Goal: Task Accomplishment & Management: Manage account settings

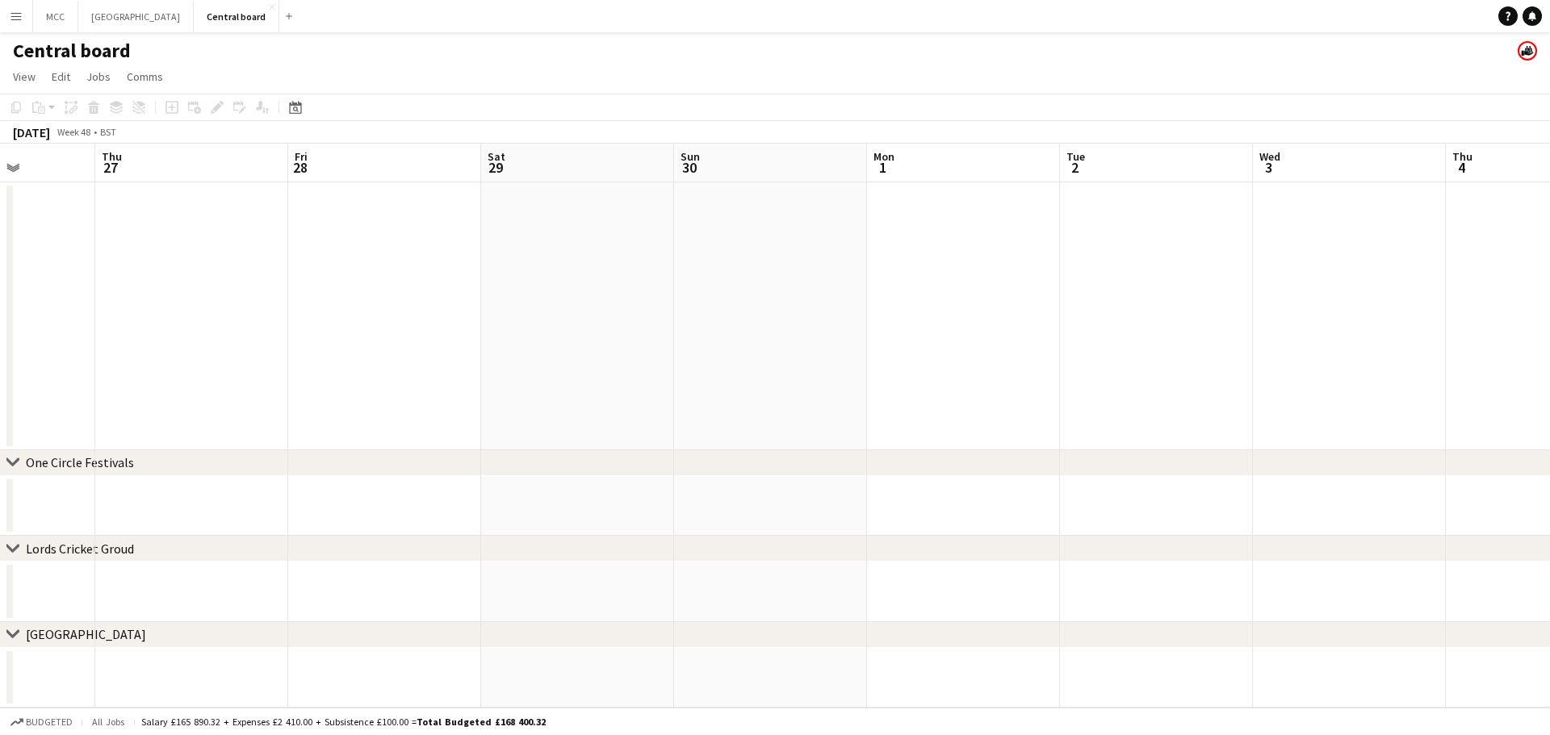
scroll to position [0, 483]
click at [772, 303] on app-date-cell at bounding box center [771, 316] width 193 height 268
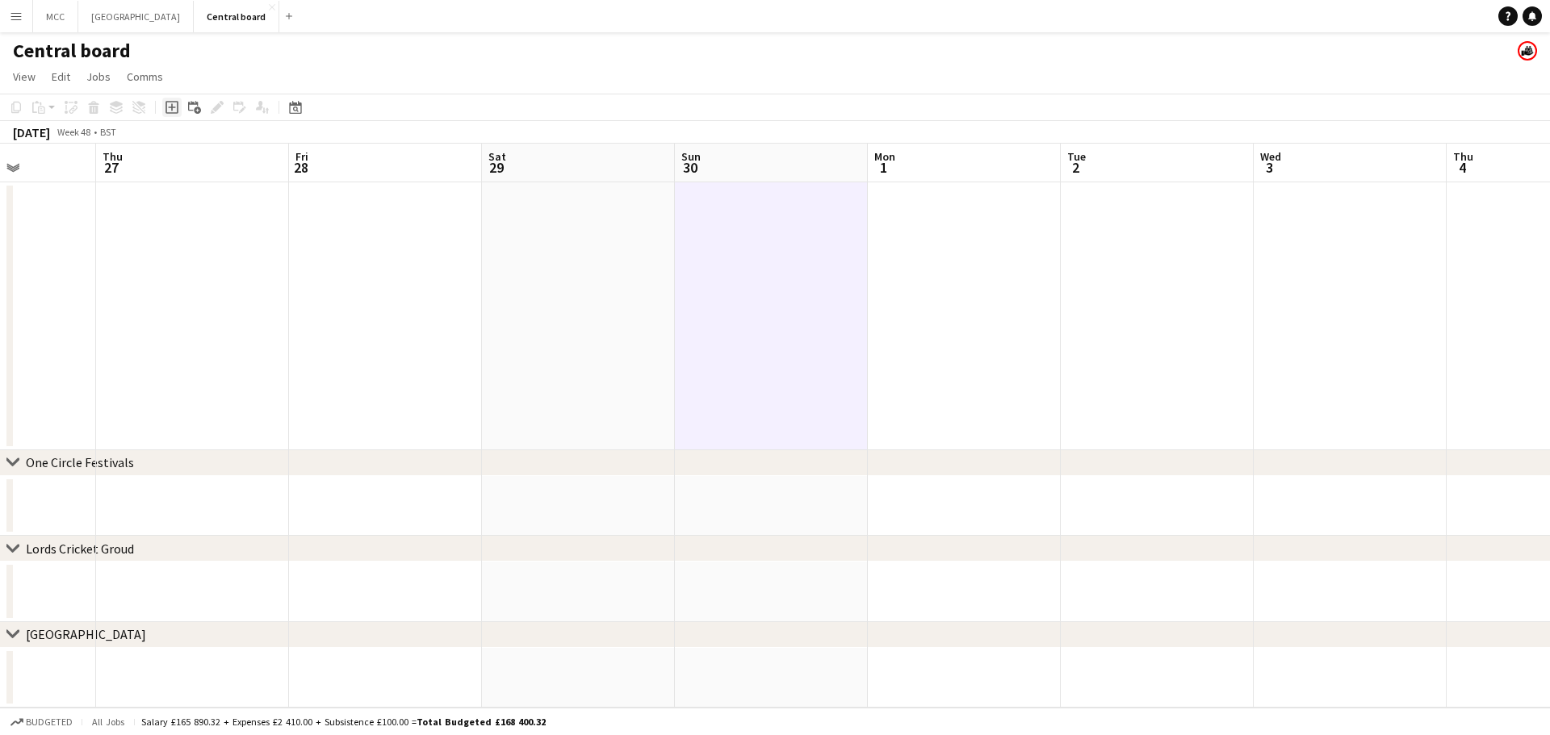
click at [168, 108] on icon "Add job" at bounding box center [171, 107] width 13 height 13
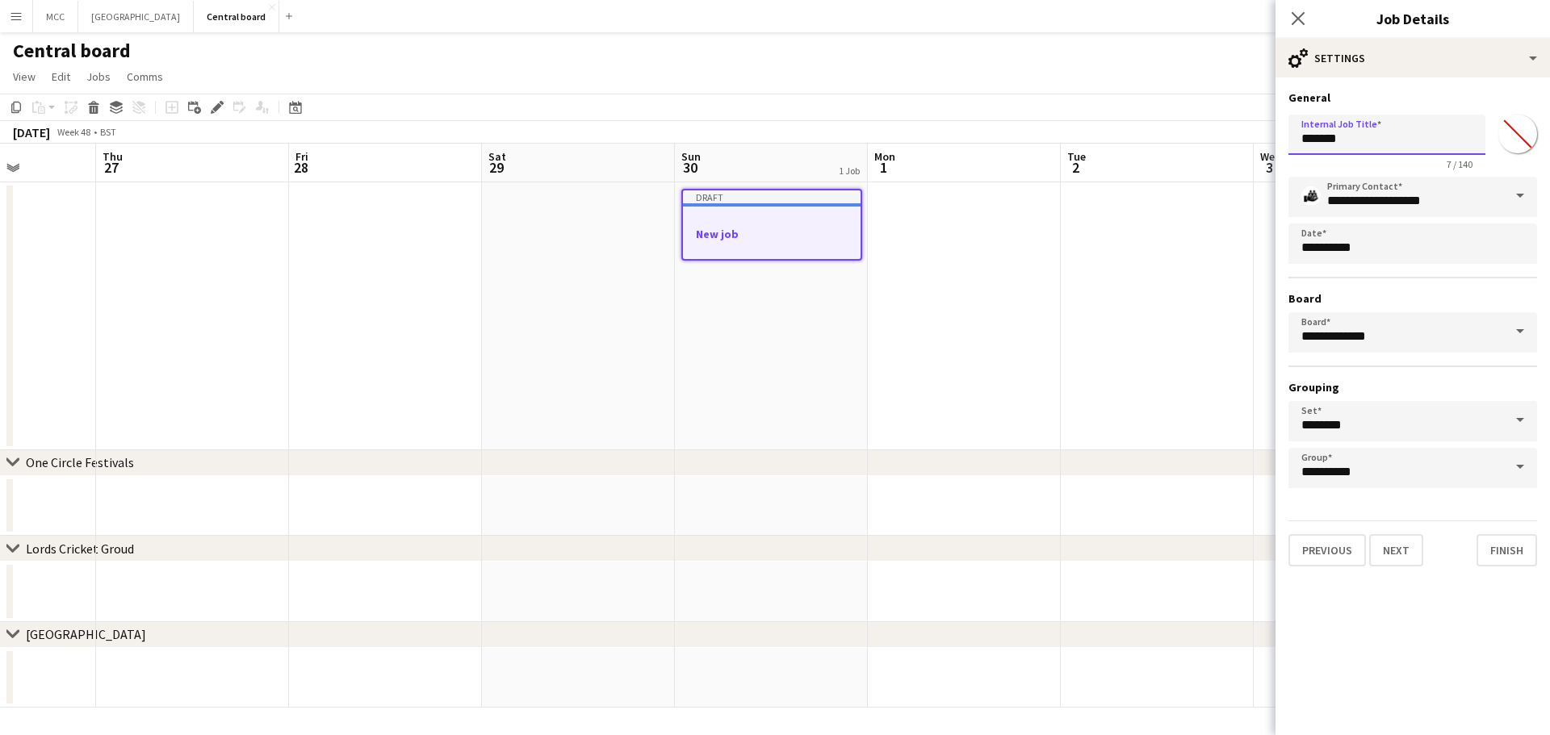
drag, startPoint x: 1372, startPoint y: 137, endPoint x: 1267, endPoint y: 140, distance: 105.0
click at [772, 140] on body "Menu Boards Boards Boards All jobs Status Workforce Workforce My Workforce Recr…" at bounding box center [775, 367] width 1550 height 735
type input "**********"
click at [772, 558] on button "Next" at bounding box center [1396, 550] width 54 height 32
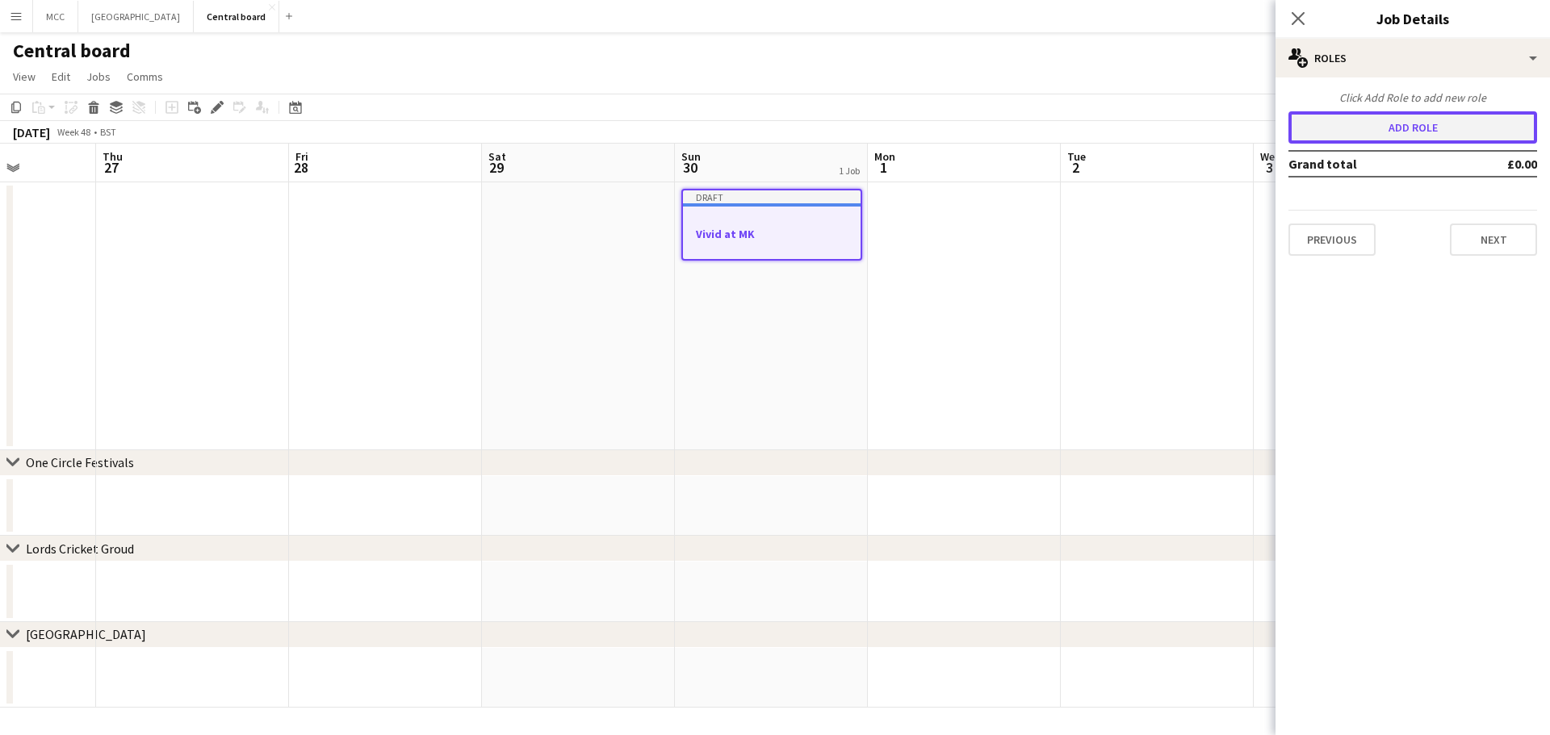
click at [772, 129] on button "Add role" at bounding box center [1412, 127] width 249 height 32
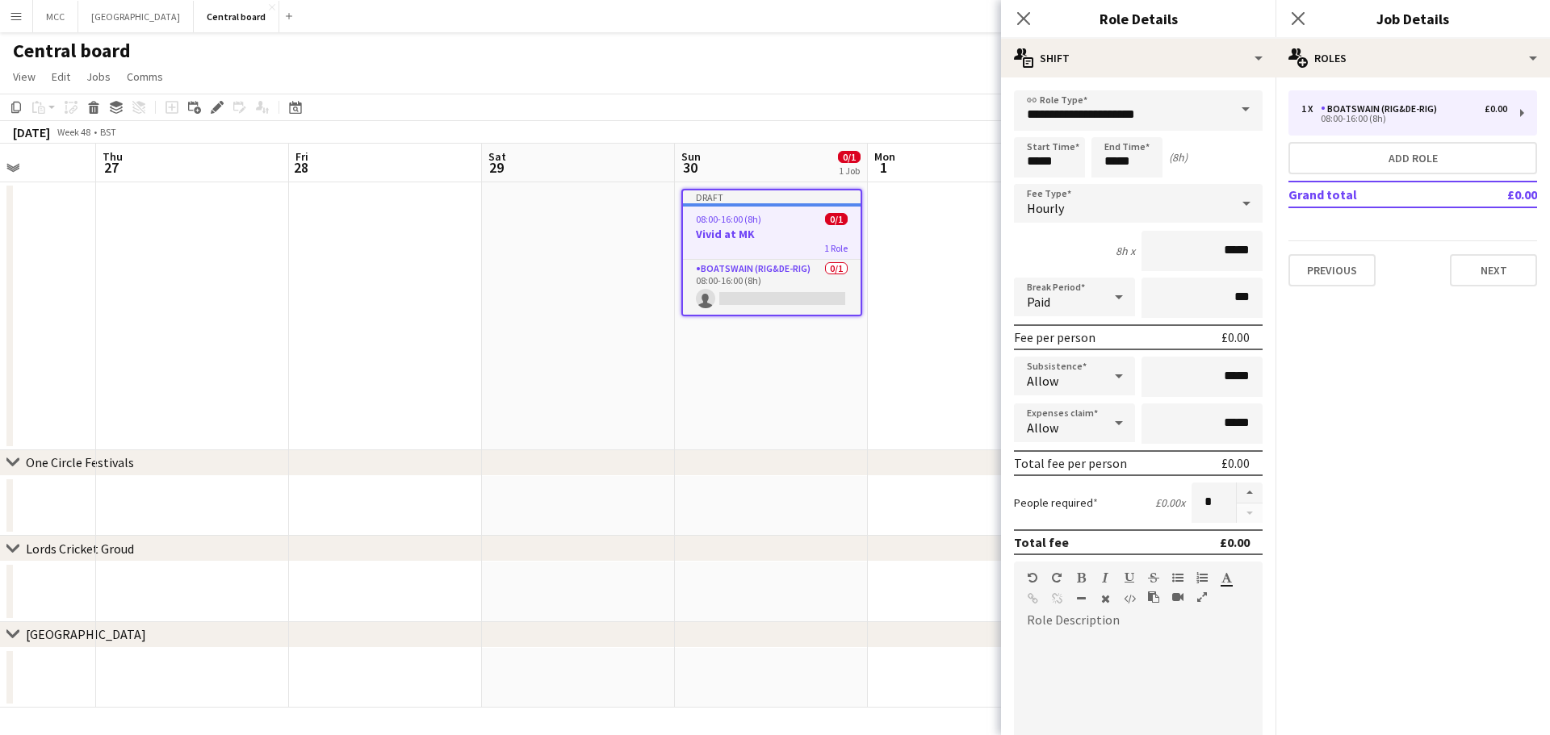
click at [772, 123] on span at bounding box center [1246, 109] width 34 height 39
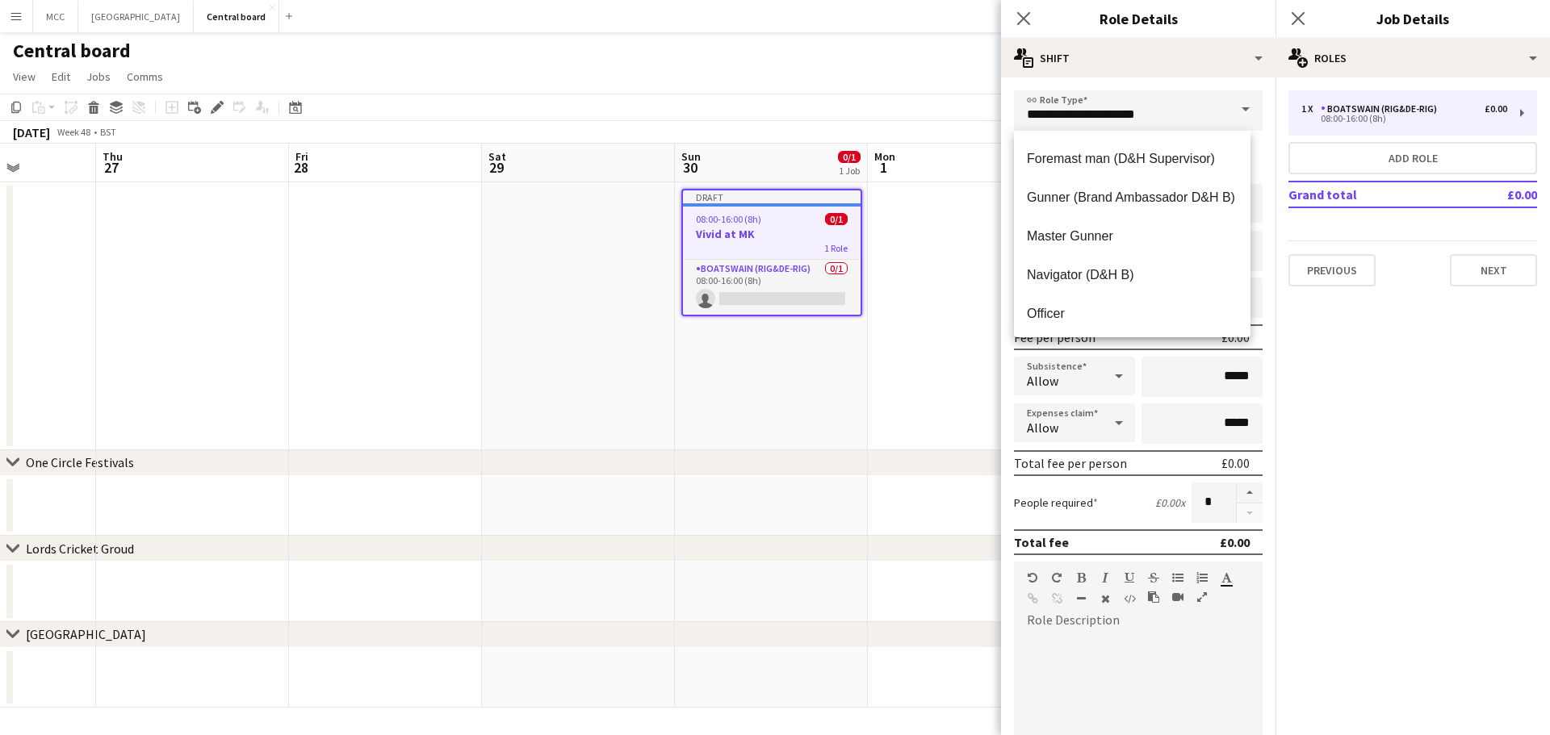
scroll to position [192, 0]
click at [772, 276] on span "Navigator (D&H B)" at bounding box center [1132, 273] width 211 height 15
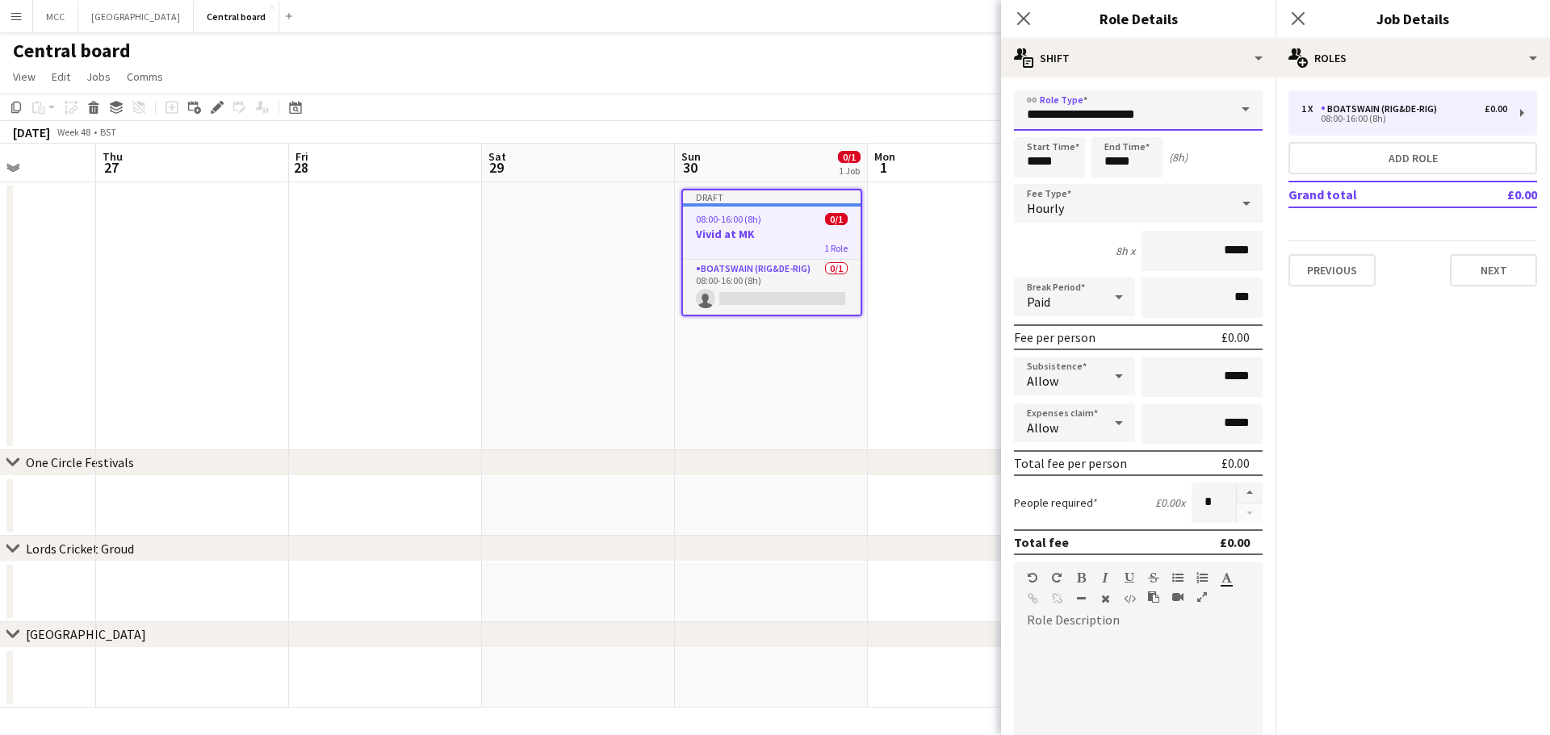
type input "**********"
click at [772, 493] on button "button" at bounding box center [1250, 493] width 26 height 21
click at [772, 491] on button "button" at bounding box center [1250, 493] width 26 height 21
click at [772, 493] on button "button" at bounding box center [1250, 493] width 26 height 21
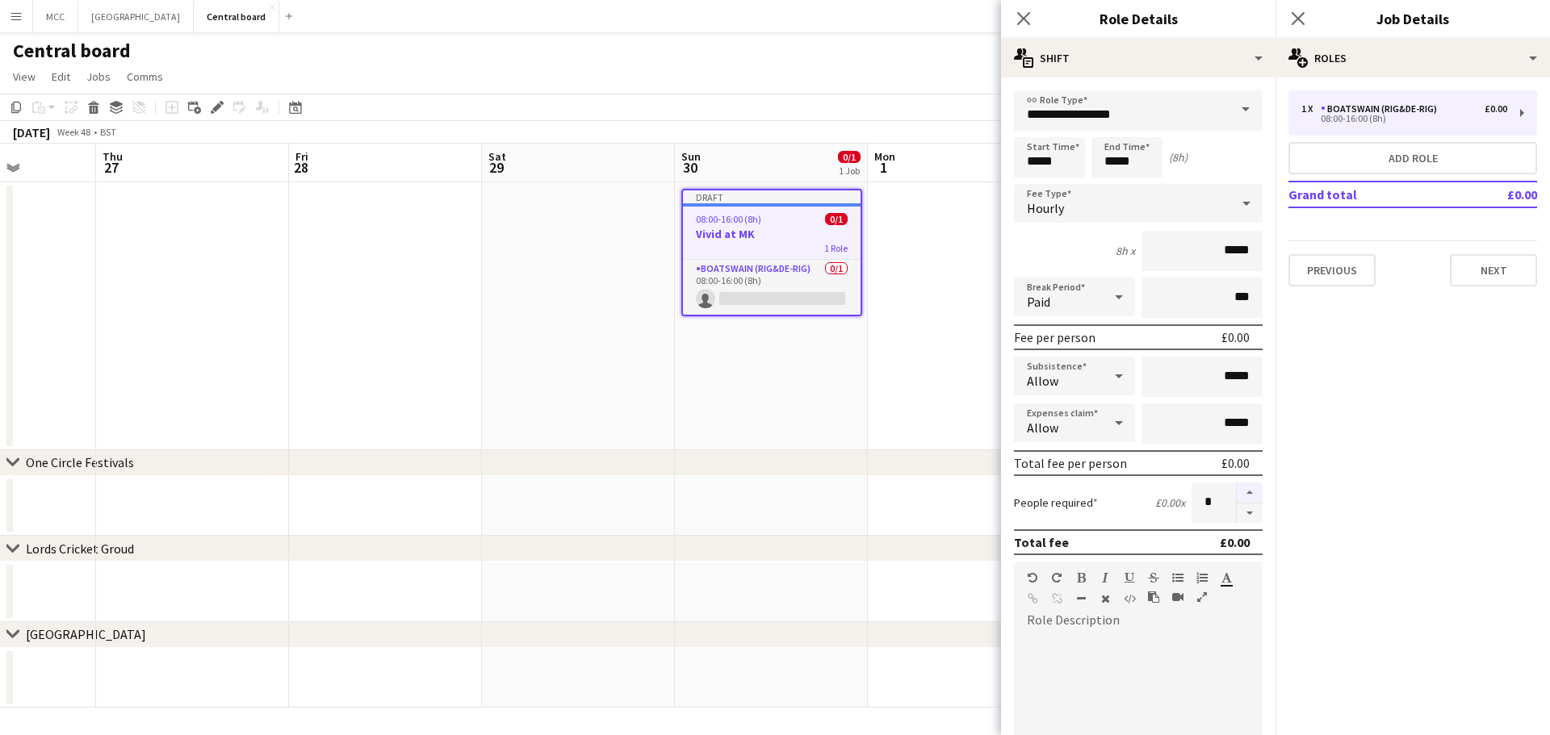
type input "*"
click at [772, 117] on span at bounding box center [1246, 109] width 34 height 39
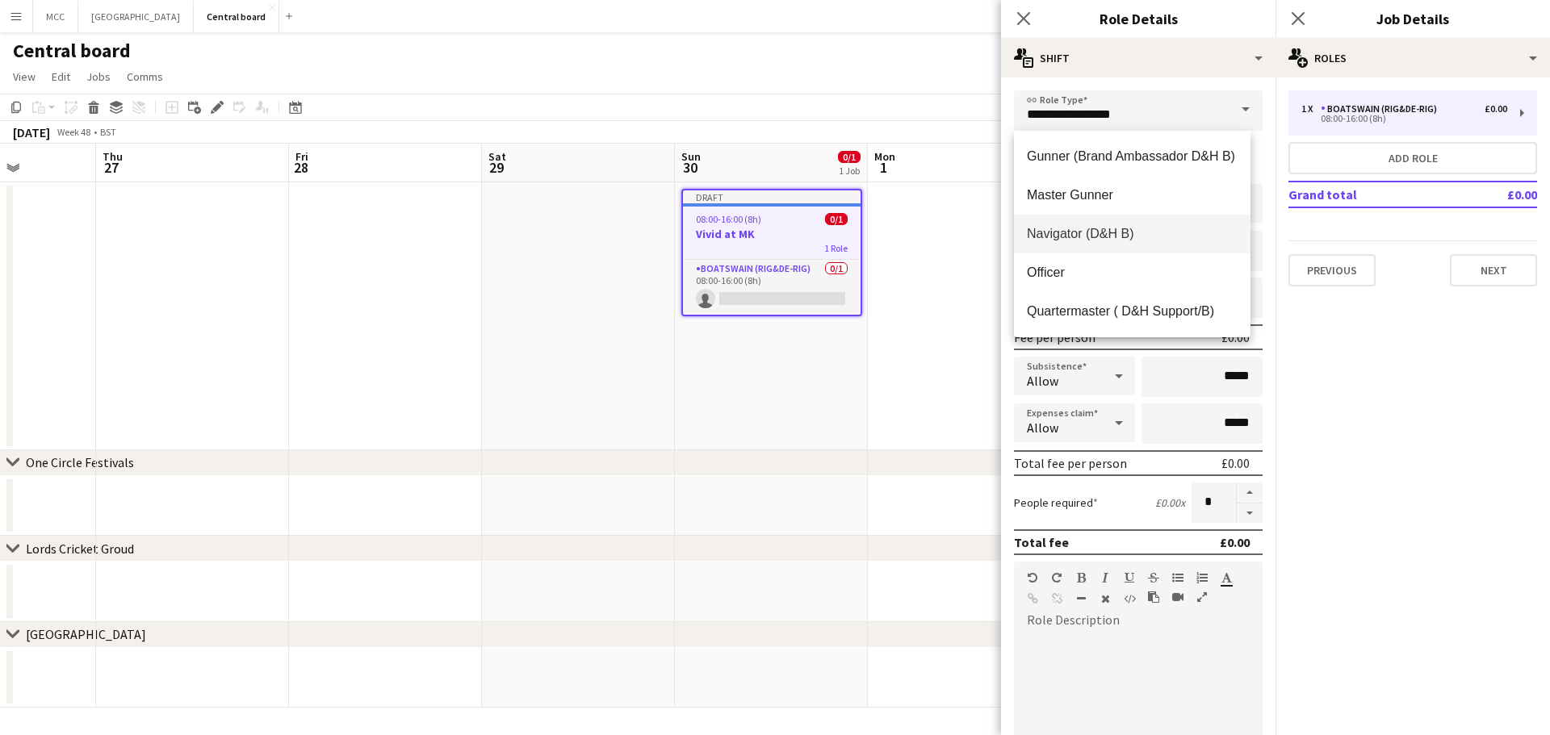
scroll to position [0, 0]
click at [772, 199] on span "Captain (D&H A)" at bounding box center [1132, 194] width 211 height 15
type input "**********"
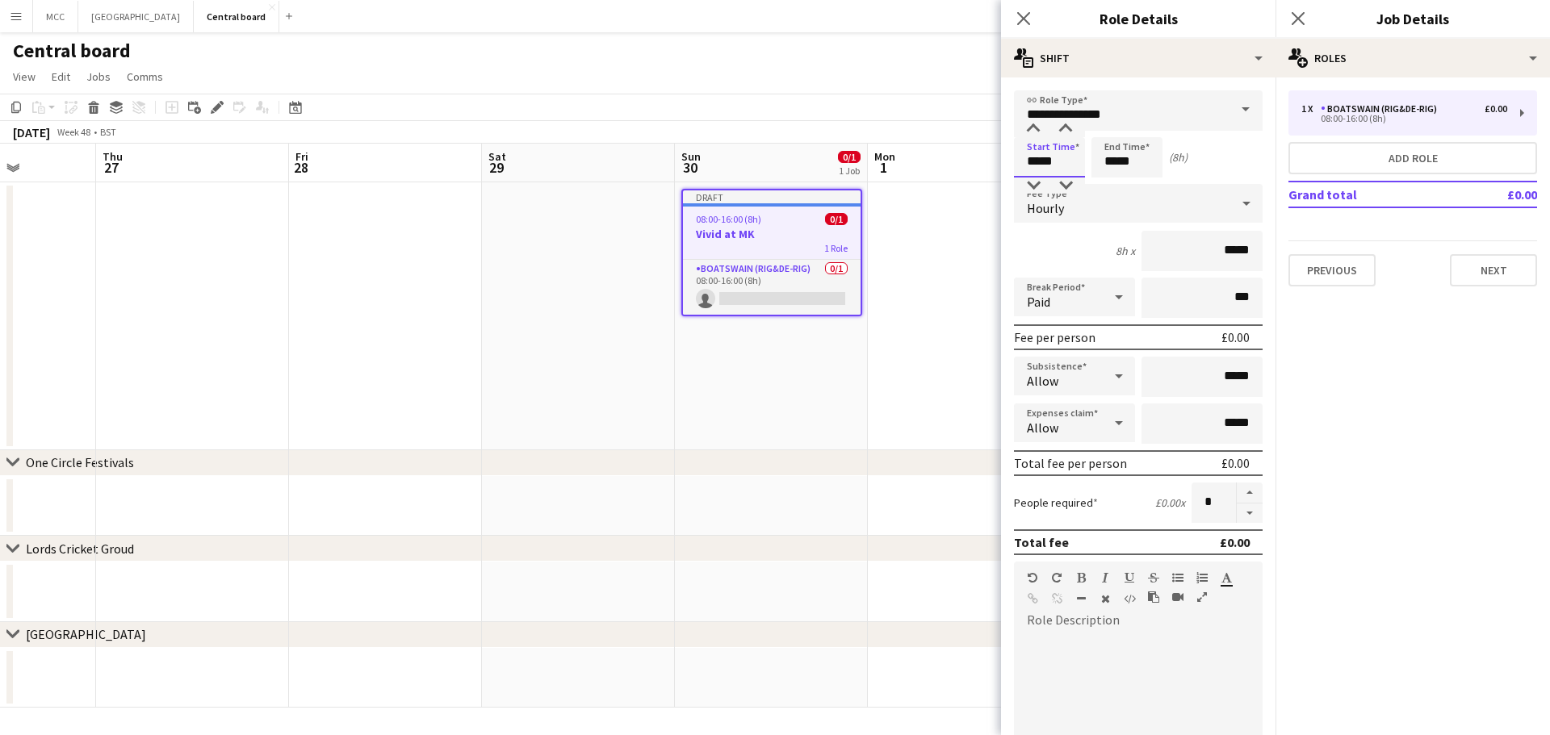
drag, startPoint x: 1061, startPoint y: 154, endPoint x: 1002, endPoint y: 162, distance: 60.3
click at [772, 162] on form "**********" at bounding box center [1138, 591] width 274 height 1003
type input "*****"
drag, startPoint x: 1143, startPoint y: 169, endPoint x: 1057, endPoint y: 173, distance: 85.7
click at [772, 173] on div "Start Time ***** End Time ***** (7h)" at bounding box center [1138, 157] width 249 height 40
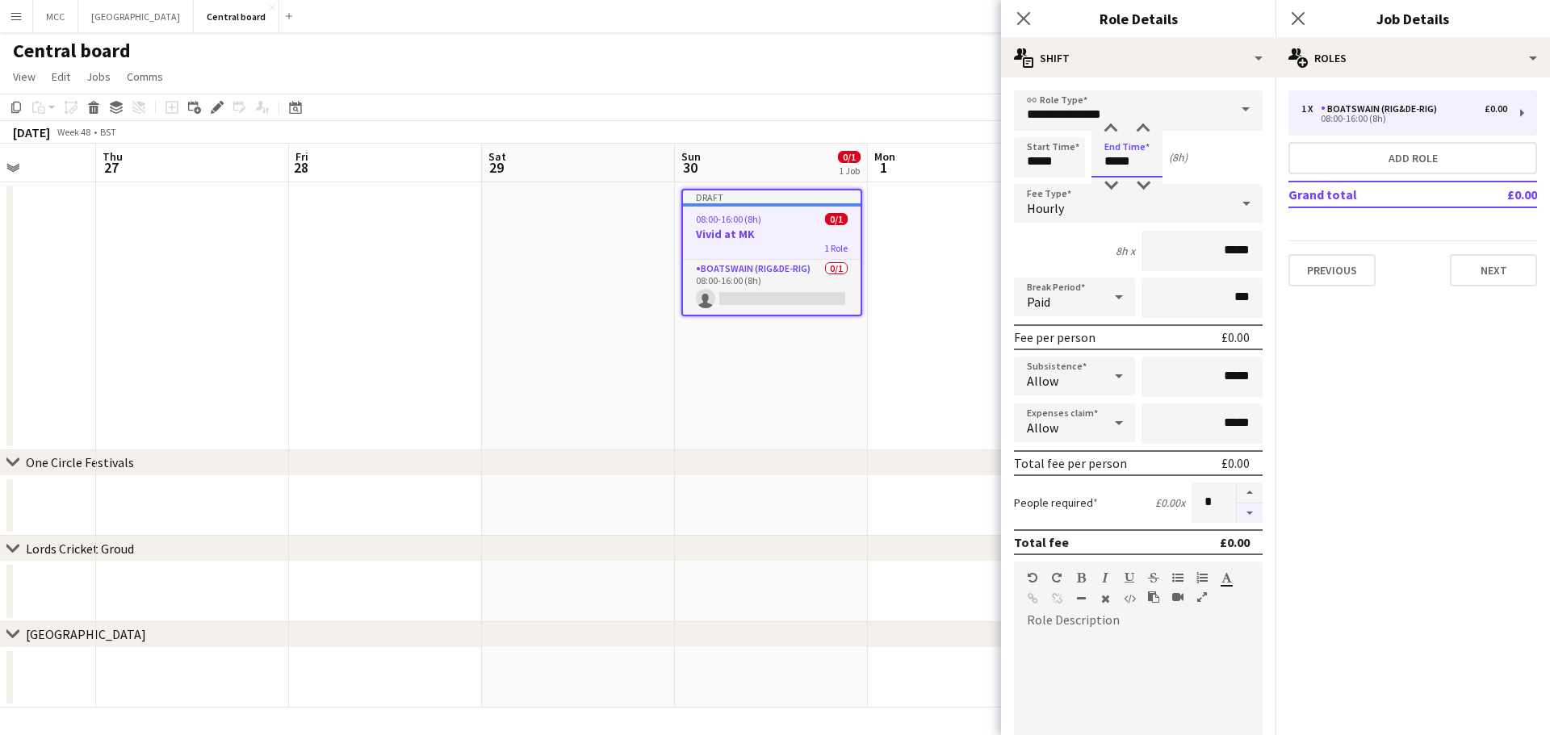
type input "*****"
click at [772, 516] on button "button" at bounding box center [1250, 514] width 26 height 20
type input "*"
click at [772, 163] on button "Add role" at bounding box center [1412, 158] width 249 height 32
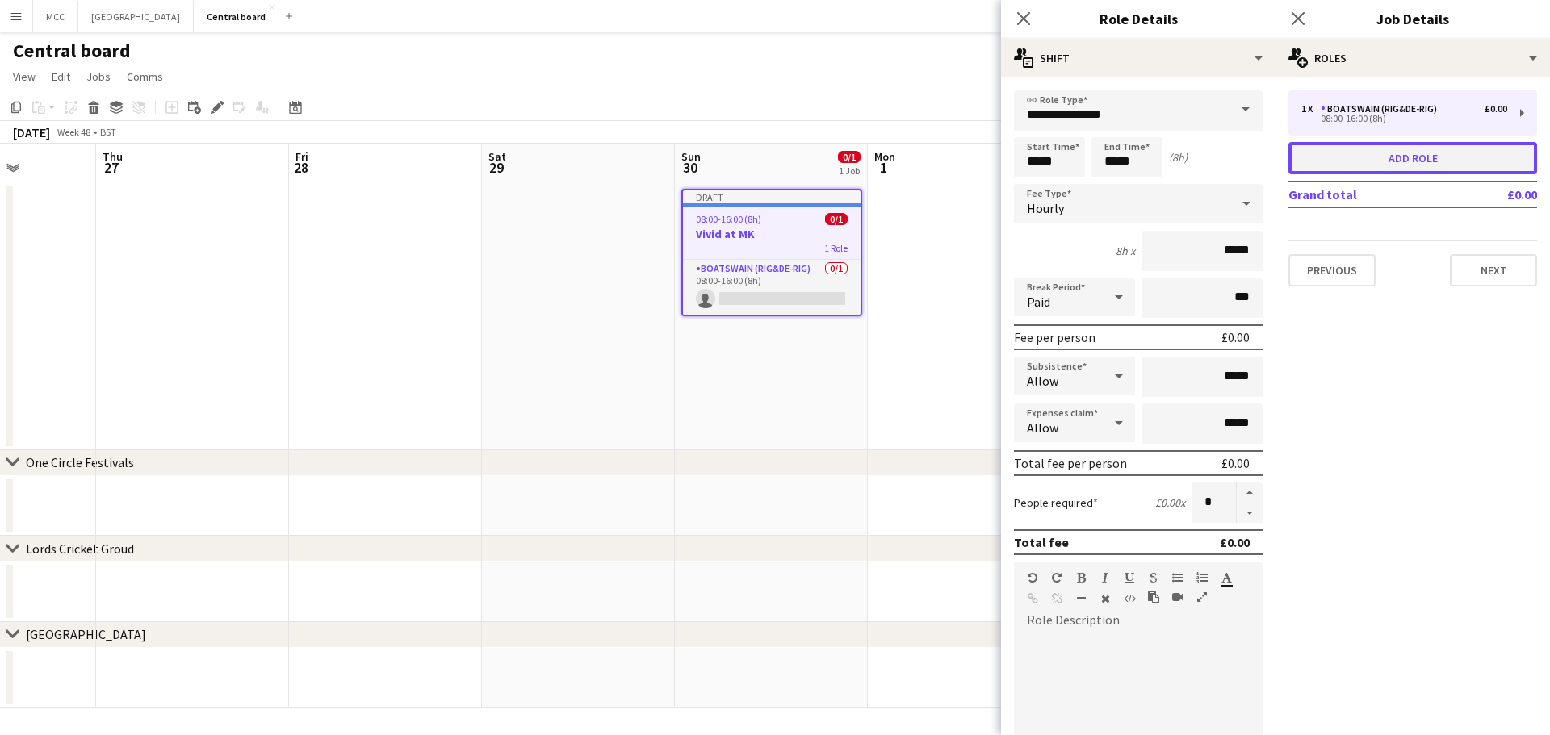
type input "**********"
type input "*****"
type input "*"
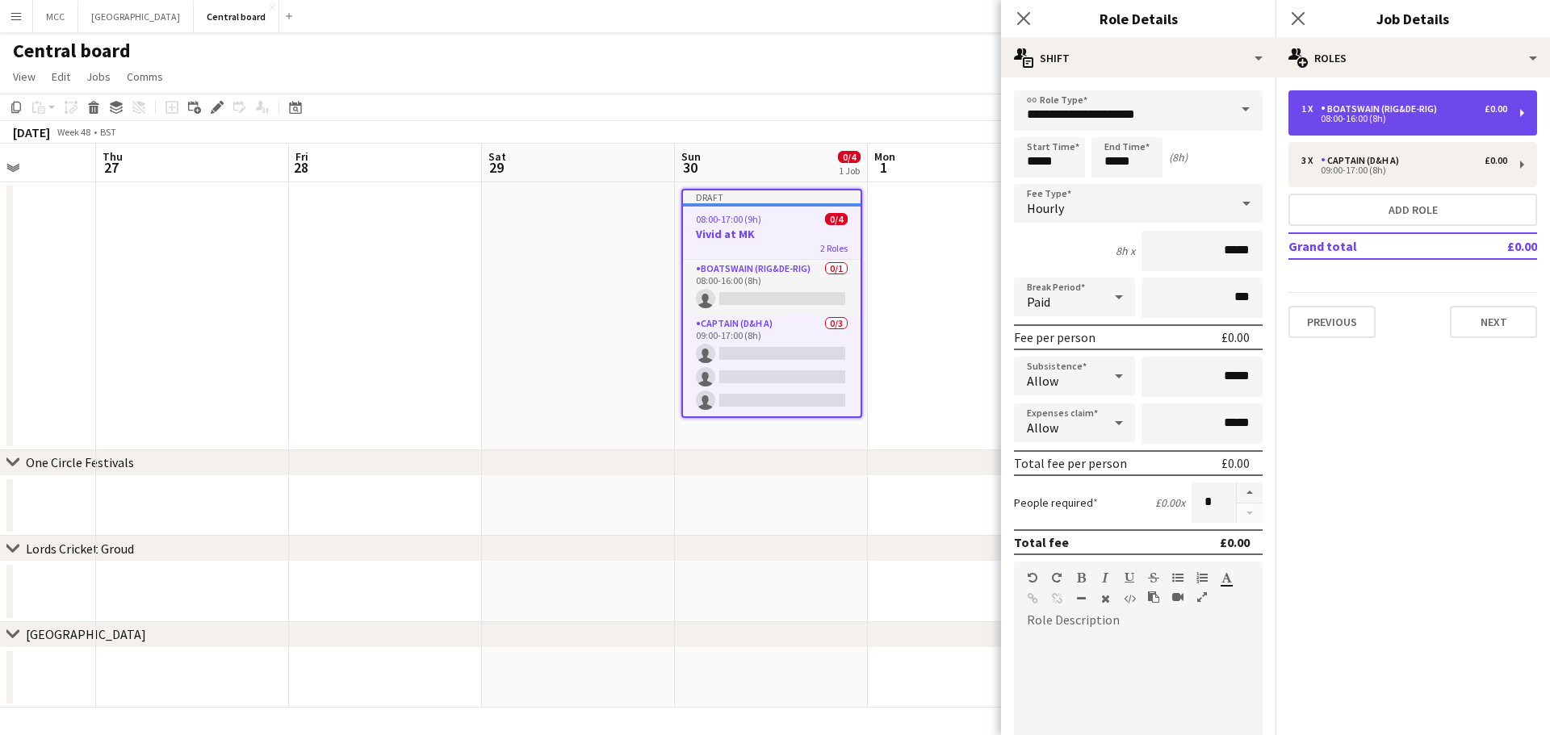
click at [772, 112] on div "Boatswain (rig&de-rig)" at bounding box center [1382, 108] width 123 height 11
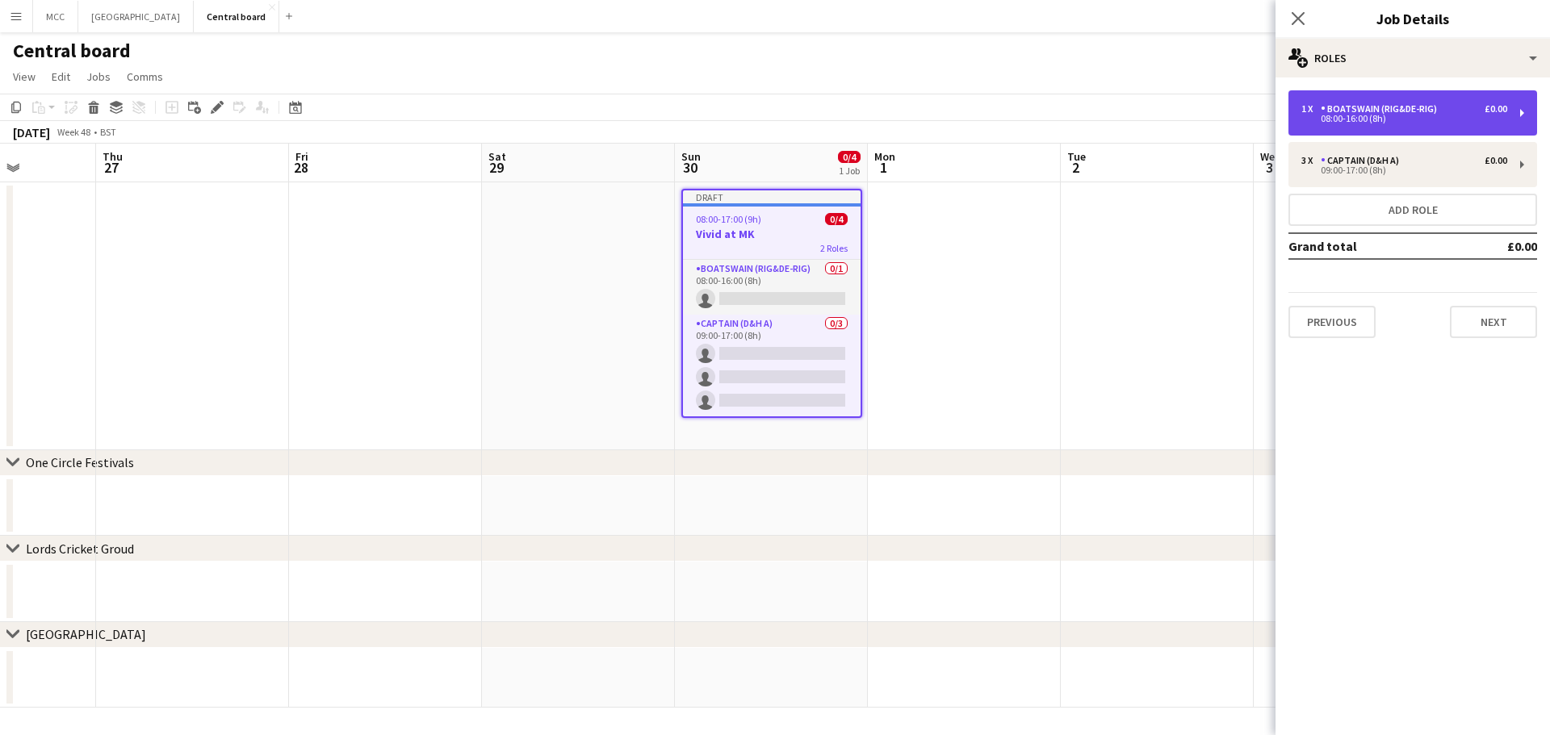
click at [772, 123] on div "08:00-16:00 (8h)" at bounding box center [1404, 119] width 206 height 8
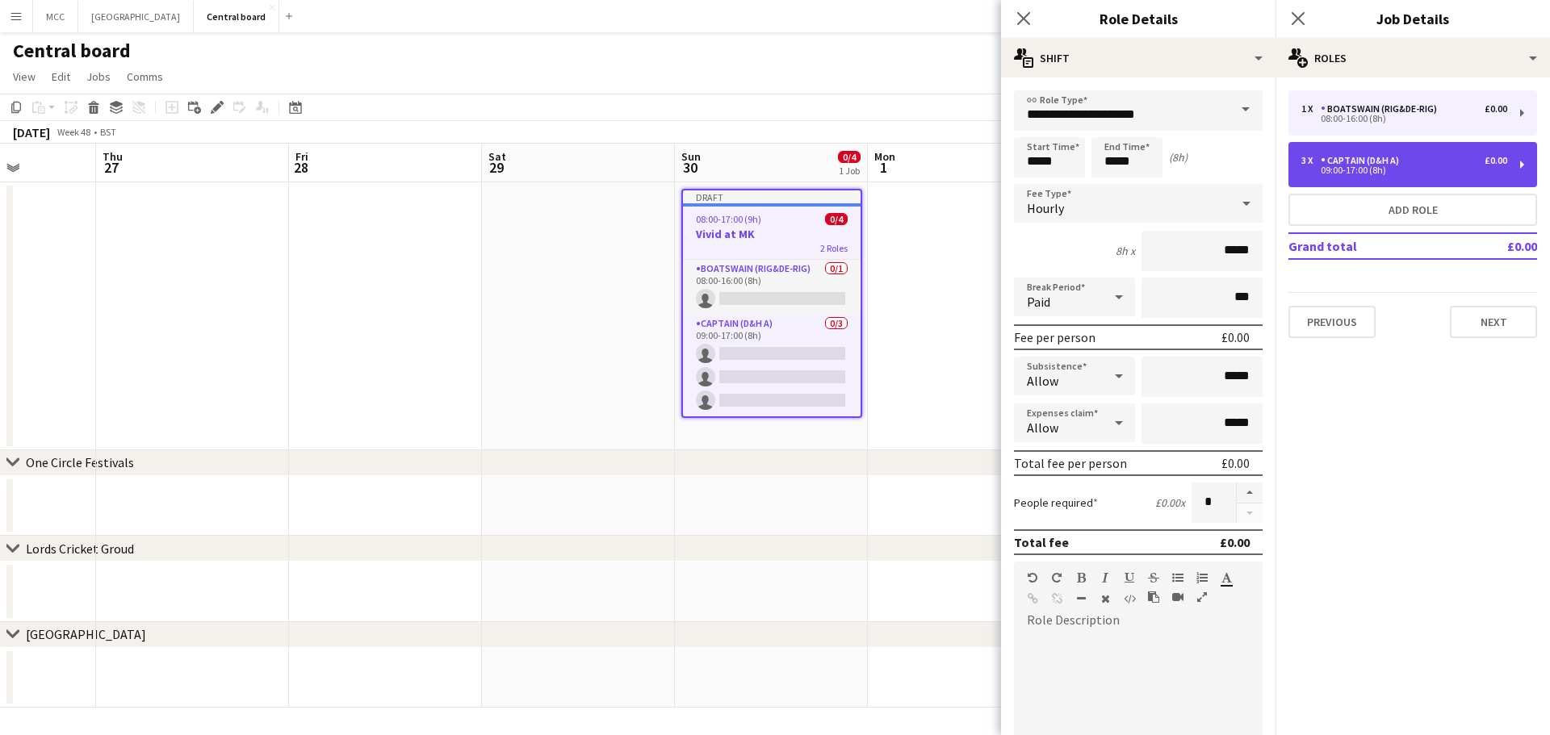
click at [772, 173] on div "09:00-17:00 (8h)" at bounding box center [1404, 170] width 206 height 8
type input "**********"
type input "*****"
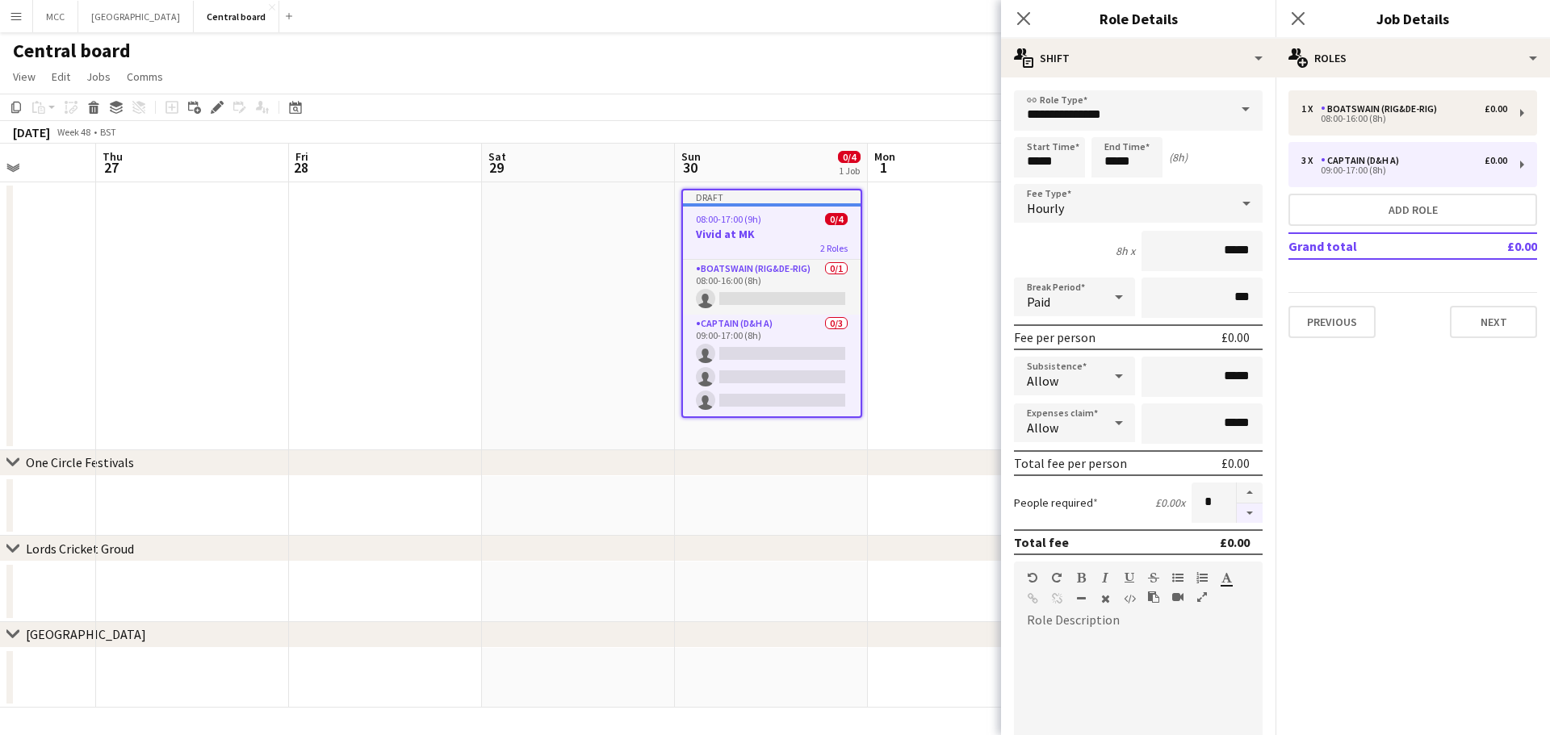
click at [772, 519] on button "button" at bounding box center [1250, 514] width 26 height 20
type input "*"
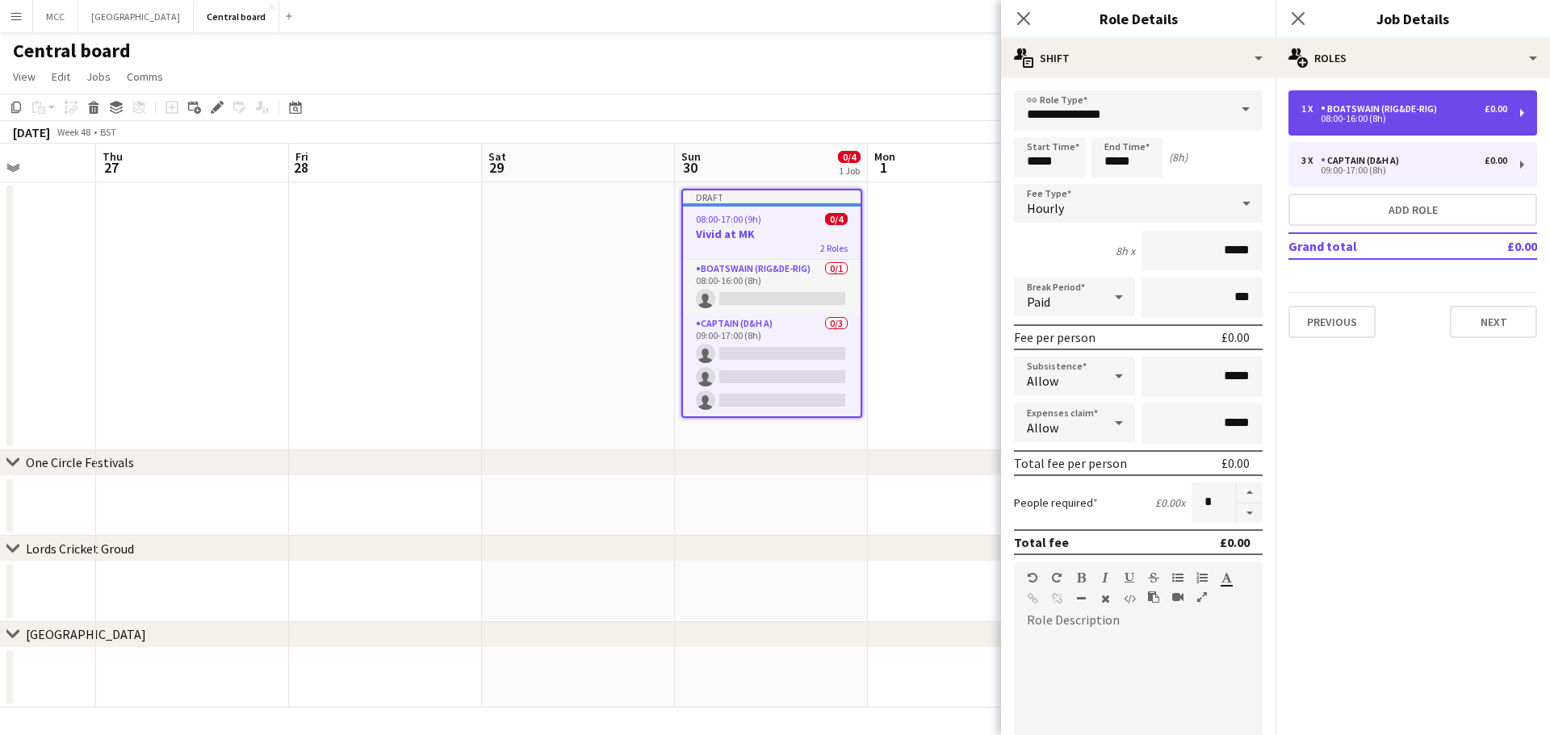
click at [772, 99] on div "1 x Boatswain (rig&de-rig) £0.00 08:00-16:00 (8h)" at bounding box center [1412, 112] width 249 height 45
type input "**********"
type input "*****"
type input "*"
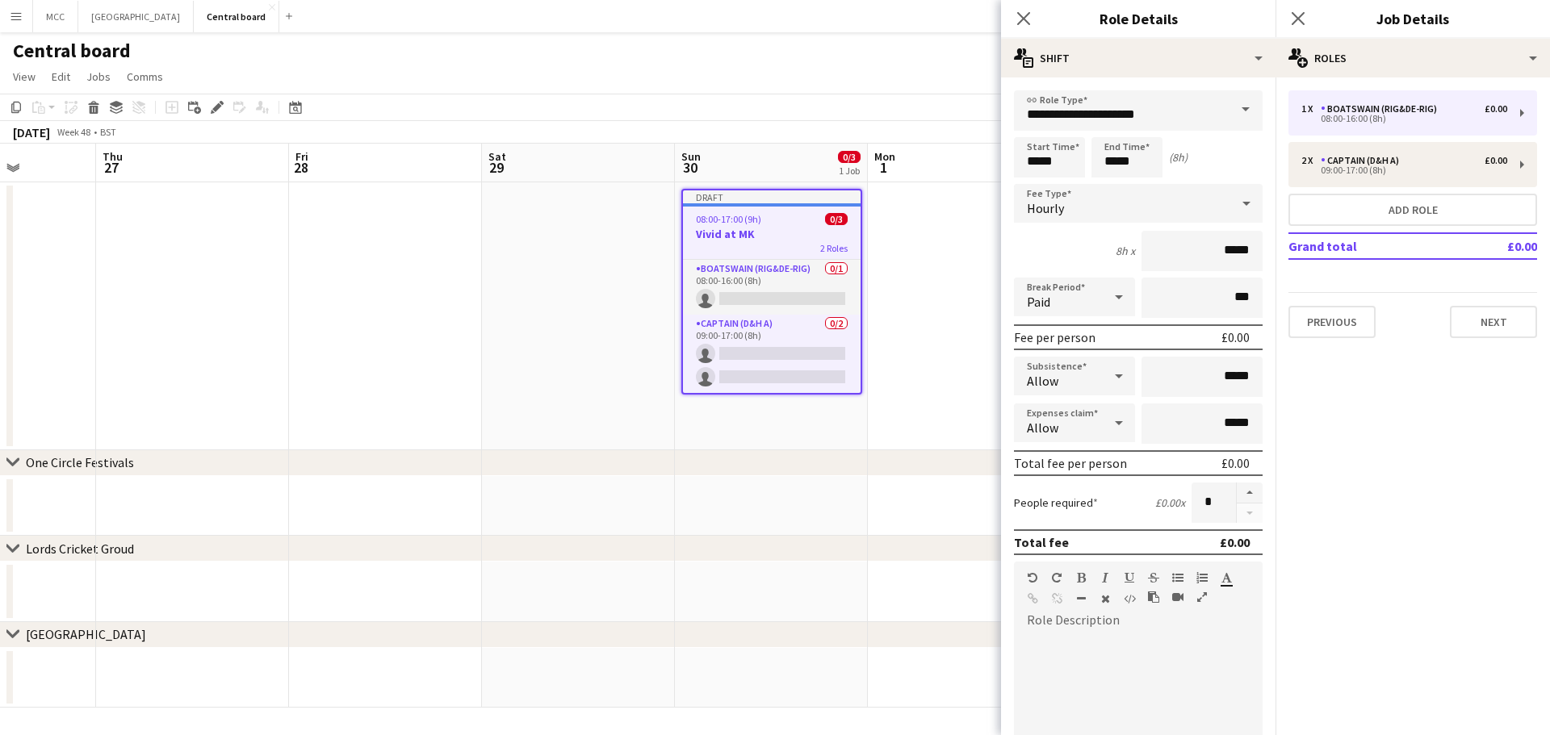
click at [772, 122] on span at bounding box center [1246, 109] width 34 height 39
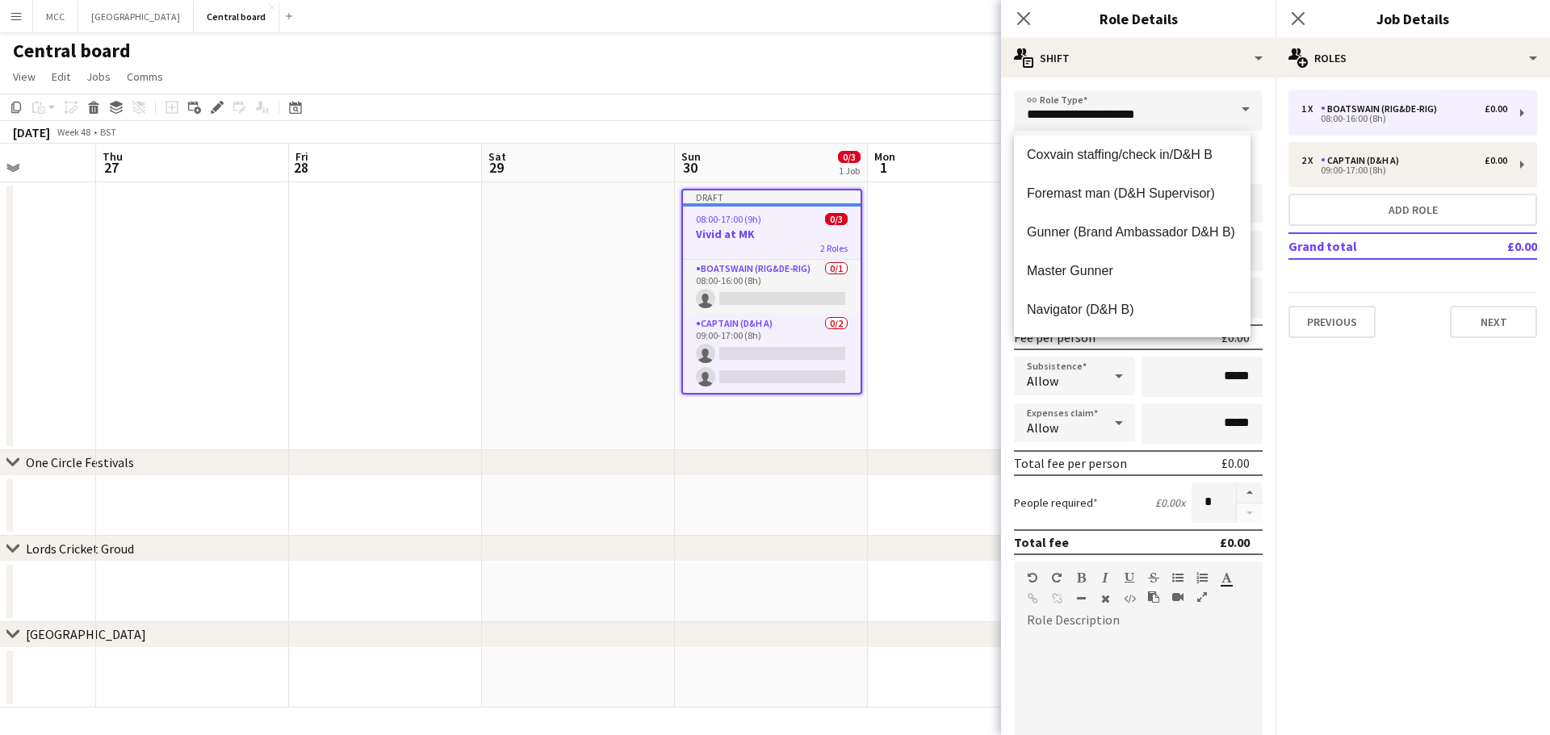
scroll to position [159, 0]
click at [772, 295] on mat-option "Navigator (D&H B)" at bounding box center [1132, 307] width 237 height 39
type input "**********"
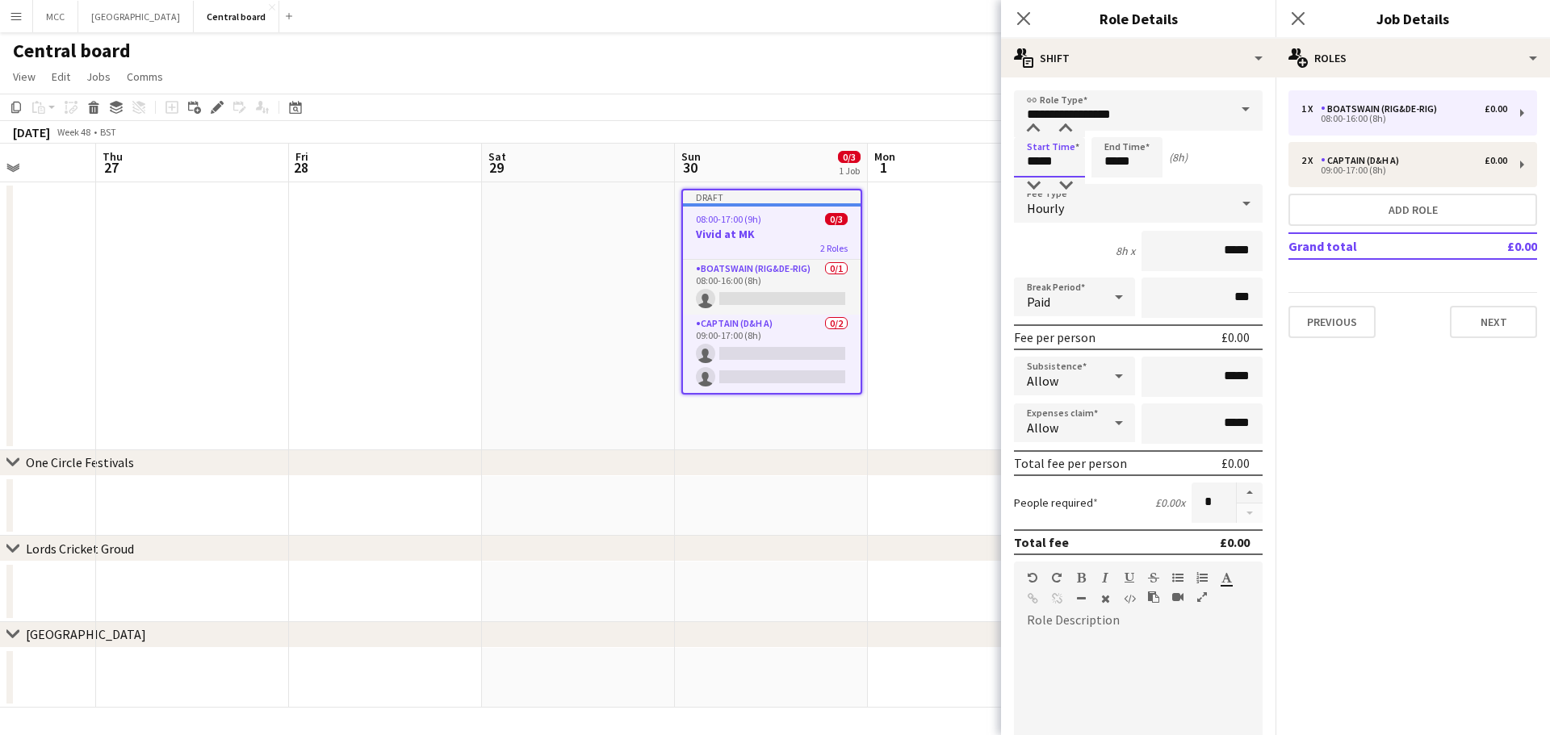
drag, startPoint x: 1065, startPoint y: 165, endPoint x: 974, endPoint y: 181, distance: 92.6
click at [772, 181] on body "Menu Boards Boards Boards All jobs Status Workforce Workforce My Workforce Recr…" at bounding box center [775, 367] width 1550 height 735
type input "*****"
drag, startPoint x: 1141, startPoint y: 157, endPoint x: 1083, endPoint y: 157, distance: 58.1
click at [772, 157] on div "Start Time ***** End Time ***** (7h)" at bounding box center [1138, 157] width 249 height 40
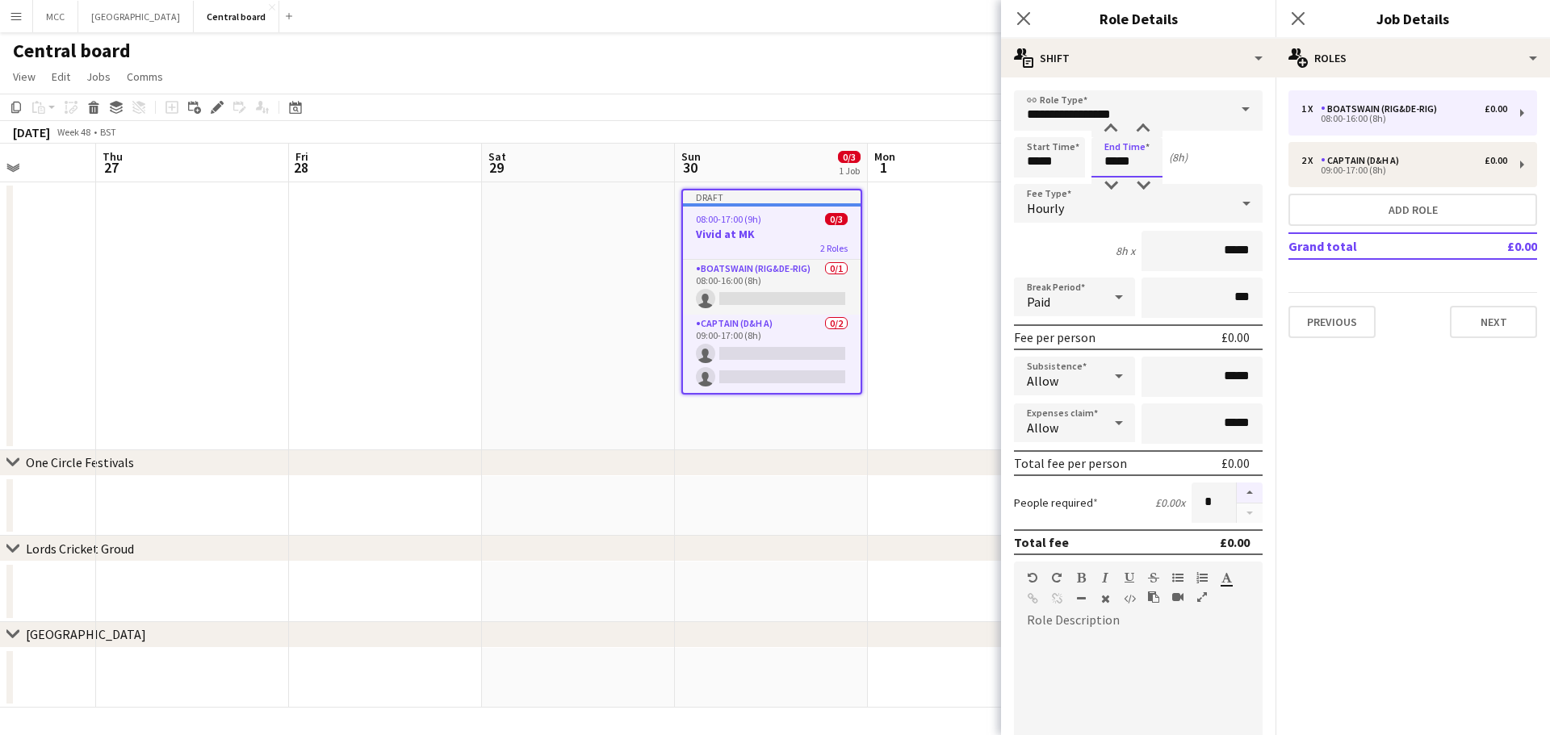
type input "*****"
click at [772, 493] on button "button" at bounding box center [1250, 493] width 26 height 21
click at [772, 516] on button "button" at bounding box center [1250, 514] width 26 height 20
click at [772, 494] on button "button" at bounding box center [1250, 493] width 26 height 21
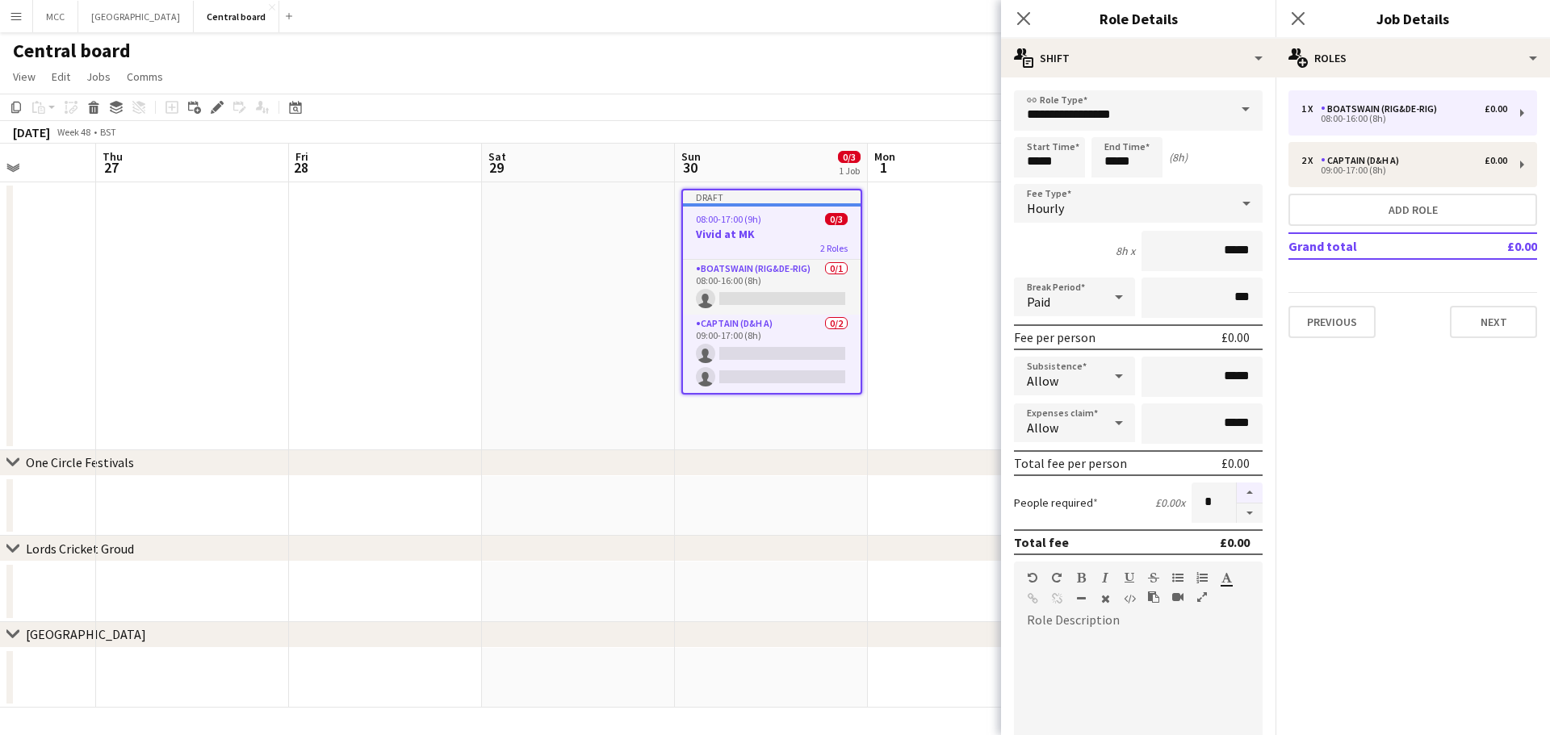
type input "*"
click at [772, 381] on app-date-cell at bounding box center [964, 316] width 193 height 268
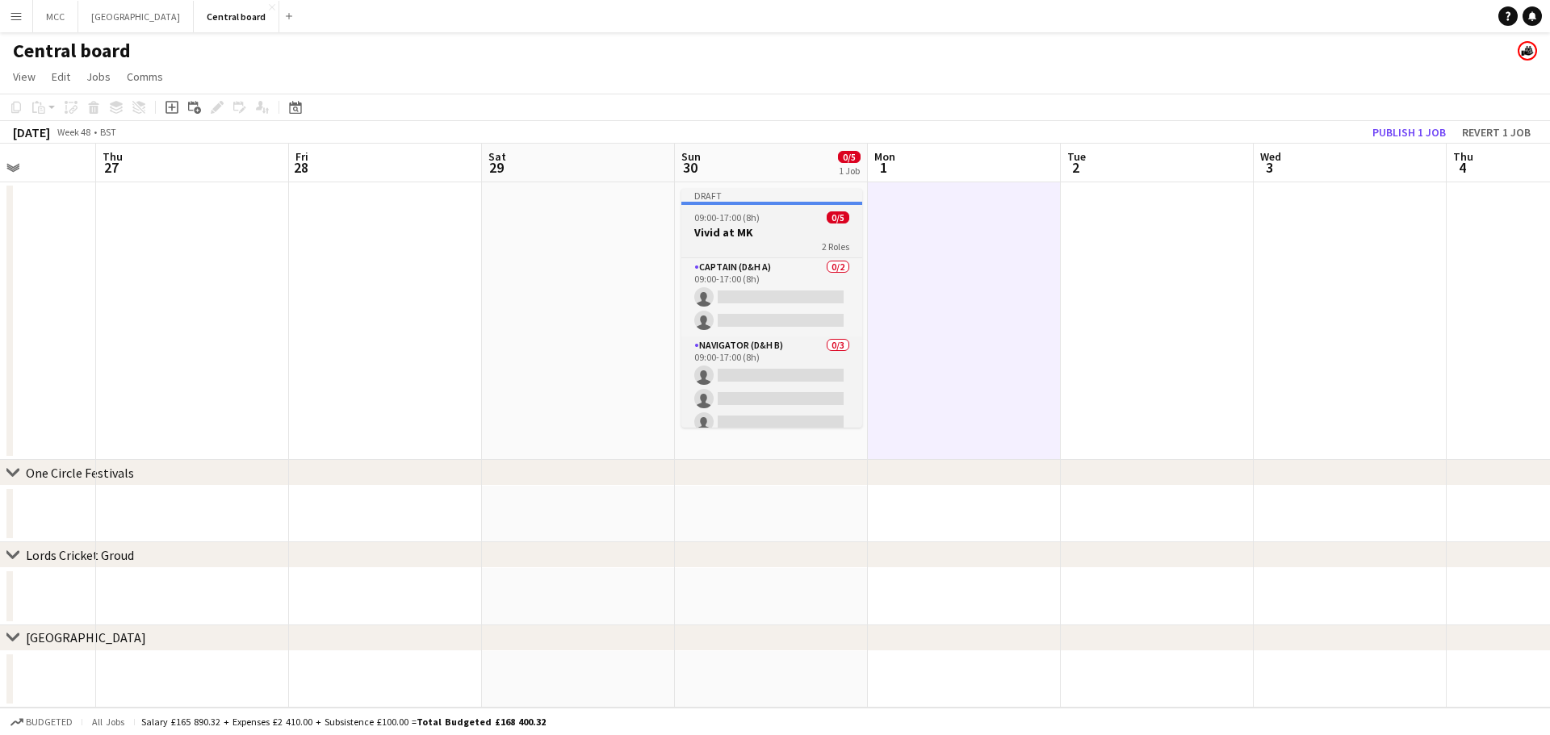
click at [758, 228] on h3 "Vivid at MK" at bounding box center [771, 232] width 181 height 15
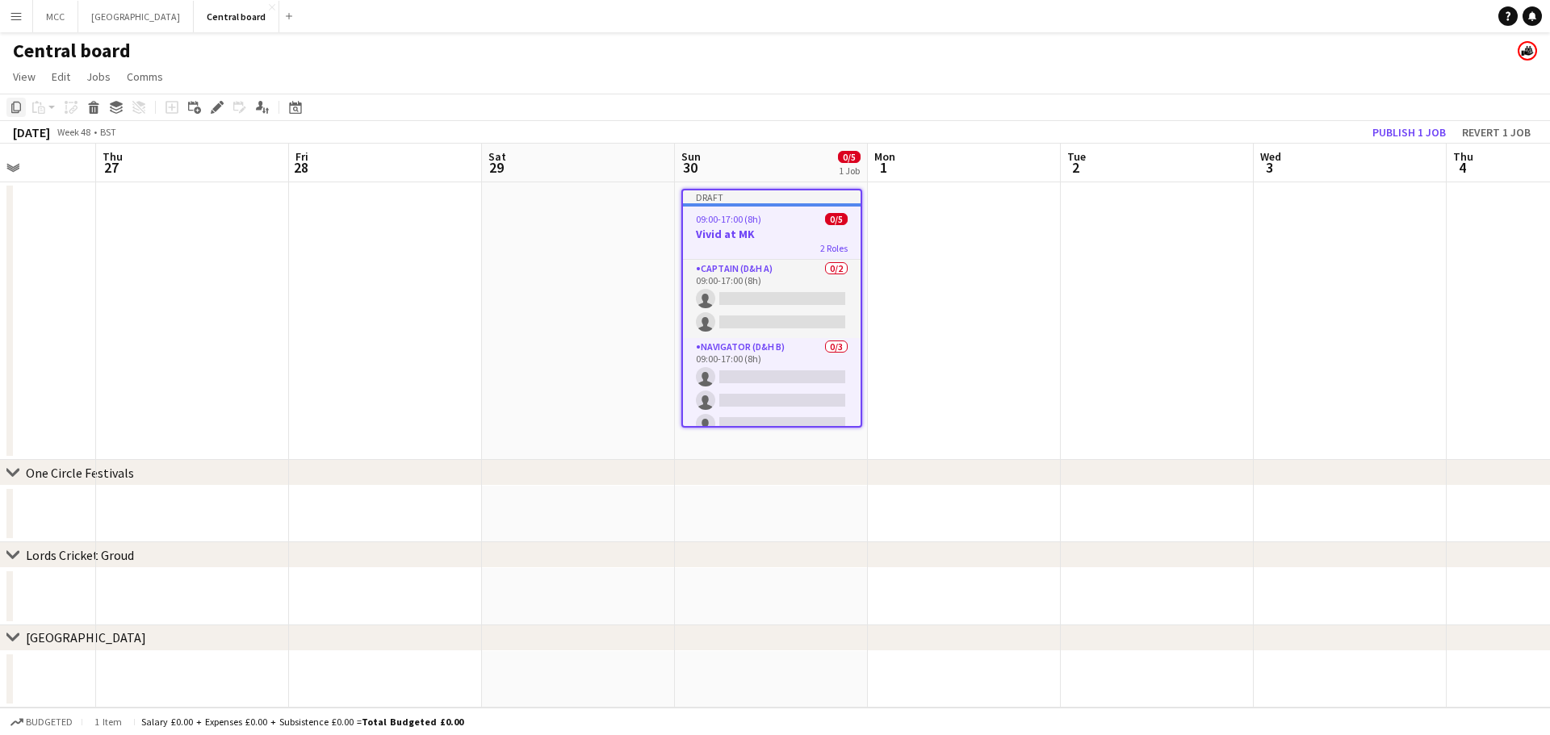
click at [21, 107] on icon at bounding box center [16, 107] width 10 height 11
click at [772, 224] on app-date-cell at bounding box center [964, 321] width 193 height 278
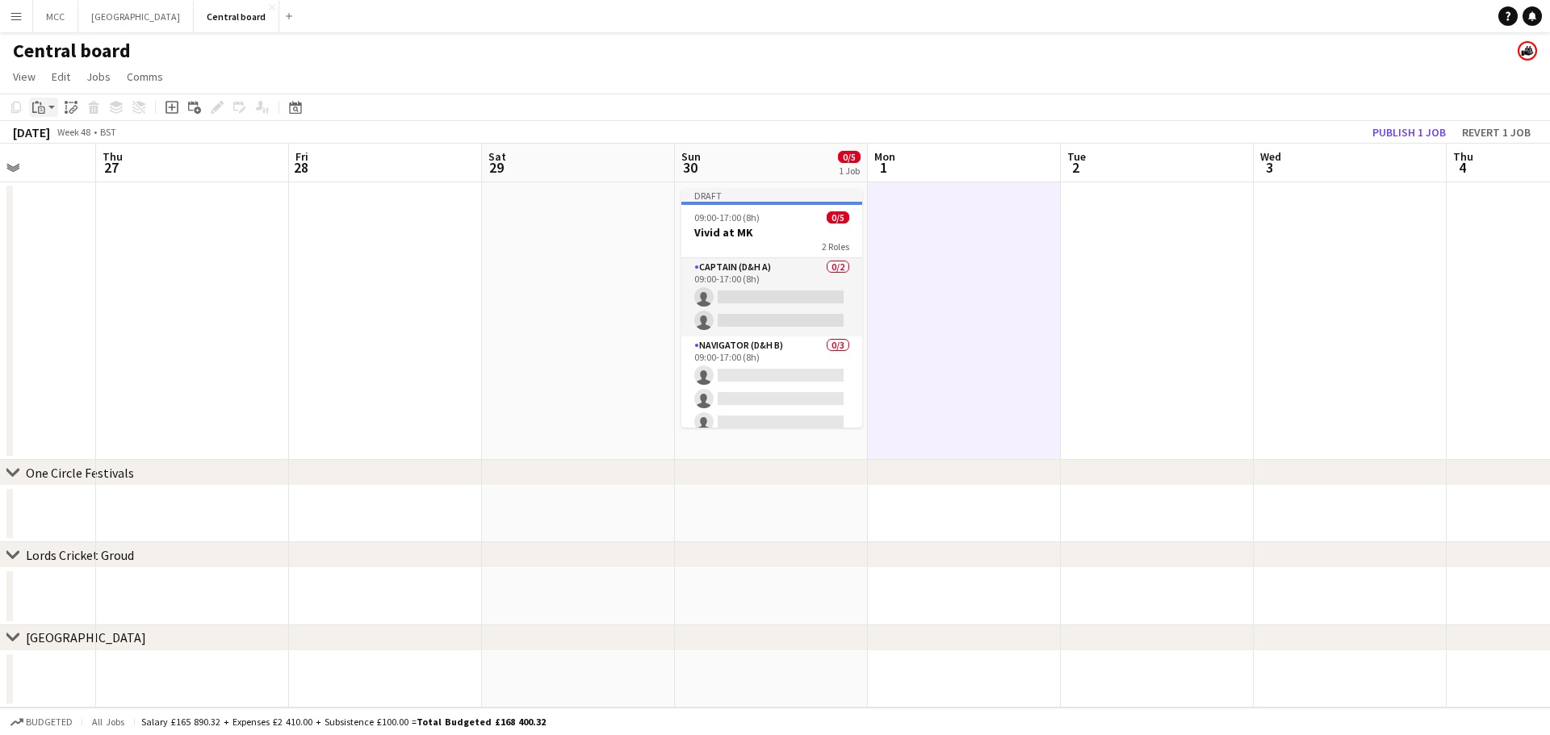
click at [45, 111] on div "Paste" at bounding box center [38, 107] width 19 height 19
click at [77, 135] on link "Paste Ctrl+V" at bounding box center [119, 138] width 152 height 15
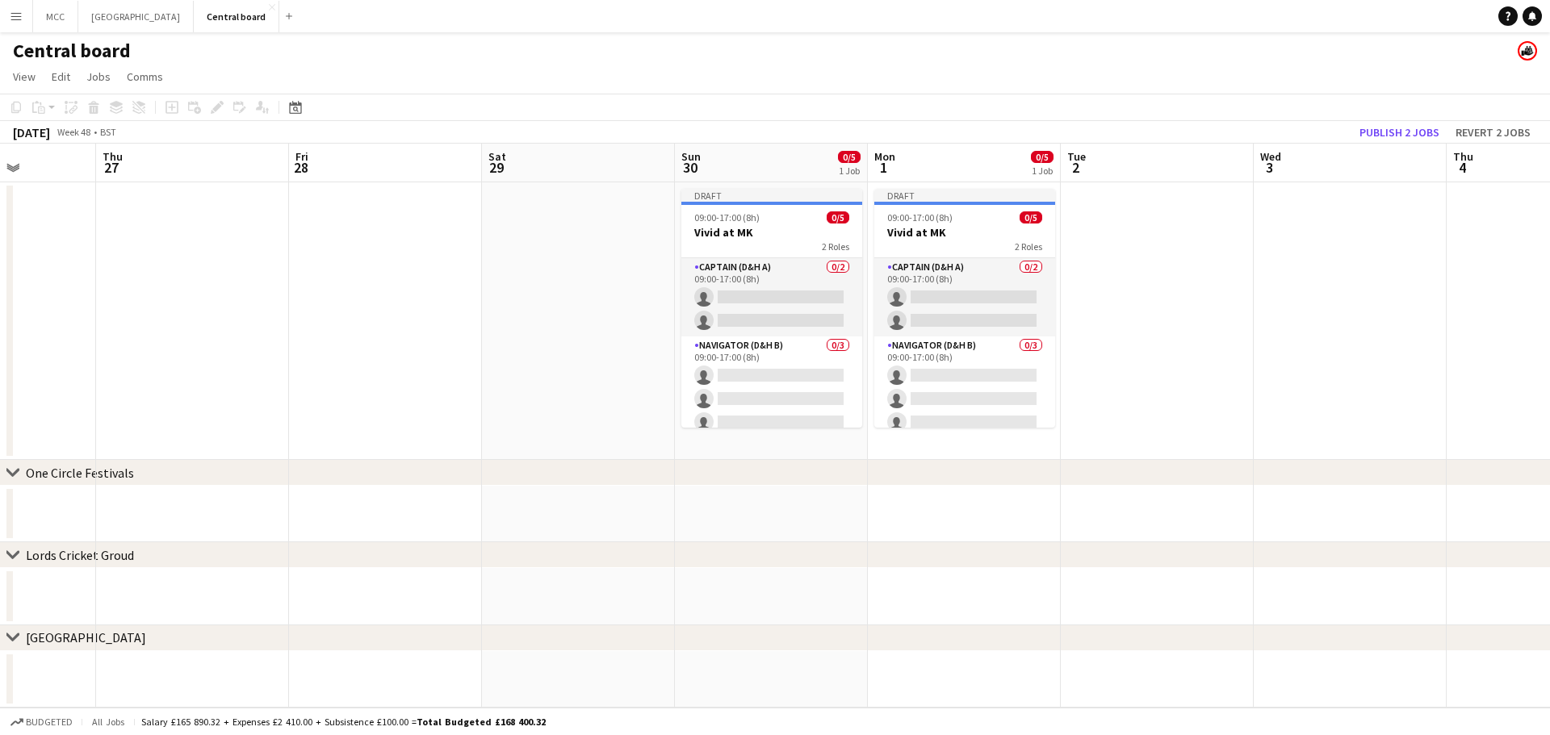
click at [772, 274] on app-date-cell at bounding box center [1157, 321] width 193 height 278
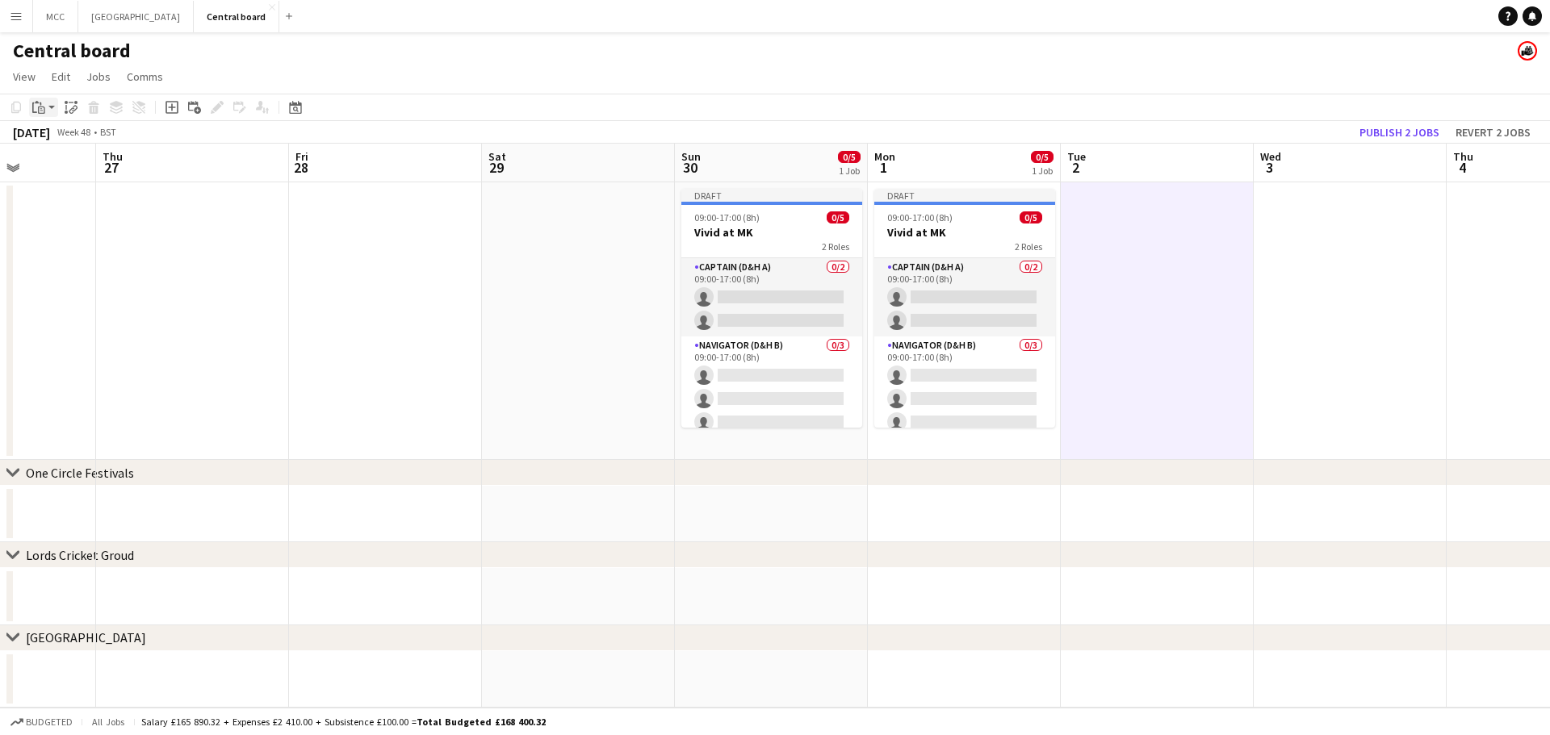
click at [51, 107] on app-action-btn "Paste" at bounding box center [43, 107] width 29 height 19
click at [90, 143] on link "Paste Ctrl+V" at bounding box center [119, 138] width 152 height 15
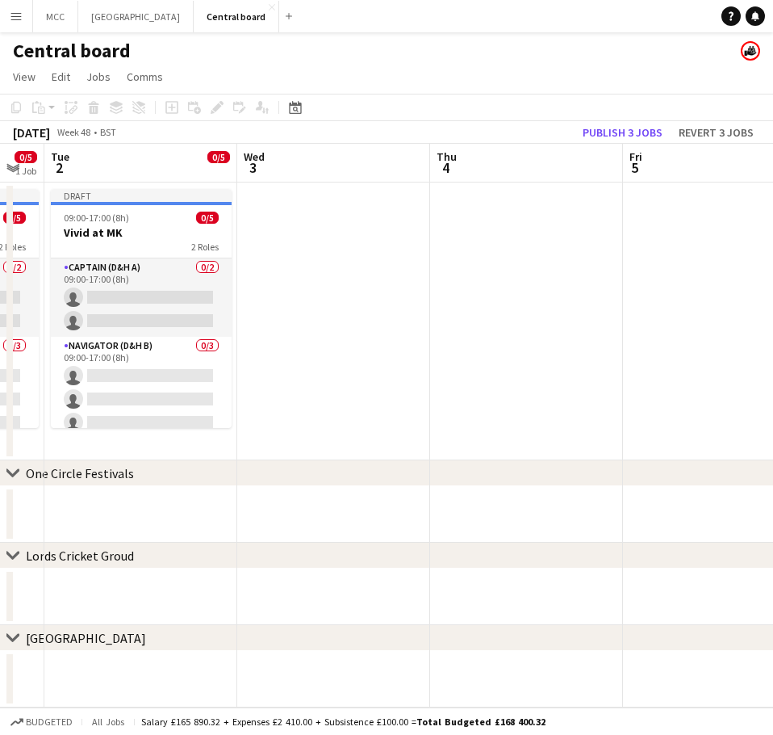
scroll to position [0, 731]
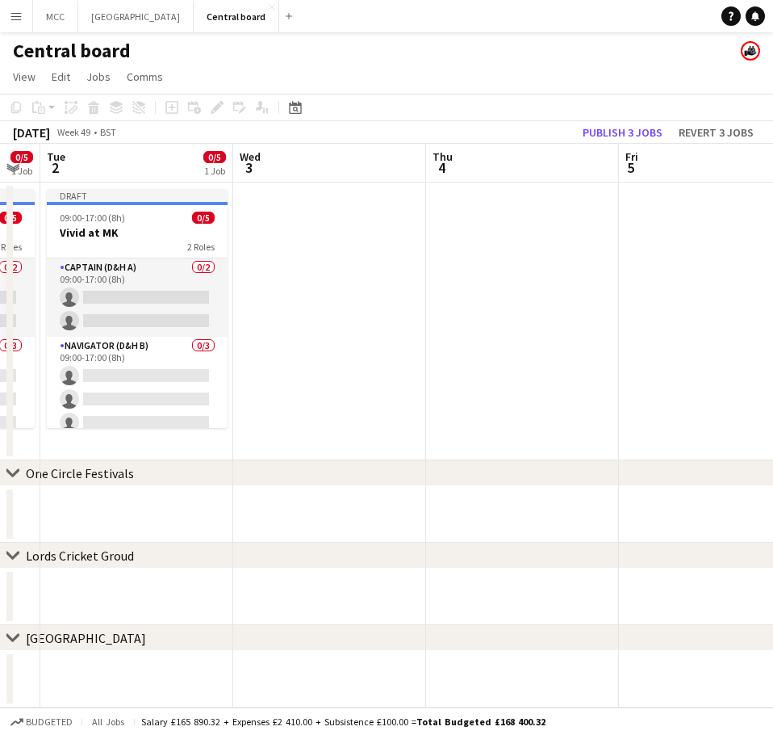
click at [419, 264] on app-date-cell at bounding box center [329, 321] width 193 height 278
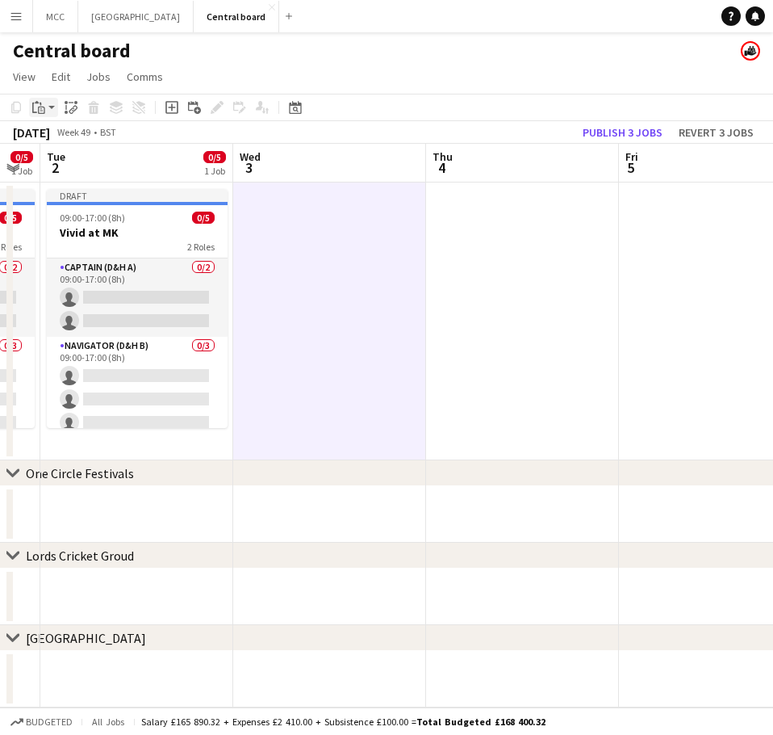
click at [46, 110] on div "Paste" at bounding box center [38, 107] width 19 height 19
click at [59, 137] on link "Paste Ctrl+V" at bounding box center [119, 138] width 152 height 15
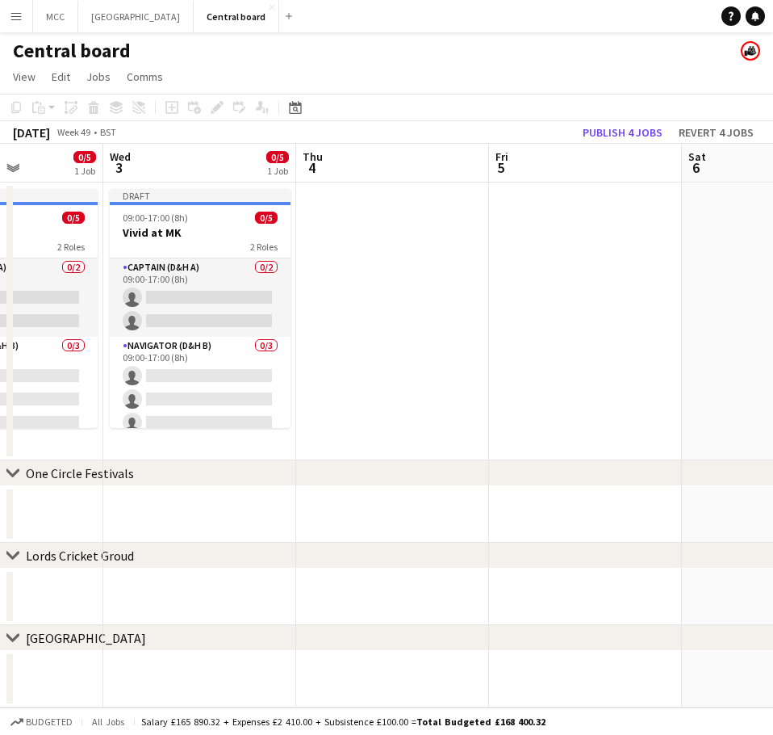
scroll to position [0, 476]
click at [442, 253] on app-date-cell at bounding box center [391, 321] width 193 height 278
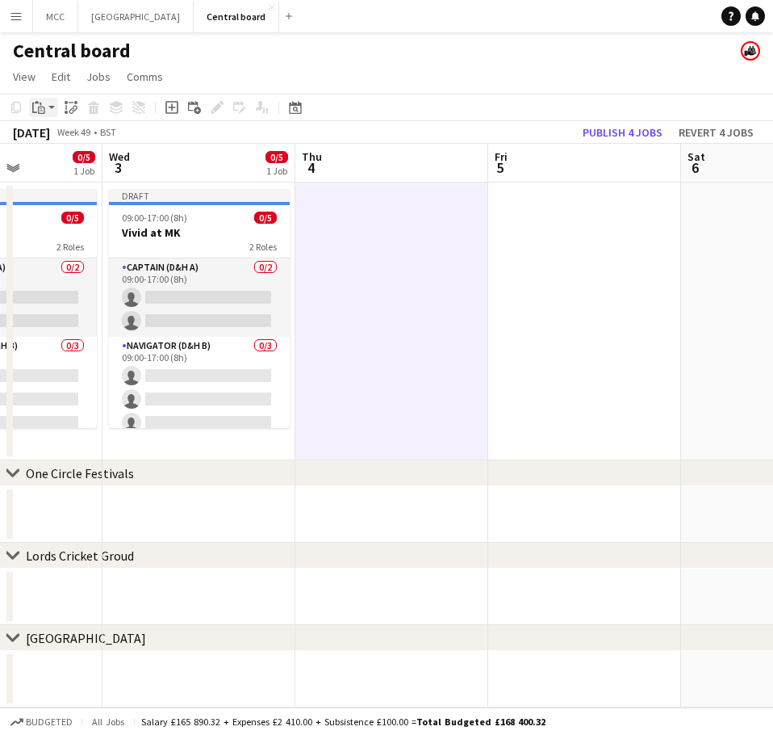
click at [44, 114] on icon at bounding box center [41, 110] width 7 height 7
click at [84, 134] on link "Paste Ctrl+V" at bounding box center [119, 138] width 152 height 15
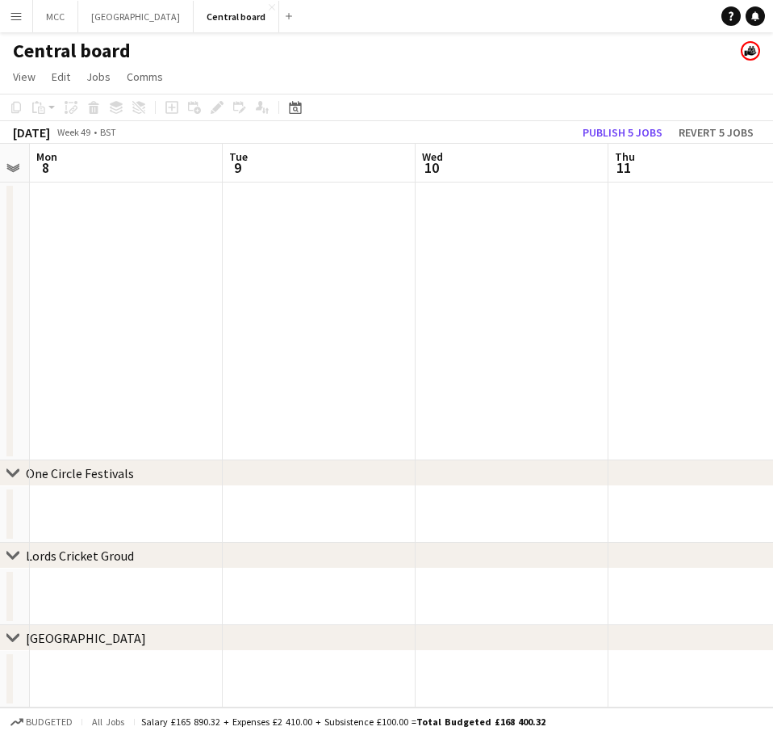
scroll to position [0, 743]
click at [282, 254] on app-date-cell at bounding box center [318, 321] width 193 height 278
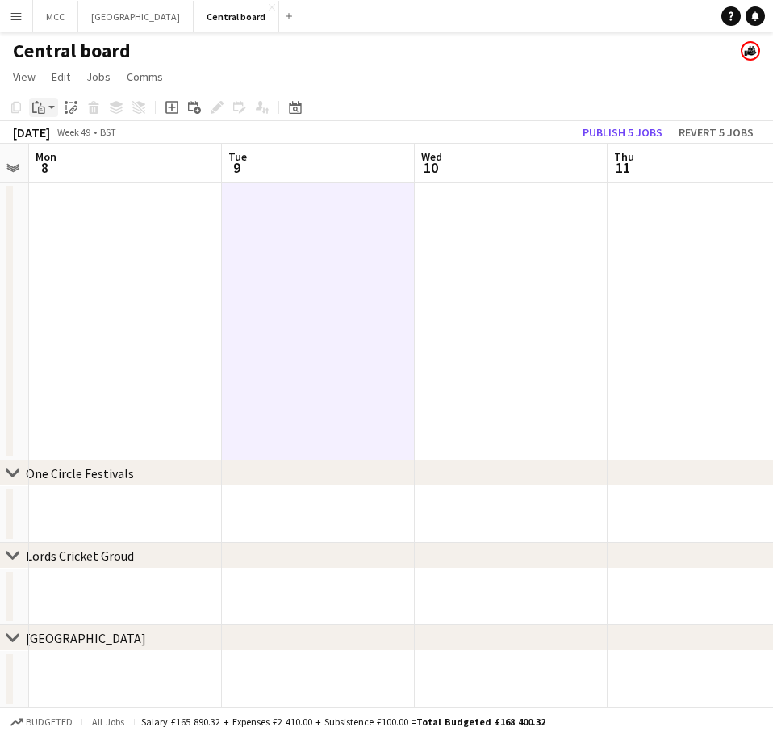
click at [44, 108] on icon "Paste" at bounding box center [38, 107] width 13 height 13
click at [73, 138] on link "Paste Ctrl+V" at bounding box center [119, 138] width 152 height 15
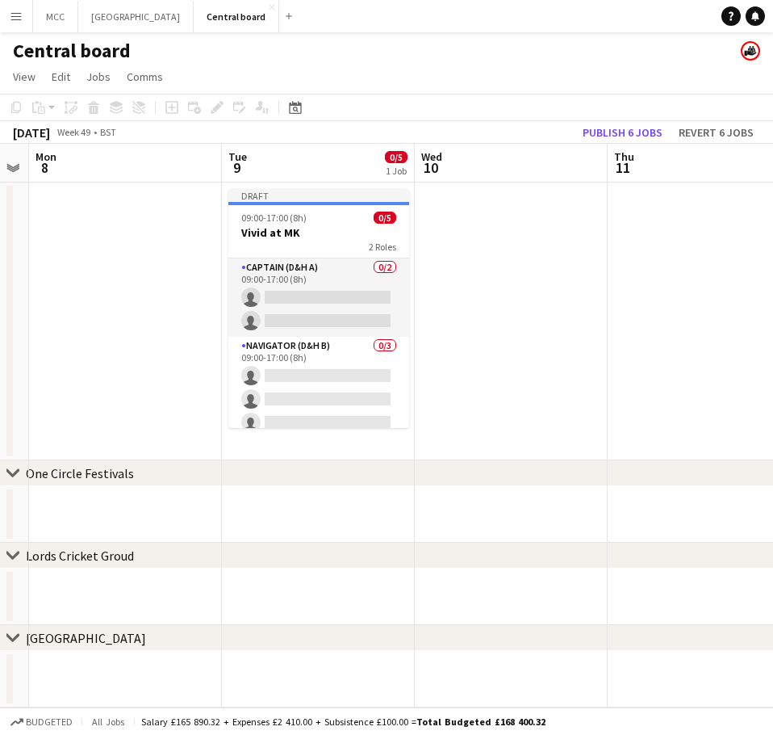
click at [417, 249] on app-date-cell at bounding box center [511, 321] width 193 height 278
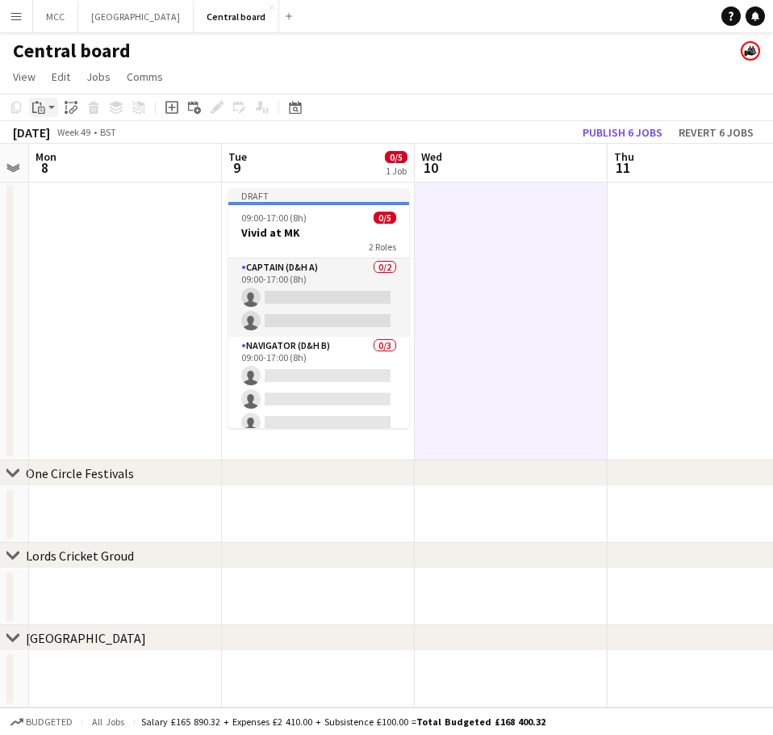
click at [48, 111] on div "Paste" at bounding box center [38, 107] width 19 height 19
click at [84, 132] on link "Paste Ctrl+V" at bounding box center [119, 138] width 152 height 15
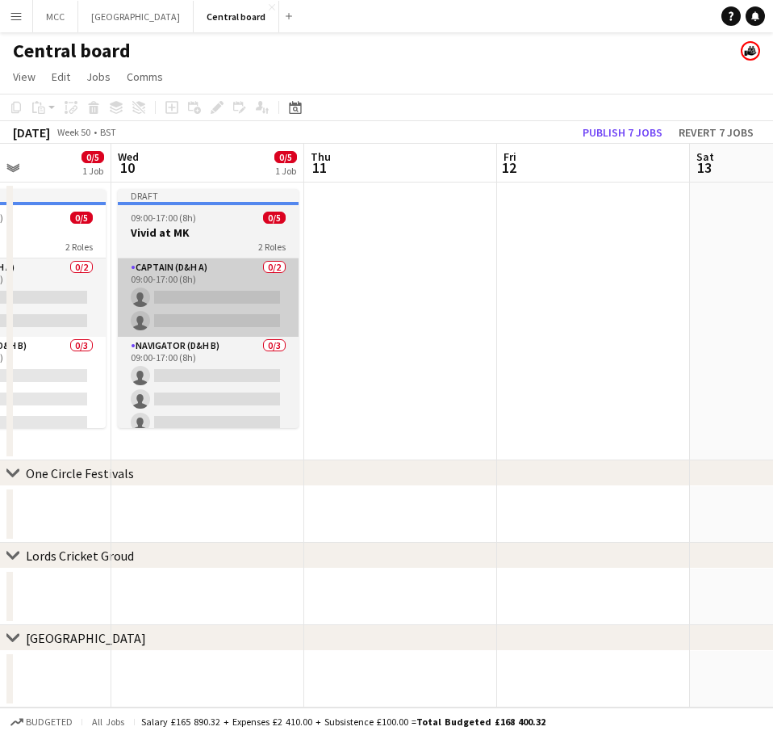
scroll to position [0, 663]
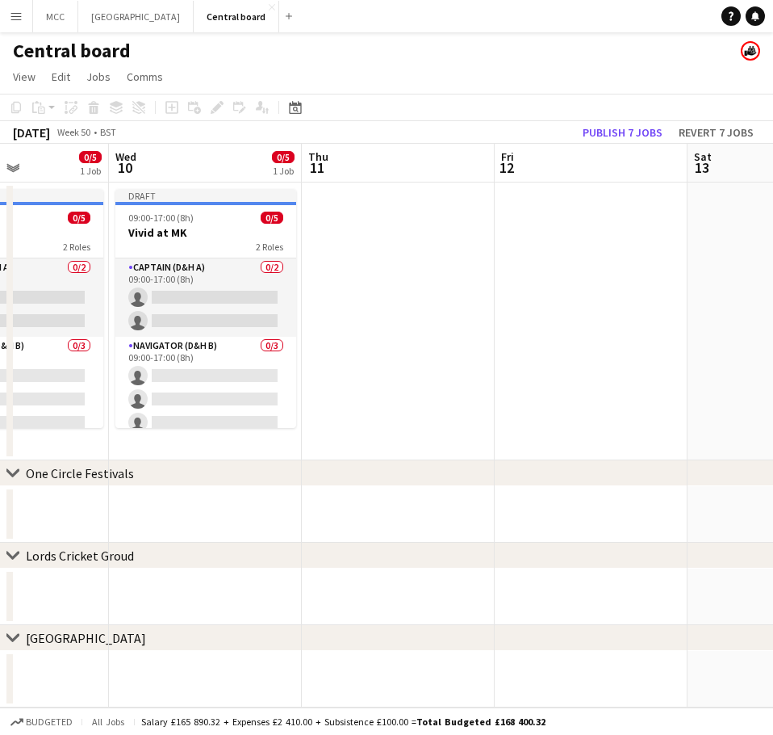
click at [400, 245] on app-date-cell at bounding box center [398, 321] width 193 height 278
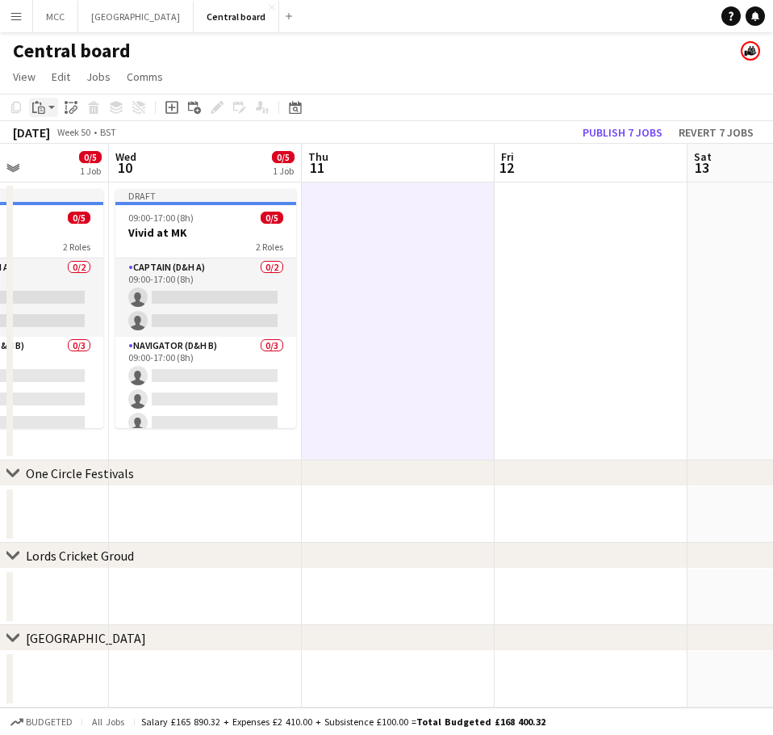
click at [43, 111] on icon at bounding box center [41, 111] width 3 height 1
click at [94, 136] on link "Paste Ctrl+V" at bounding box center [119, 138] width 152 height 15
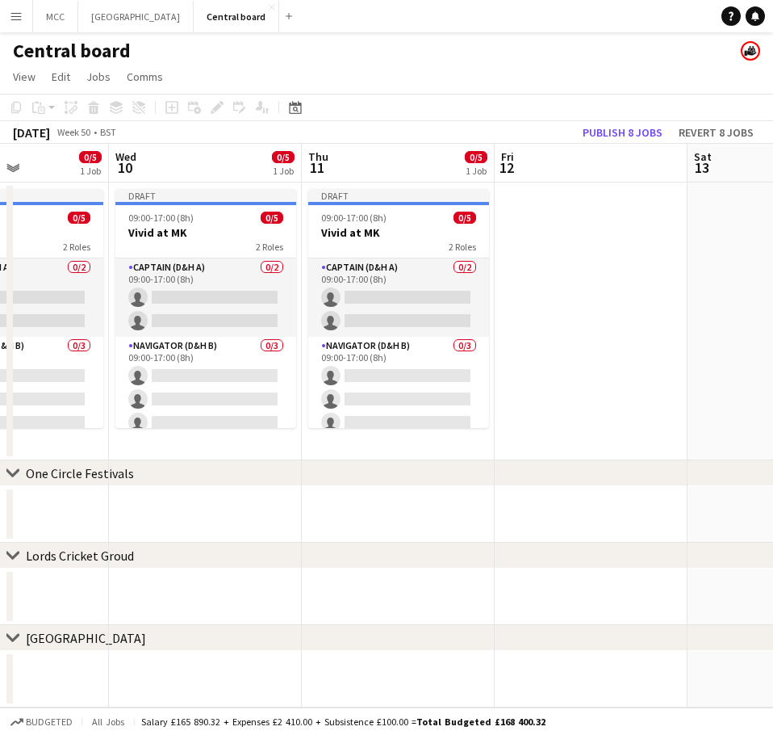
click at [558, 241] on app-date-cell at bounding box center [591, 321] width 193 height 278
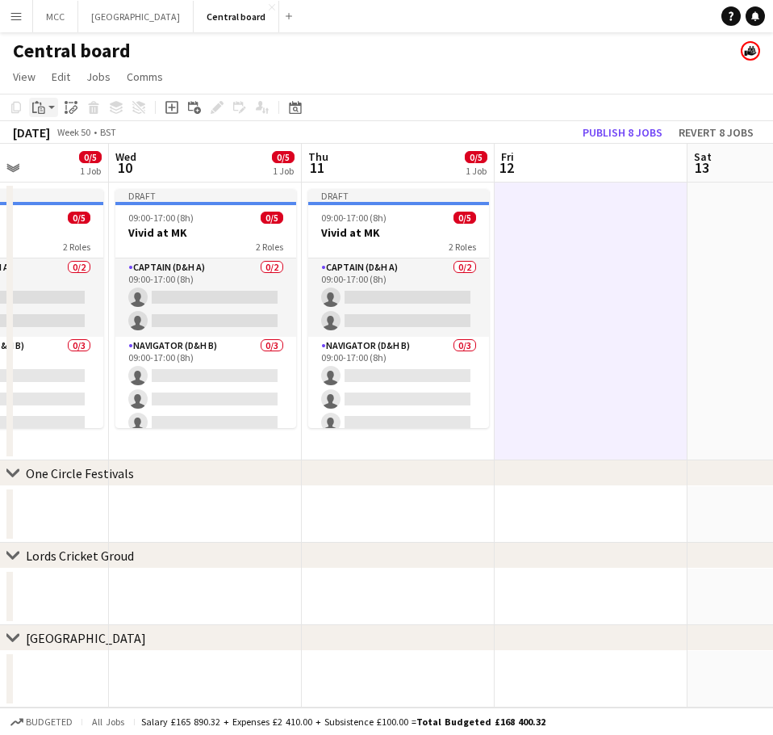
click at [49, 112] on app-action-btn "Paste" at bounding box center [43, 107] width 29 height 19
click at [66, 137] on link "Paste Ctrl+V" at bounding box center [119, 138] width 152 height 15
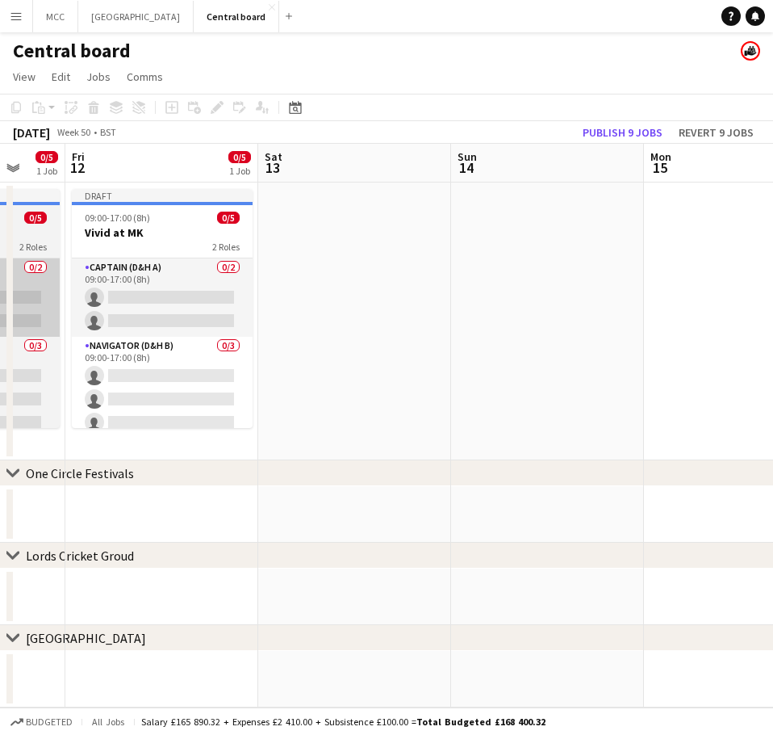
scroll to position [0, 707]
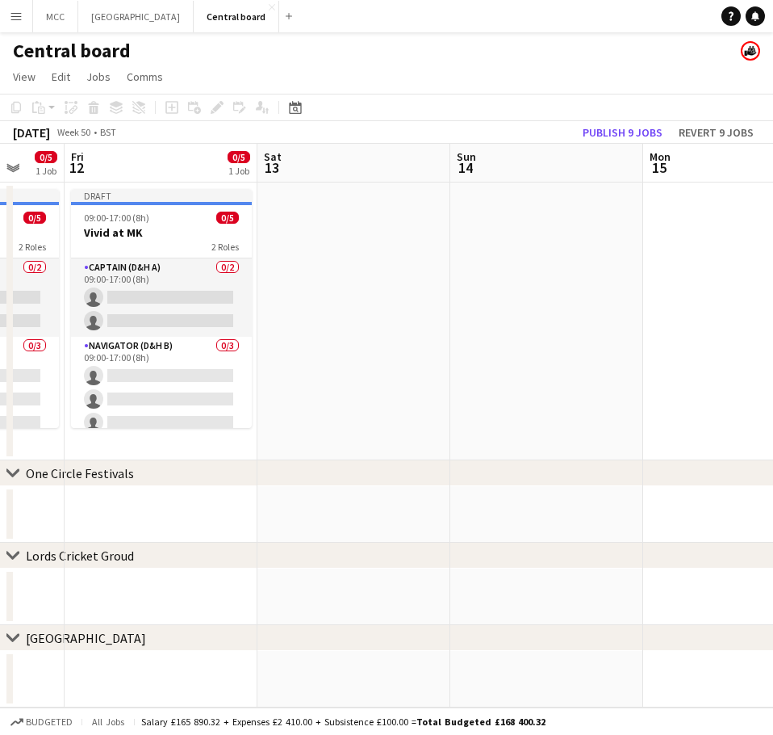
click at [371, 308] on app-date-cell at bounding box center [353, 321] width 193 height 278
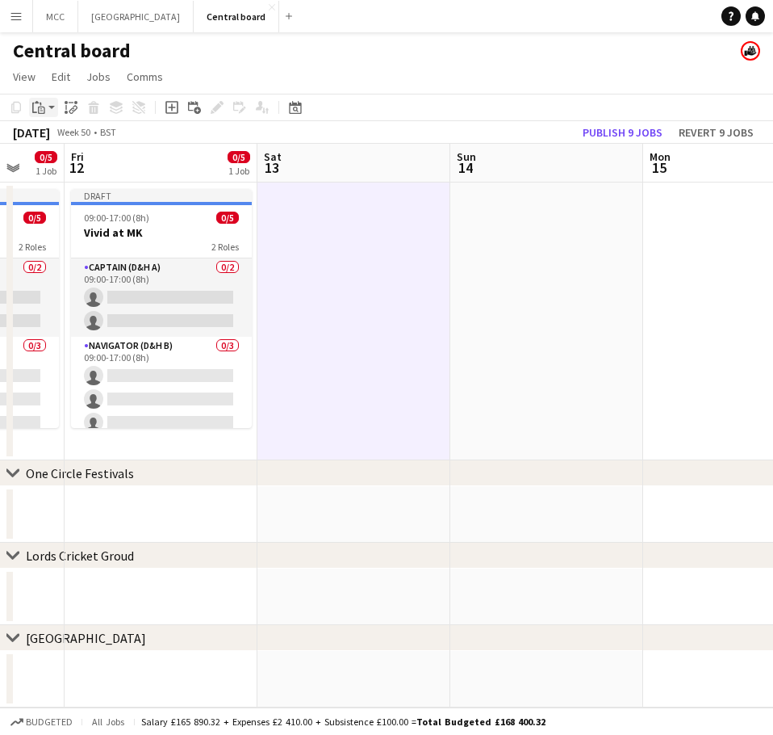
click at [38, 112] on icon "Paste" at bounding box center [38, 107] width 13 height 13
click at [60, 136] on link "Paste Ctrl+V" at bounding box center [119, 138] width 152 height 15
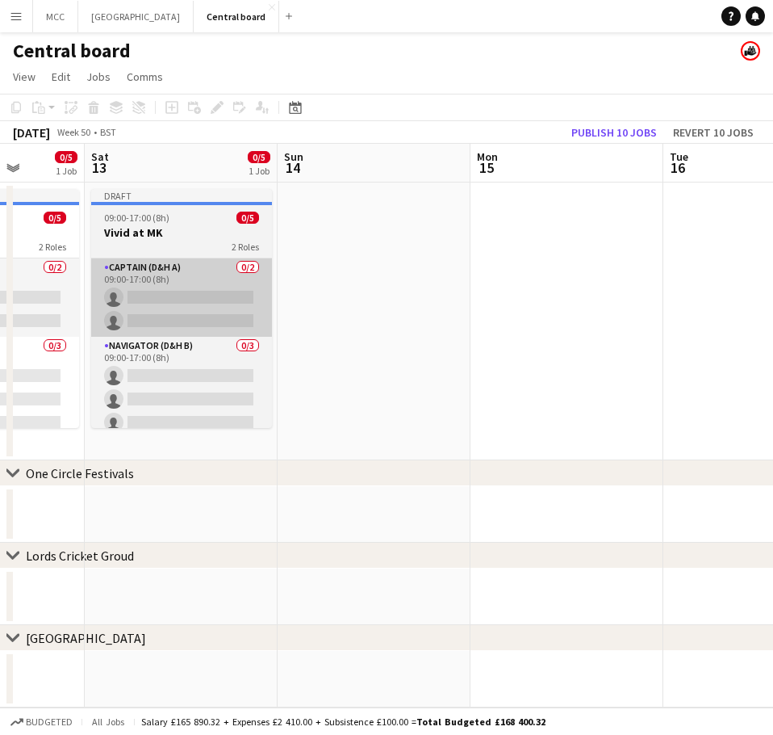
scroll to position [0, 497]
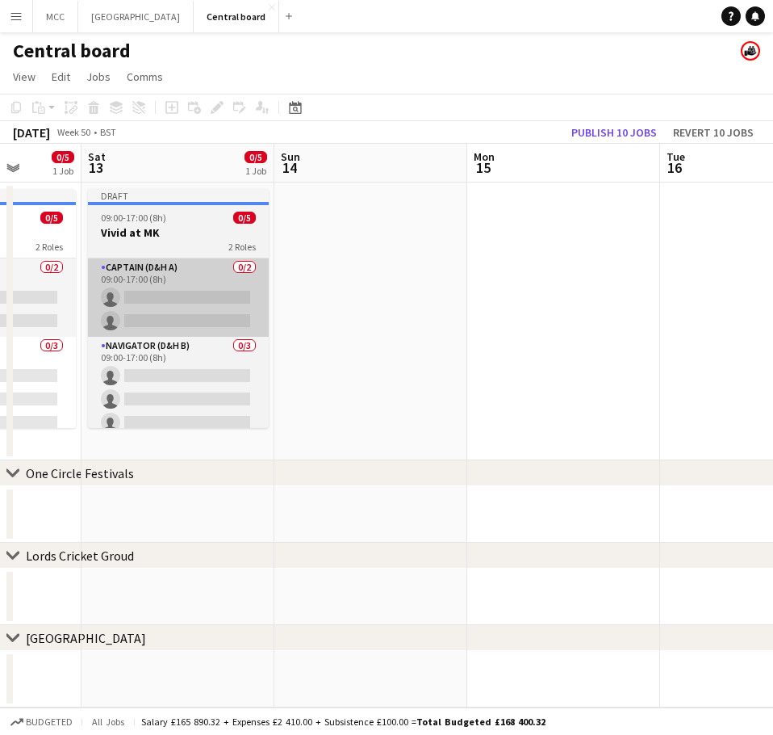
click at [416, 305] on app-date-cell at bounding box center [370, 321] width 193 height 278
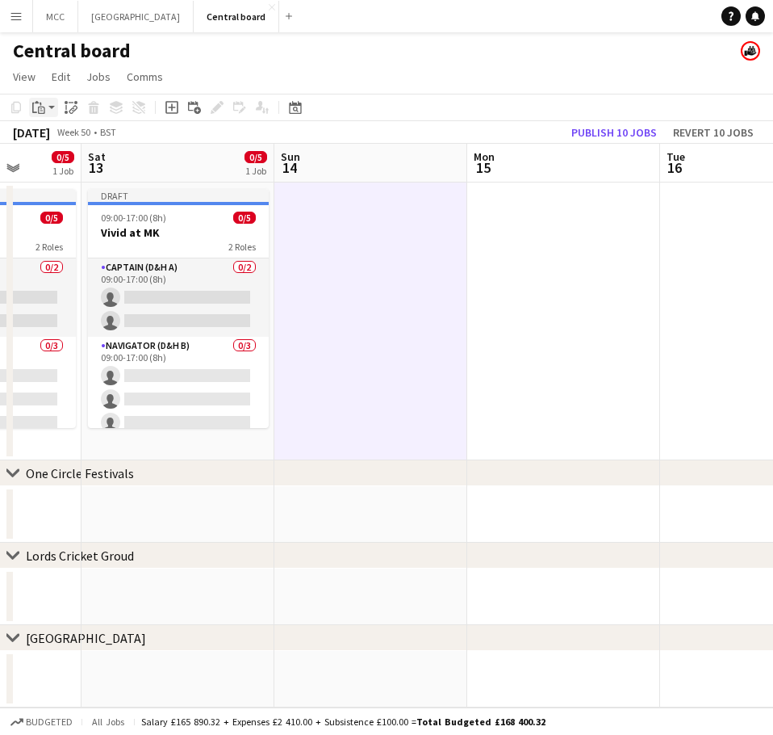
click at [47, 107] on div "Paste" at bounding box center [38, 107] width 19 height 19
click at [68, 134] on link "Paste Ctrl+V" at bounding box center [119, 138] width 152 height 15
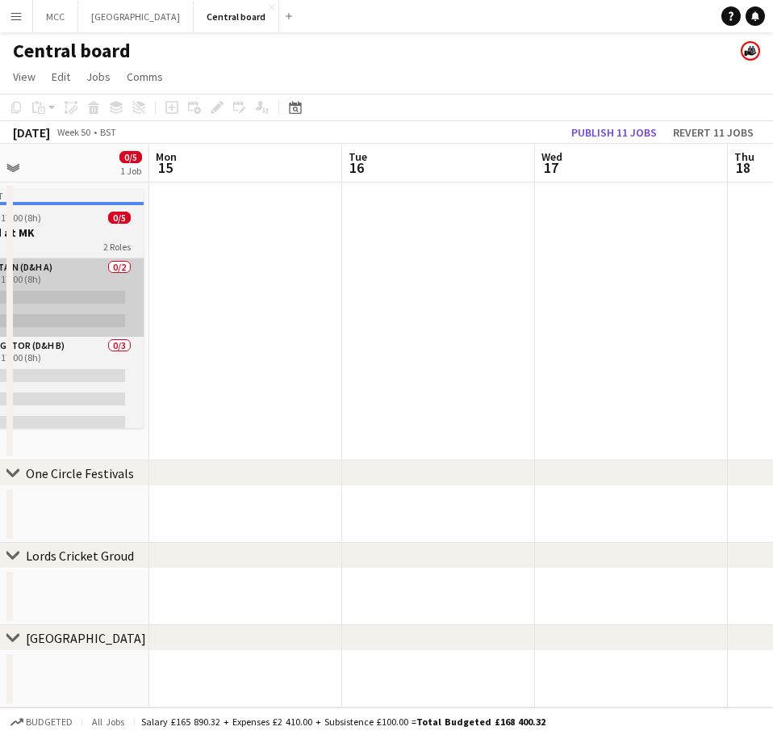
scroll to position [0, 825]
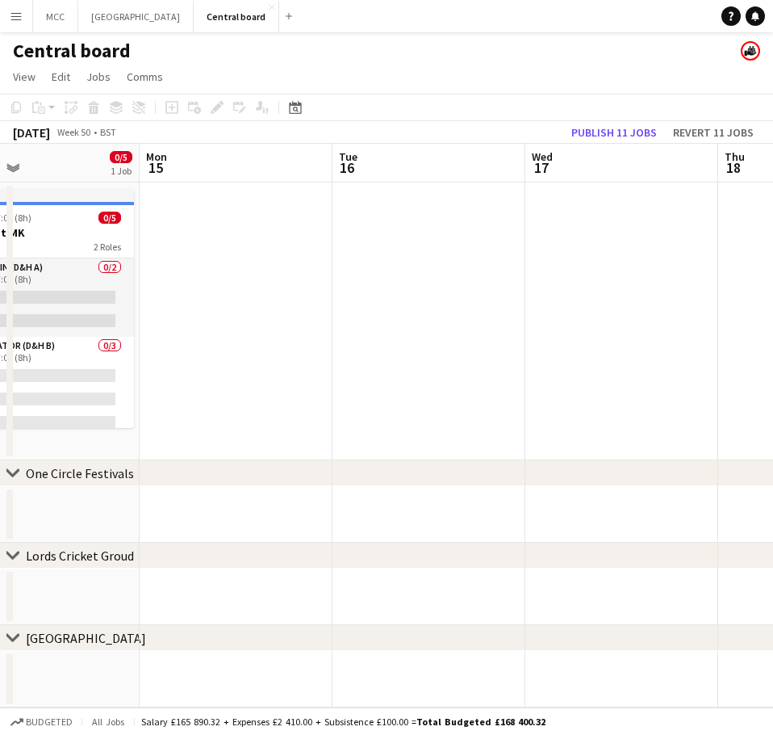
click at [385, 303] on app-date-cell at bounding box center [429, 321] width 193 height 278
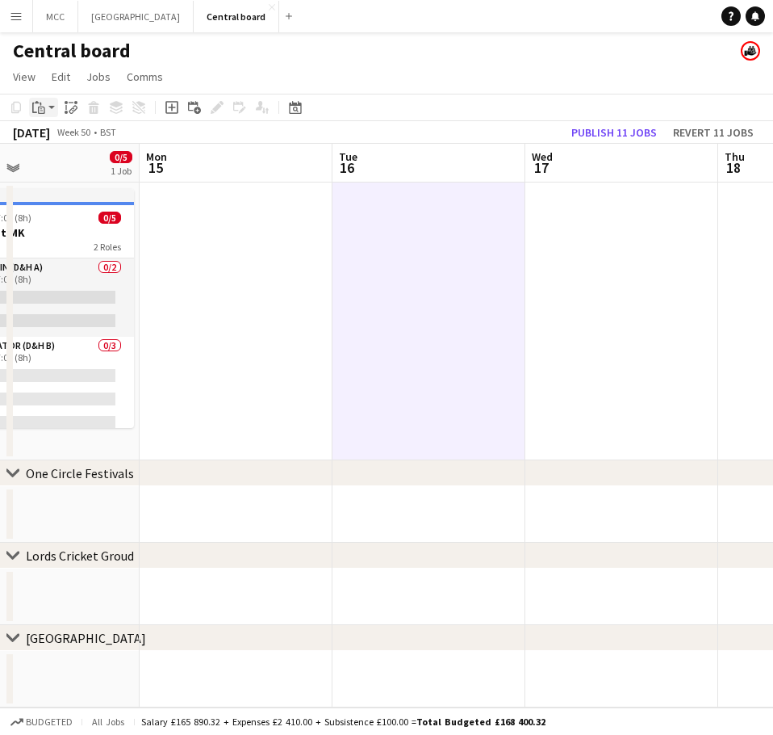
click at [47, 107] on div "Paste" at bounding box center [38, 107] width 19 height 19
click at [90, 130] on div "Paste Ctrl+V Paste with crew Ctrl+Shift+V" at bounding box center [118, 151] width 179 height 69
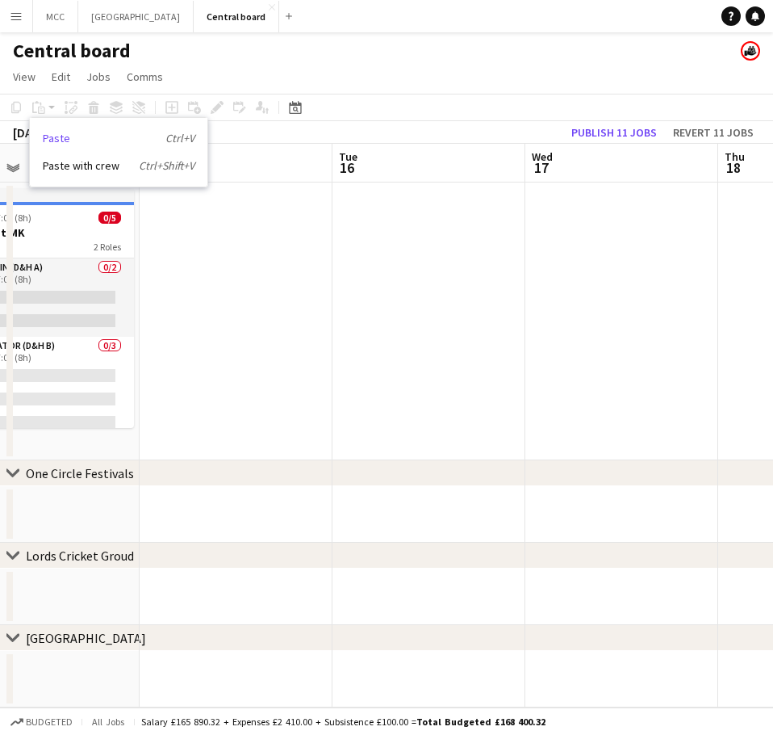
click at [82, 142] on link "Paste Ctrl+V" at bounding box center [119, 138] width 152 height 15
click at [370, 256] on app-date-cell at bounding box center [429, 321] width 193 height 278
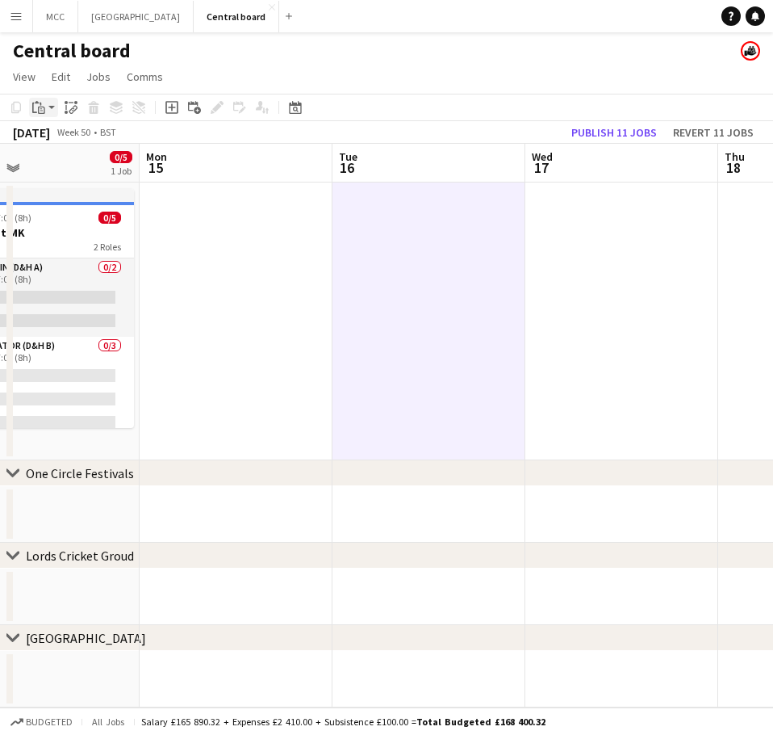
click at [52, 115] on app-action-btn "Paste" at bounding box center [43, 107] width 29 height 19
click at [55, 138] on link "Paste Ctrl+V" at bounding box center [119, 138] width 152 height 15
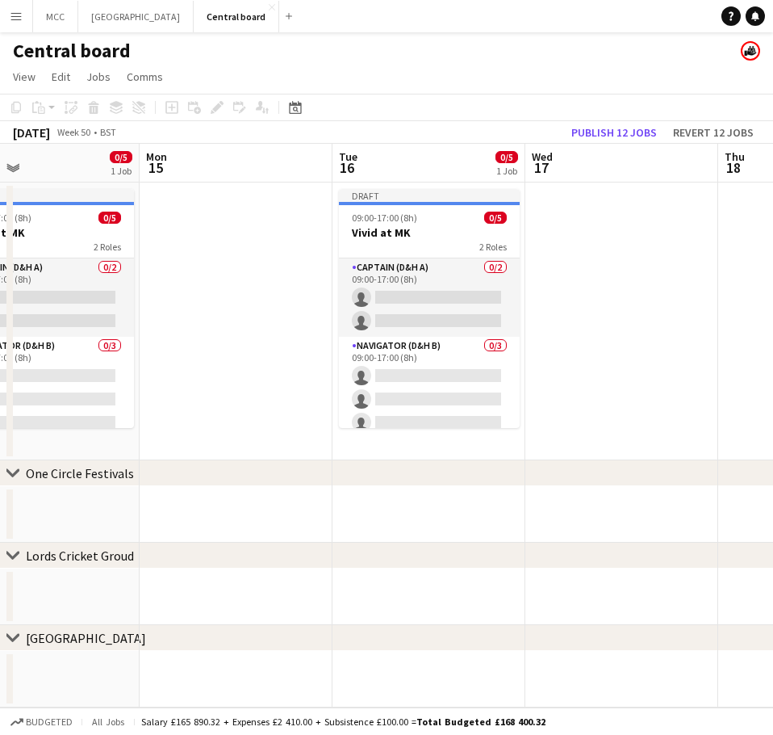
click at [592, 275] on app-date-cell at bounding box center [621, 321] width 193 height 278
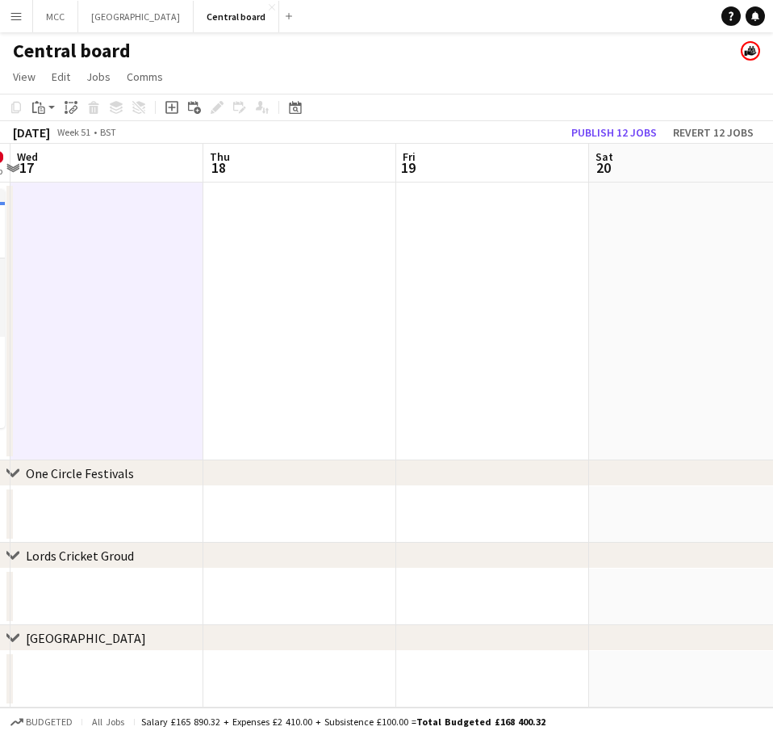
scroll to position [0, 577]
click at [44, 104] on icon "Paste" at bounding box center [38, 107] width 13 height 13
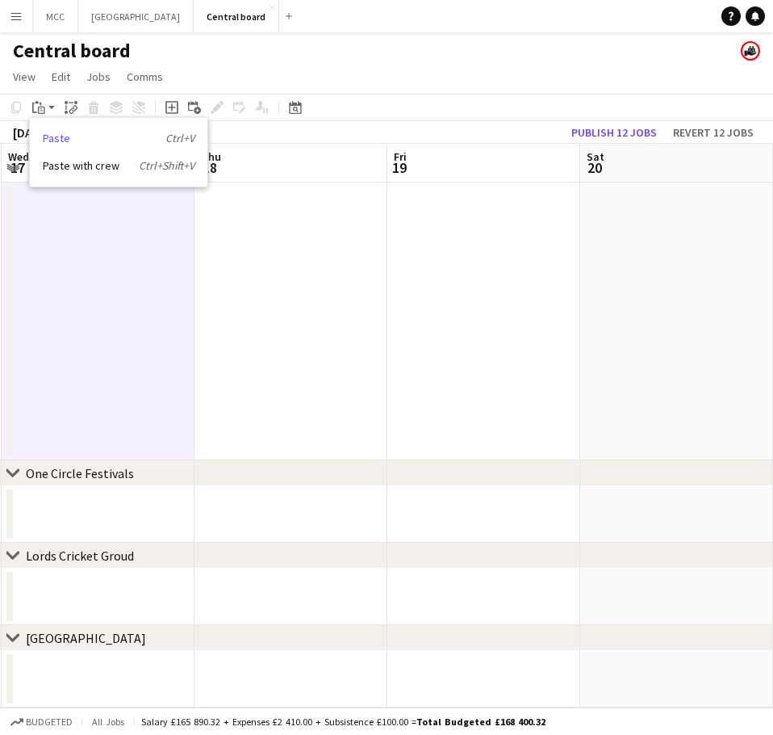
click at [73, 137] on link "Paste Ctrl+V" at bounding box center [119, 138] width 152 height 15
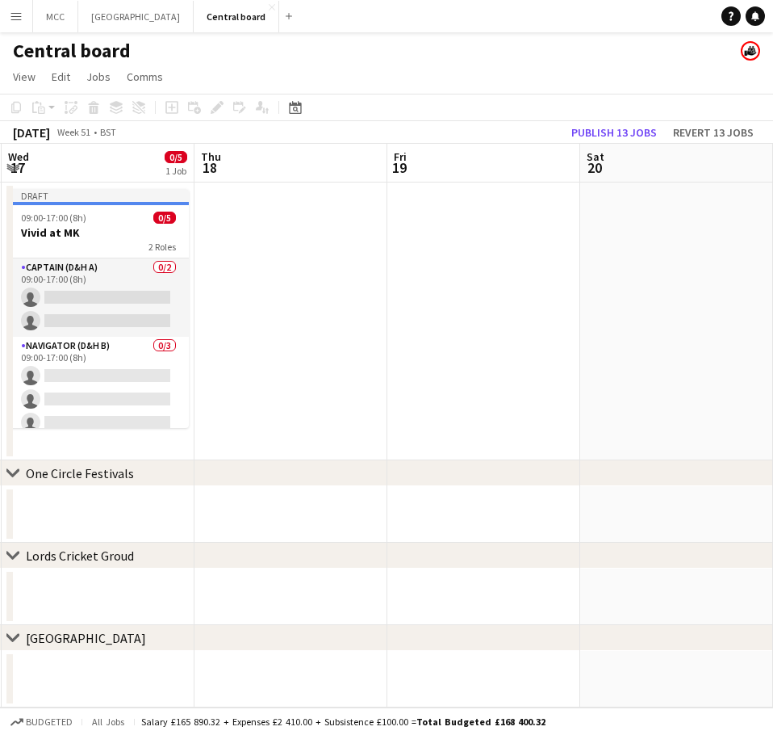
click at [249, 270] on app-date-cell at bounding box center [291, 321] width 193 height 278
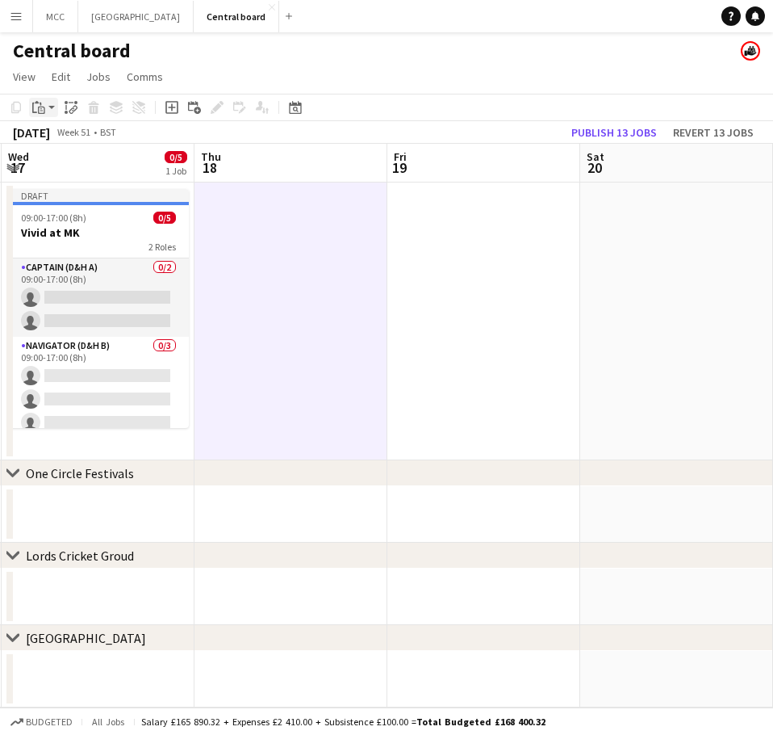
click at [48, 111] on div "Paste" at bounding box center [38, 107] width 19 height 19
click at [65, 136] on link "Paste Ctrl+V" at bounding box center [119, 138] width 152 height 15
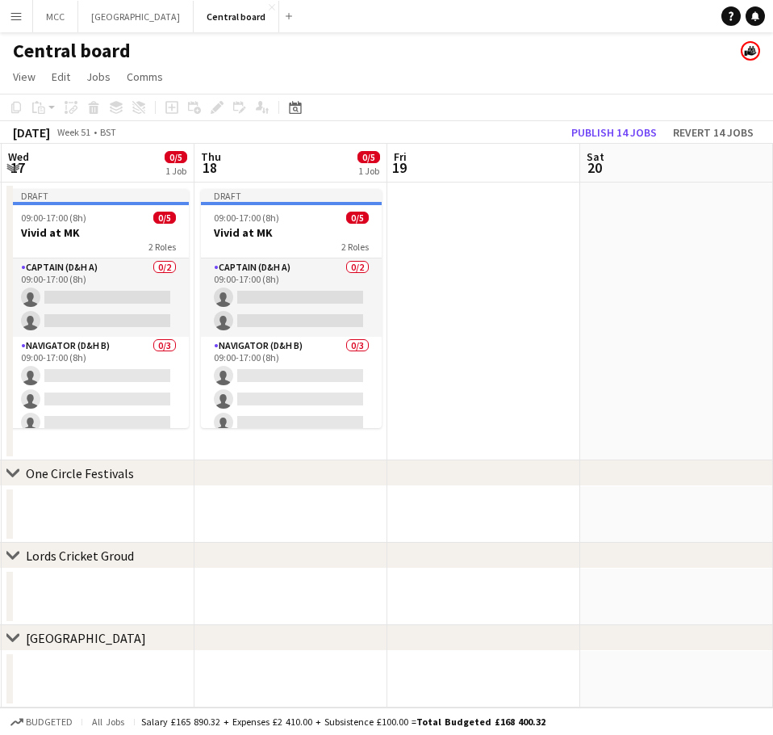
click at [463, 291] on app-date-cell at bounding box center [483, 321] width 193 height 278
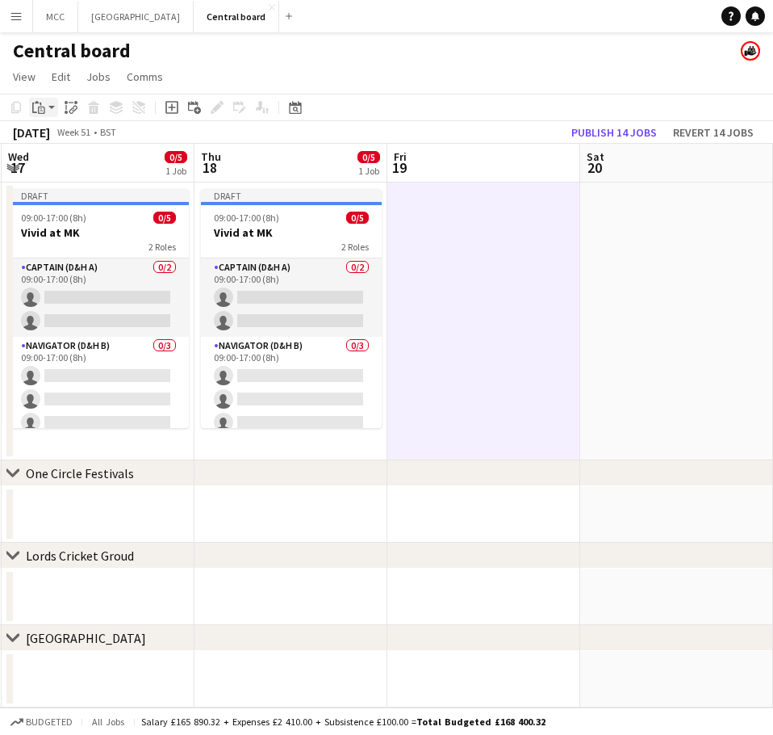
click at [57, 107] on app-action-btn "Paste" at bounding box center [43, 107] width 29 height 19
click at [78, 136] on link "Paste Ctrl+V" at bounding box center [119, 138] width 152 height 15
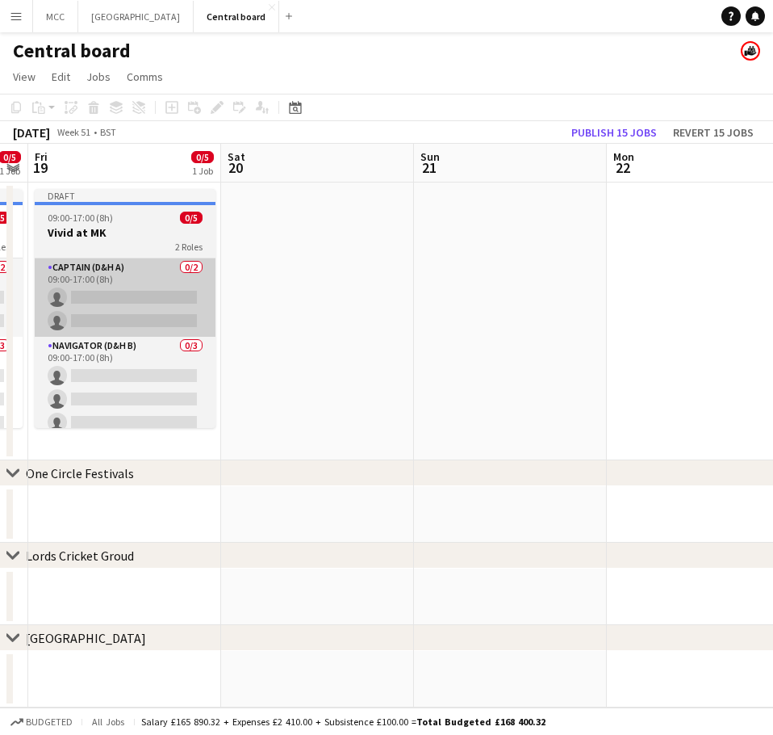
scroll to position [0, 584]
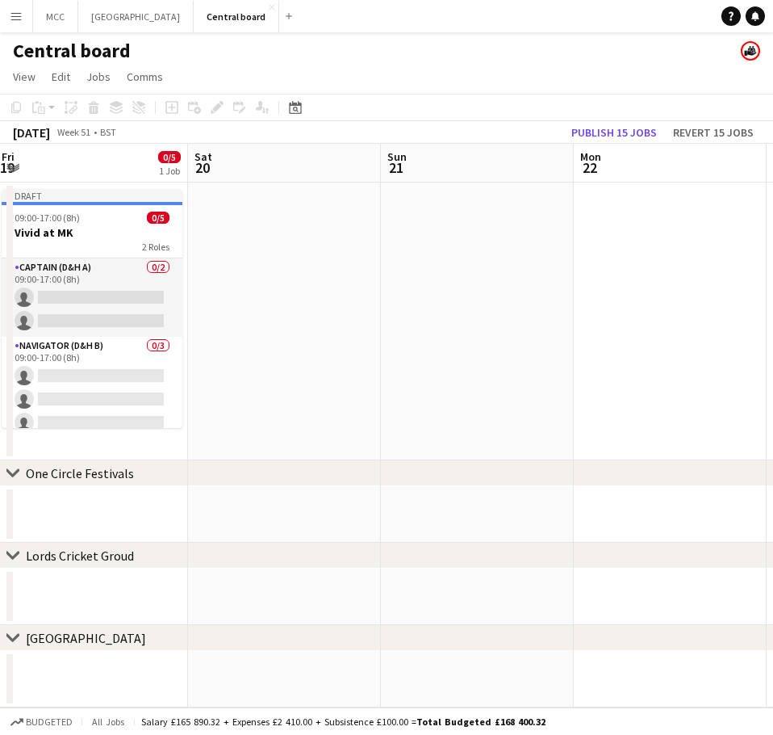
click at [293, 304] on app-date-cell at bounding box center [284, 321] width 193 height 278
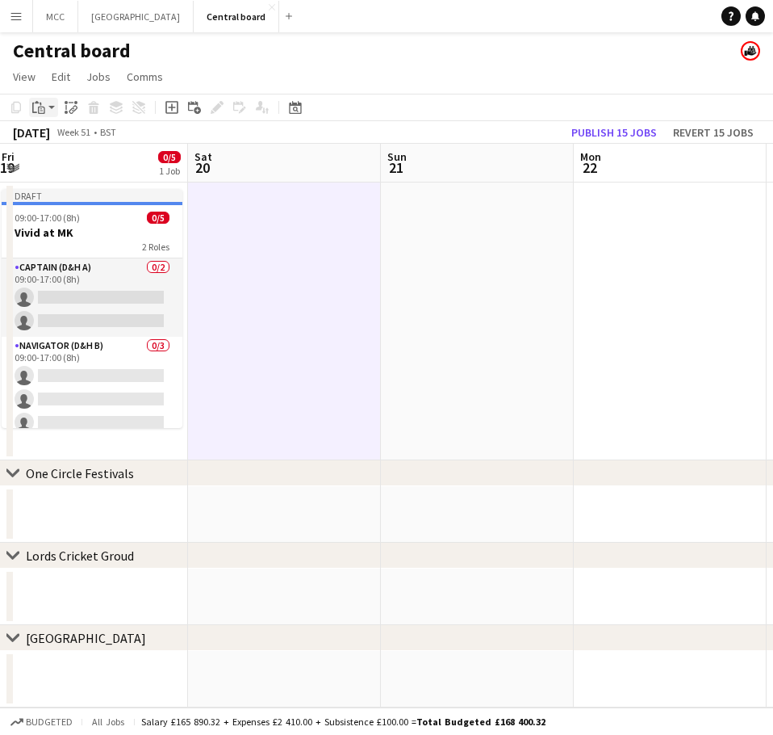
click at [47, 111] on div "Paste" at bounding box center [38, 107] width 19 height 19
click at [61, 138] on link "Paste Ctrl+V" at bounding box center [119, 138] width 152 height 15
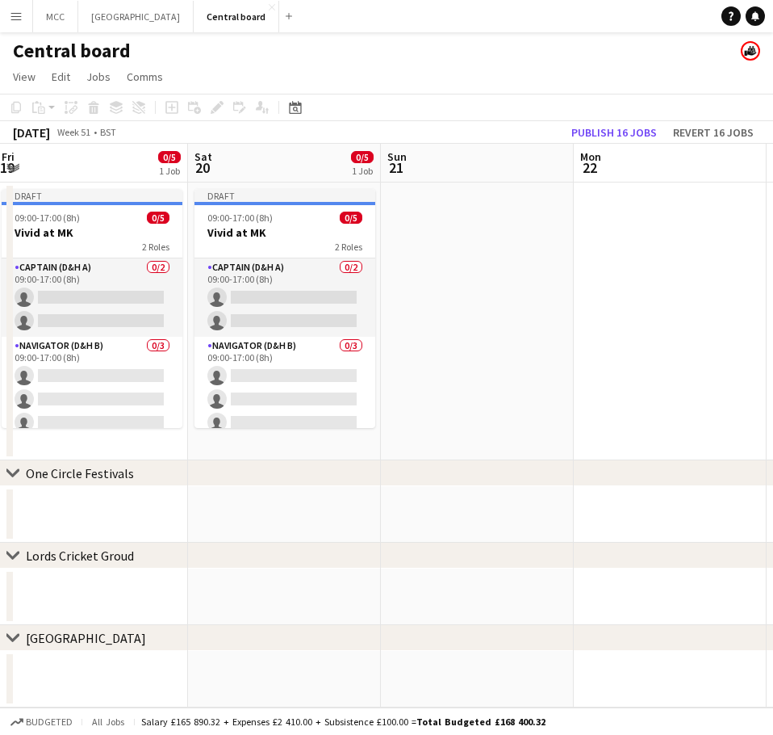
click at [457, 268] on app-date-cell at bounding box center [477, 321] width 193 height 278
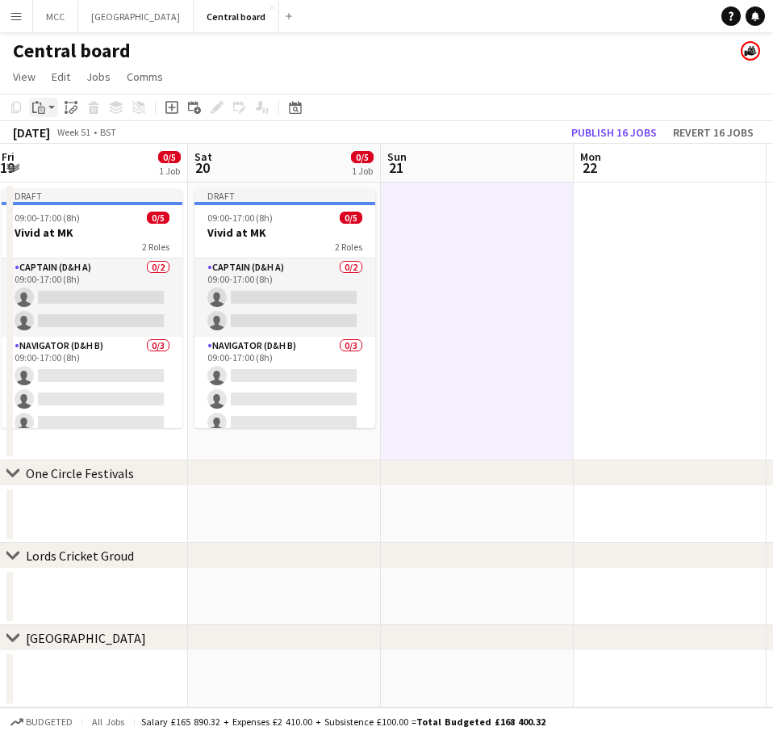
click at [44, 108] on icon at bounding box center [41, 110] width 7 height 7
click at [61, 136] on link "Paste Ctrl+V" at bounding box center [119, 138] width 152 height 15
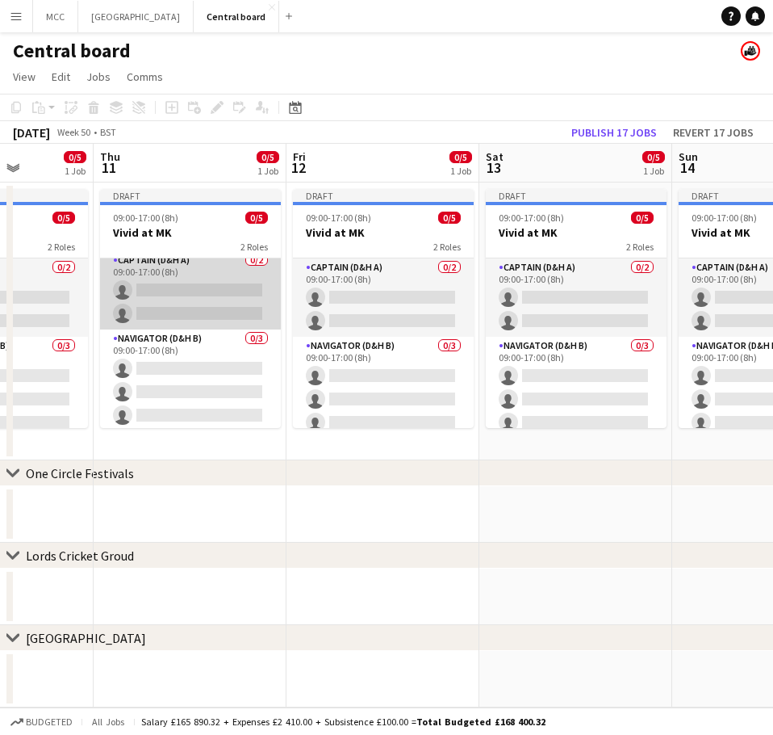
scroll to position [6, 0]
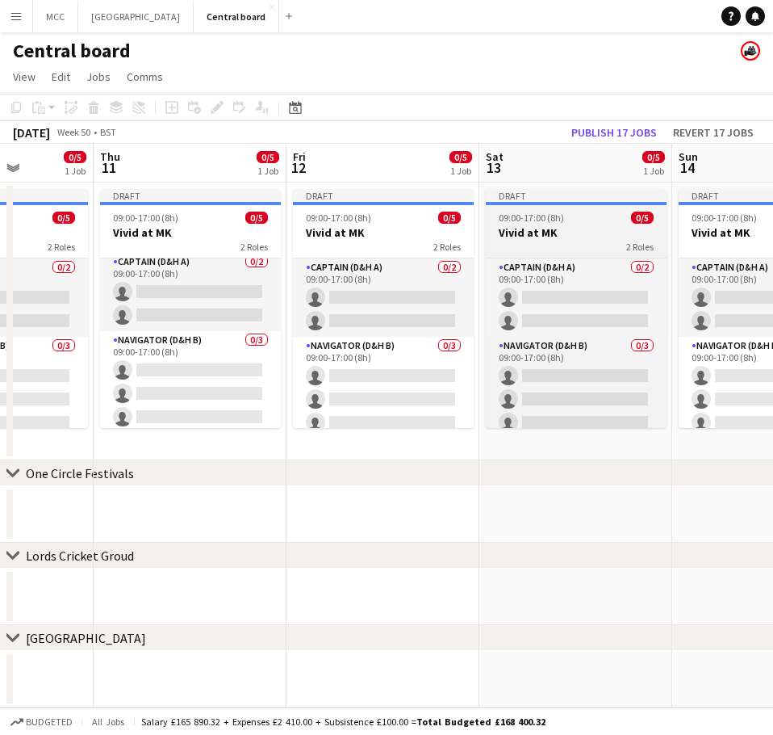
click at [564, 234] on h3 "Vivid at MK" at bounding box center [576, 232] width 181 height 15
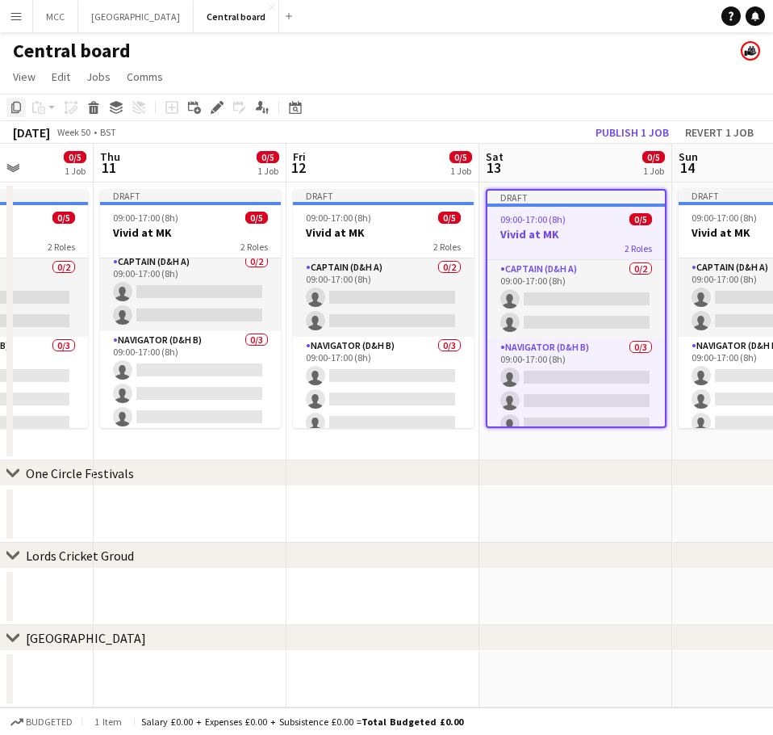
click at [19, 111] on icon at bounding box center [16, 107] width 10 height 11
click at [207, 106] on div "Edit" at bounding box center [216, 107] width 19 height 19
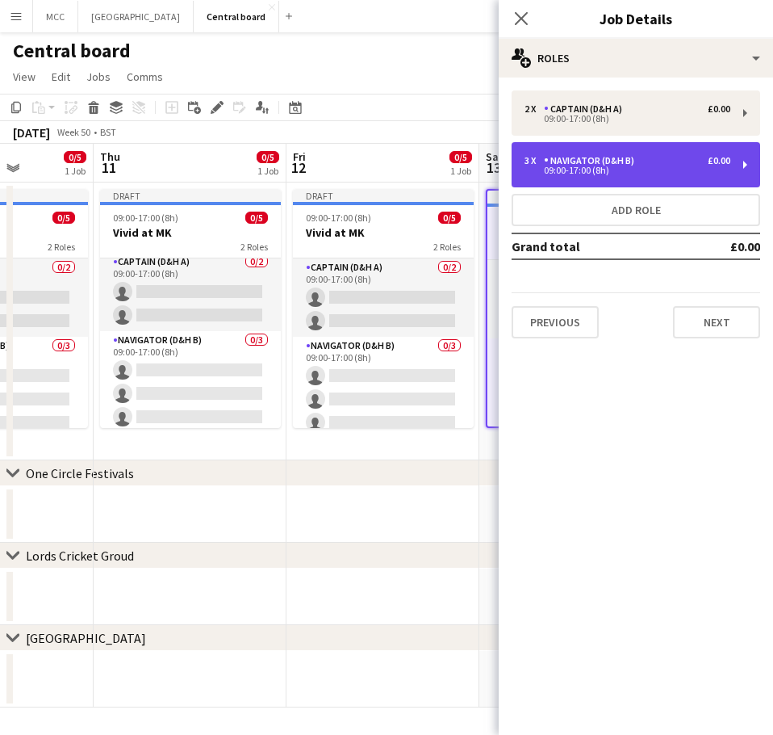
click at [680, 169] on div "09:00-17:00 (8h)" at bounding box center [628, 170] width 206 height 8
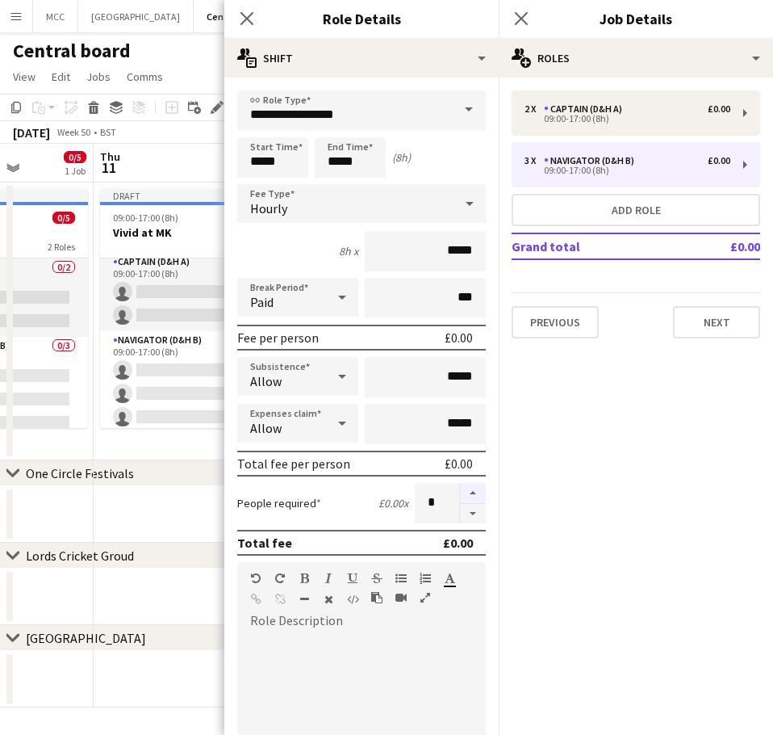
click at [465, 493] on button "button" at bounding box center [473, 493] width 26 height 21
type input "*"
click at [176, 55] on div "Central board" at bounding box center [386, 47] width 773 height 31
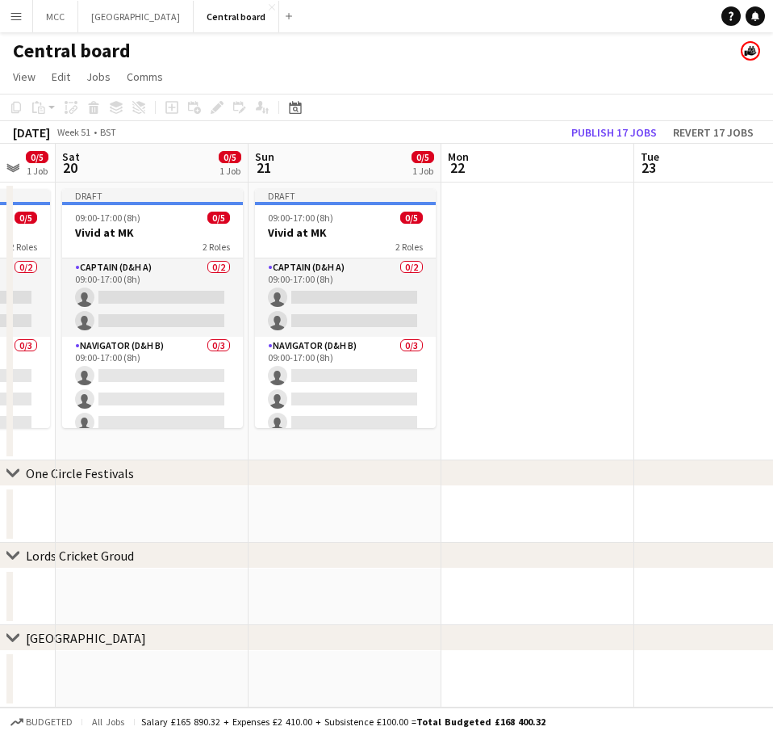
scroll to position [0, 529]
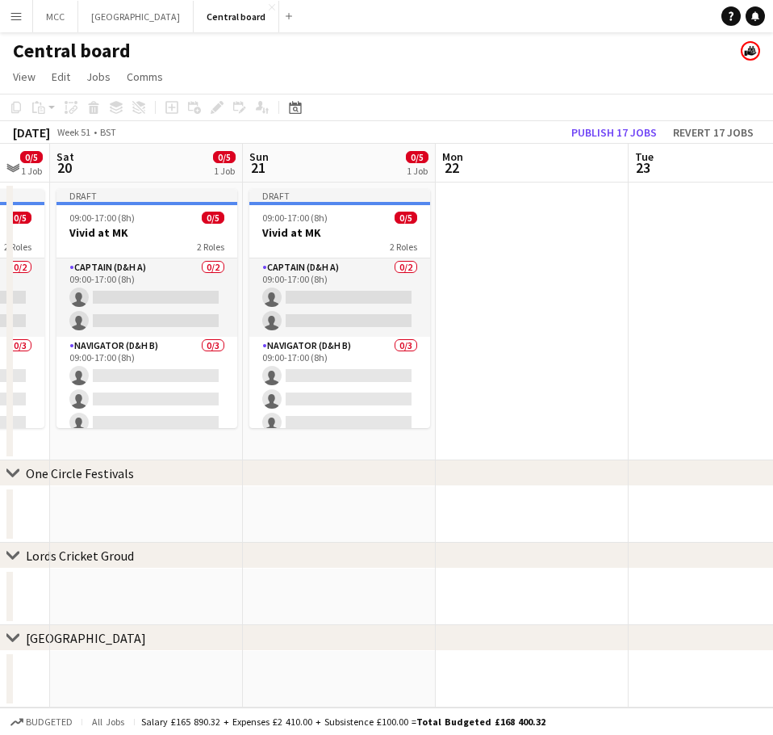
click at [542, 331] on app-date-cell at bounding box center [532, 321] width 193 height 278
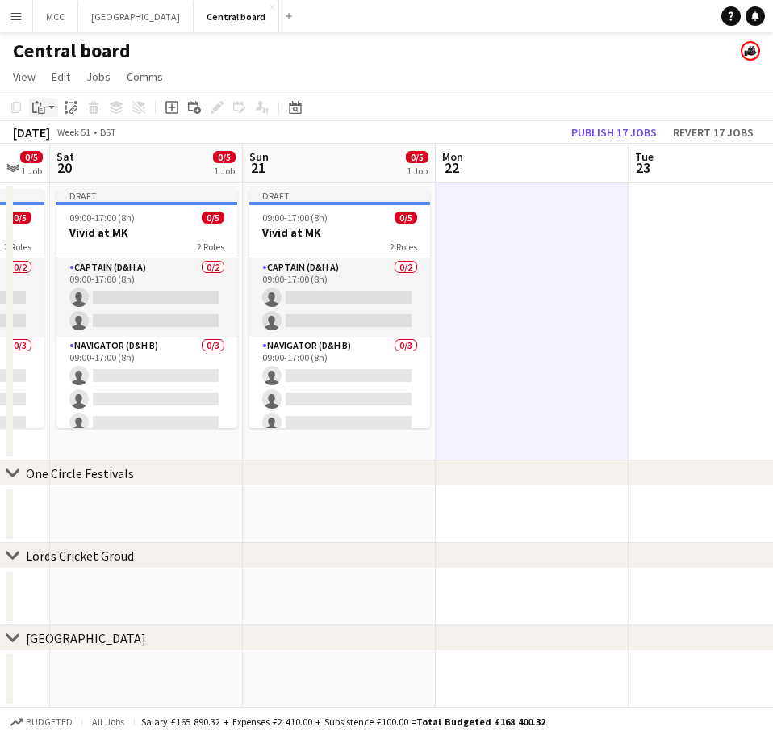
click at [46, 107] on div "Paste" at bounding box center [38, 107] width 19 height 19
click at [78, 132] on link "Paste Ctrl+V" at bounding box center [119, 138] width 152 height 15
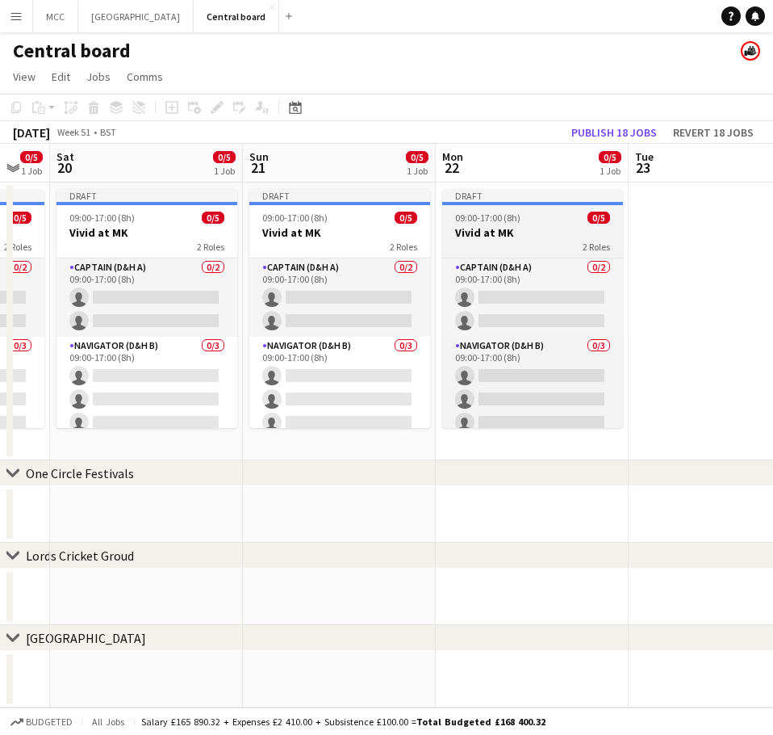
click at [519, 216] on span "09:00-17:00 (8h)" at bounding box center [487, 217] width 65 height 12
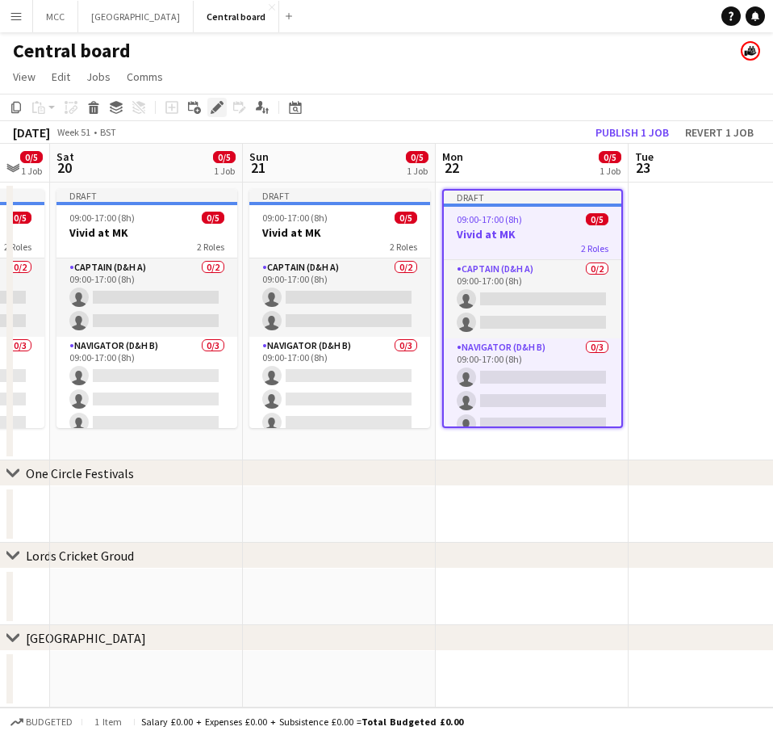
click at [213, 112] on icon at bounding box center [213, 112] width 4 height 4
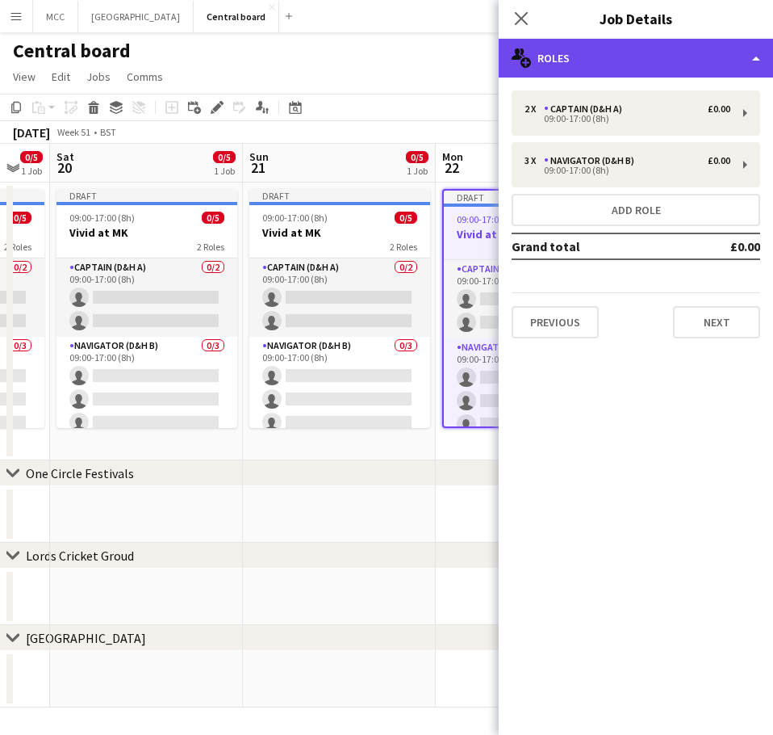
click at [736, 65] on div "multiple-users-add Roles" at bounding box center [636, 58] width 274 height 39
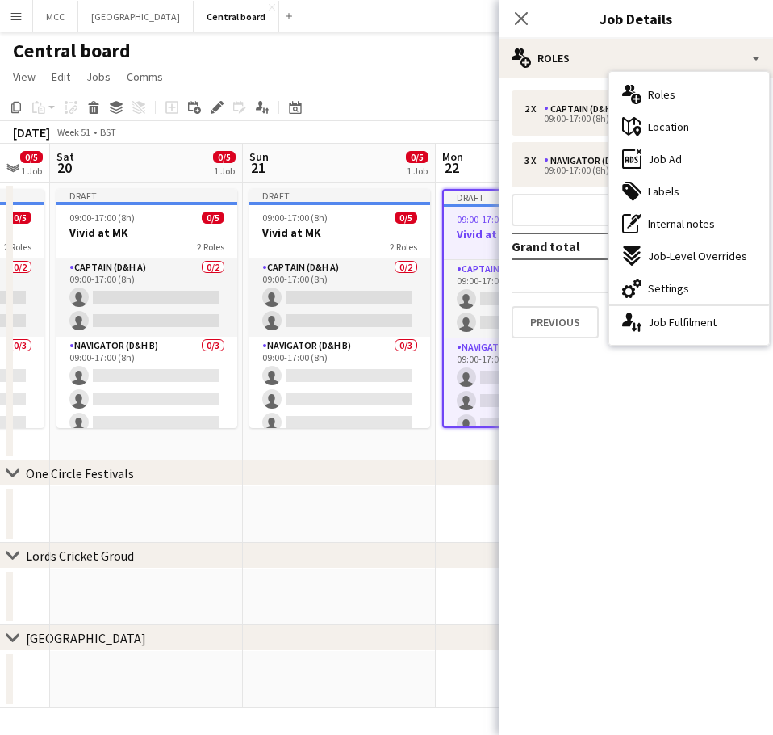
click at [584, 414] on mat-expansion-panel "pencil3 General details 2 x Captain (D&H A) £0.00 09:00-17:00 (8h) 3 x Navigato…" at bounding box center [636, 405] width 274 height 657
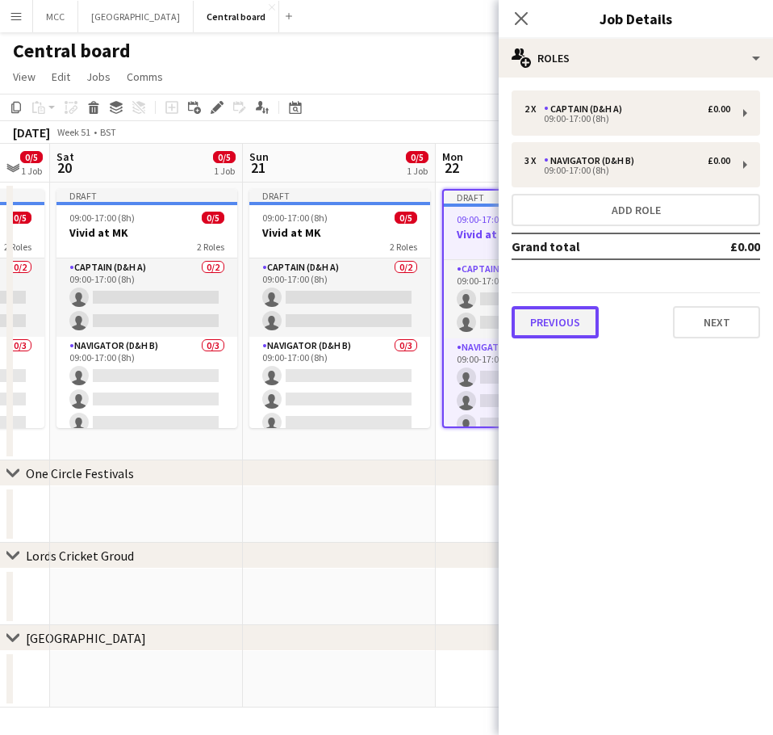
click at [560, 322] on button "Previous" at bounding box center [555, 322] width 87 height 32
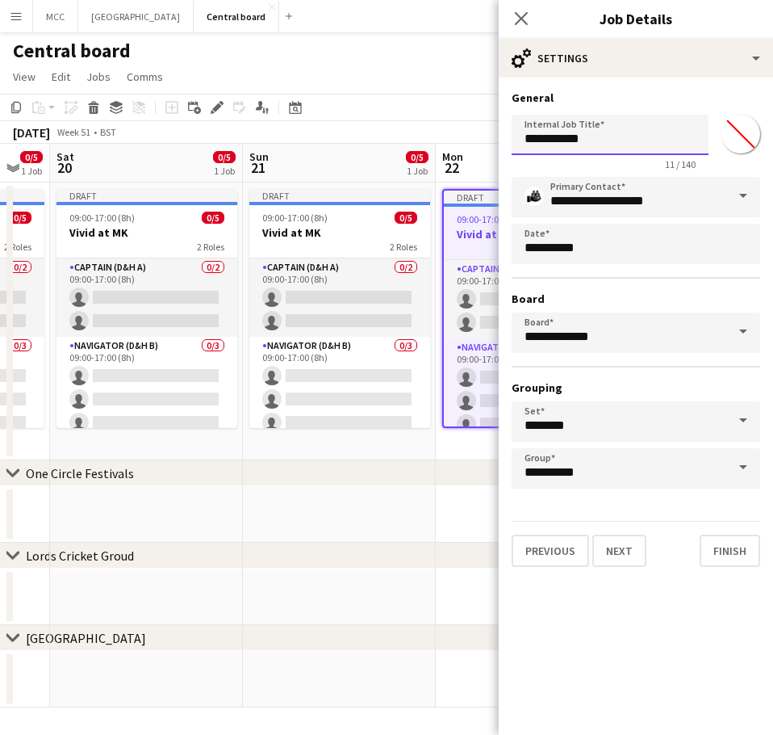
click at [596, 144] on input "**********" at bounding box center [610, 135] width 197 height 40
type input "**********"
click at [377, 538] on app-date-cell at bounding box center [339, 514] width 193 height 57
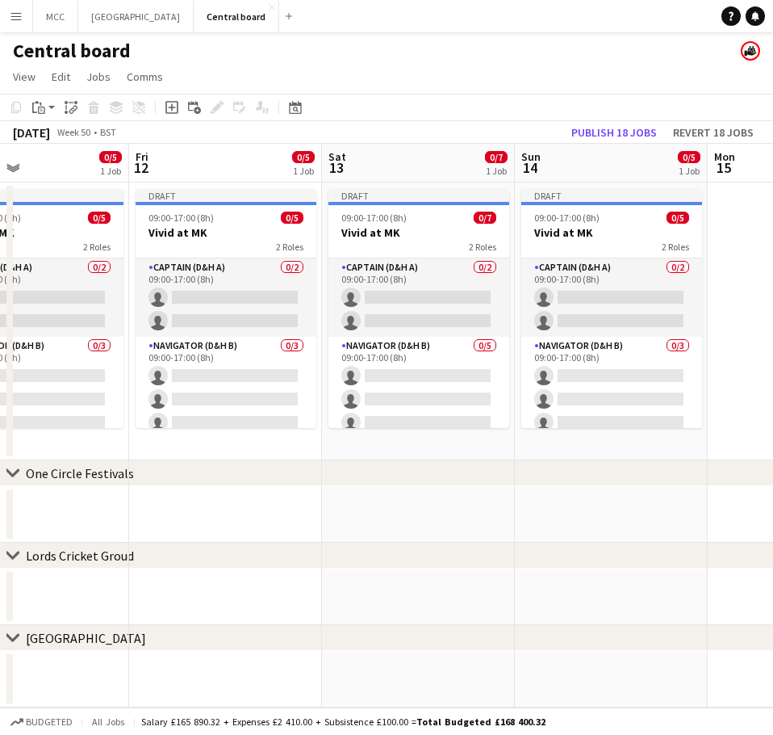
scroll to position [0, 446]
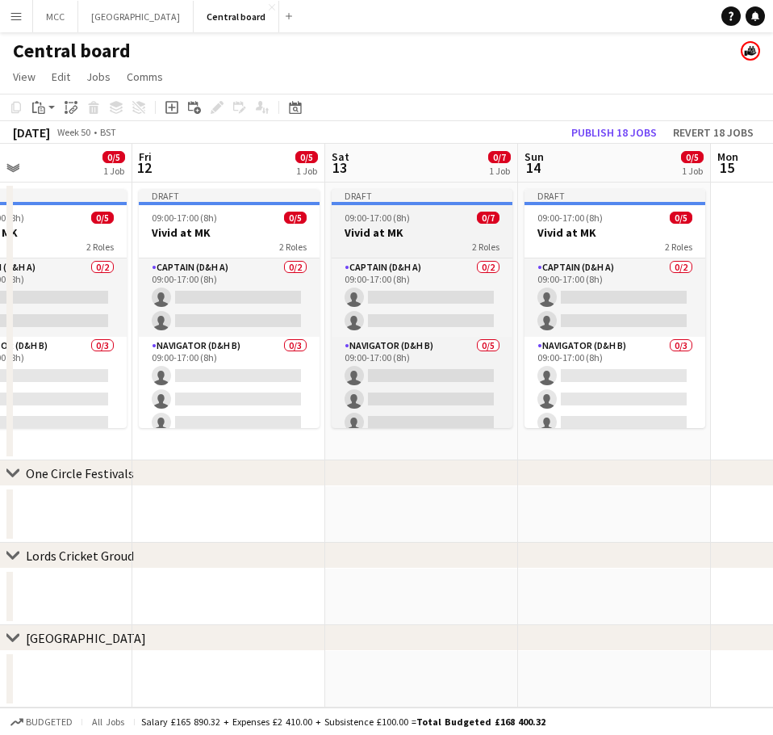
click at [408, 224] on app-job-card "Draft 09:00-17:00 (8h) 0/7 Vivid at MK 2 Roles Captain (D&H A) 0/2 09:00-17:00 …" at bounding box center [422, 308] width 181 height 239
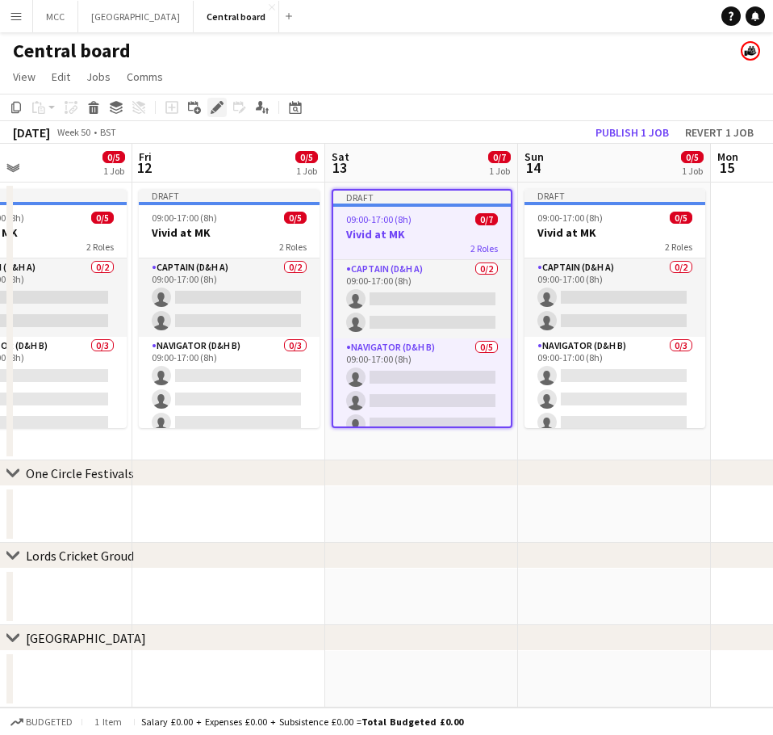
click at [211, 108] on icon "Edit" at bounding box center [217, 107] width 13 height 13
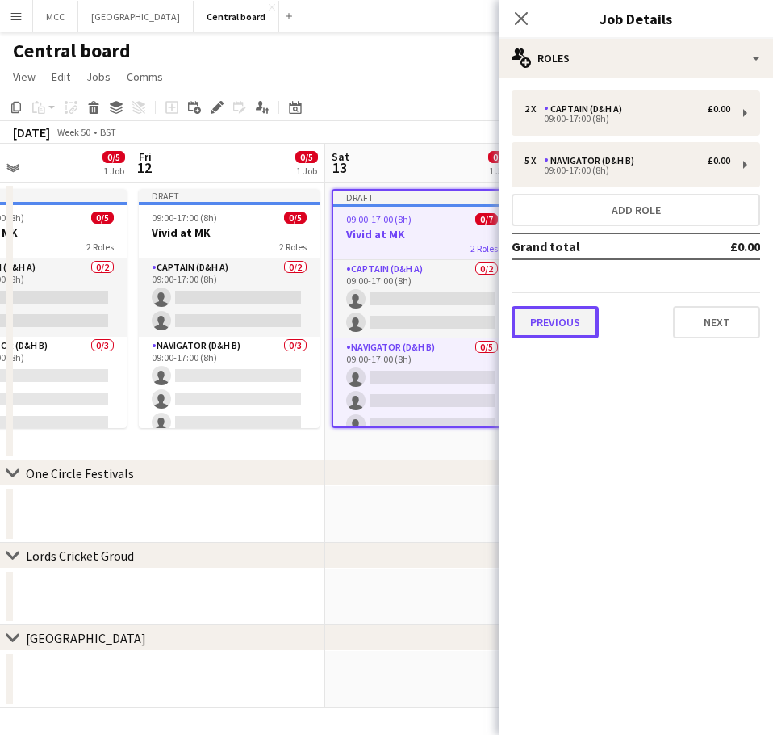
click at [562, 324] on button "Previous" at bounding box center [555, 322] width 87 height 32
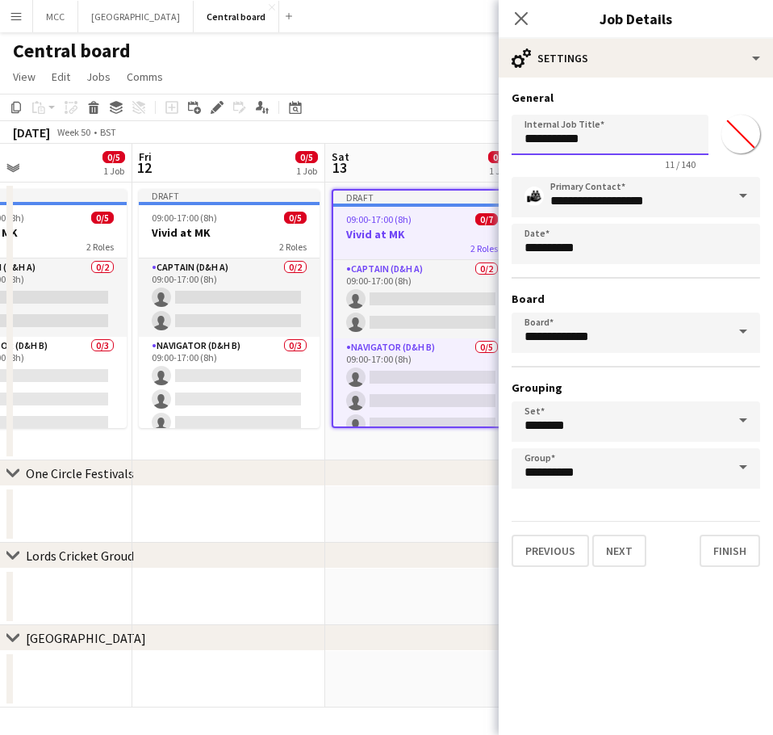
click at [608, 141] on input "**********" at bounding box center [610, 135] width 197 height 40
type input "**********"
click at [399, 512] on app-date-cell at bounding box center [421, 514] width 193 height 57
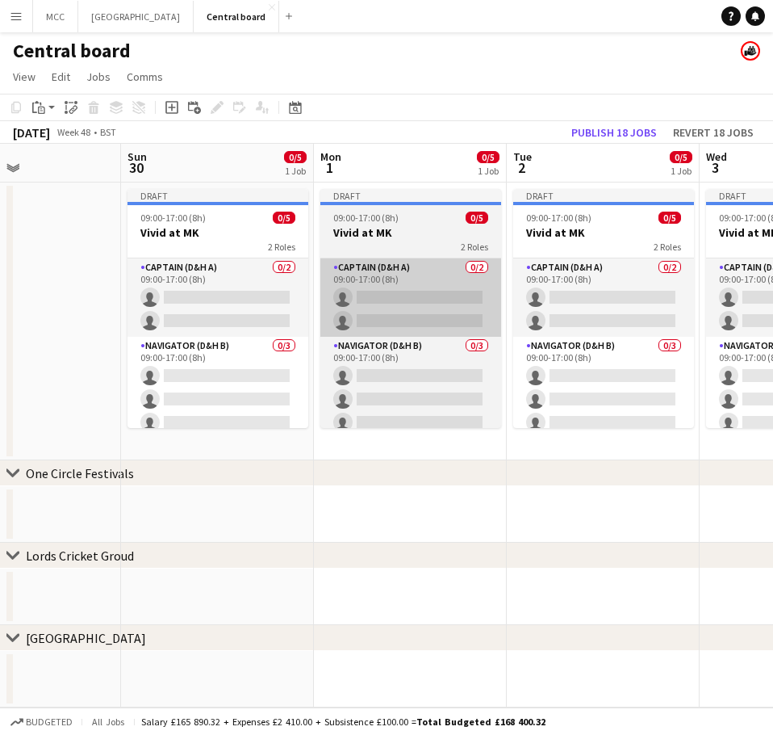
scroll to position [0, 451]
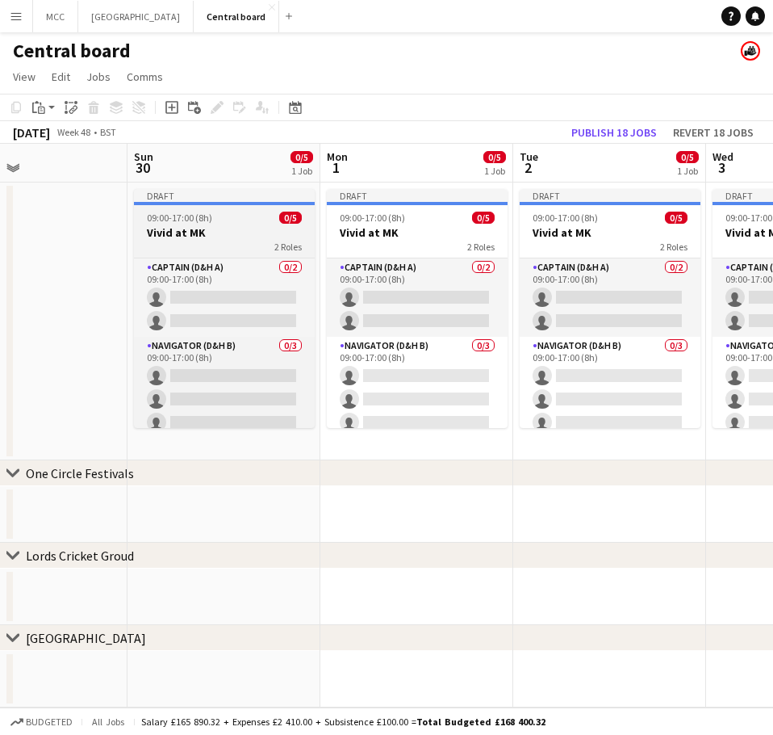
click at [170, 231] on h3 "Vivid at MK" at bounding box center [224, 232] width 181 height 15
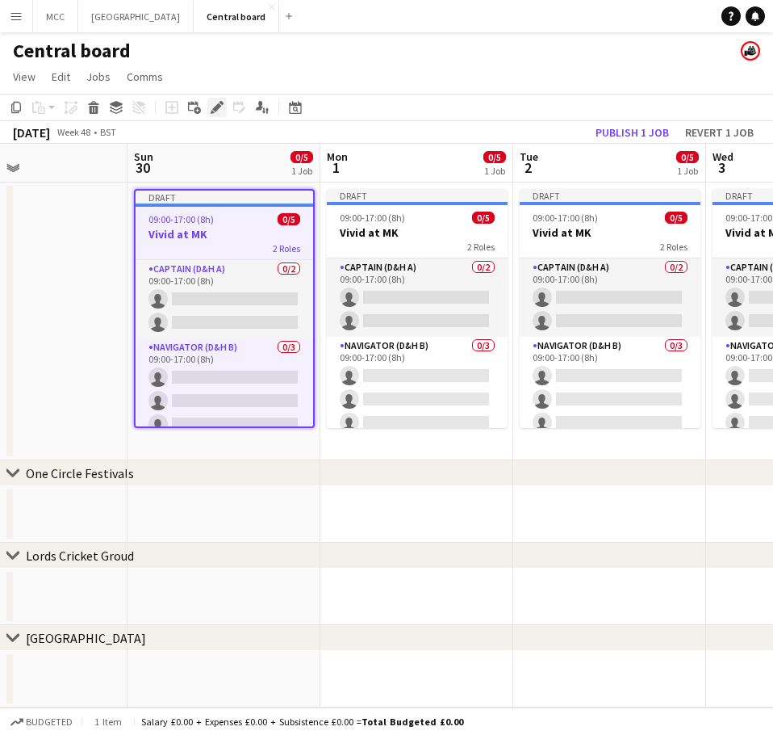
click at [214, 102] on icon "Edit" at bounding box center [217, 107] width 13 height 13
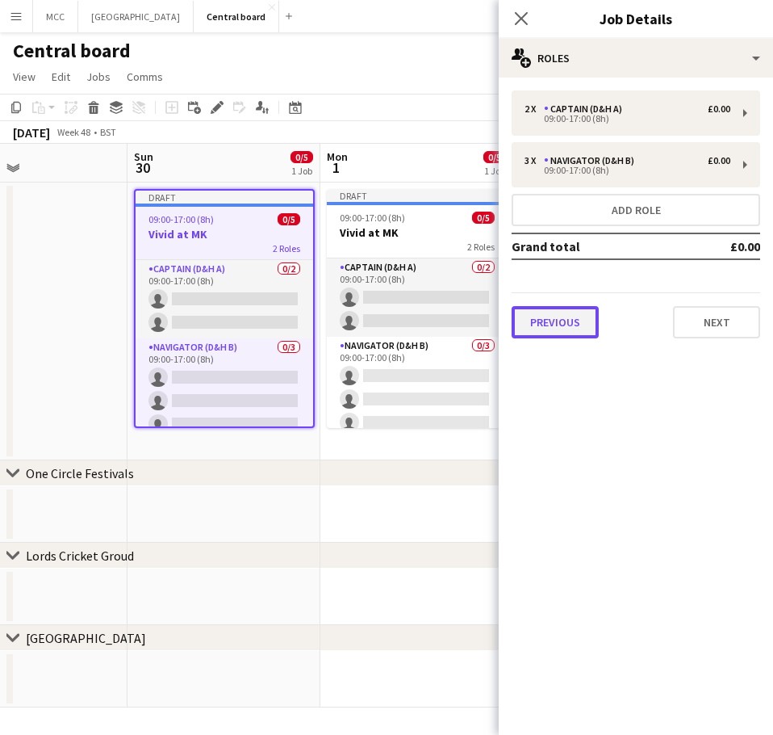
click at [547, 322] on button "Previous" at bounding box center [555, 322] width 87 height 32
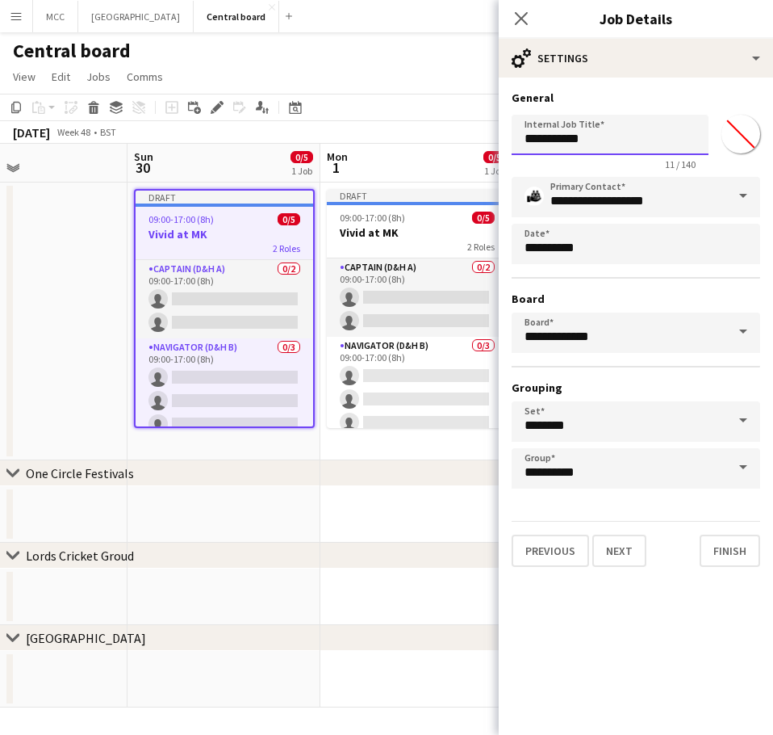
click at [625, 141] on input "**********" at bounding box center [610, 135] width 197 height 40
type input "**********"
click at [339, 508] on app-date-cell at bounding box center [416, 514] width 193 height 57
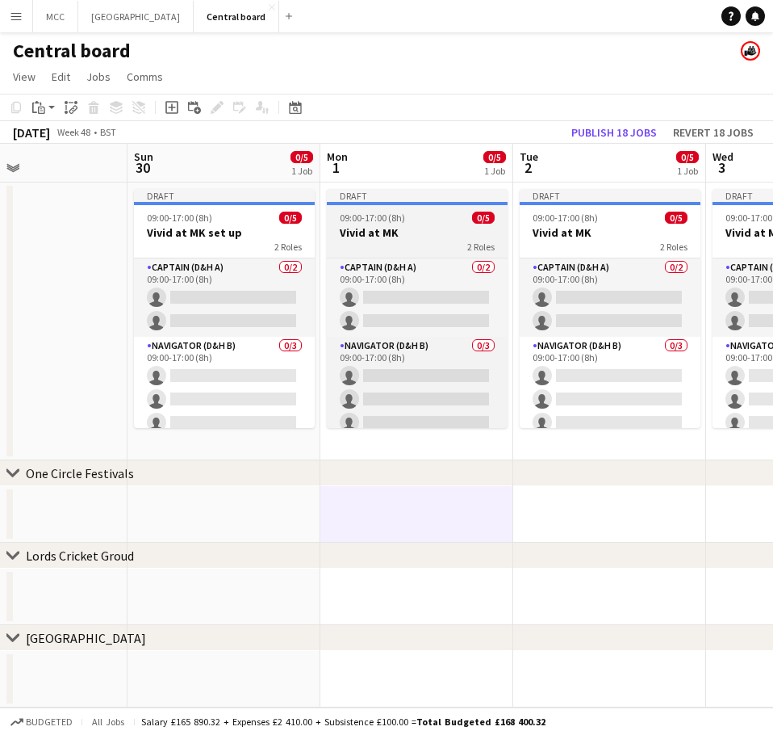
click at [421, 233] on h3 "Vivid at MK" at bounding box center [417, 232] width 181 height 15
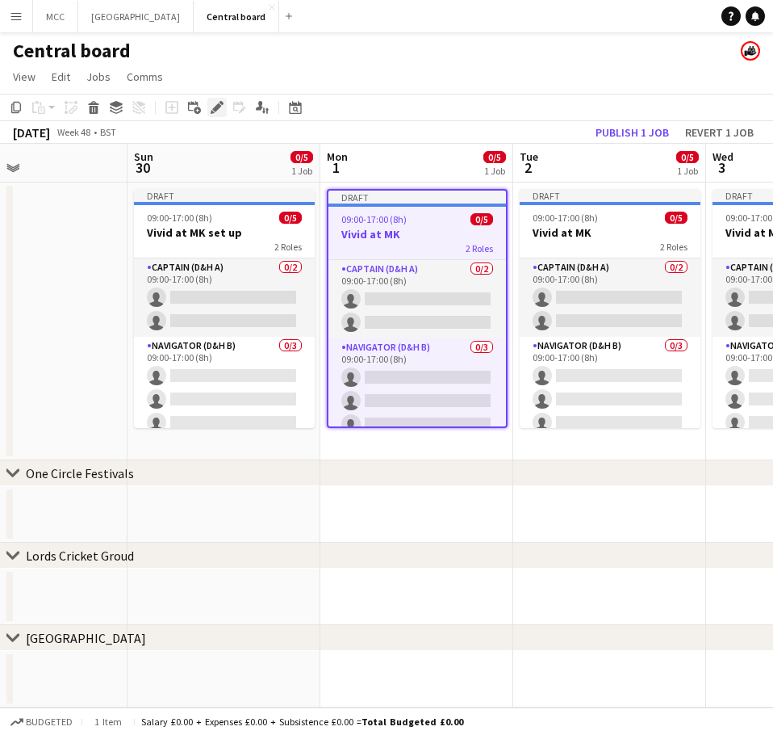
click at [213, 103] on icon "Edit" at bounding box center [217, 107] width 13 height 13
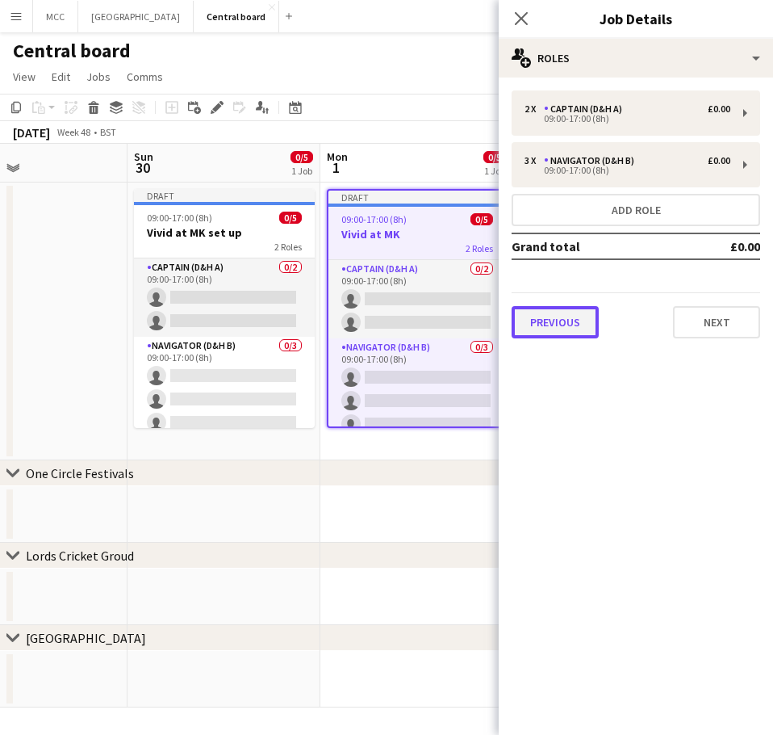
click at [559, 322] on button "Previous" at bounding box center [555, 322] width 87 height 32
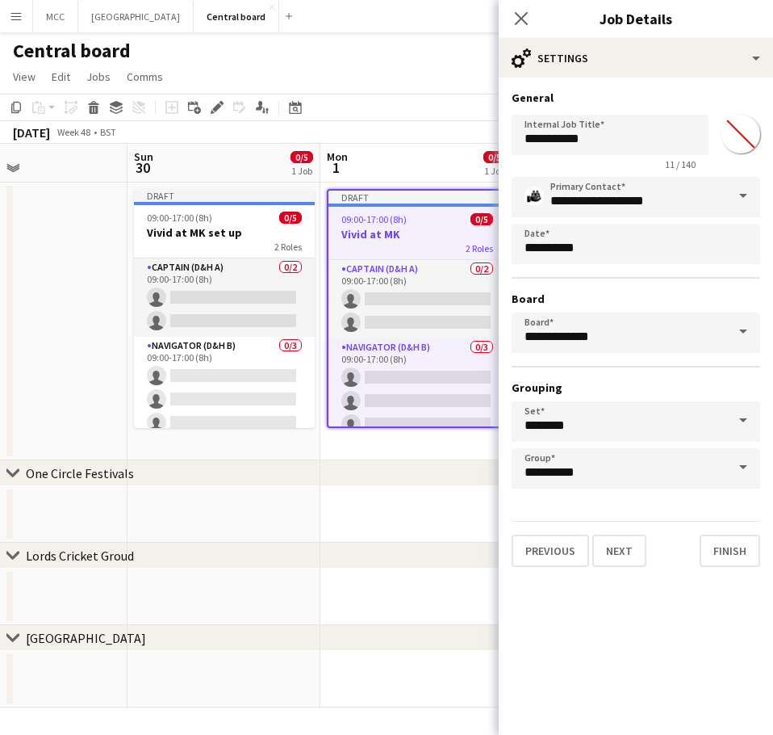
click at [634, 161] on div "11 / 140" at bounding box center [610, 164] width 197 height 12
click at [638, 142] on input "**********" at bounding box center [610, 135] width 197 height 40
type input "**********"
click at [420, 521] on app-date-cell at bounding box center [416, 514] width 193 height 57
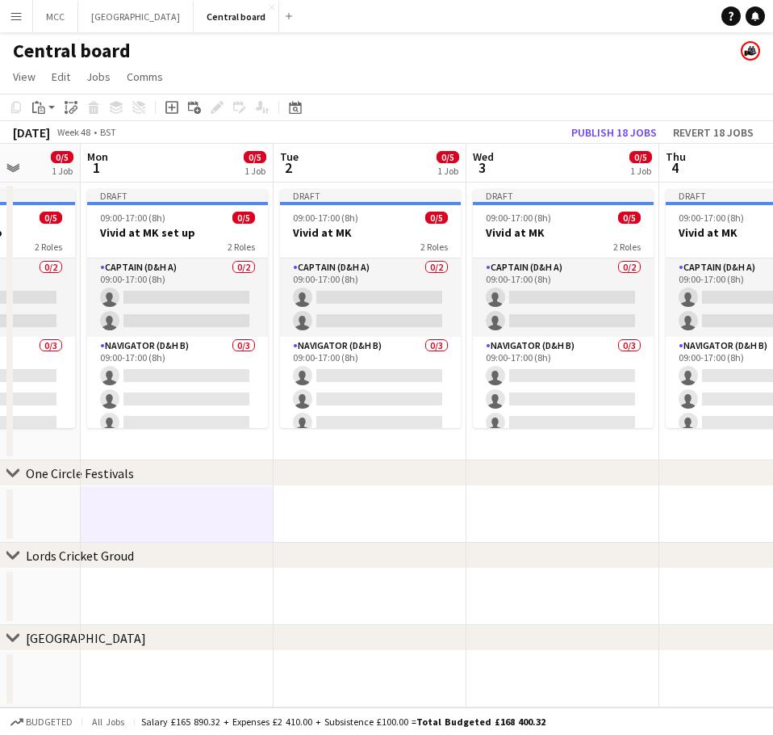
scroll to position [0, 692]
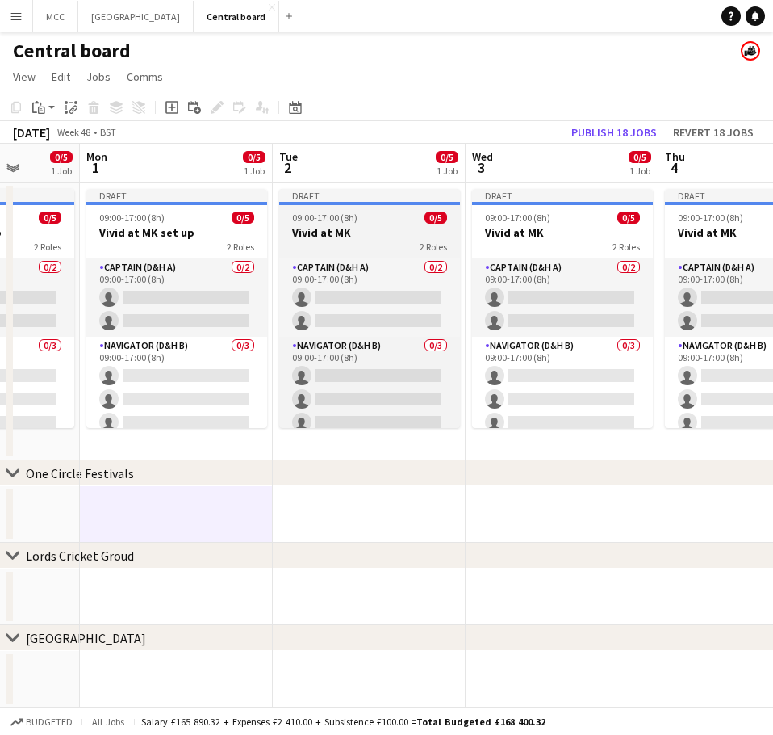
click at [338, 232] on h3 "Vivid at MK" at bounding box center [369, 232] width 181 height 15
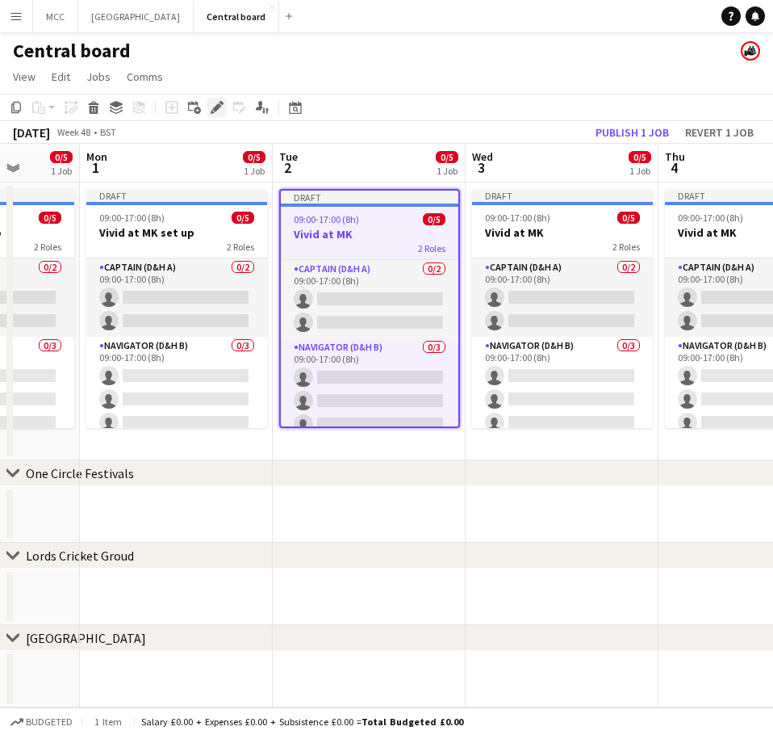
click at [217, 104] on icon "Edit" at bounding box center [217, 107] width 13 height 13
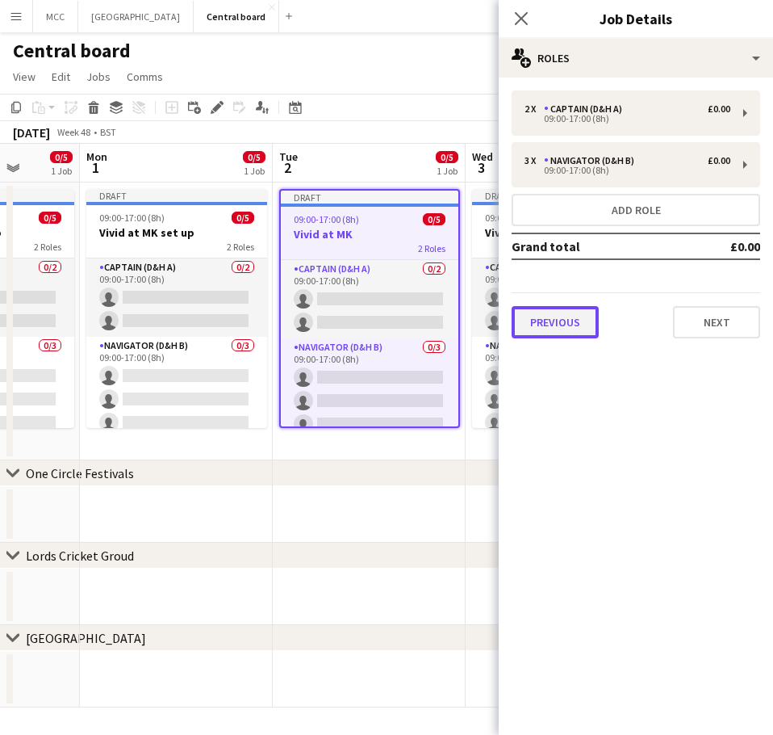
click at [563, 318] on button "Previous" at bounding box center [555, 322] width 87 height 32
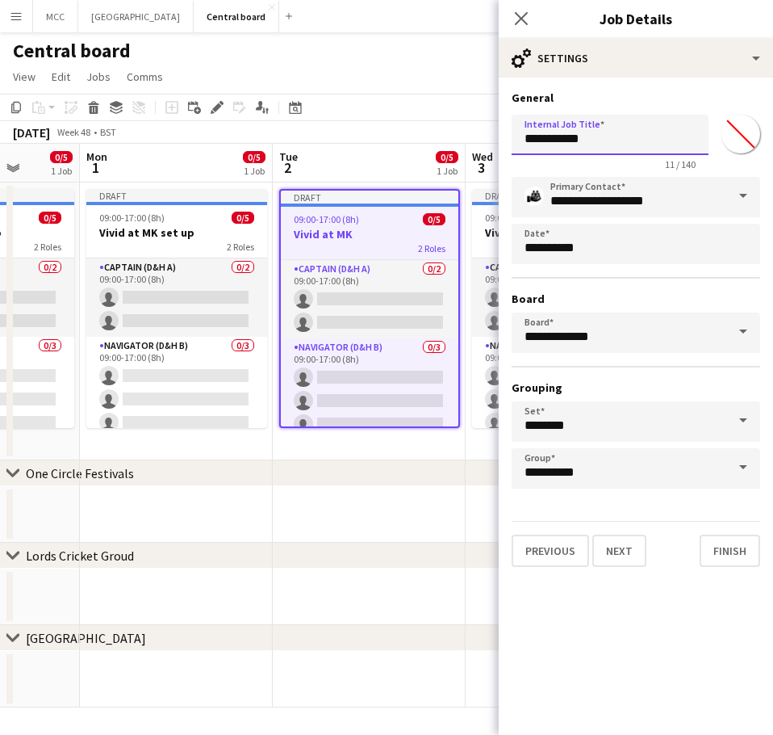
click at [609, 144] on input "**********" at bounding box center [610, 135] width 197 height 40
type input "**********"
click at [355, 476] on div "chevron-right One Circle Festivals" at bounding box center [386, 473] width 773 height 26
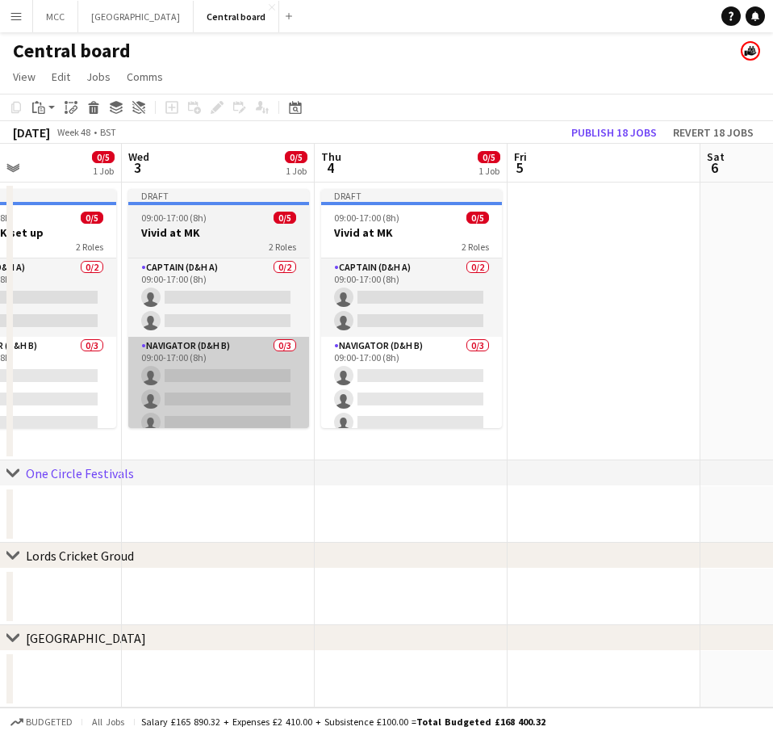
scroll to position [0, 651]
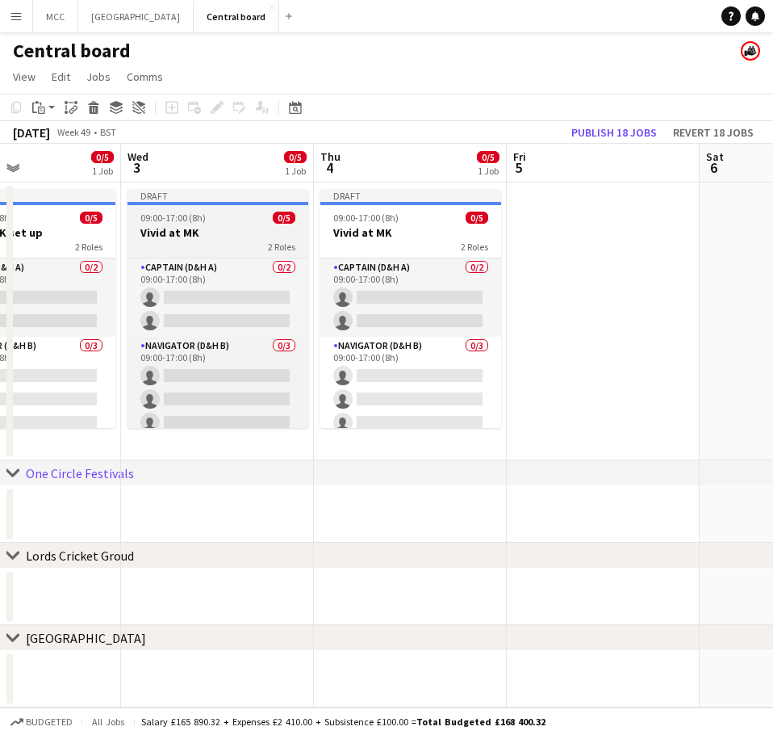
click at [176, 222] on span "09:00-17:00 (8h)" at bounding box center [172, 217] width 65 height 12
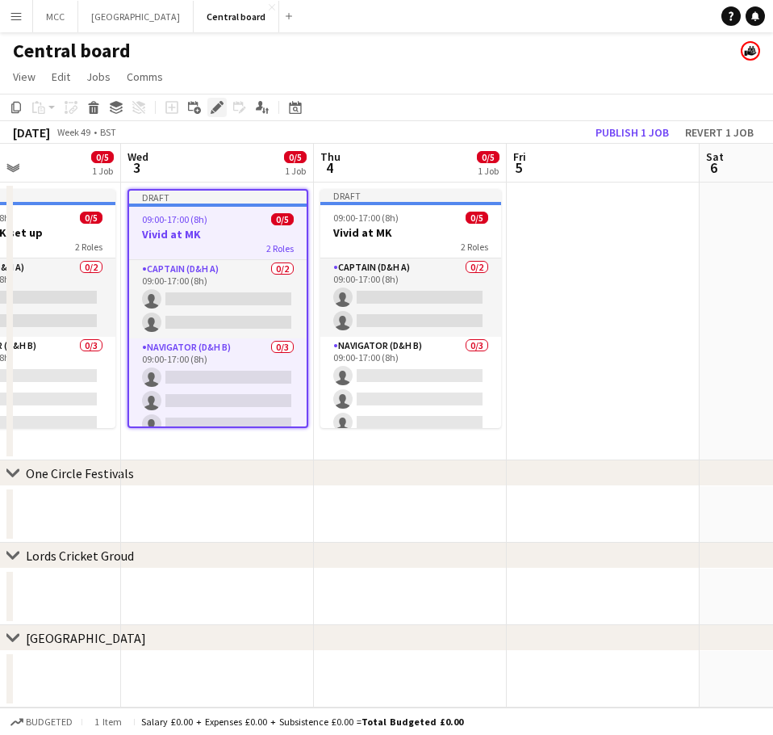
click at [211, 112] on icon "Edit" at bounding box center [217, 107] width 13 height 13
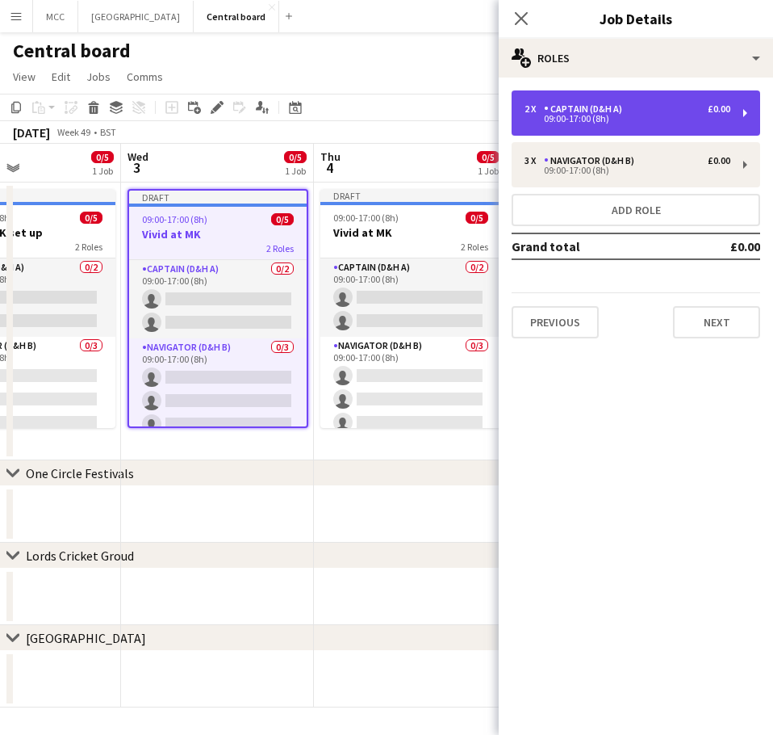
click at [626, 111] on div "Captain (D&H A)" at bounding box center [586, 108] width 85 height 11
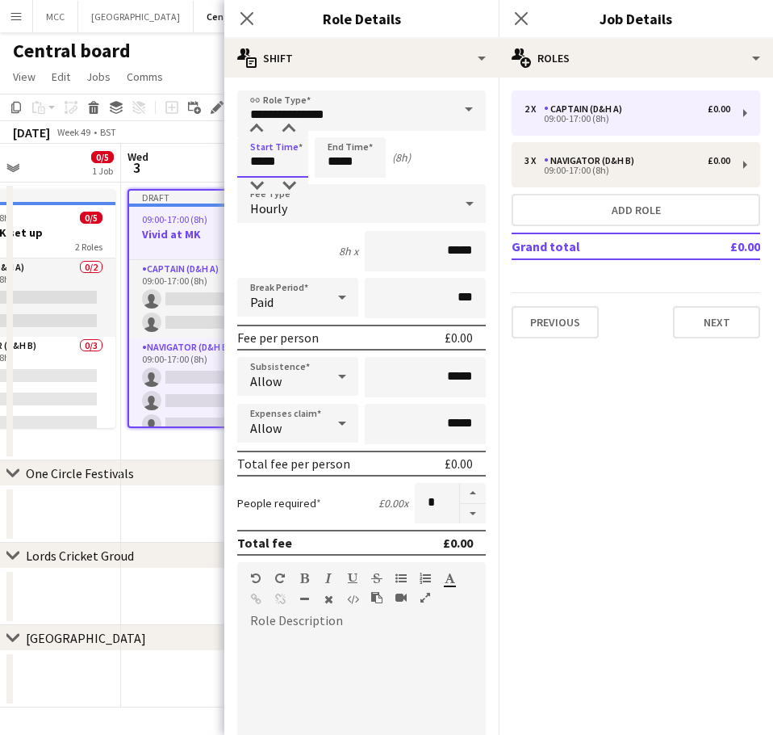
drag, startPoint x: 291, startPoint y: 156, endPoint x: 213, endPoint y: 160, distance: 78.4
click at [213, 160] on body "Menu Boards Boards Boards All jobs Status Workforce Workforce My Workforce Recr…" at bounding box center [386, 367] width 773 height 735
type input "*****"
drag, startPoint x: 363, startPoint y: 162, endPoint x: 287, endPoint y: 170, distance: 76.3
click at [287, 170] on div "Start Time ***** End Time ***** (3h)" at bounding box center [361, 157] width 249 height 40
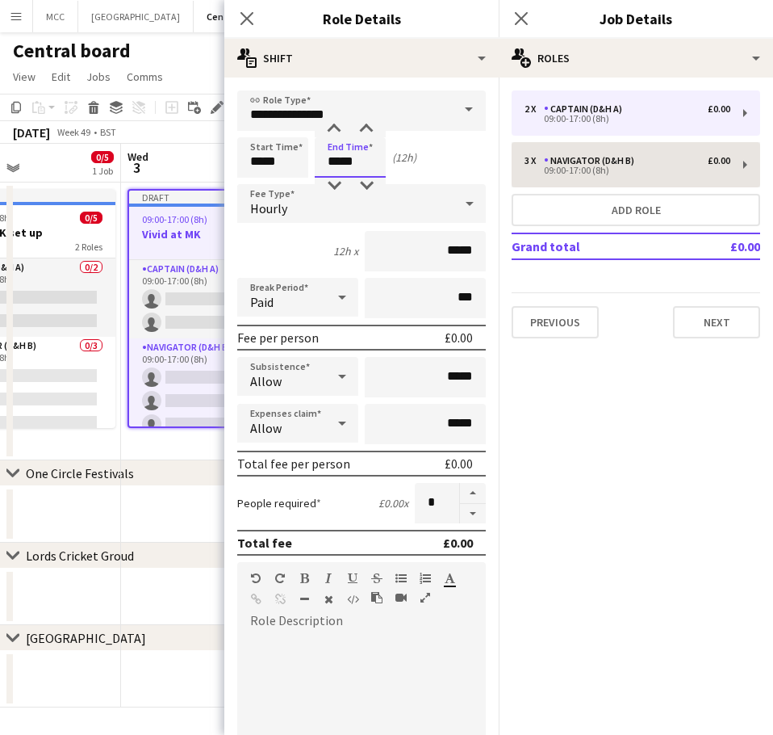
type input "*****"
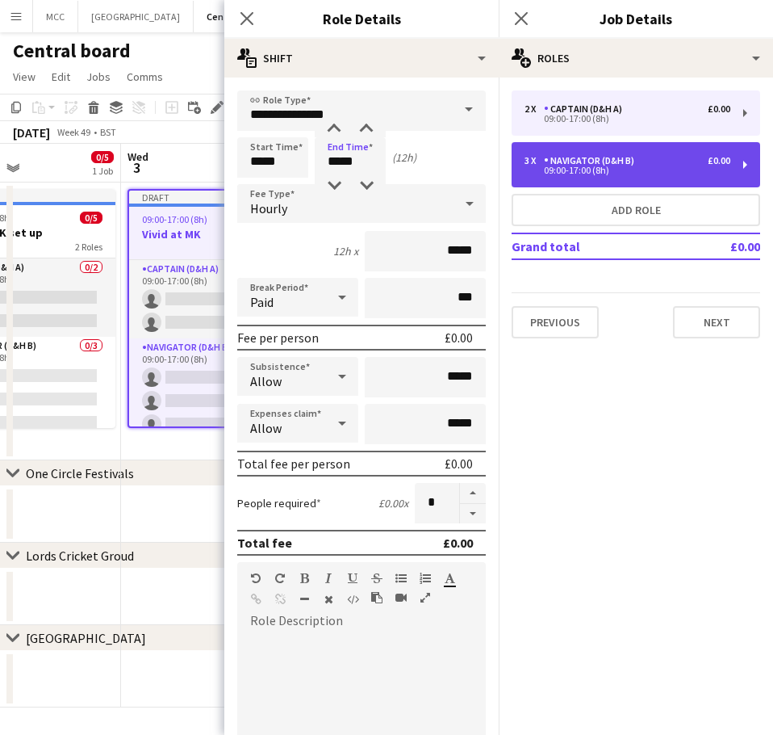
click at [544, 153] on div "3 x Navigator (D&H B) £0.00 09:00-17:00 (8h)" at bounding box center [636, 164] width 249 height 45
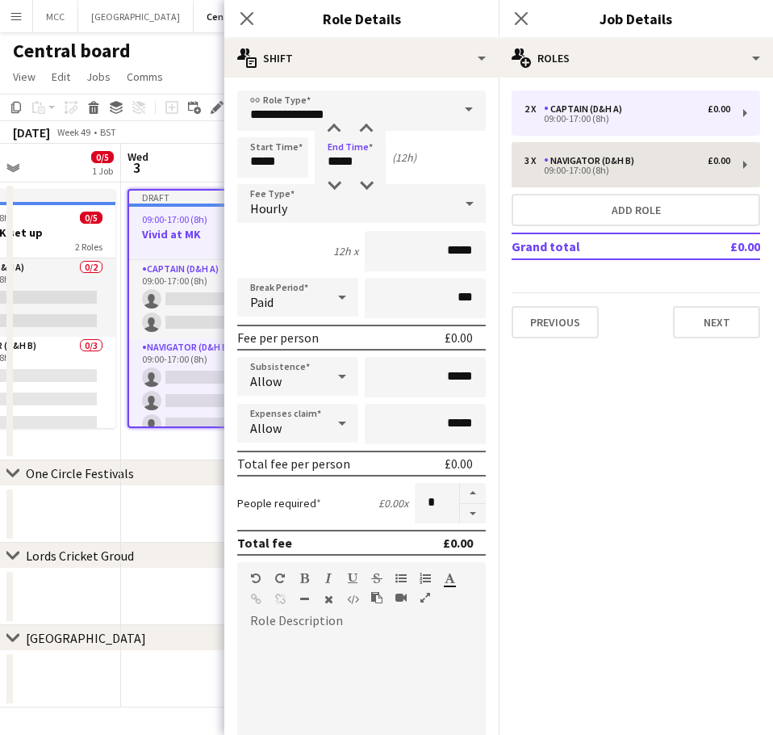
type input "**********"
type input "*****"
type input "*"
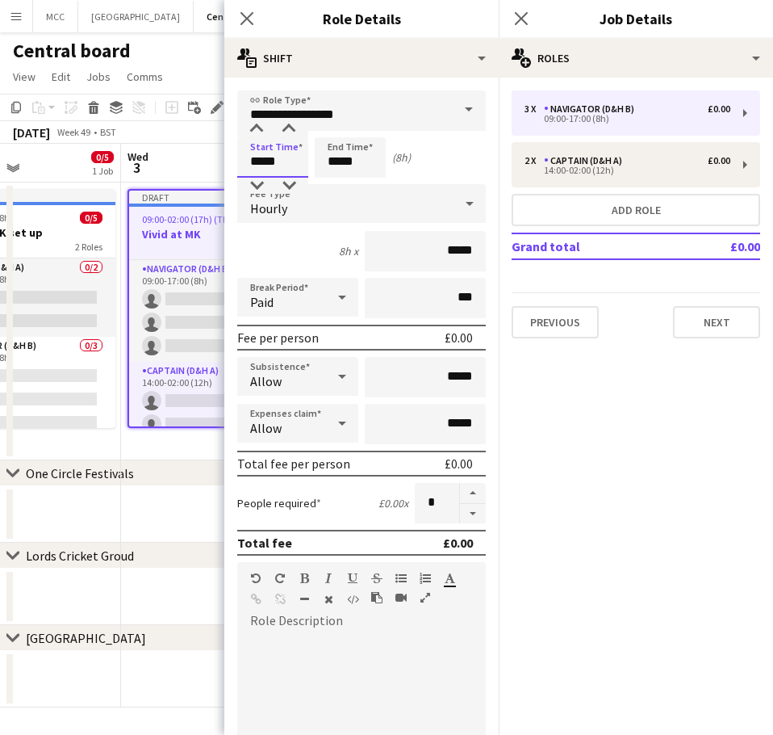
drag, startPoint x: 296, startPoint y: 148, endPoint x: 229, endPoint y: 158, distance: 67.8
click at [229, 158] on form "**********" at bounding box center [361, 591] width 274 height 1003
type input "*****"
drag, startPoint x: 372, startPoint y: 160, endPoint x: 311, endPoint y: 165, distance: 61.5
click at [311, 165] on div "Start Time ***** End Time ***** (3h)" at bounding box center [361, 157] width 249 height 40
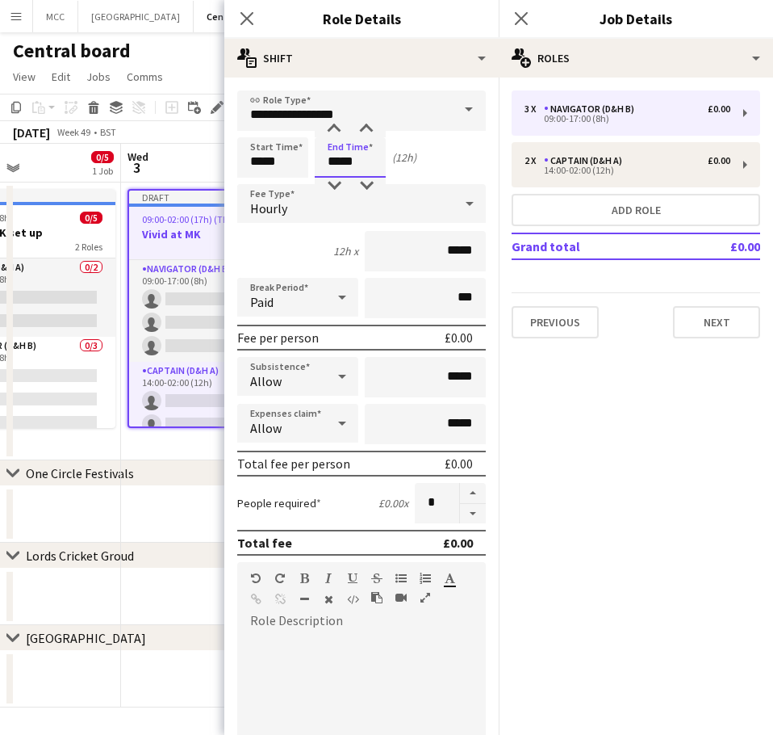
type input "*****"
click at [158, 49] on div "Central board" at bounding box center [386, 47] width 773 height 31
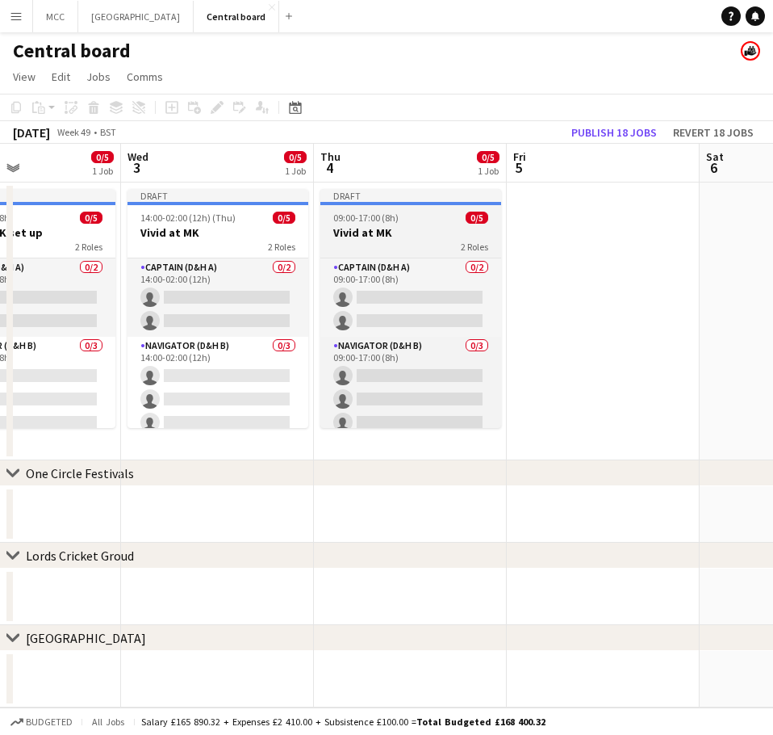
click at [387, 222] on span "09:00-17:00 (8h)" at bounding box center [365, 217] width 65 height 12
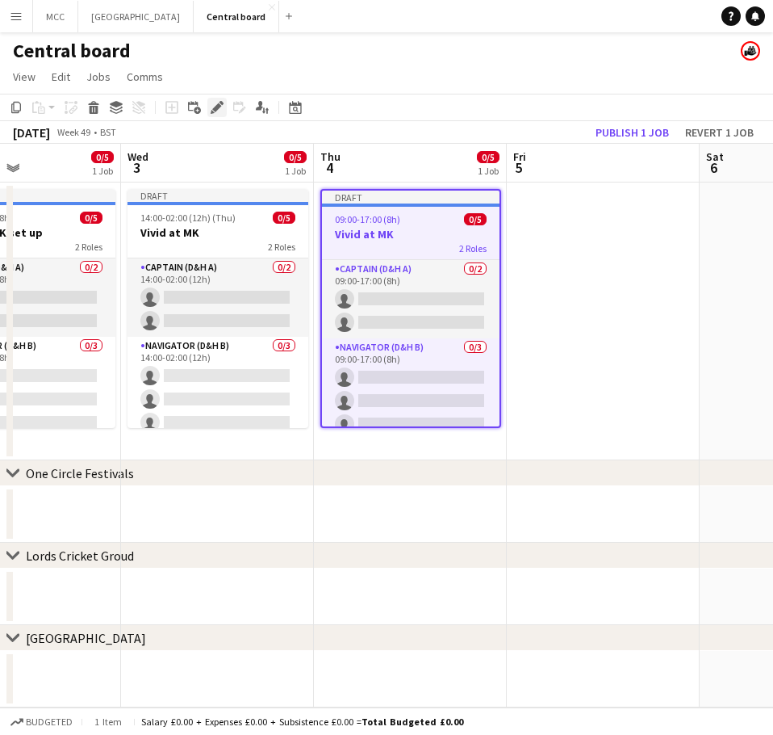
click at [212, 111] on icon at bounding box center [213, 112] width 4 height 4
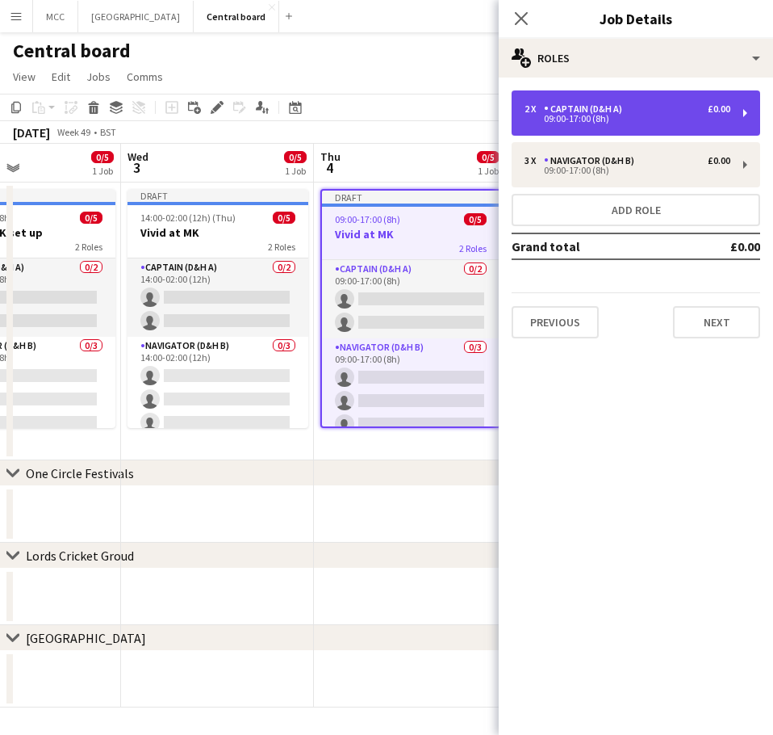
click at [647, 115] on div "09:00-17:00 (8h)" at bounding box center [628, 119] width 206 height 8
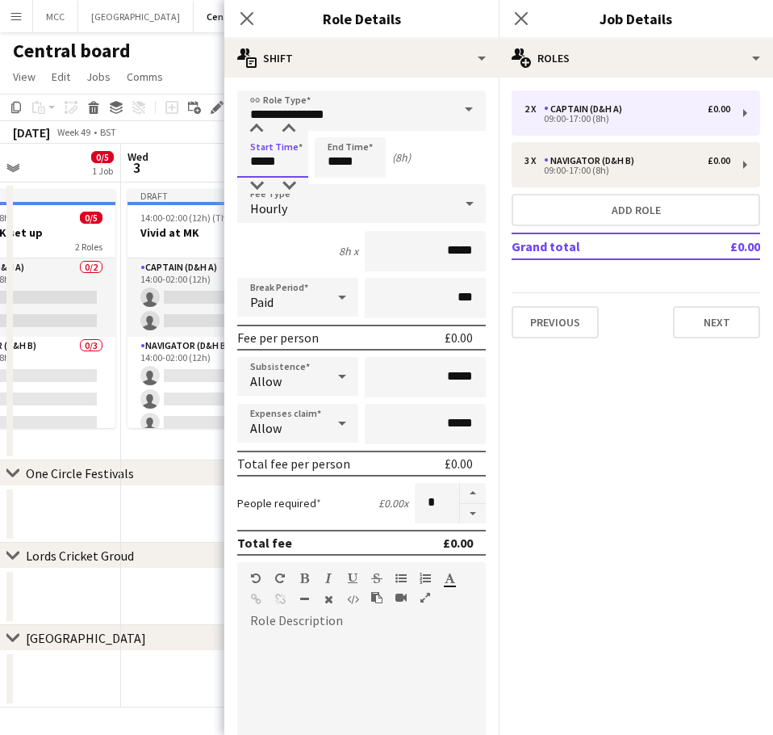
drag, startPoint x: 289, startPoint y: 152, endPoint x: 207, endPoint y: 169, distance: 83.3
click at [207, 169] on body "Menu Boards Boards Boards All jobs Status Workforce Workforce My Workforce Recr…" at bounding box center [386, 367] width 773 height 735
type input "*****"
drag, startPoint x: 358, startPoint y: 174, endPoint x: 313, endPoint y: 176, distance: 44.4
click at [313, 176] on div "Start Time ***** End Time ***** (3h)" at bounding box center [361, 157] width 249 height 40
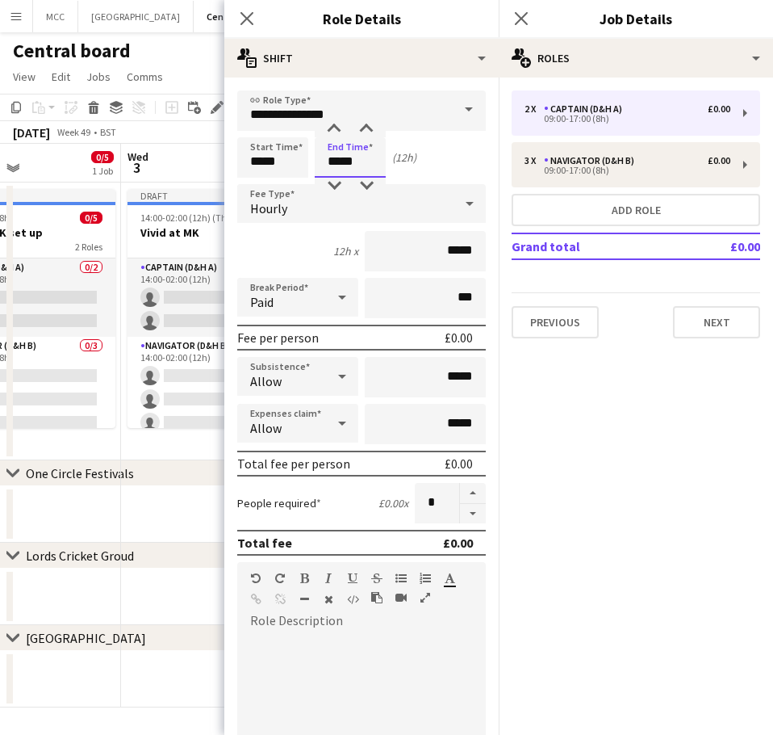
type input "*****"
click at [198, 53] on div "Central board" at bounding box center [386, 47] width 773 height 31
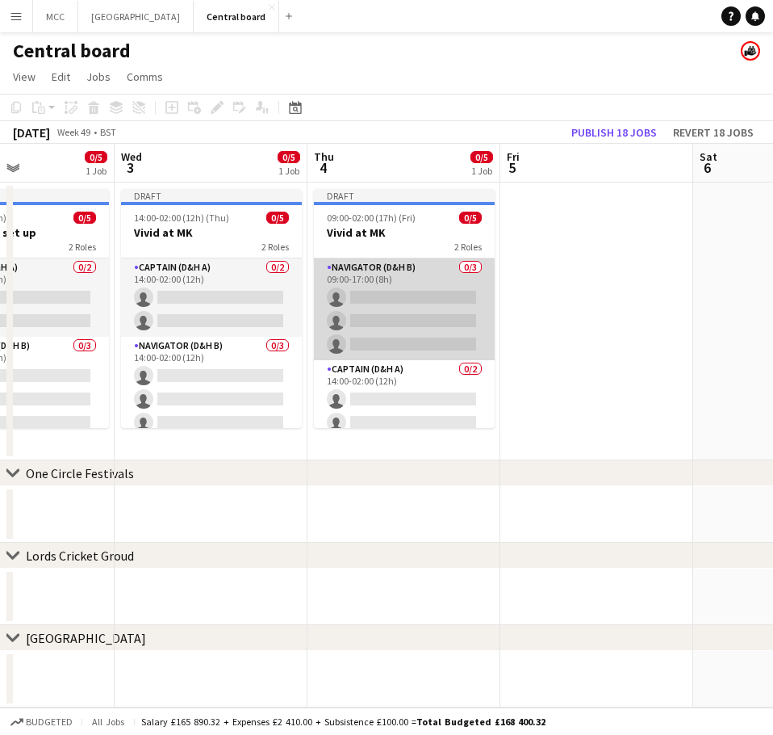
scroll to position [0, 658]
click at [420, 315] on app-card-role "Navigator (D&H B) 0/3 09:00-17:00 (8h) single-neutral-actions single-neutral-ac…" at bounding box center [403, 309] width 181 height 102
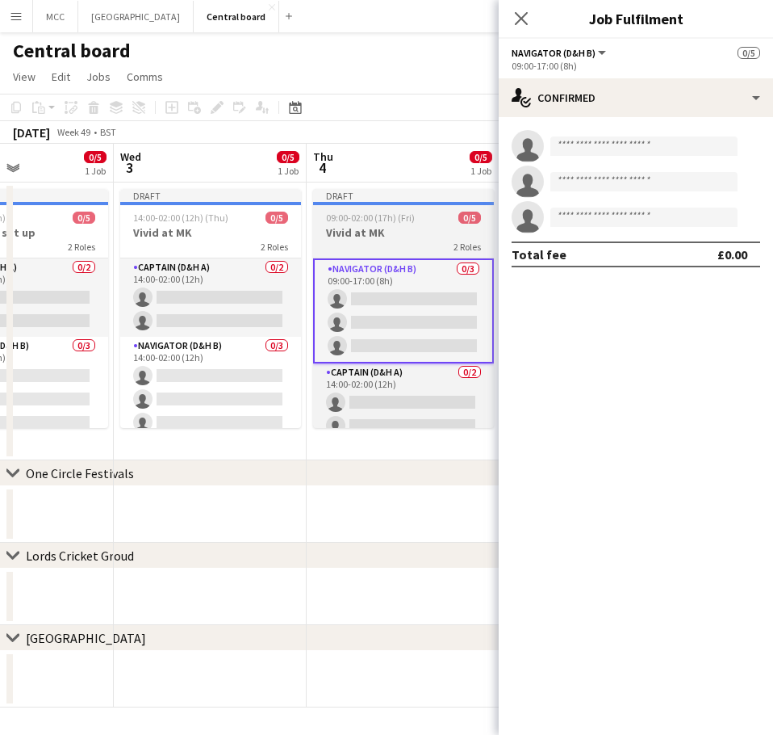
click at [393, 255] on app-job-card "Draft 09:00-02:00 (17h) (Fri) 0/5 Vivid at MK 2 Roles Navigator (D&H B) 0/3 09:…" at bounding box center [403, 308] width 181 height 239
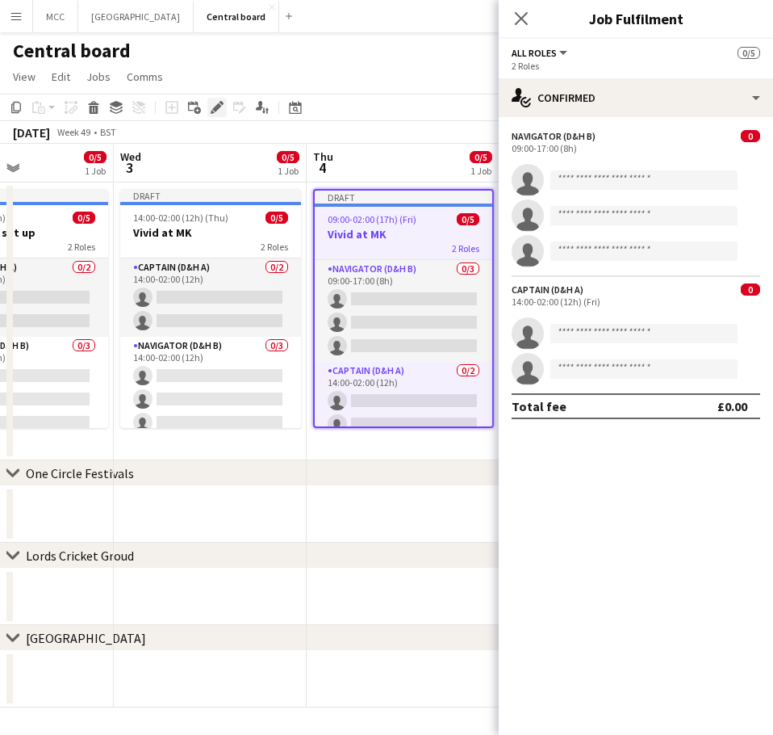
click at [224, 111] on div "Edit" at bounding box center [216, 107] width 19 height 19
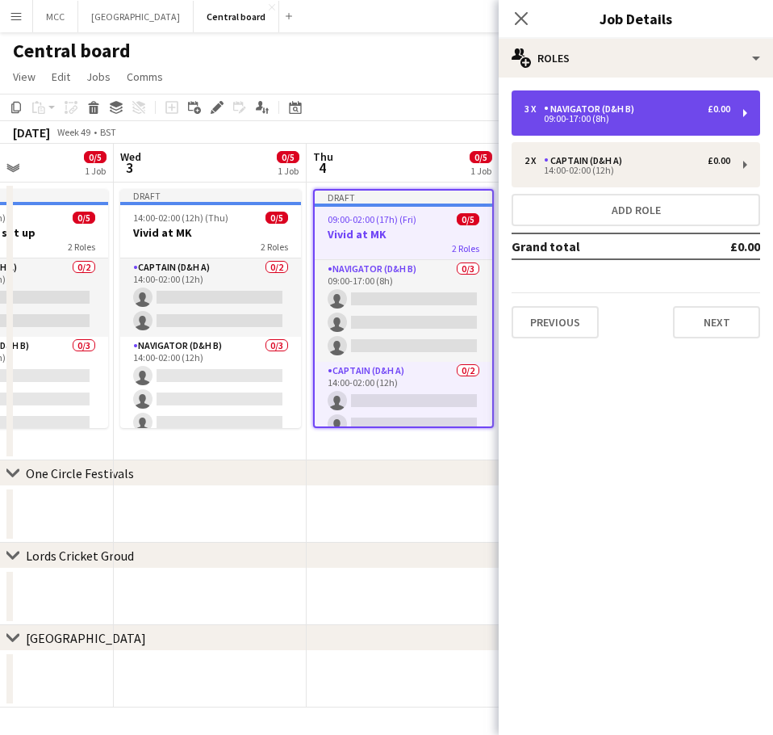
click at [565, 115] on div "09:00-17:00 (8h)" at bounding box center [628, 119] width 206 height 8
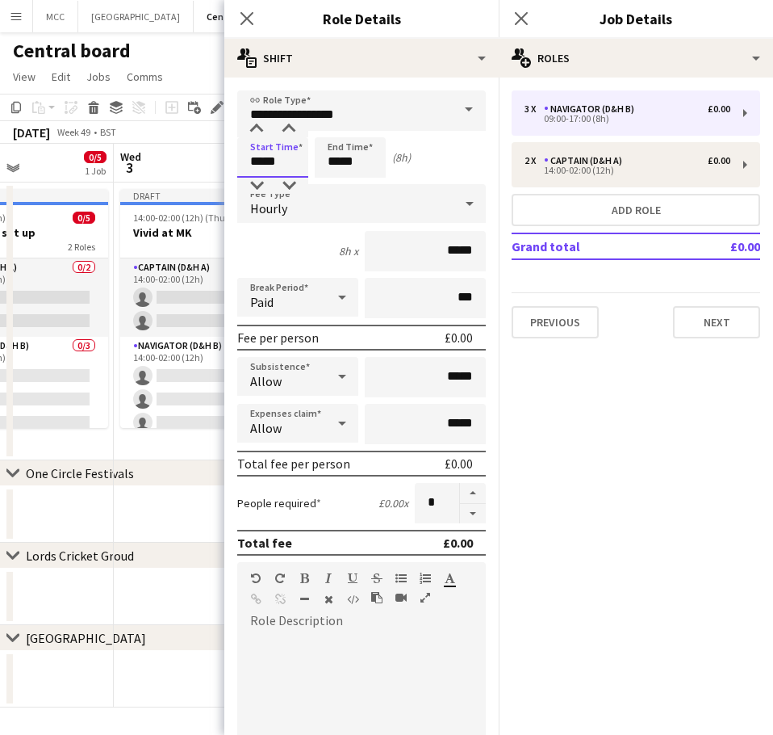
drag, startPoint x: 301, startPoint y: 171, endPoint x: 198, endPoint y: 170, distance: 103.3
click at [198, 170] on body "Menu Boards Boards Boards All jobs Status Workforce Workforce My Workforce Recr…" at bounding box center [386, 367] width 773 height 735
type input "*****"
drag, startPoint x: 370, startPoint y: 160, endPoint x: 296, endPoint y: 175, distance: 75.8
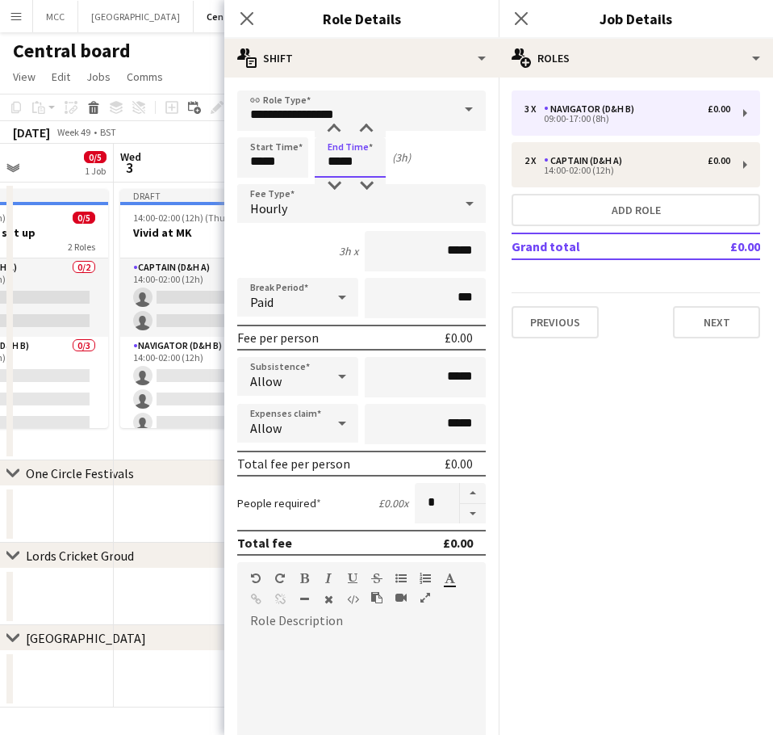
click at [296, 175] on div "Start Time ***** End Time ***** (3h)" at bounding box center [361, 157] width 249 height 40
type input "*****"
click at [194, 67] on app-page-menu "View Day view expanded Day view collapsed Month view Date picker Jump to [DATE]…" at bounding box center [386, 78] width 773 height 31
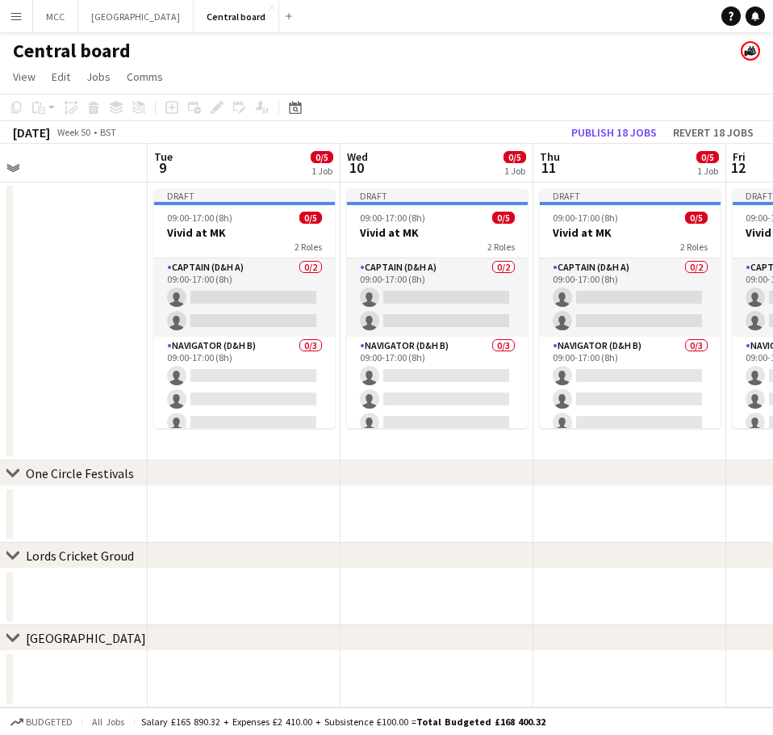
scroll to position [0, 630]
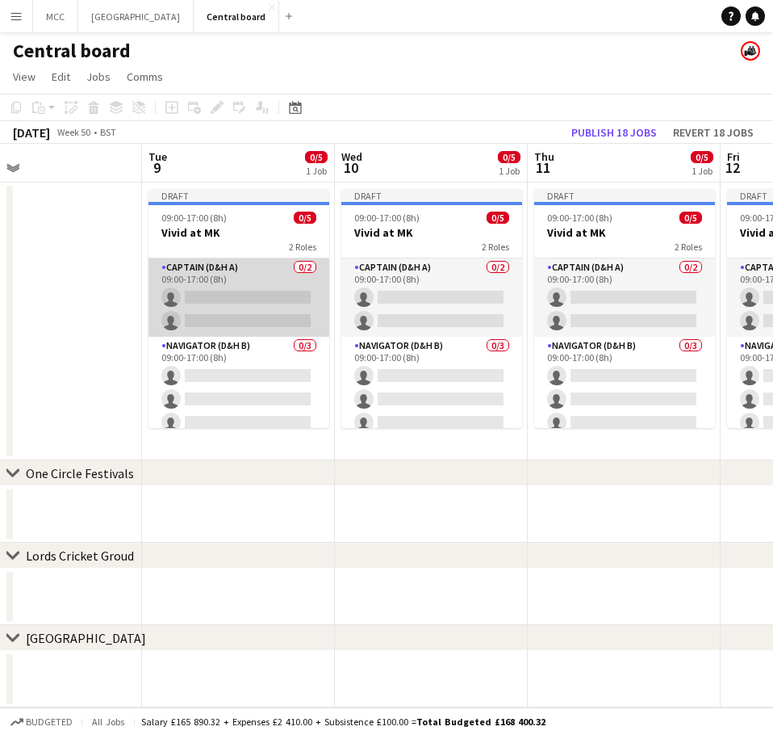
click at [237, 277] on app-card-role "Captain (D&H A) 0/2 09:00-17:00 (8h) single-neutral-actions single-neutral-acti…" at bounding box center [239, 297] width 181 height 78
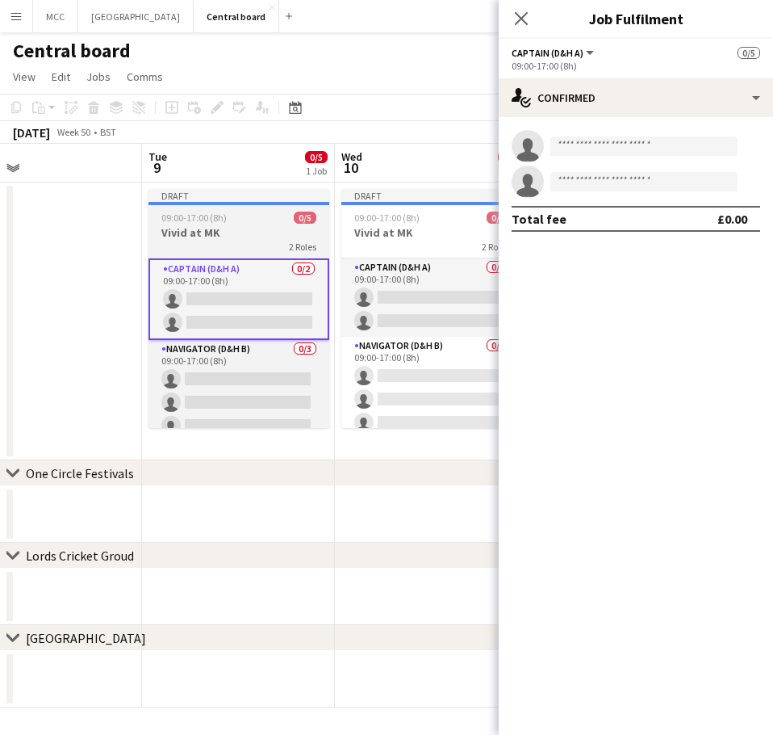
click at [200, 227] on h3 "Vivid at MK" at bounding box center [239, 232] width 181 height 15
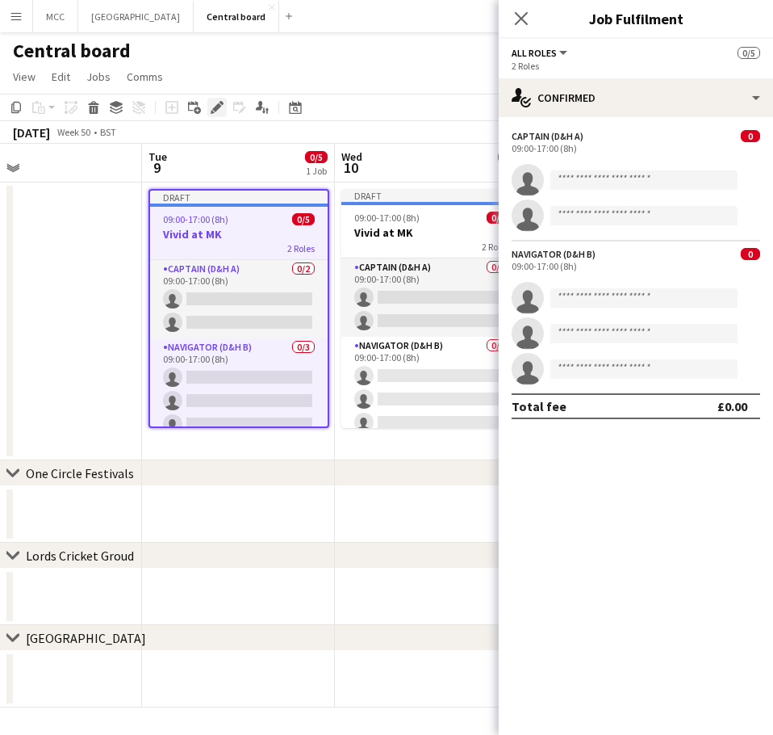
click at [214, 109] on icon at bounding box center [216, 107] width 9 height 9
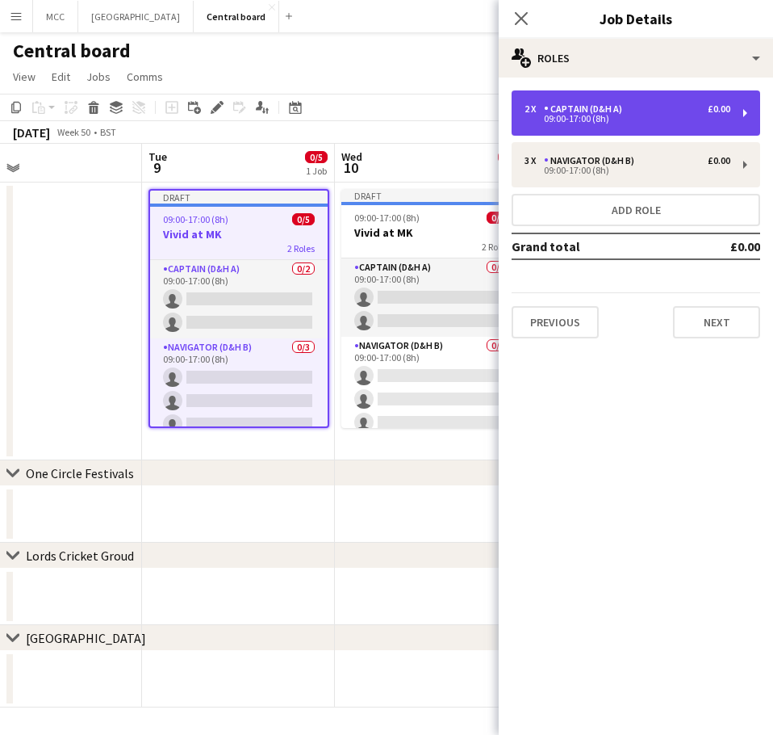
click at [623, 111] on div "Captain (D&H A)" at bounding box center [586, 108] width 85 height 11
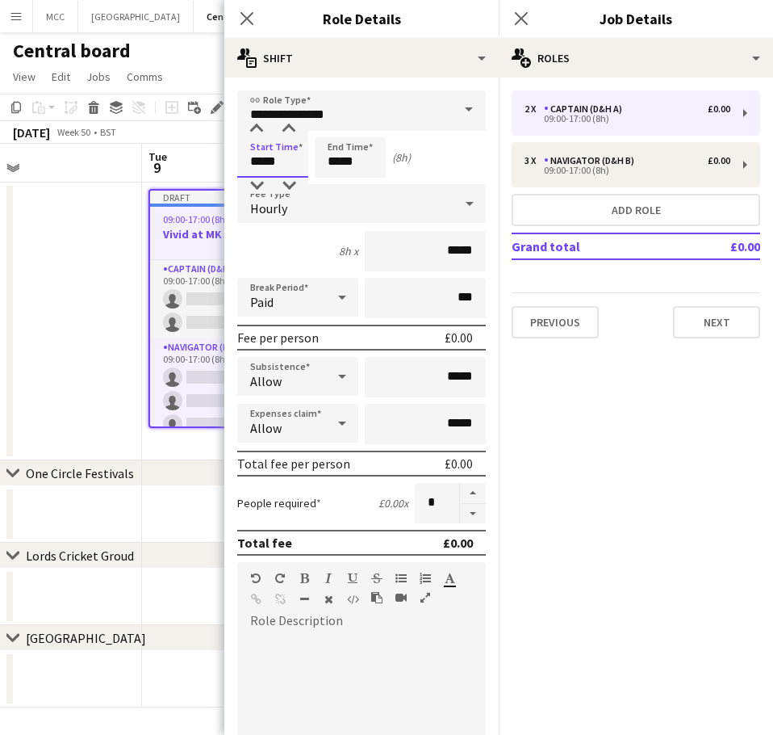
drag, startPoint x: 294, startPoint y: 162, endPoint x: 217, endPoint y: 169, distance: 77.0
click at [217, 169] on body "Menu Boards Boards Boards All jobs Status Workforce Workforce My Workforce Recr…" at bounding box center [386, 367] width 773 height 735
type input "*****"
drag, startPoint x: 358, startPoint y: 164, endPoint x: 285, endPoint y: 178, distance: 73.9
click at [285, 178] on form "**********" at bounding box center [361, 591] width 274 height 1003
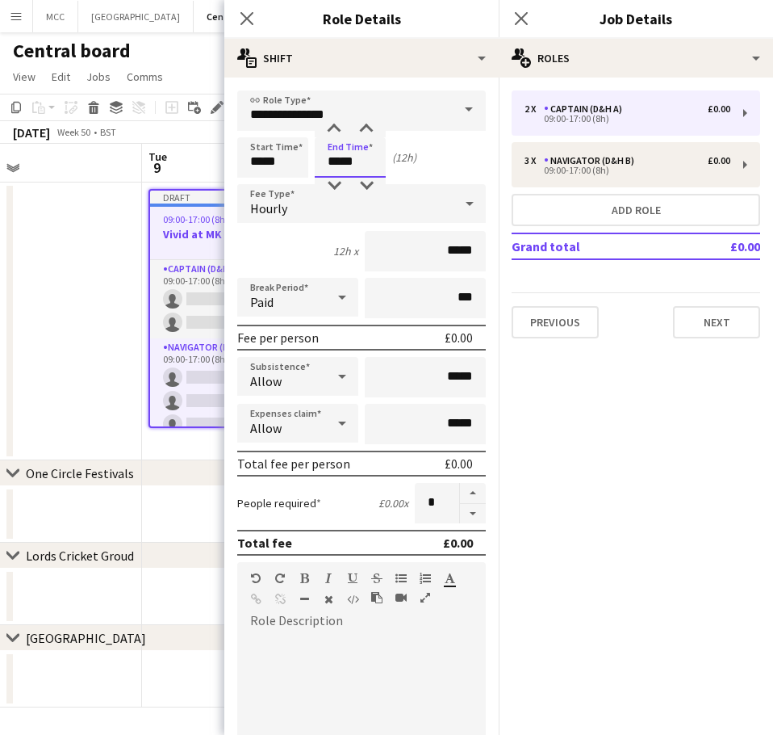
type input "*****"
click at [73, 270] on app-date-cell at bounding box center [45, 321] width 193 height 278
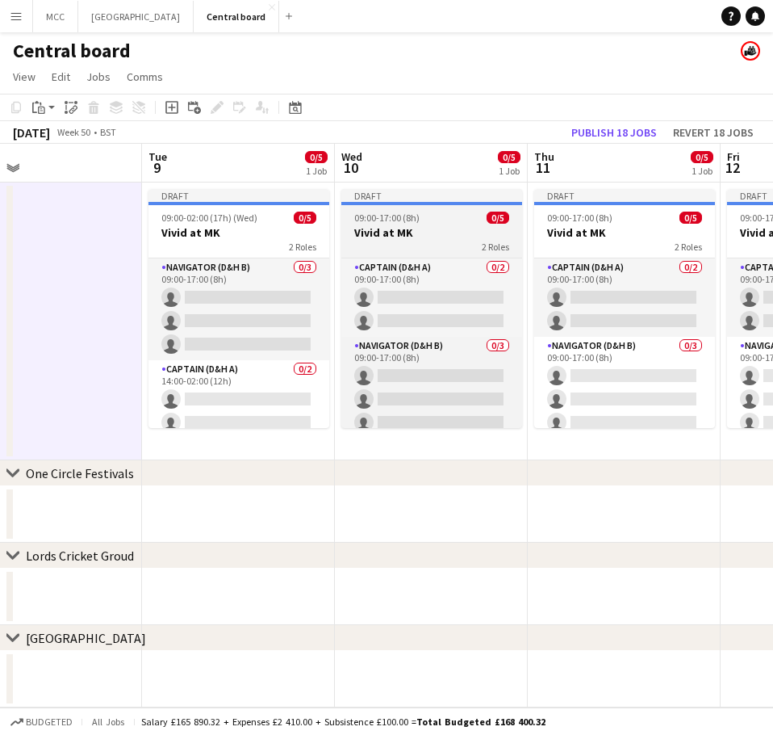
click at [431, 224] on app-job-card "Draft 09:00-17:00 (8h) 0/5 Vivid at MK 2 Roles Captain (D&H A) 0/2 09:00-17:00 …" at bounding box center [431, 308] width 181 height 239
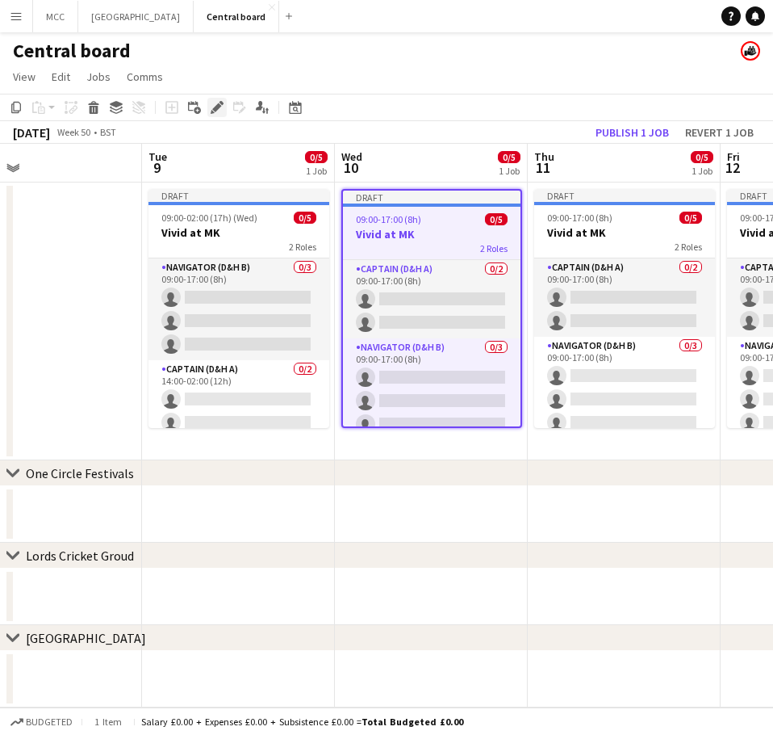
click at [216, 110] on icon at bounding box center [216, 107] width 9 height 9
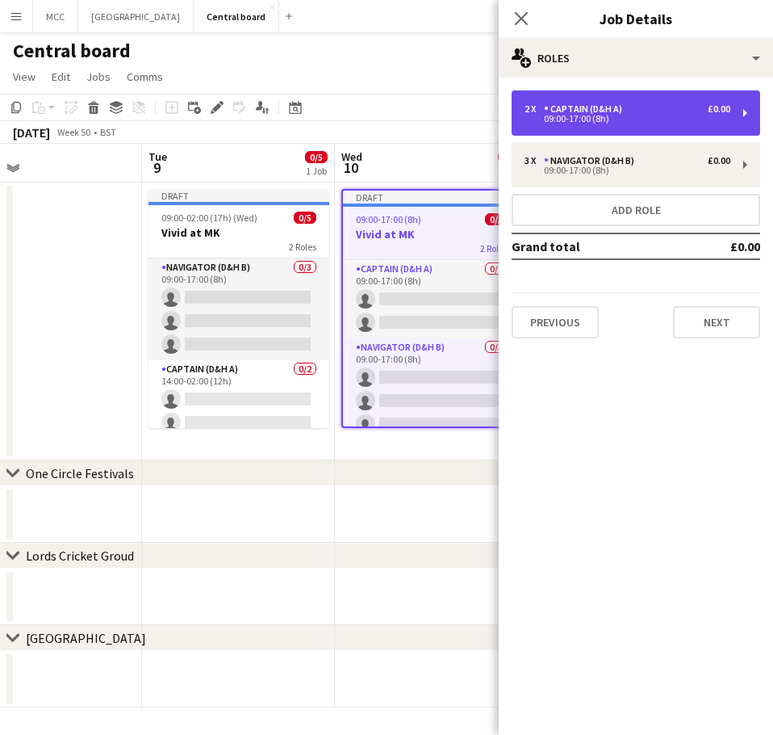
click at [597, 115] on div "09:00-17:00 (8h)" at bounding box center [628, 119] width 206 height 8
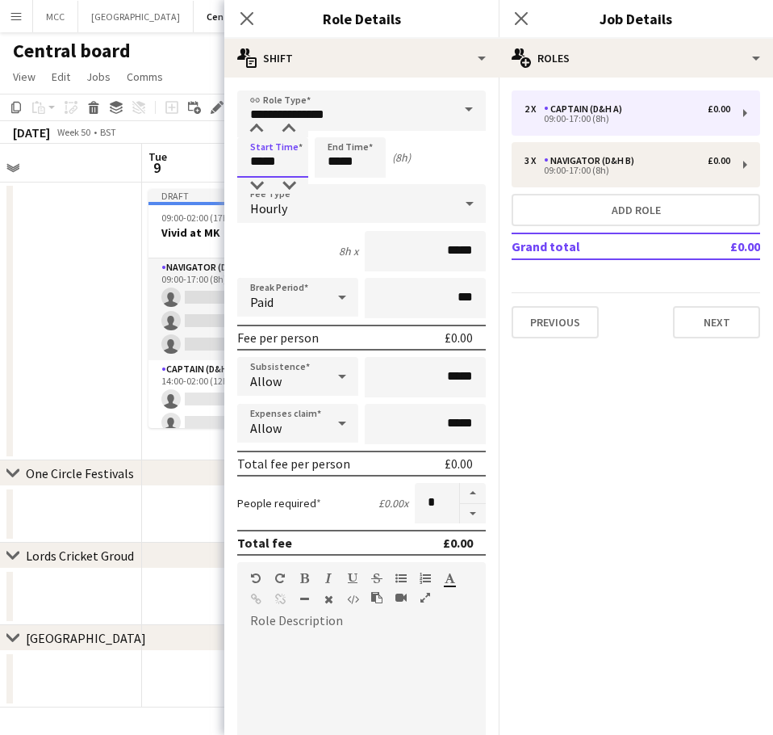
drag, startPoint x: 293, startPoint y: 159, endPoint x: 224, endPoint y: 166, distance: 69.0
click at [224, 166] on form "**********" at bounding box center [361, 591] width 274 height 1003
type input "*****"
drag, startPoint x: 365, startPoint y: 157, endPoint x: 297, endPoint y: 164, distance: 68.1
click at [297, 164] on div "Start Time ***** End Time ***** (3h)" at bounding box center [361, 157] width 249 height 40
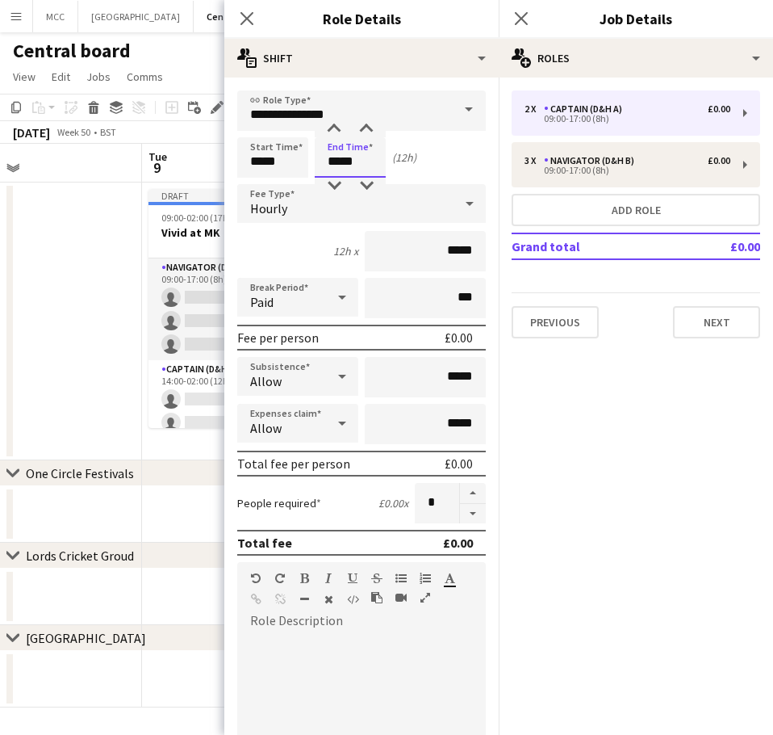
type input "*****"
click at [82, 291] on app-date-cell at bounding box center [45, 321] width 193 height 278
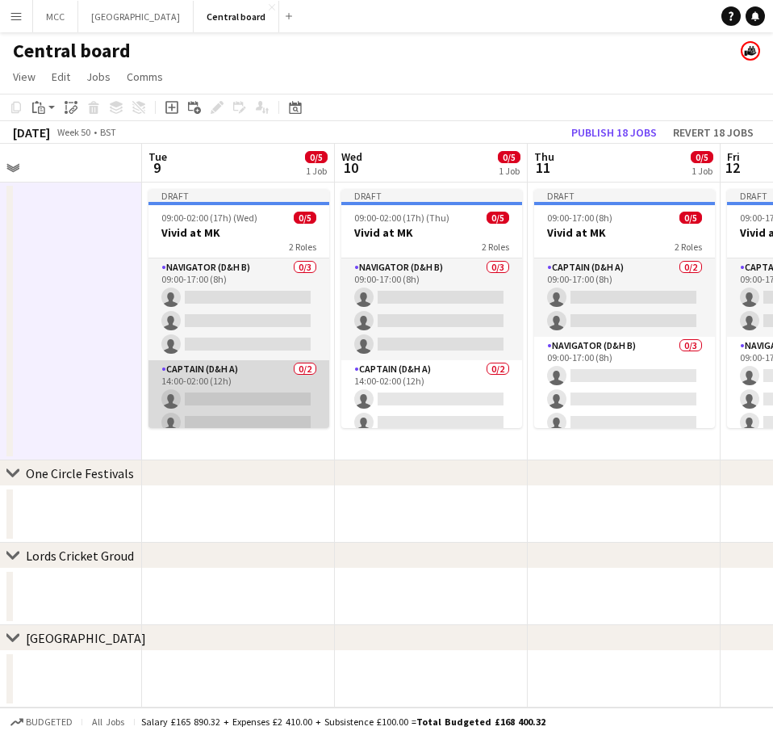
click at [243, 397] on app-card-role "Captain (D&H A) 0/2 14:00-02:00 (12h) single-neutral-actions single-neutral-act…" at bounding box center [239, 399] width 181 height 78
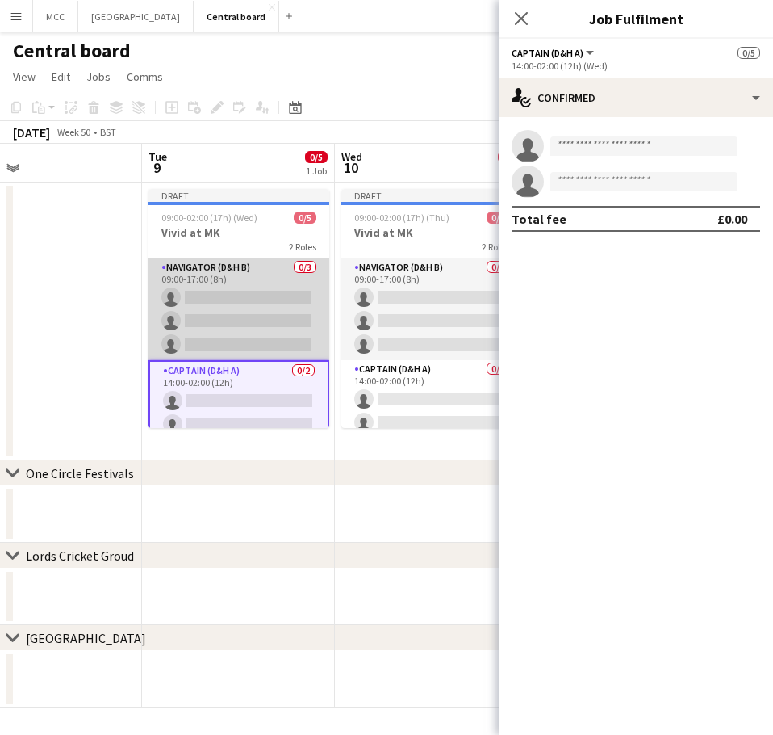
click at [238, 291] on app-card-role "Navigator (D&H B) 0/3 09:00-17:00 (8h) single-neutral-actions single-neutral-ac…" at bounding box center [239, 309] width 181 height 102
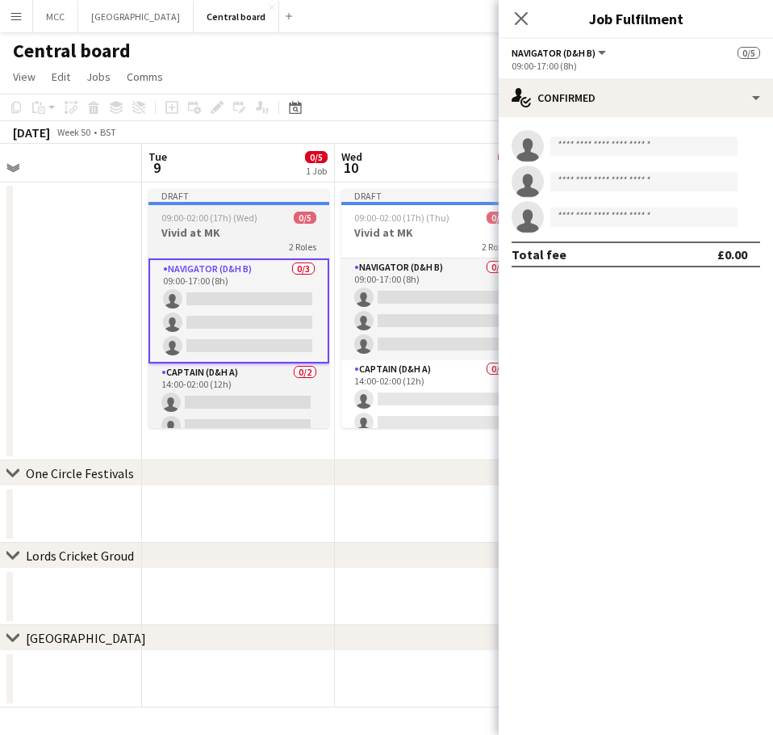
click at [243, 247] on div "2 Roles" at bounding box center [239, 246] width 181 height 13
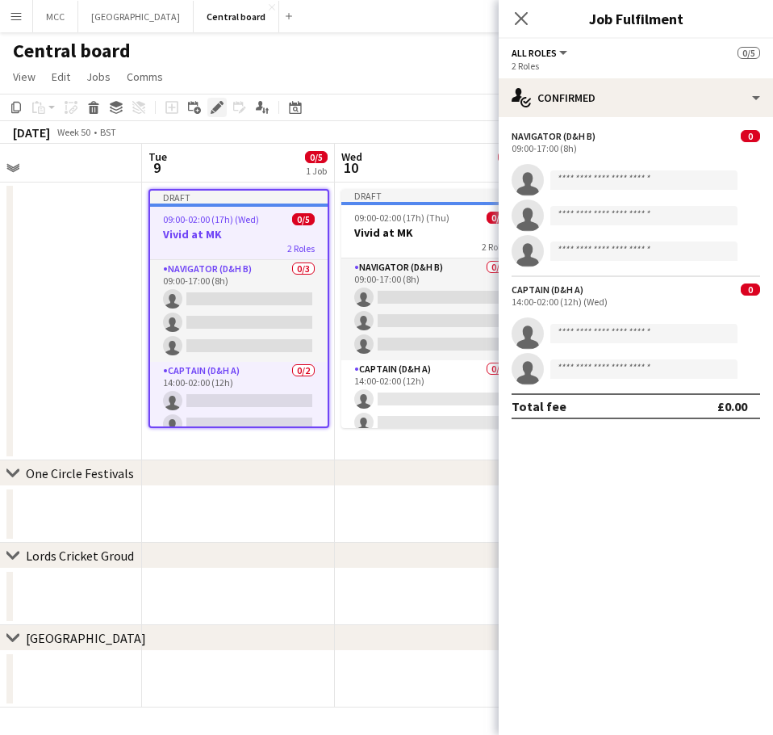
click at [217, 107] on icon at bounding box center [216, 107] width 9 height 9
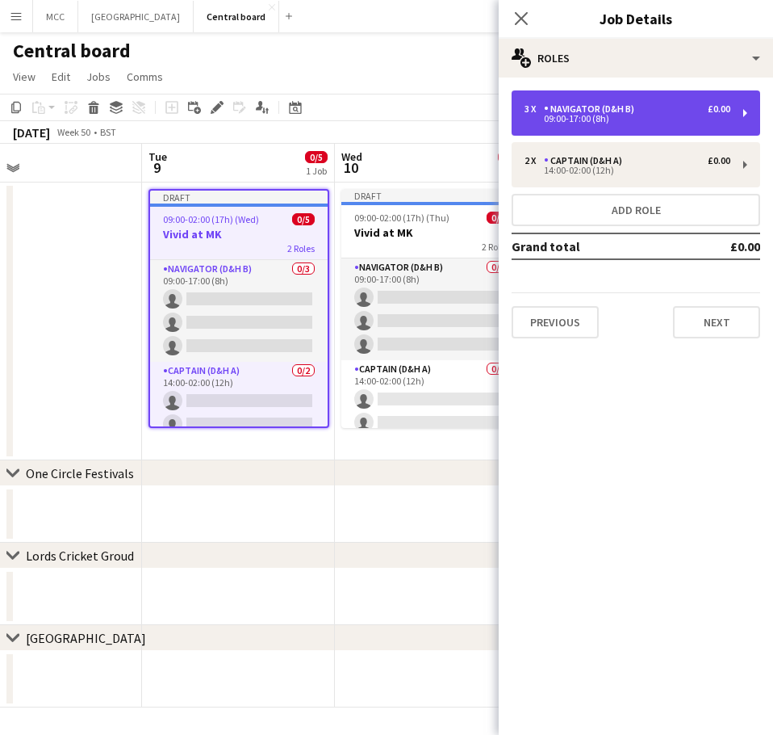
click at [639, 117] on div "09:00-17:00 (8h)" at bounding box center [628, 119] width 206 height 8
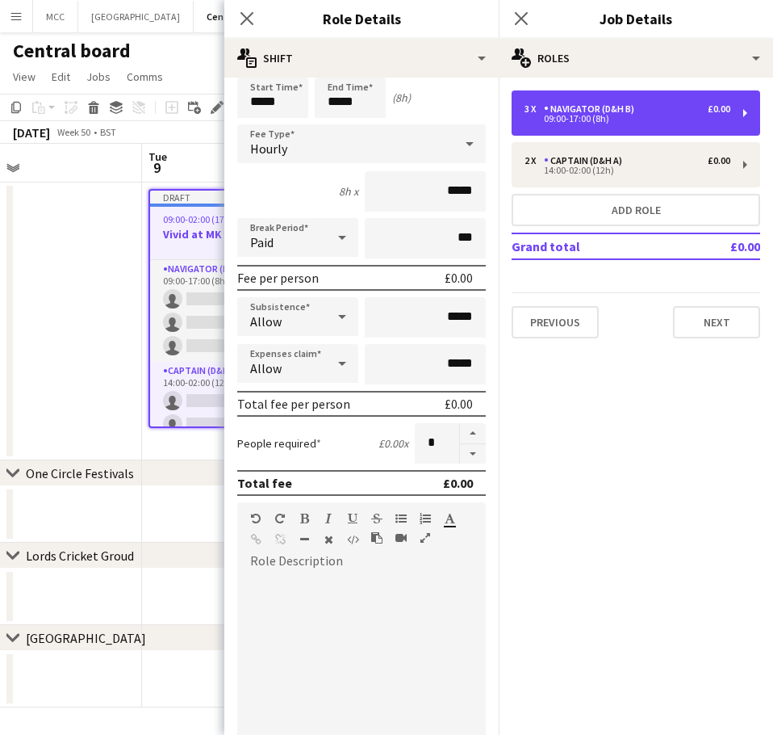
scroll to position [0, 0]
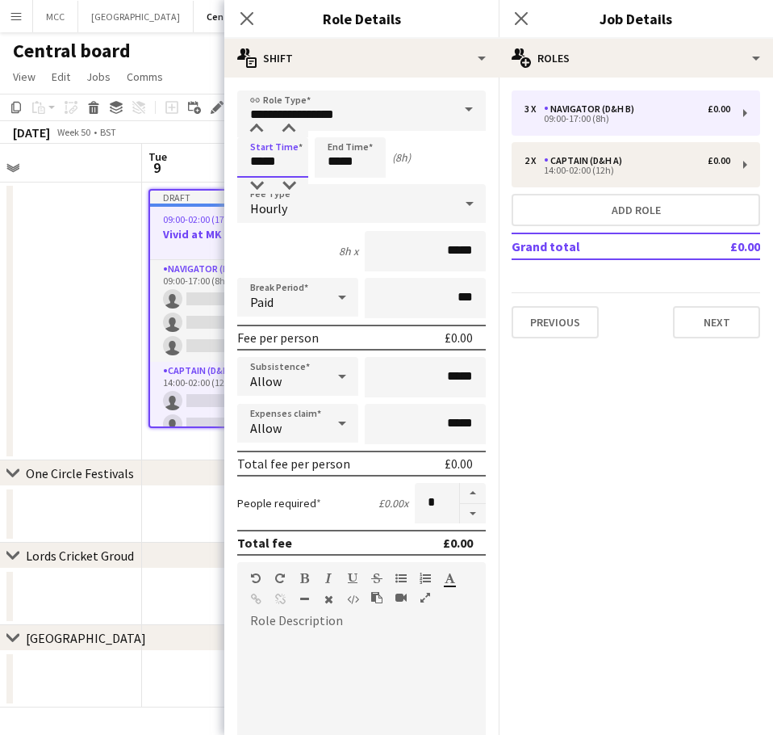
drag, startPoint x: 294, startPoint y: 171, endPoint x: 199, endPoint y: 170, distance: 95.3
click at [199, 170] on body "Menu Boards Boards Boards All jobs Status Workforce Workforce My Workforce Recr…" at bounding box center [386, 367] width 773 height 735
type input "*****"
drag, startPoint x: 364, startPoint y: 167, endPoint x: 280, endPoint y: 179, distance: 84.8
click at [280, 179] on form "**********" at bounding box center [361, 591] width 274 height 1003
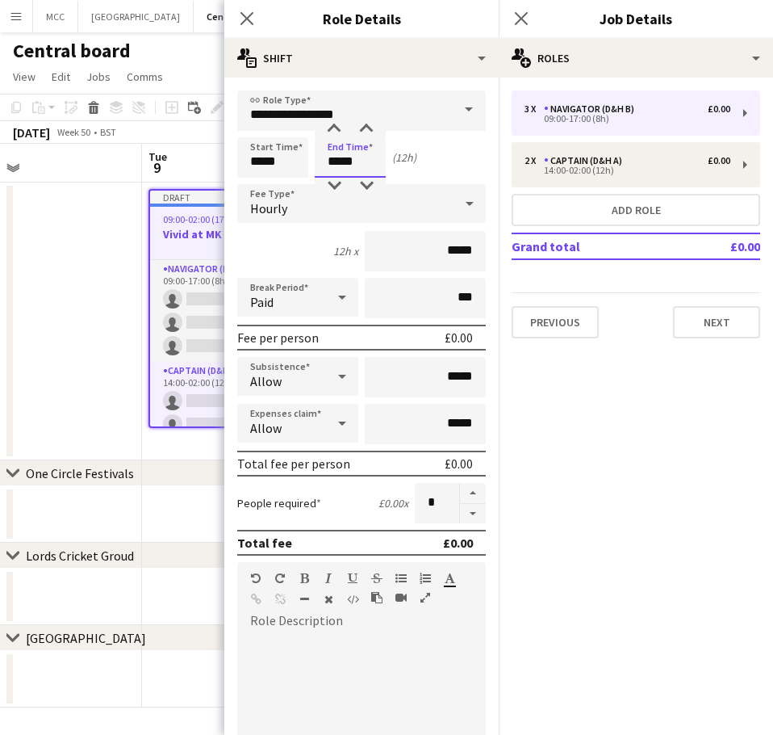
type input "*****"
click at [75, 300] on app-date-cell at bounding box center [45, 321] width 193 height 278
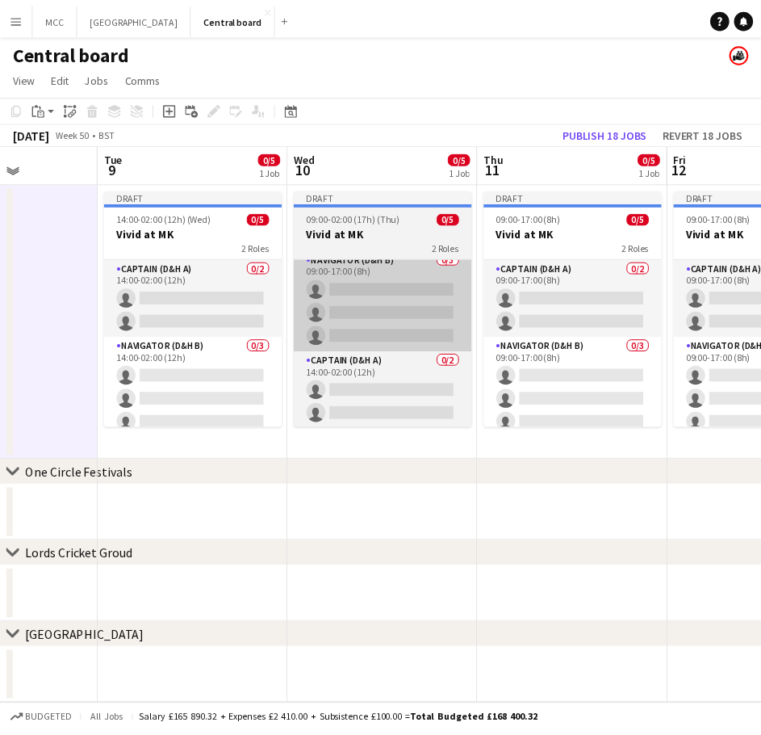
scroll to position [0, 484]
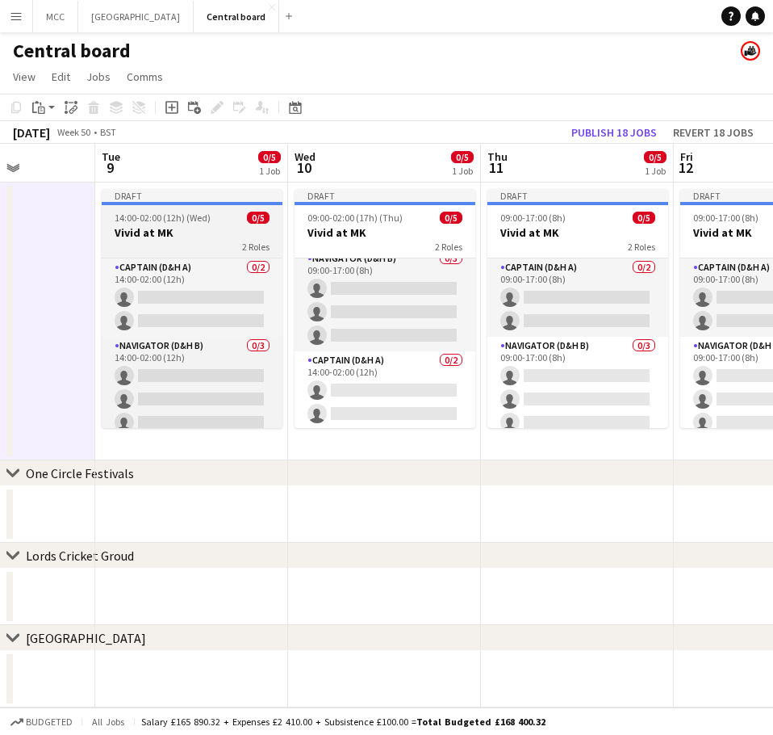
click at [166, 212] on span "14:00-02:00 (12h) (Wed)" at bounding box center [163, 217] width 96 height 12
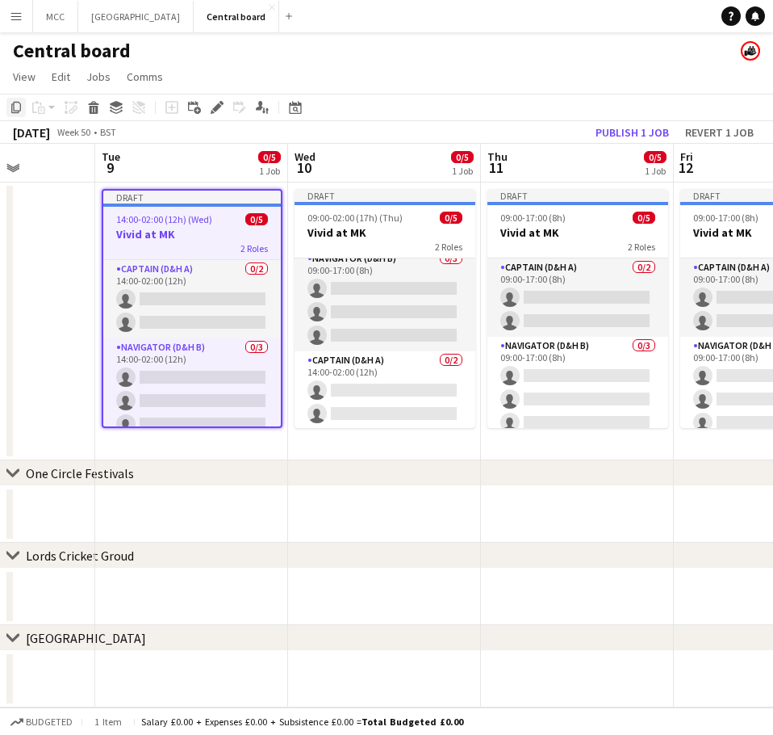
click at [15, 112] on icon "Copy" at bounding box center [16, 107] width 13 height 13
click at [360, 440] on app-date-cell "Draft 09:00-02:00 (17h) (Thu) 0/5 Vivid at MK 2 Roles Navigator (D&H B) 0/3 09:…" at bounding box center [384, 321] width 193 height 278
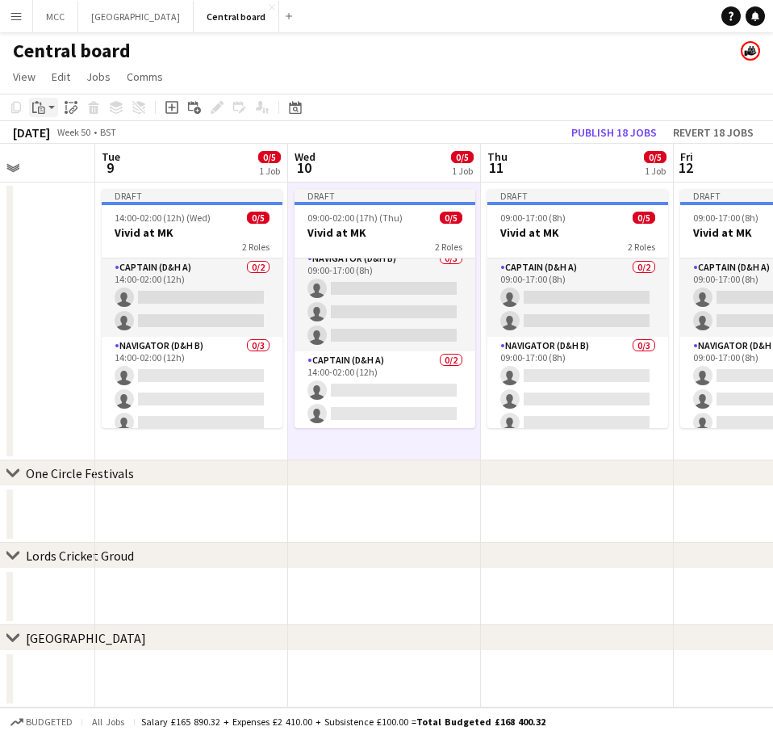
click at [33, 111] on icon at bounding box center [34, 108] width 5 height 10
click at [63, 145] on link "Paste Ctrl+V" at bounding box center [119, 138] width 152 height 15
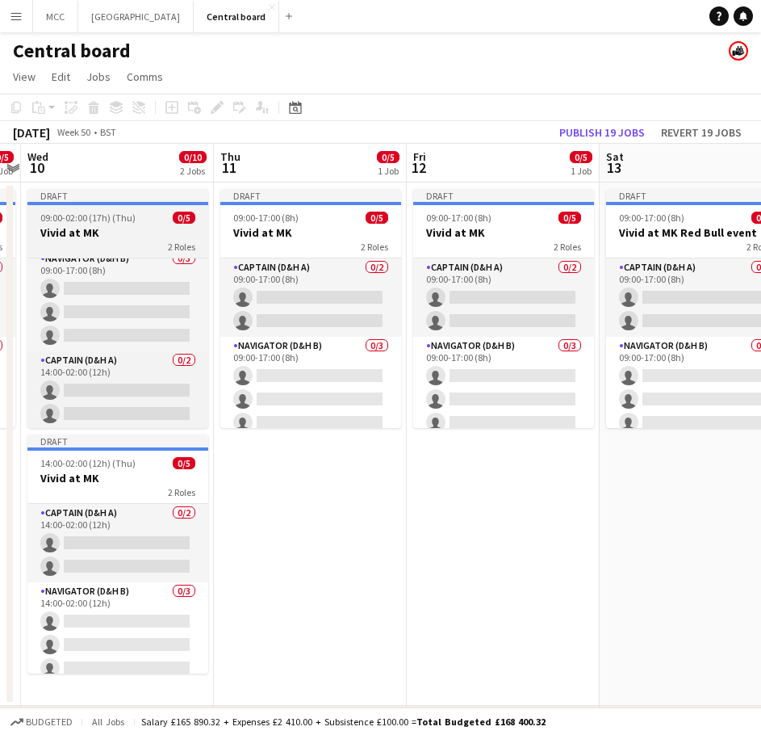
scroll to position [0, 751]
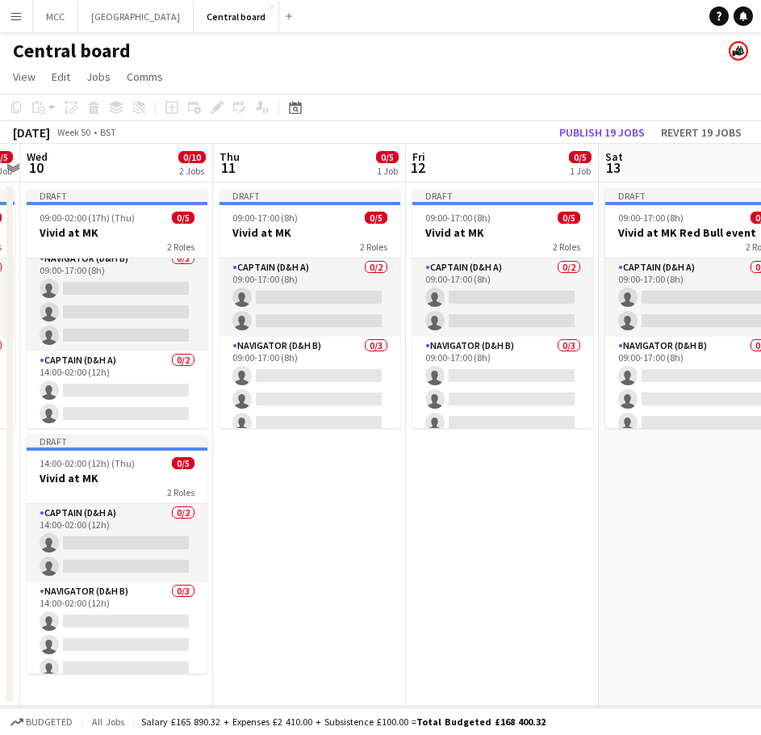
click at [275, 513] on app-date-cell "Draft 09:00-17:00 (8h) 0/5 Vivid at MK 2 Roles Captain (D&H A) 0/2 09:00-17:00 …" at bounding box center [309, 443] width 193 height 523
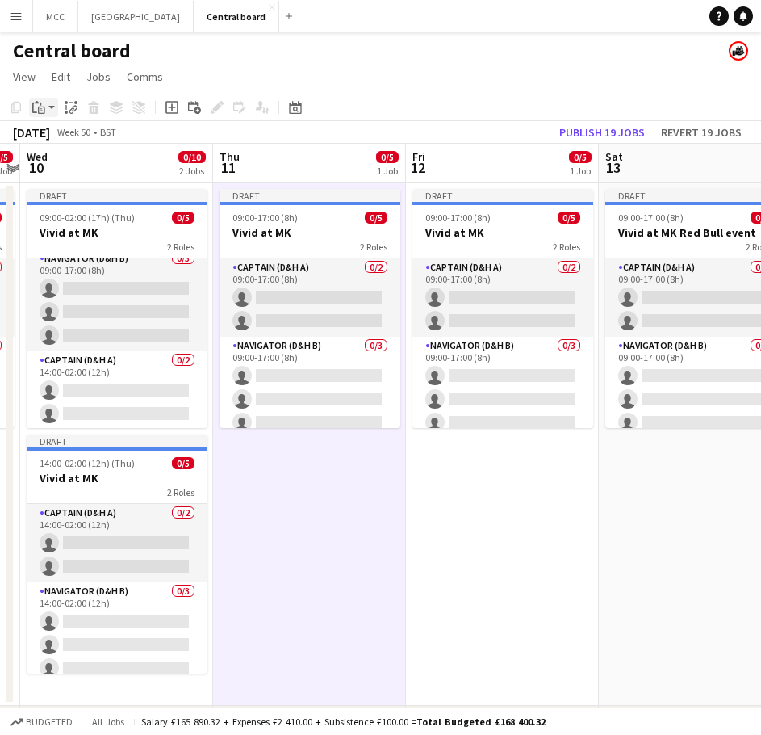
click at [49, 104] on app-action-btn "Paste" at bounding box center [43, 107] width 29 height 19
click at [64, 141] on link "Paste Ctrl+V" at bounding box center [119, 138] width 152 height 15
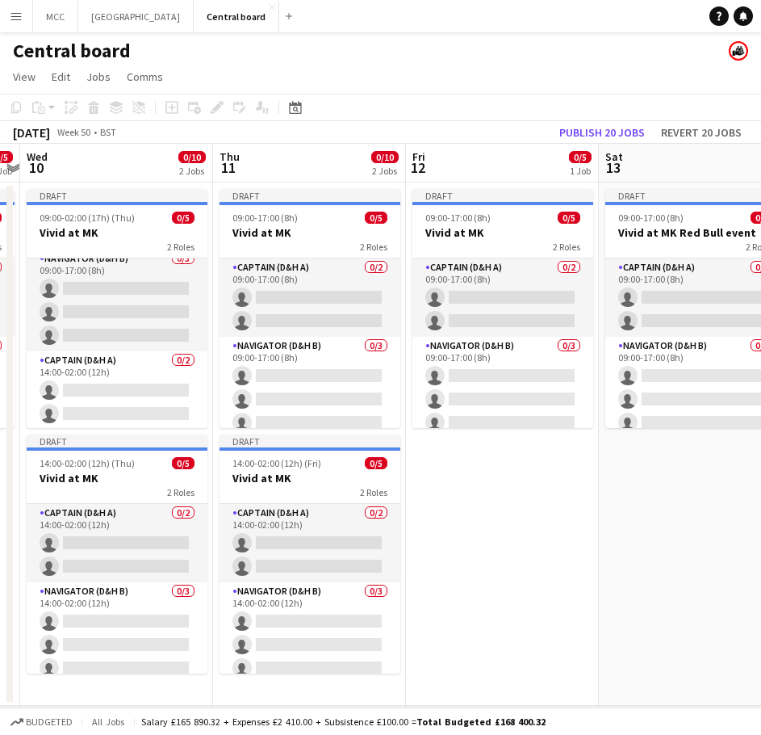
click at [479, 479] on app-date-cell "Draft 09:00-17:00 (8h) 0/5 Vivid at MK 2 Roles Captain (D&H A) 0/2 09:00-17:00 …" at bounding box center [502, 443] width 193 height 523
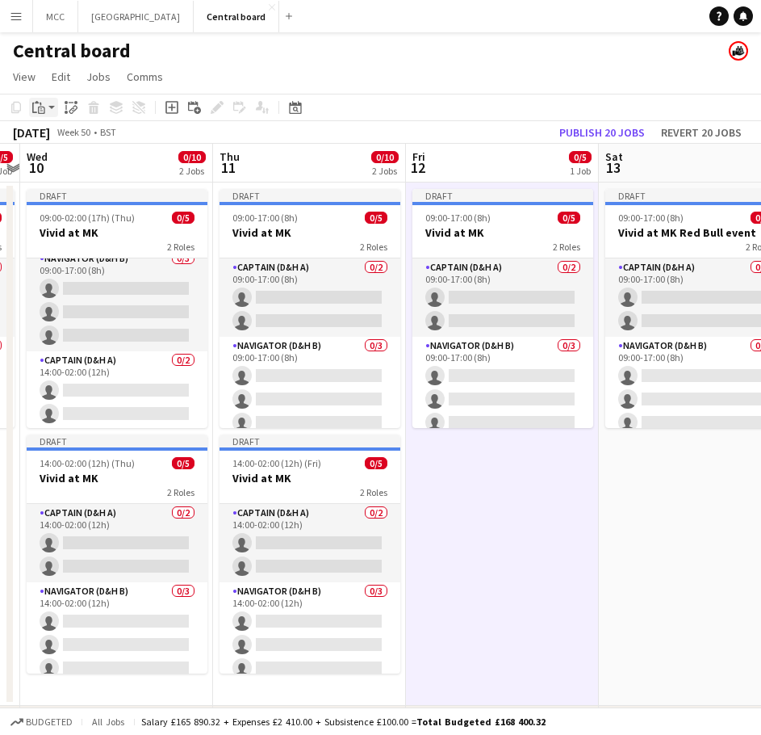
click at [42, 111] on icon at bounding box center [41, 111] width 3 height 1
click at [59, 141] on link "Paste Ctrl+V" at bounding box center [119, 138] width 152 height 15
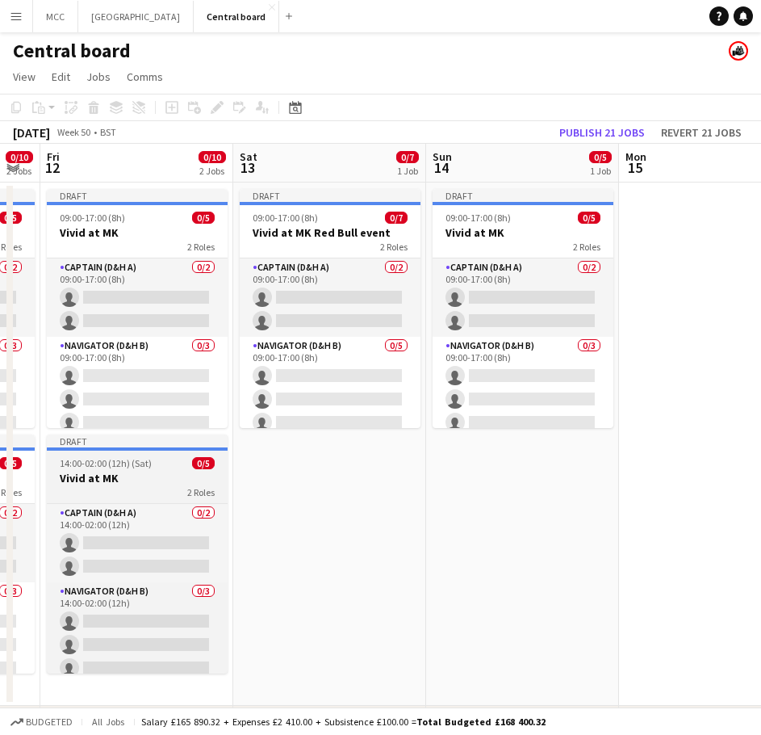
scroll to position [0, 734]
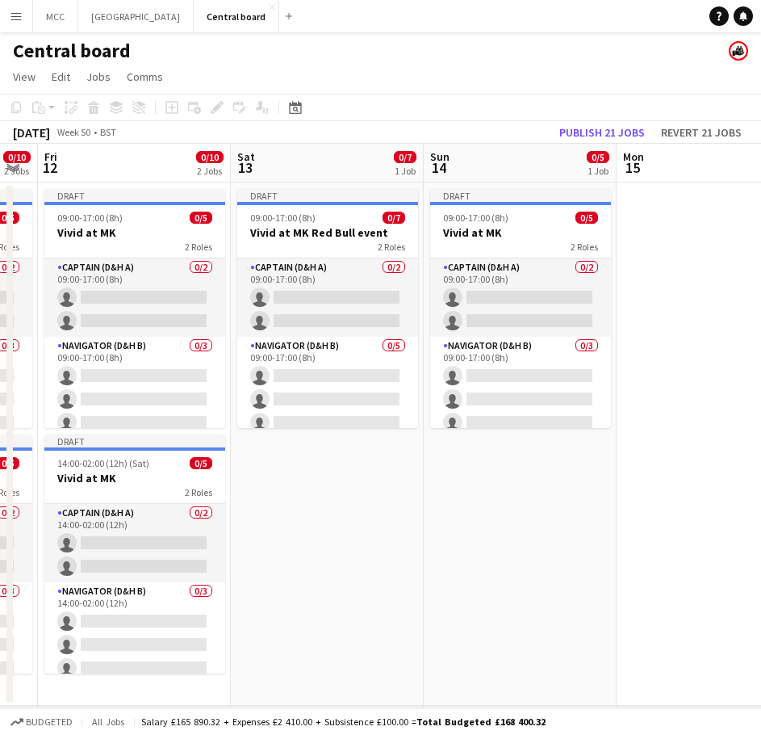
click at [358, 472] on app-date-cell "Draft 09:00-17:00 (8h) 0/7 Vivid at MK Red Bull event 2 Roles Captain (D&H A) 0…" at bounding box center [327, 443] width 193 height 523
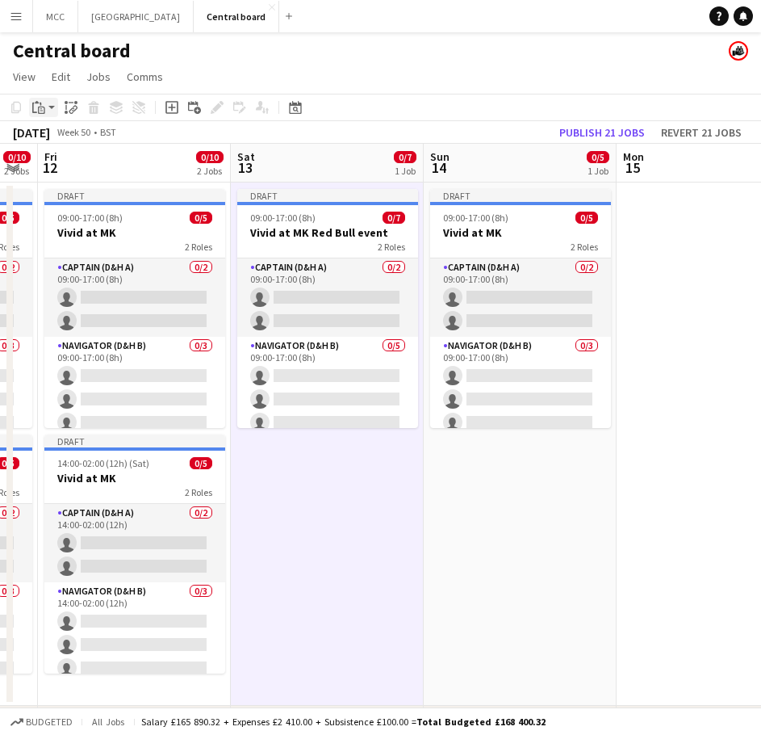
click at [47, 107] on div "Paste" at bounding box center [38, 107] width 19 height 19
click at [59, 141] on link "Paste Ctrl+V" at bounding box center [119, 138] width 152 height 15
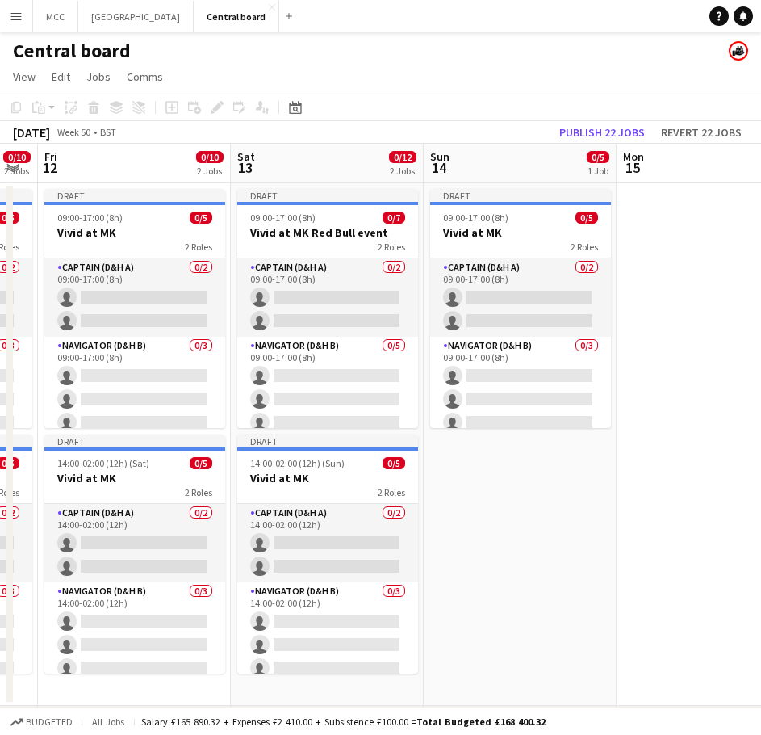
click at [463, 459] on app-date-cell "Draft 09:00-17:00 (8h) 0/5 Vivid at MK 2 Roles Captain (D&H A) 0/2 09:00-17:00 …" at bounding box center [520, 443] width 193 height 523
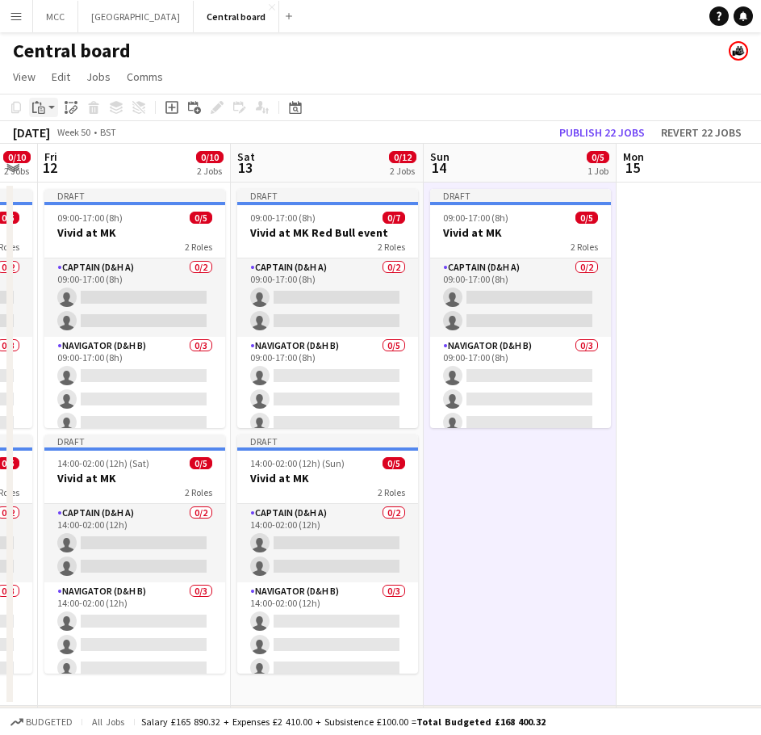
click at [52, 114] on app-action-btn "Paste" at bounding box center [43, 107] width 29 height 19
click at [90, 172] on link "Paste with crew Ctrl+Shift+V" at bounding box center [119, 165] width 152 height 15
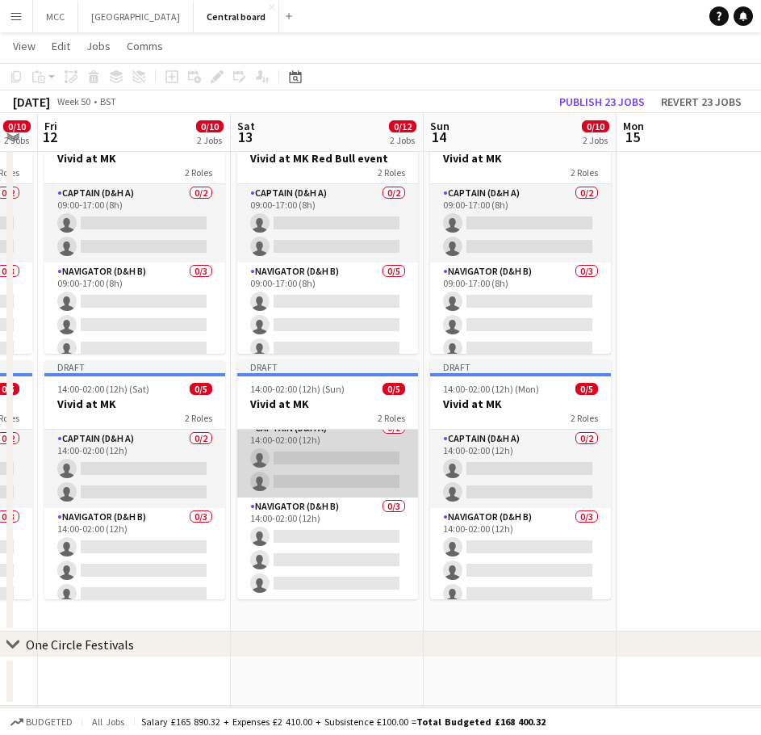
scroll to position [0, 0]
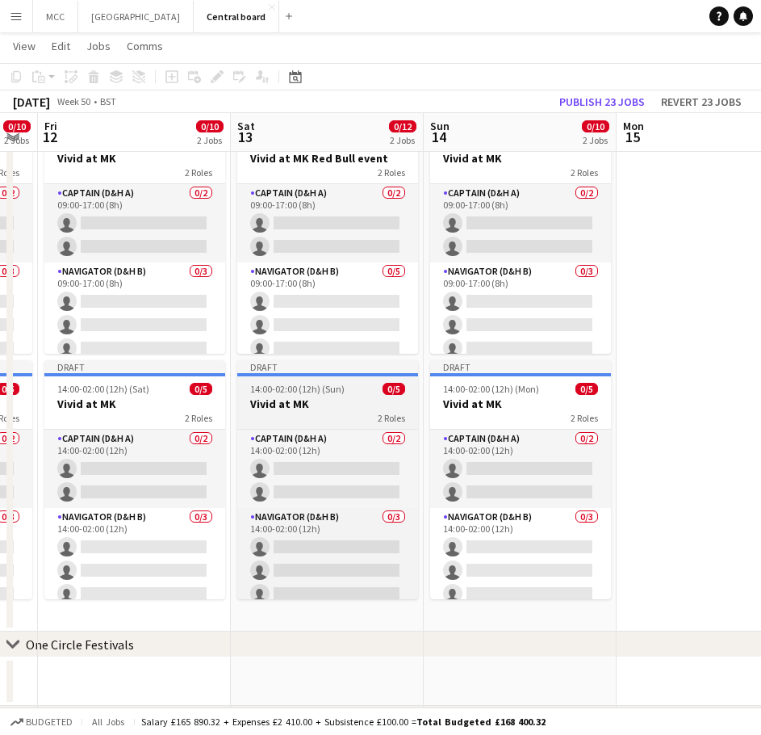
click at [310, 420] on div "2 Roles" at bounding box center [327, 417] width 181 height 13
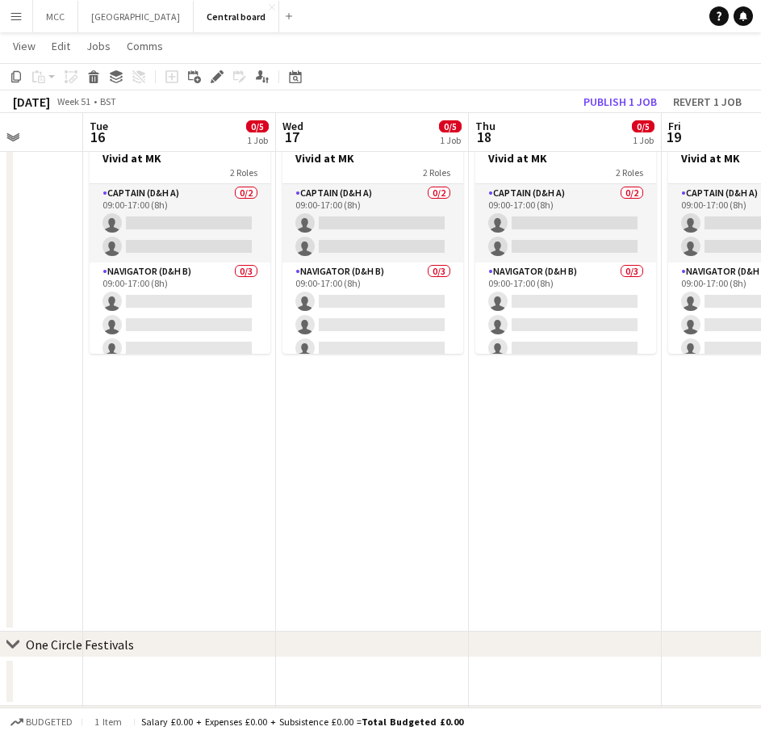
scroll to position [0, 689]
click at [178, 380] on app-date-cell "Draft 09:00-17:00 (8h) 0/5 Vivid at MK 2 Roles Captain (D&H A) 0/2 09:00-17:00 …" at bounding box center [178, 369] width 193 height 523
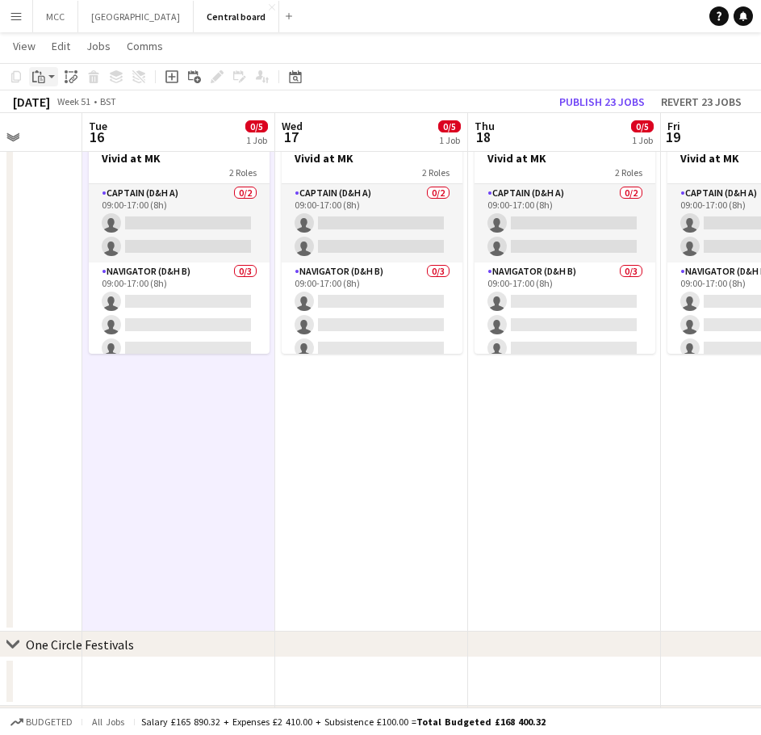
click at [52, 77] on app-action-btn "Paste" at bounding box center [43, 76] width 29 height 19
click at [72, 103] on link "Paste Ctrl+V" at bounding box center [119, 107] width 152 height 15
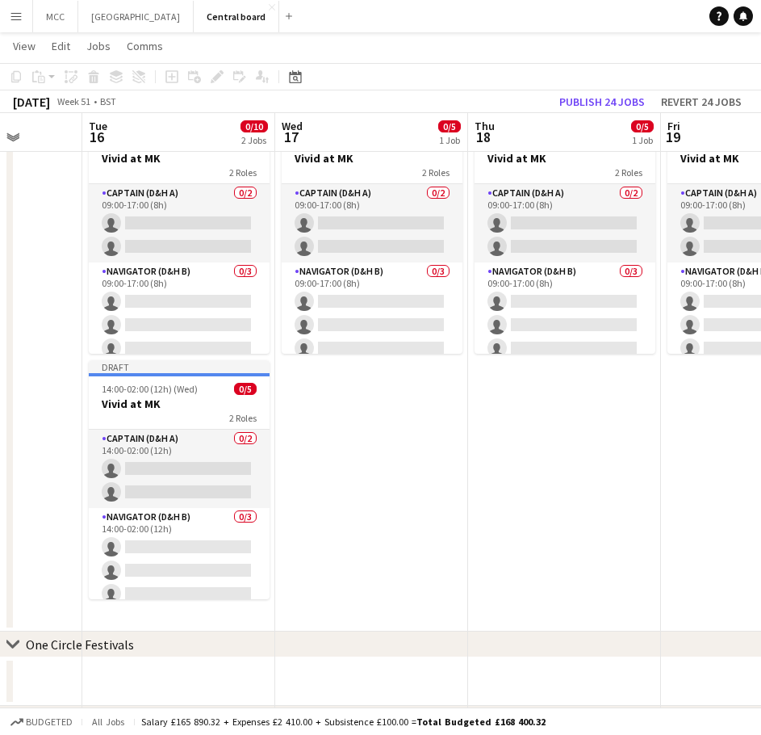
click at [362, 460] on app-date-cell "Draft 09:00-17:00 (8h) 0/5 Vivid at MK 2 Roles Captain (D&H A) 0/2 09:00-17:00 …" at bounding box center [371, 369] width 193 height 523
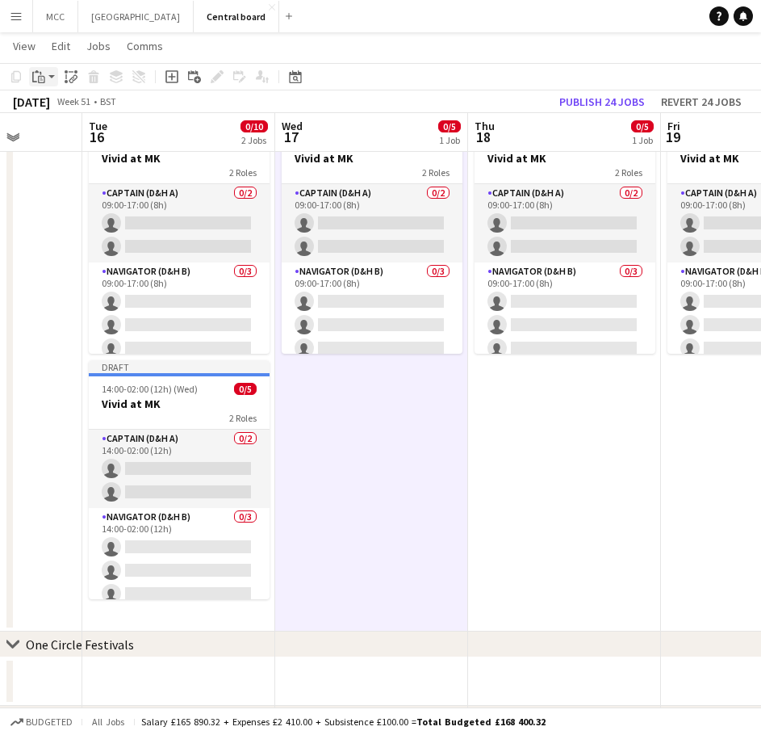
click at [53, 77] on app-action-btn "Paste" at bounding box center [43, 76] width 29 height 19
click at [55, 104] on link "Paste Ctrl+V" at bounding box center [119, 107] width 152 height 15
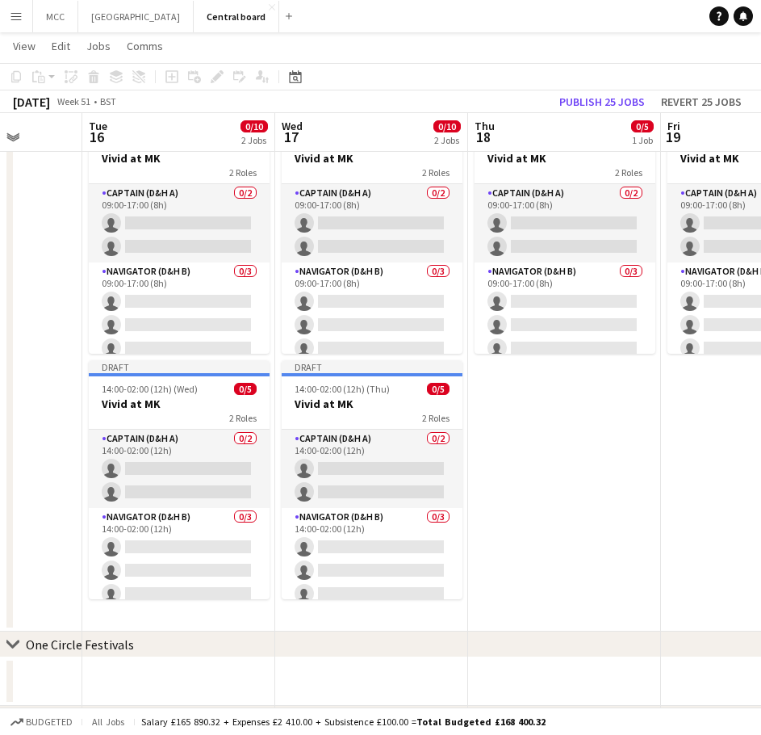
click at [551, 453] on app-date-cell "Draft 09:00-17:00 (8h) 0/5 Vivid at MK 2 Roles Captain (D&H A) 0/2 09:00-17:00 …" at bounding box center [564, 369] width 193 height 523
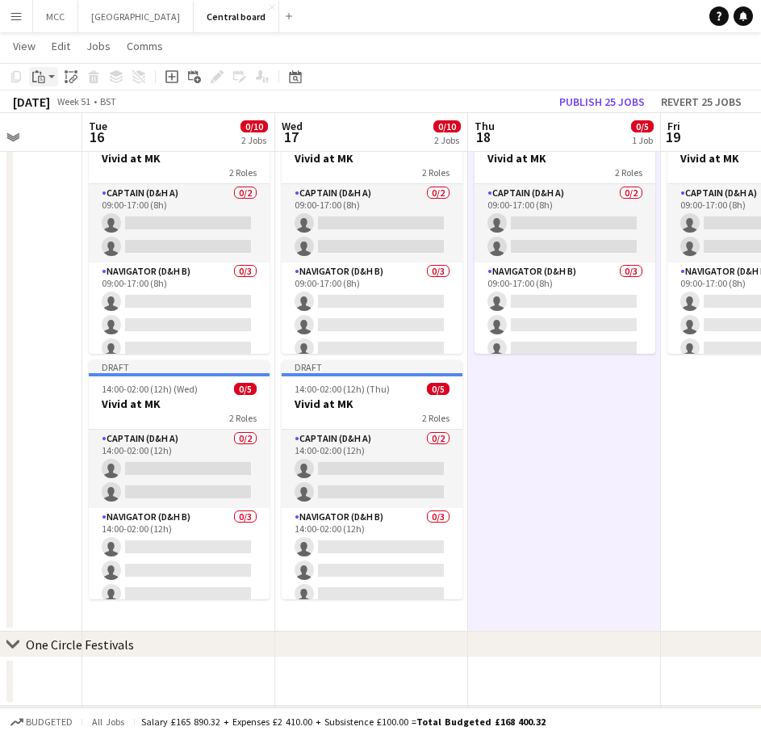
click at [41, 82] on icon "Paste" at bounding box center [38, 76] width 13 height 13
click at [50, 114] on link "Paste Ctrl+V" at bounding box center [119, 107] width 152 height 15
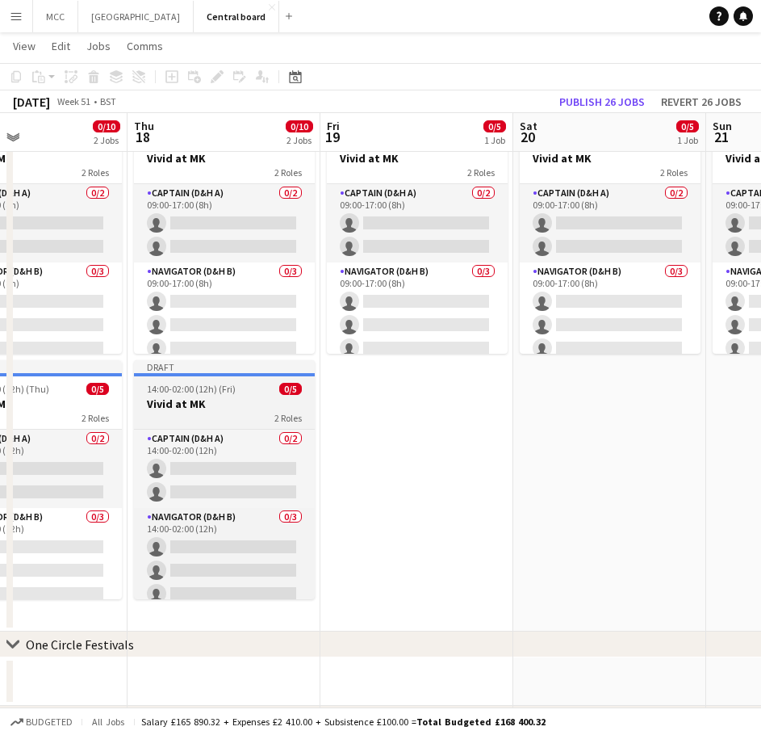
scroll to position [0, 654]
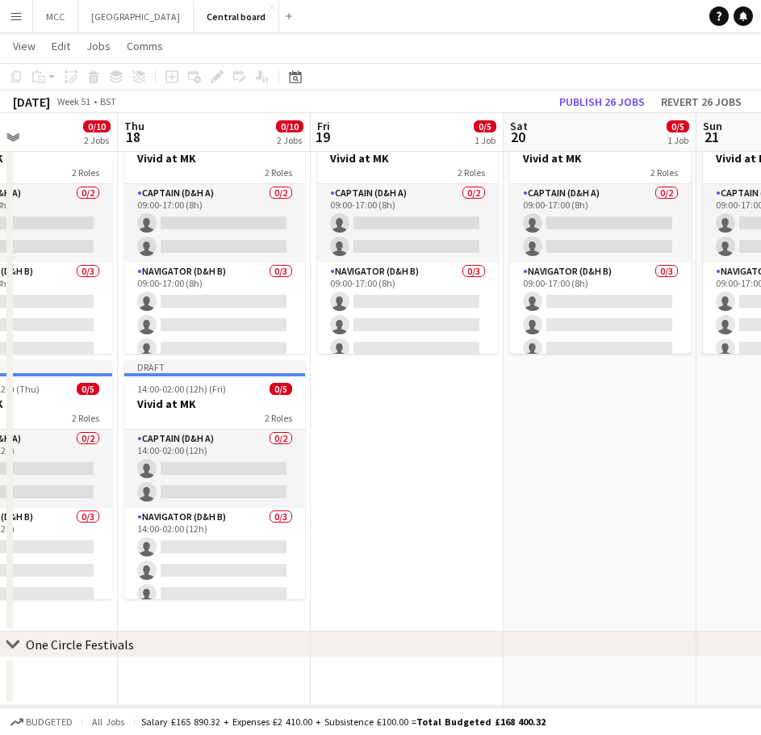
click at [403, 402] on app-date-cell "Draft 09:00-17:00 (8h) 0/5 Vivid at MK 2 Roles Captain (D&H A) 0/2 09:00-17:00 …" at bounding box center [407, 369] width 193 height 523
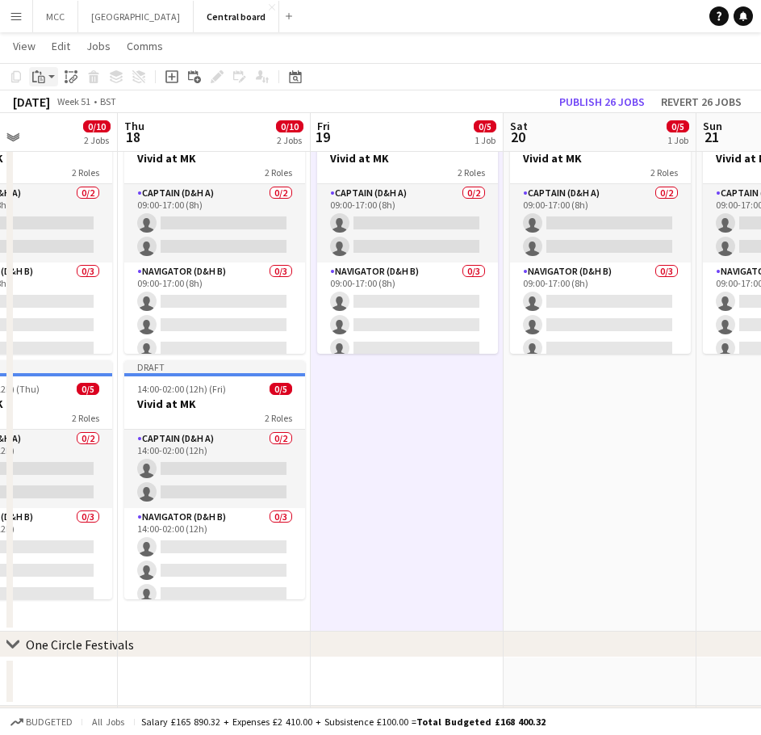
click at [45, 84] on div "Paste" at bounding box center [38, 76] width 19 height 19
click at [51, 110] on link "Paste Ctrl+V" at bounding box center [119, 107] width 152 height 15
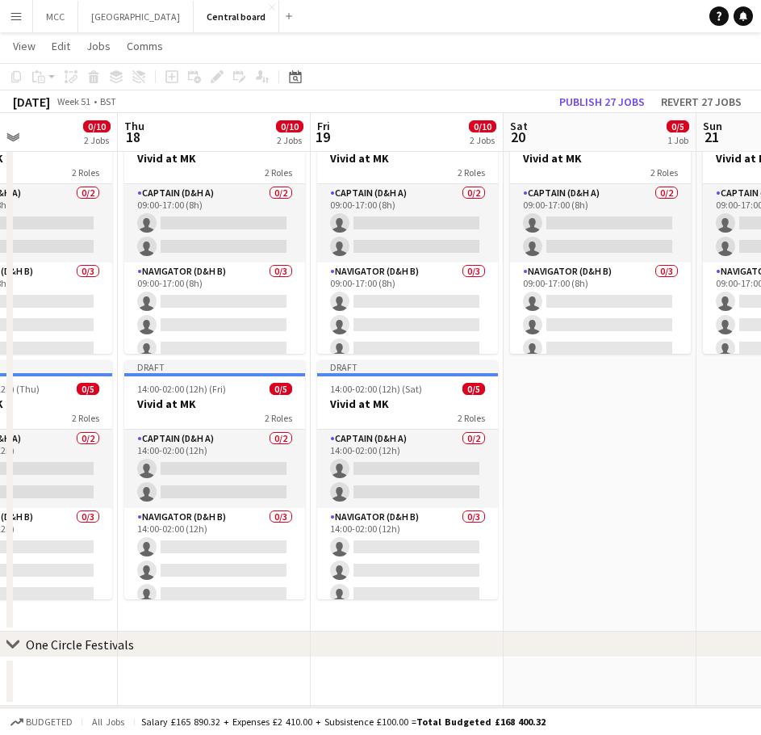
click at [590, 401] on app-date-cell "Draft 09:00-17:00 (8h) 0/5 Vivid at MK 2 Roles Captain (D&H A) 0/2 09:00-17:00 …" at bounding box center [600, 369] width 193 height 523
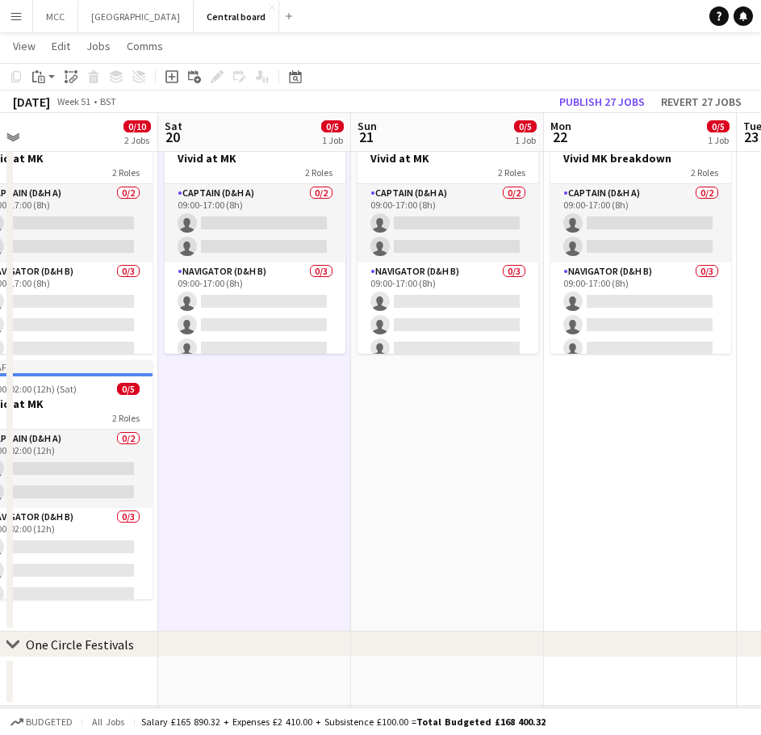
scroll to position [0, 615]
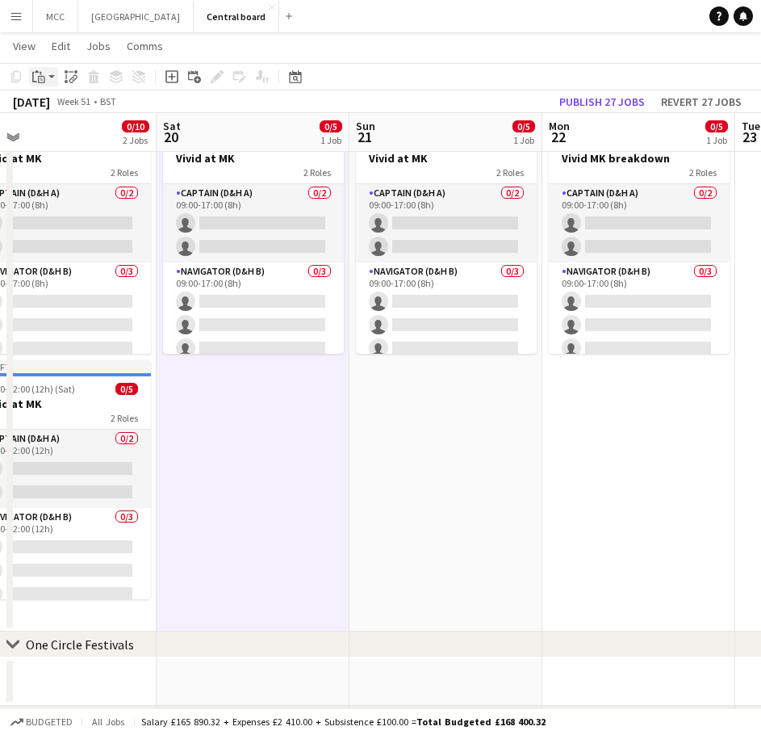
click at [48, 76] on app-action-btn "Paste" at bounding box center [43, 76] width 29 height 19
click at [53, 105] on link "Paste Ctrl+V" at bounding box center [119, 107] width 152 height 15
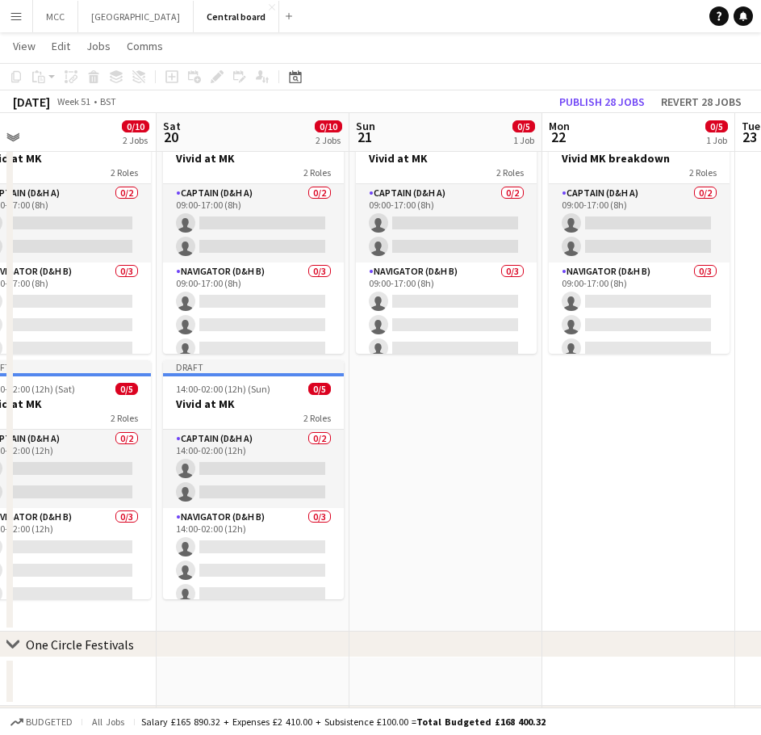
click at [462, 418] on app-date-cell "Draft 09:00-17:00 (8h) 0/5 Vivid at MK 2 Roles Captain (D&H A) 0/2 09:00-17:00 …" at bounding box center [446, 369] width 193 height 523
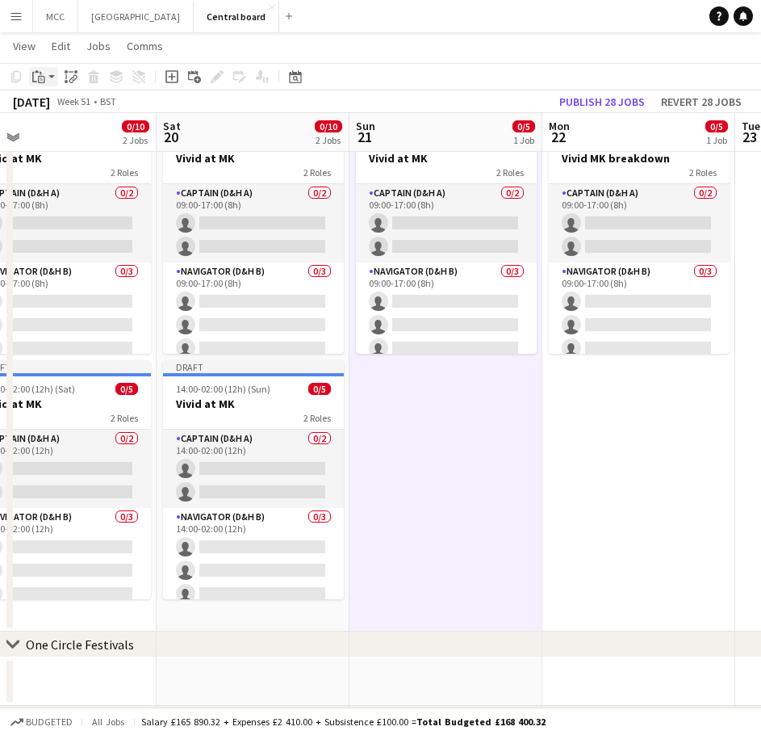
click at [55, 69] on app-action-btn "Paste" at bounding box center [43, 76] width 29 height 19
click at [52, 111] on link "Paste Ctrl+V" at bounding box center [119, 107] width 152 height 15
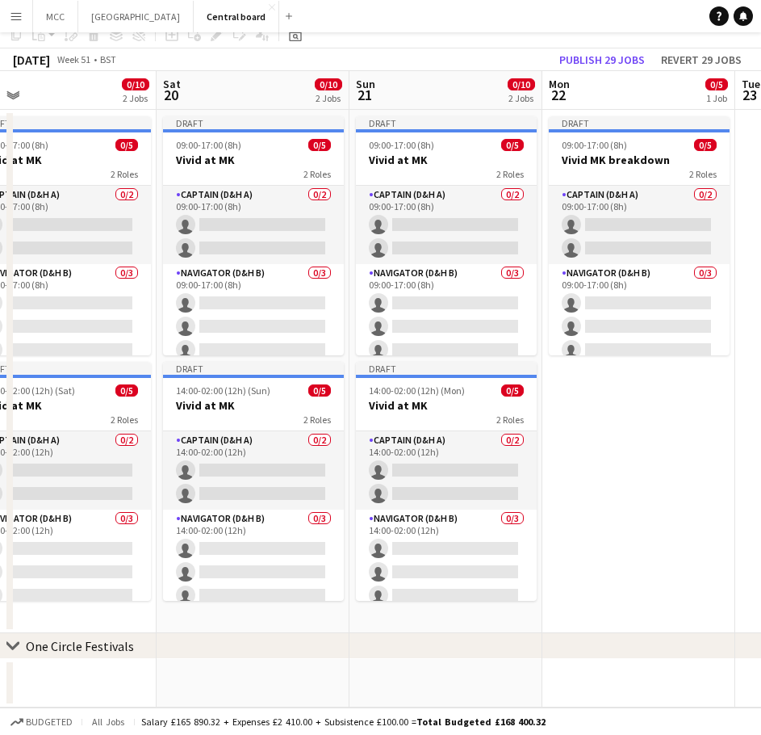
scroll to position [0, 0]
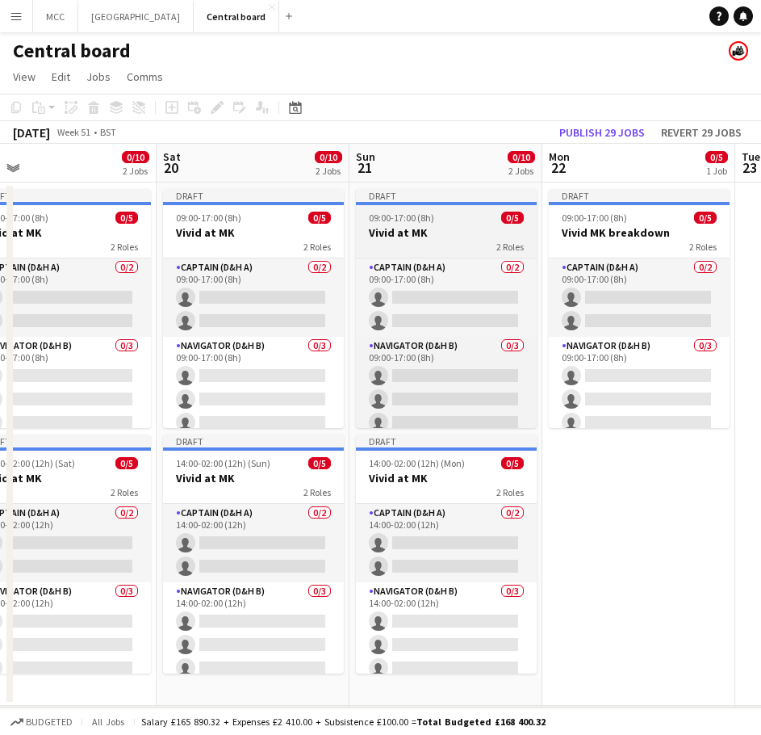
click at [465, 228] on h3 "Vivid at MK" at bounding box center [446, 232] width 181 height 15
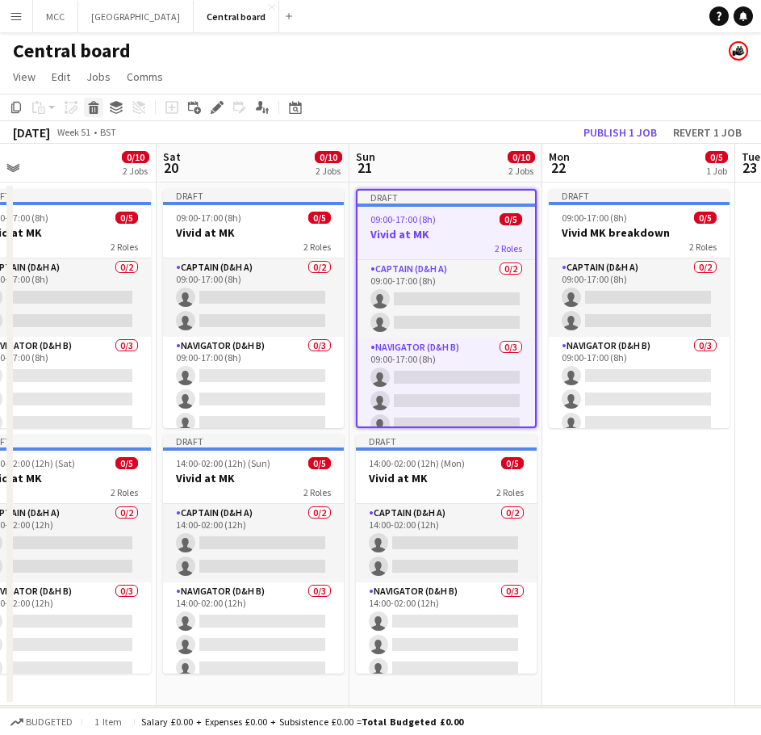
click at [90, 107] on icon at bounding box center [94, 110] width 9 height 8
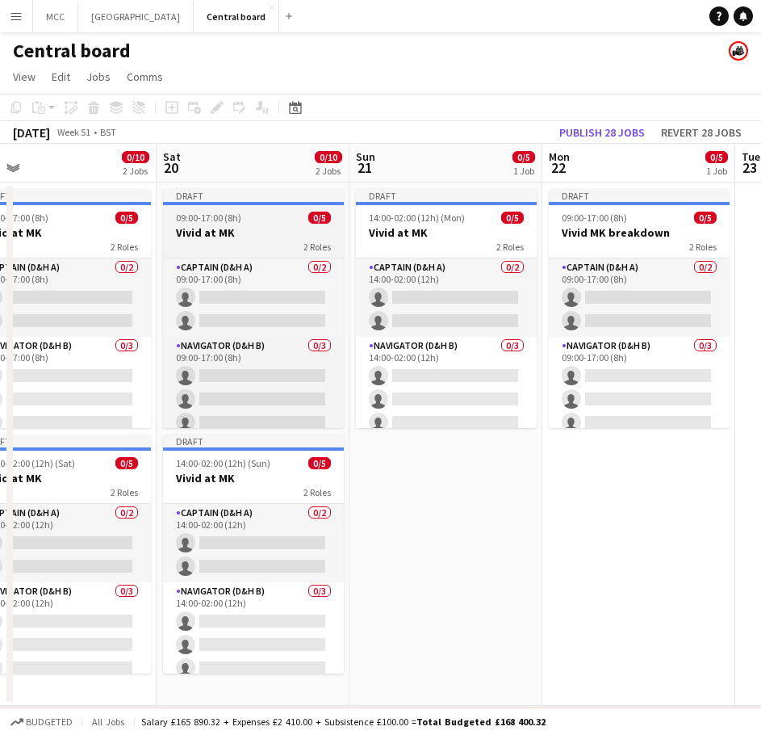
click at [252, 241] on div "2 Roles" at bounding box center [253, 246] width 181 height 13
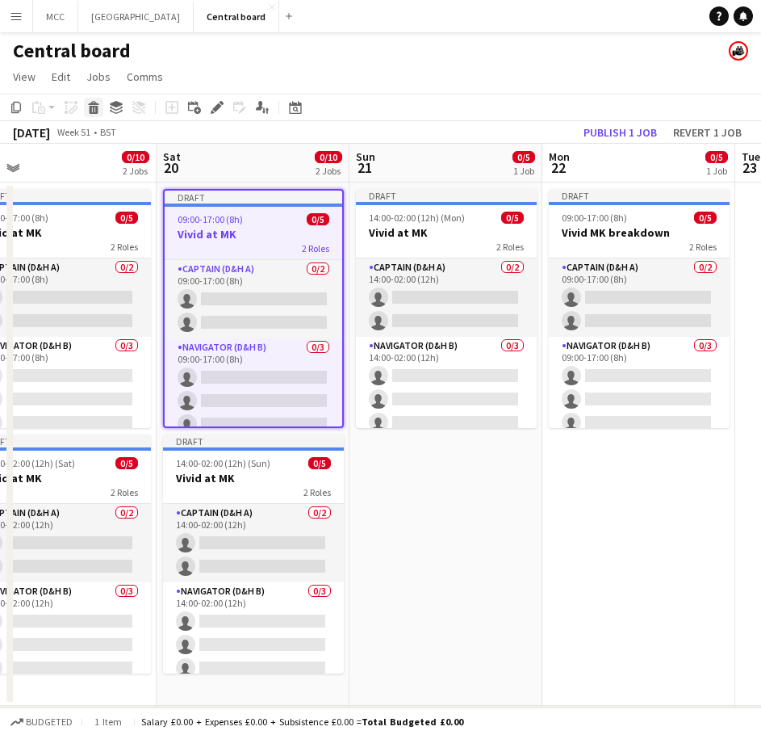
click at [94, 111] on icon at bounding box center [94, 110] width 9 height 8
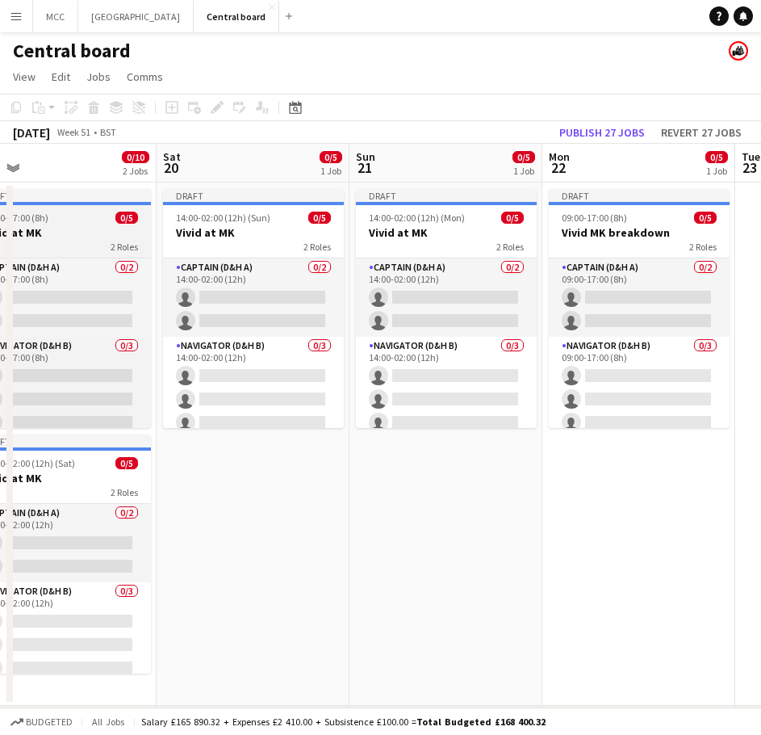
click at [110, 234] on h3 "Vivid at MK" at bounding box center [60, 232] width 181 height 15
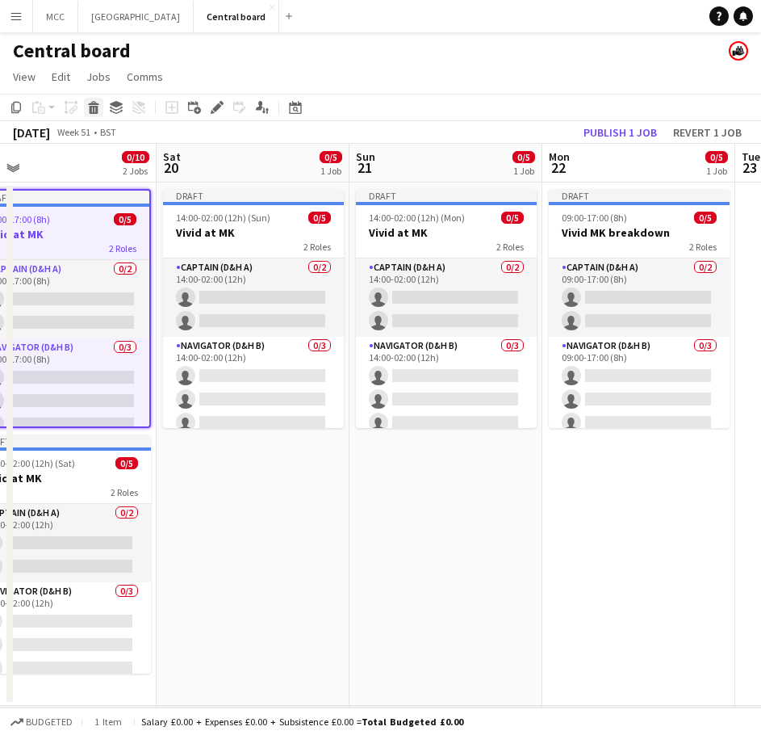
click at [94, 112] on icon at bounding box center [94, 110] width 9 height 8
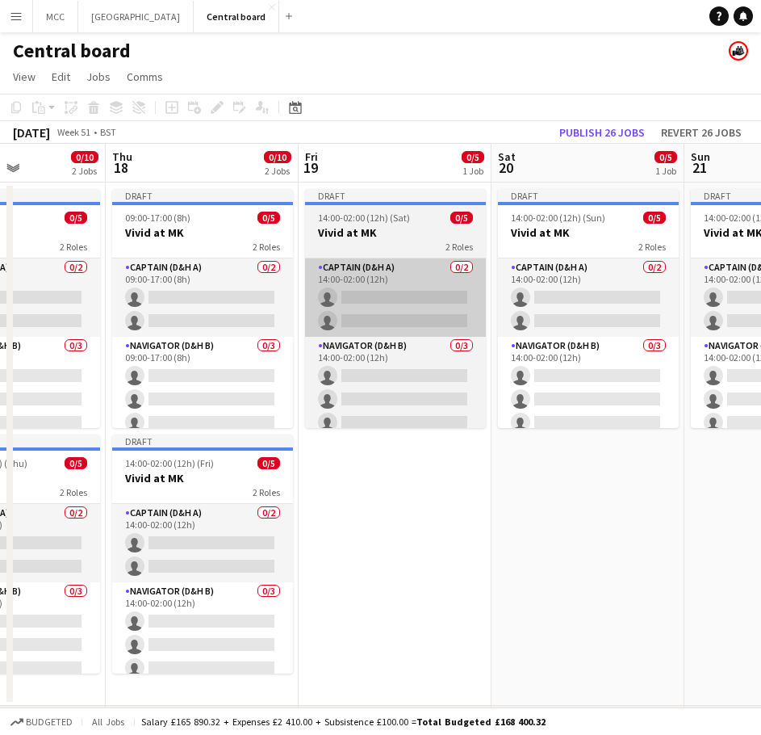
scroll to position [0, 472]
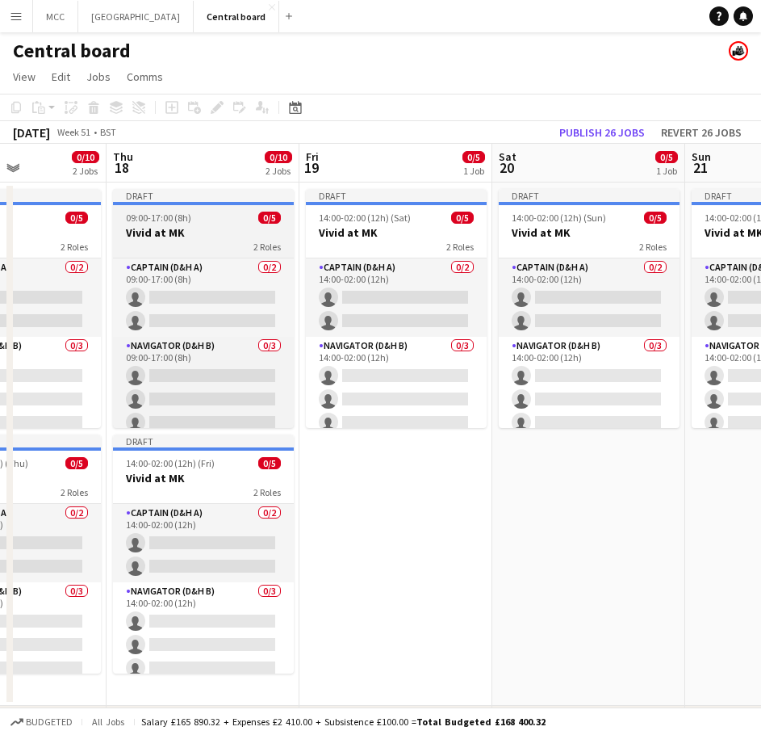
click at [188, 232] on h3 "Vivid at MK" at bounding box center [203, 232] width 181 height 15
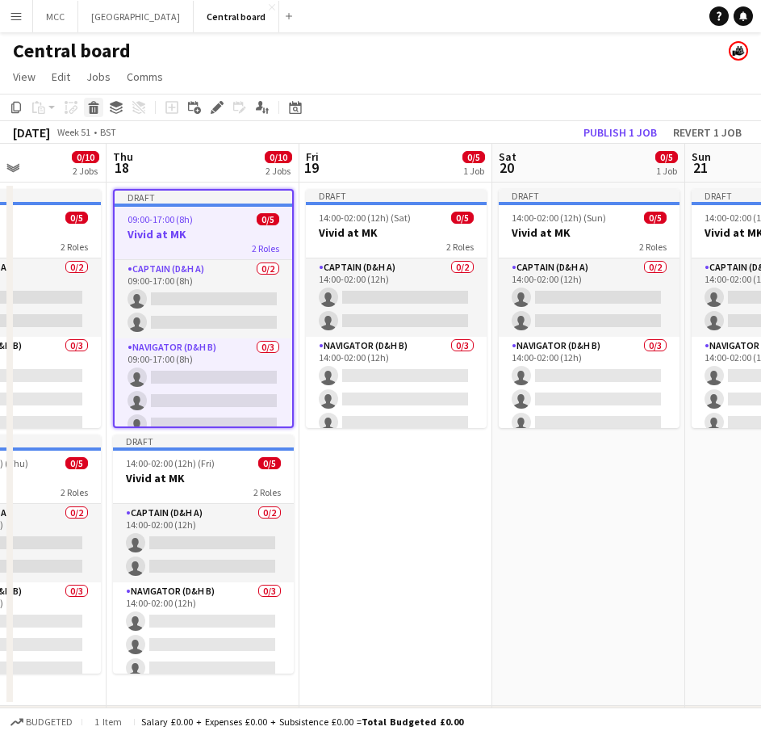
click at [97, 106] on icon "Delete" at bounding box center [93, 107] width 13 height 13
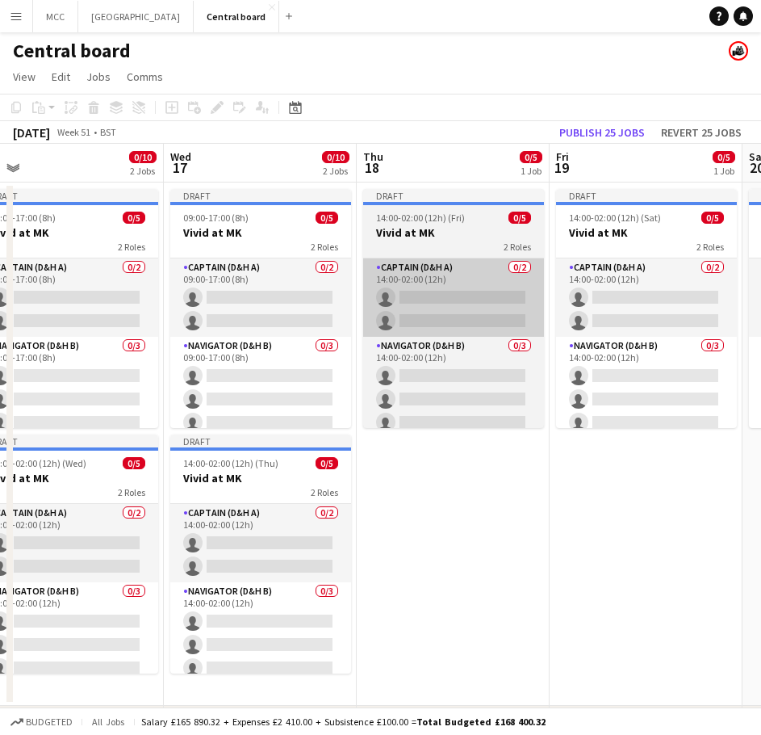
scroll to position [0, 414]
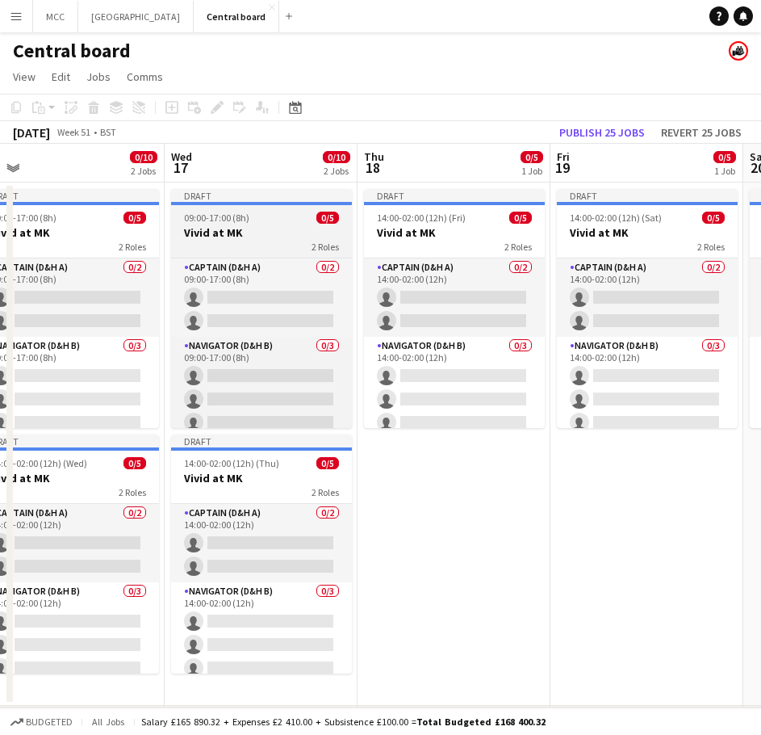
click at [229, 226] on h3 "Vivid at MK" at bounding box center [261, 232] width 181 height 15
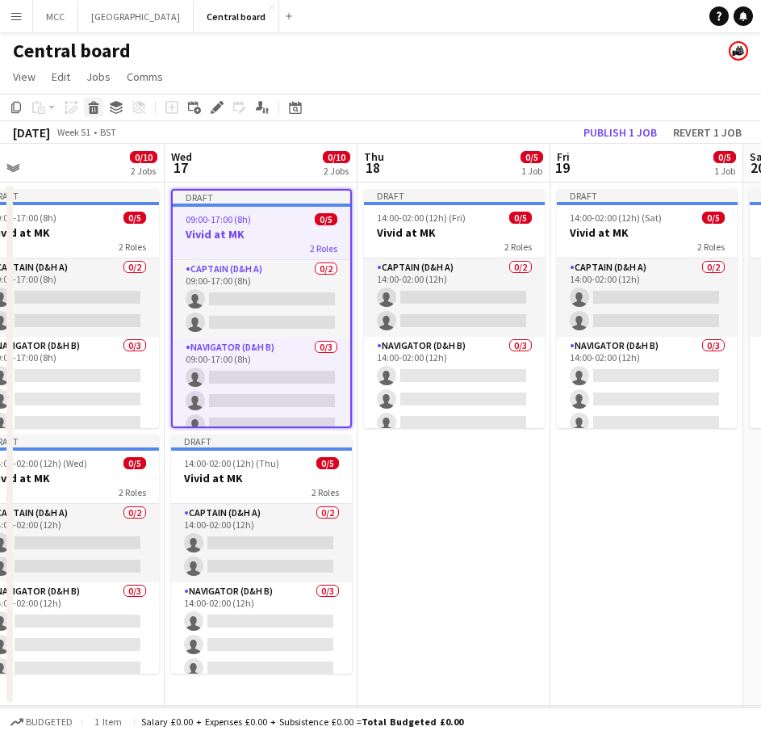
click at [92, 104] on icon at bounding box center [93, 103] width 10 height 4
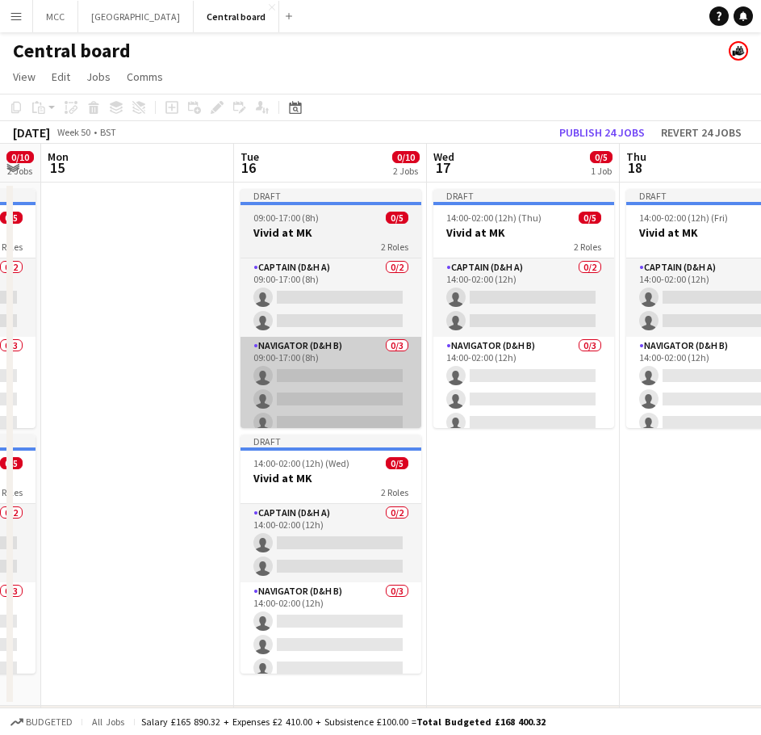
scroll to position [0, 342]
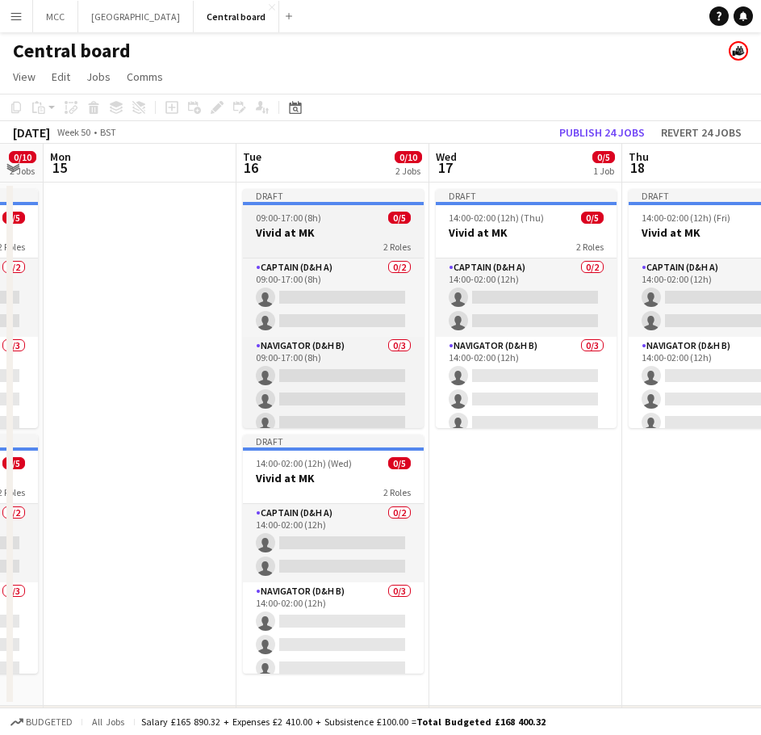
click at [299, 230] on h3 "Vivid at MK" at bounding box center [333, 232] width 181 height 15
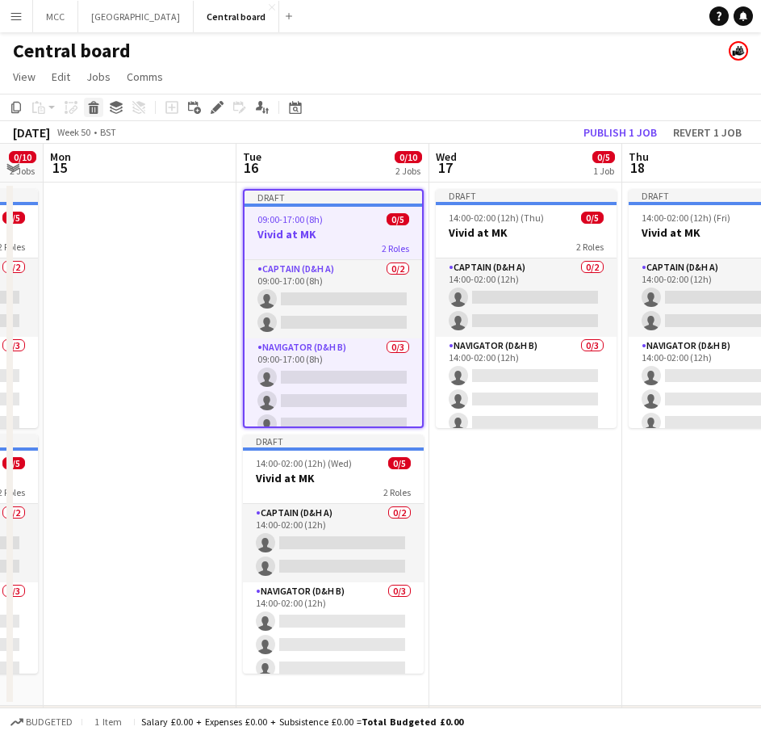
click at [94, 110] on icon at bounding box center [94, 110] width 9 height 8
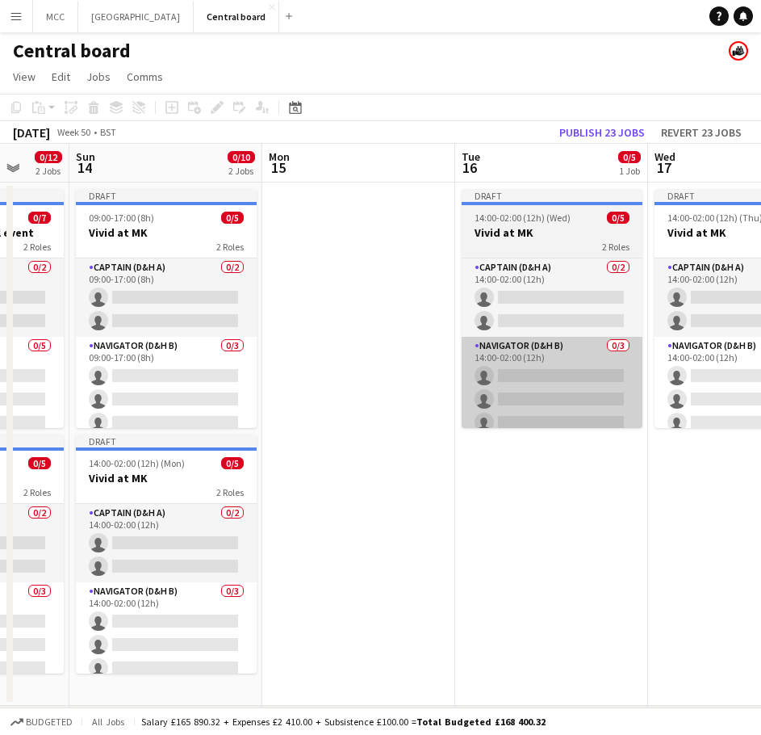
scroll to position [0, 508]
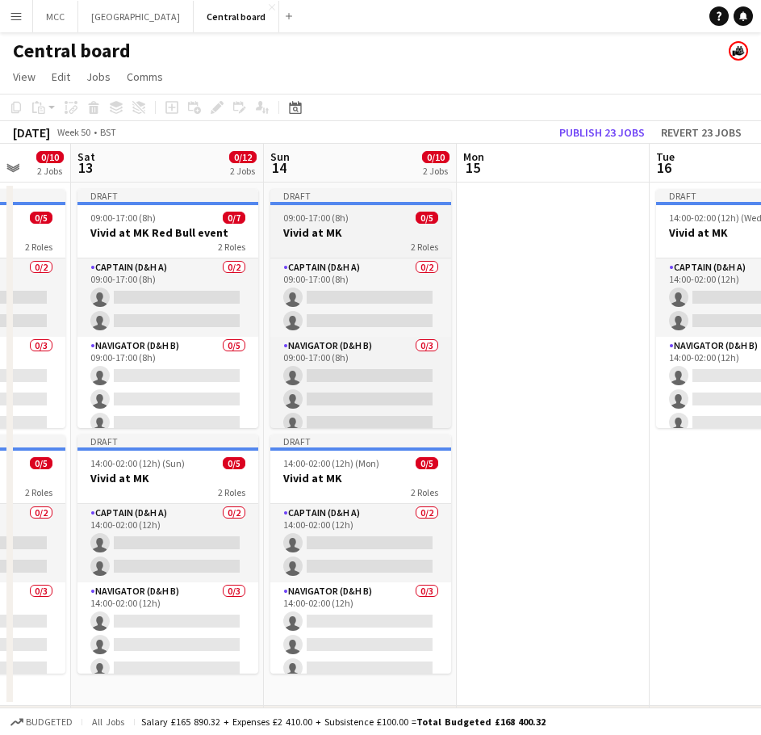
click at [305, 221] on span "09:00-17:00 (8h)" at bounding box center [315, 217] width 65 height 12
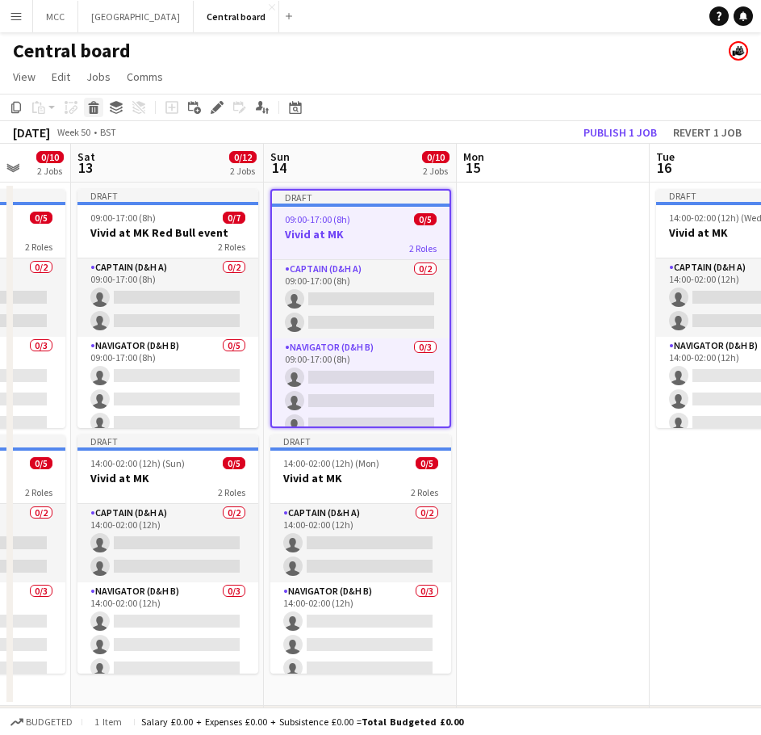
click at [95, 107] on icon "Delete" at bounding box center [93, 107] width 13 height 13
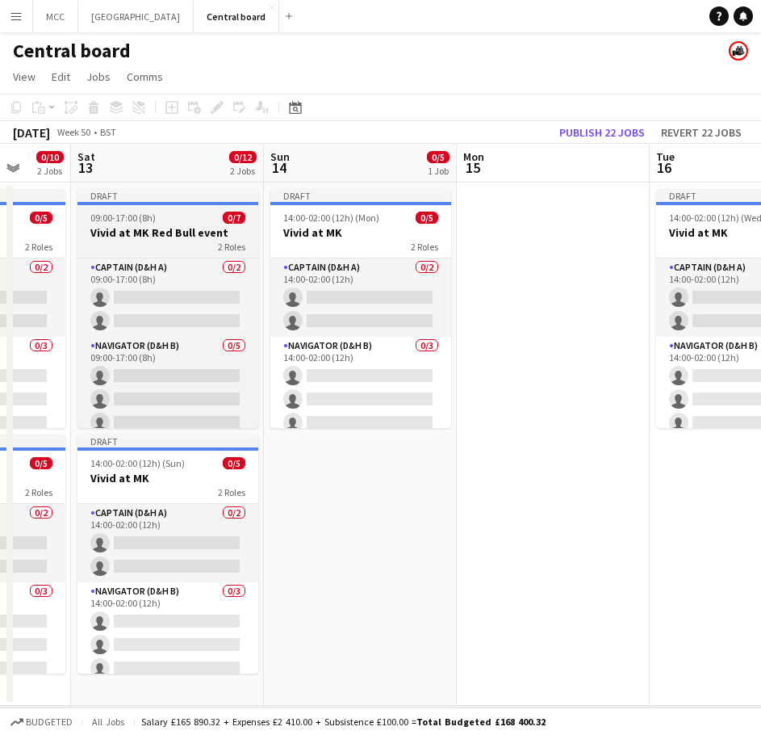
click at [165, 230] on h3 "Vivid at MK Red Bull event" at bounding box center [167, 232] width 181 height 15
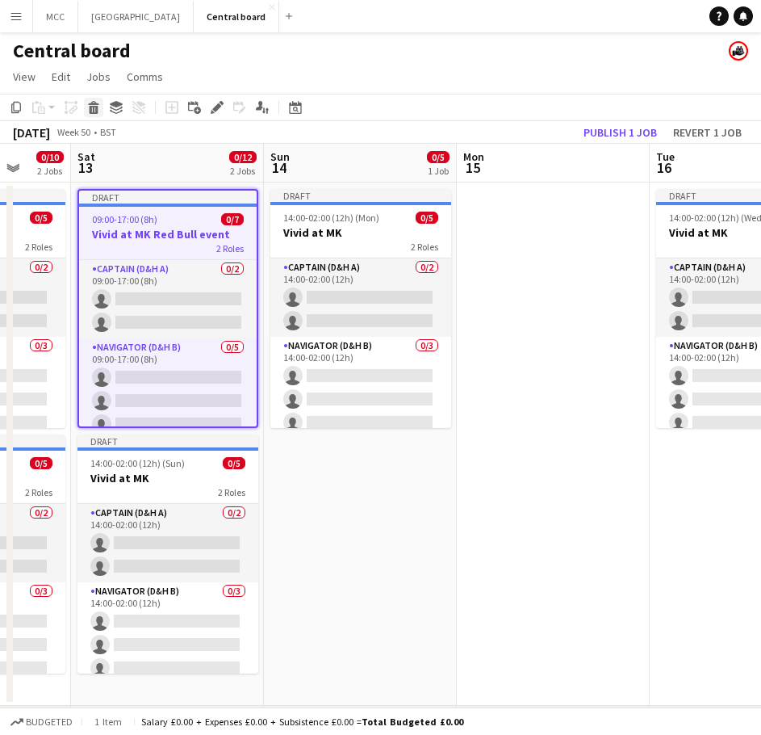
click at [85, 111] on div "Delete" at bounding box center [93, 107] width 19 height 19
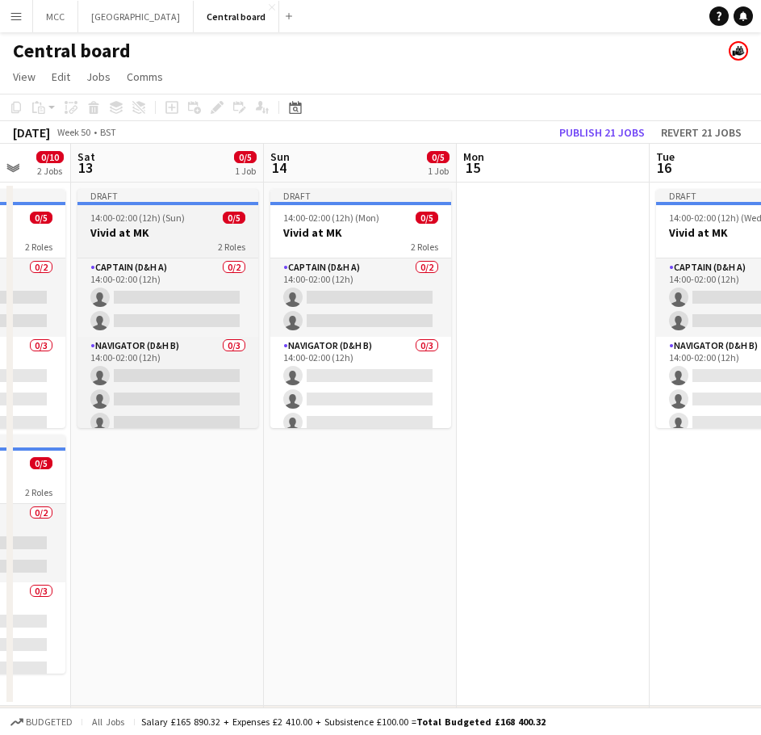
scroll to position [0, 477]
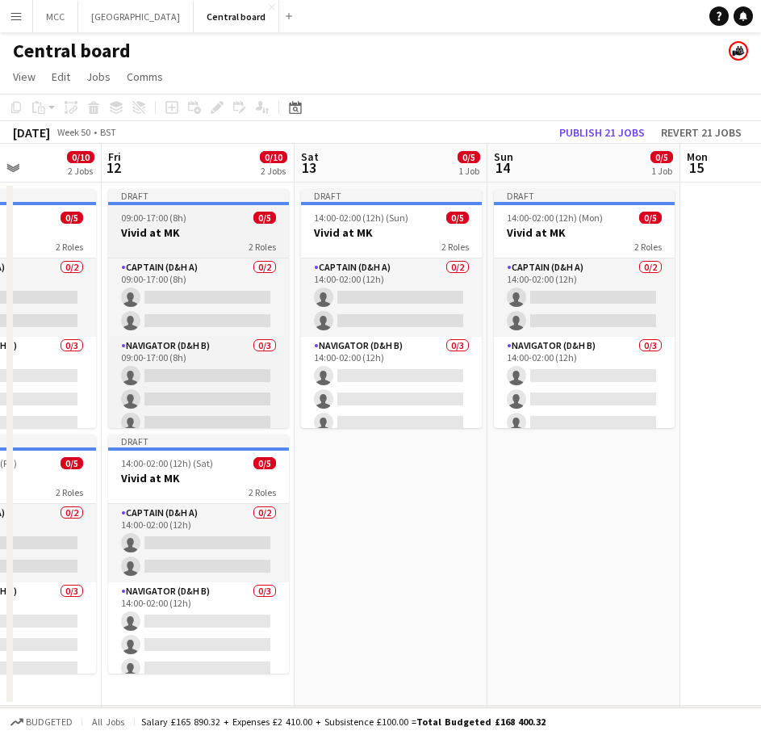
click at [153, 228] on h3 "Vivid at MK" at bounding box center [198, 232] width 181 height 15
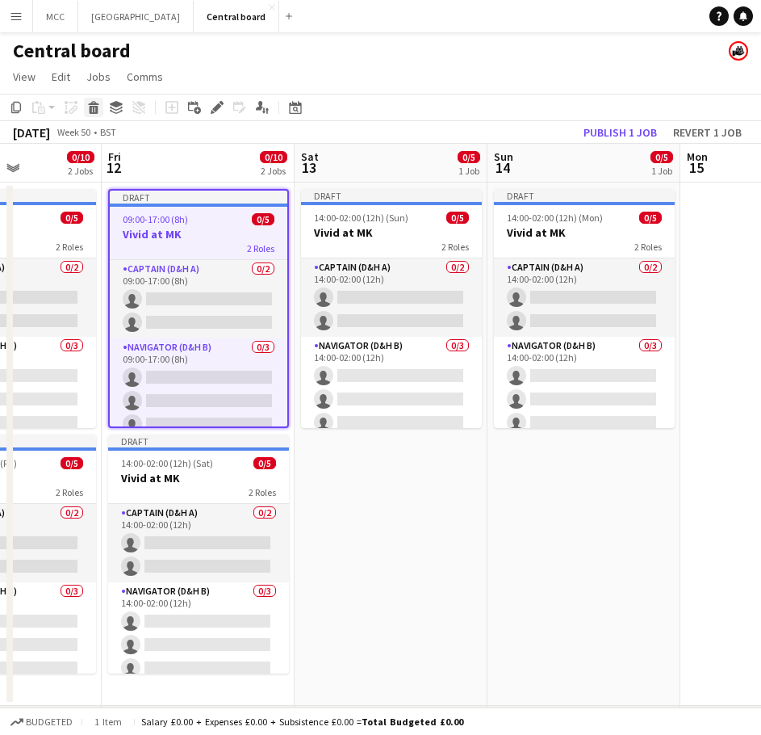
click at [88, 105] on icon "Delete" at bounding box center [93, 107] width 13 height 13
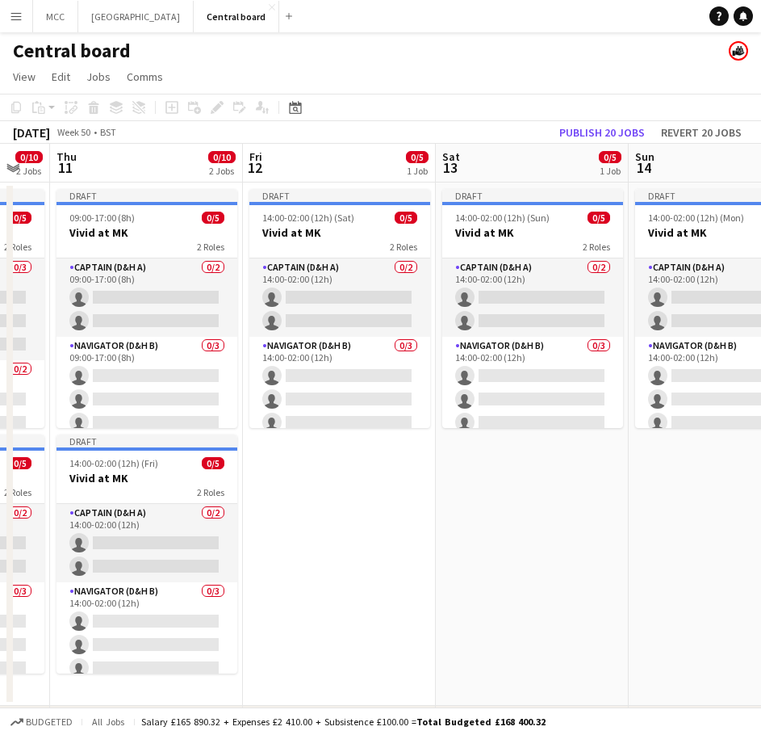
scroll to position [0, 335]
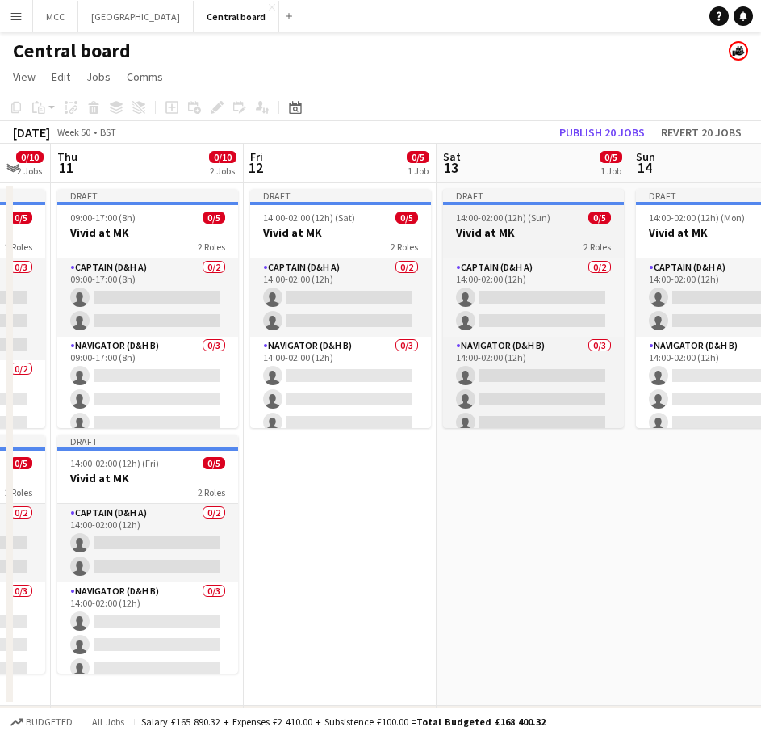
click at [530, 216] on span "14:00-02:00 (12h) (Sun)" at bounding box center [503, 217] width 94 height 12
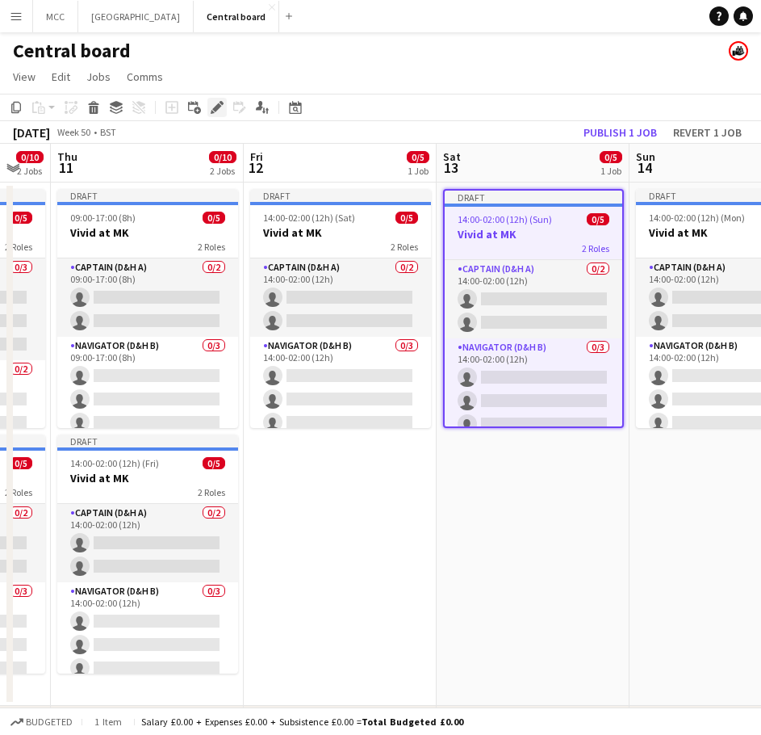
click at [223, 111] on icon "Edit" at bounding box center [217, 107] width 13 height 13
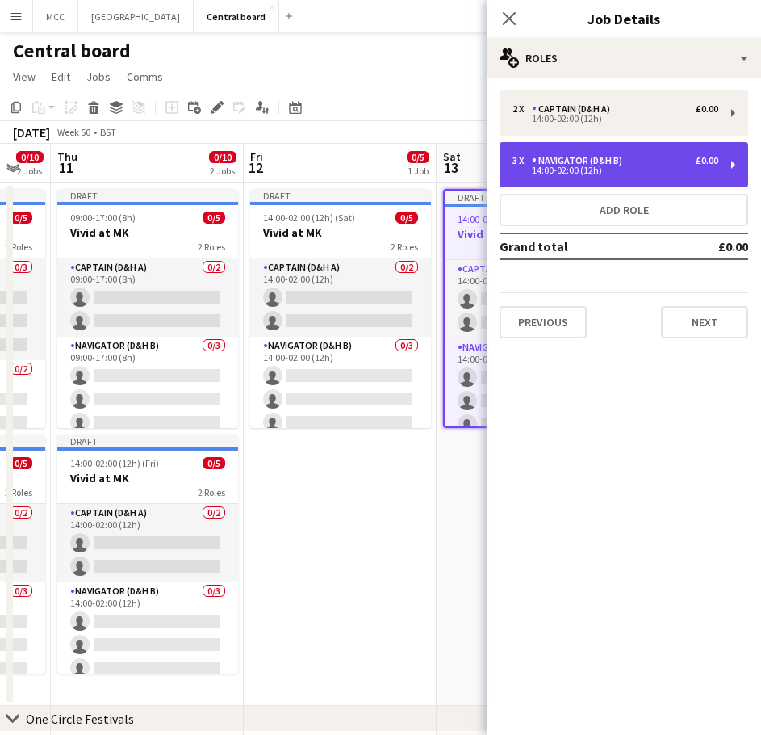
click at [672, 167] on div "14:00-02:00 (12h)" at bounding box center [616, 170] width 206 height 8
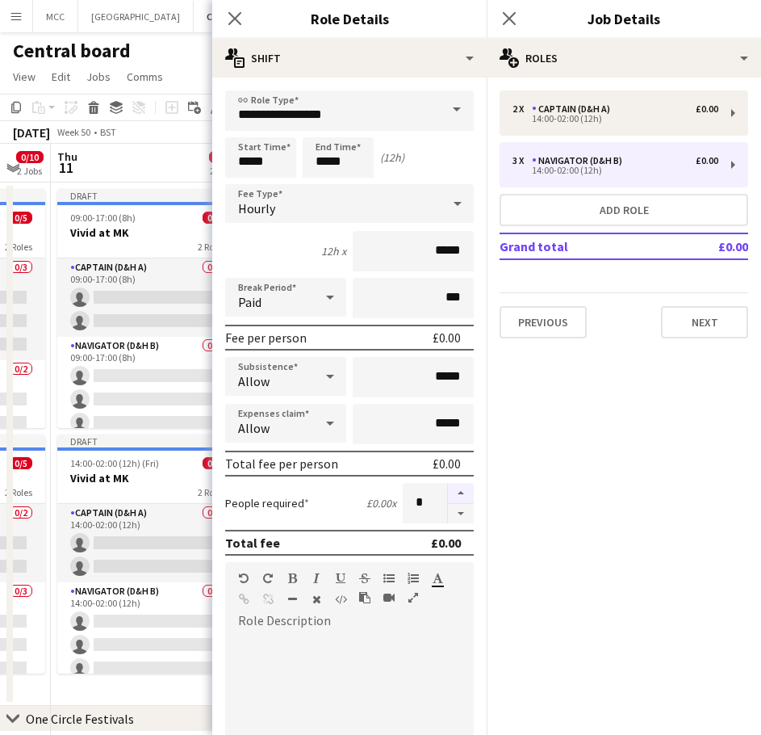
click at [455, 491] on button "button" at bounding box center [461, 493] width 26 height 21
type input "*"
click at [159, 156] on app-board-header-date "Thu 11 0/10 2 Jobs" at bounding box center [147, 163] width 193 height 39
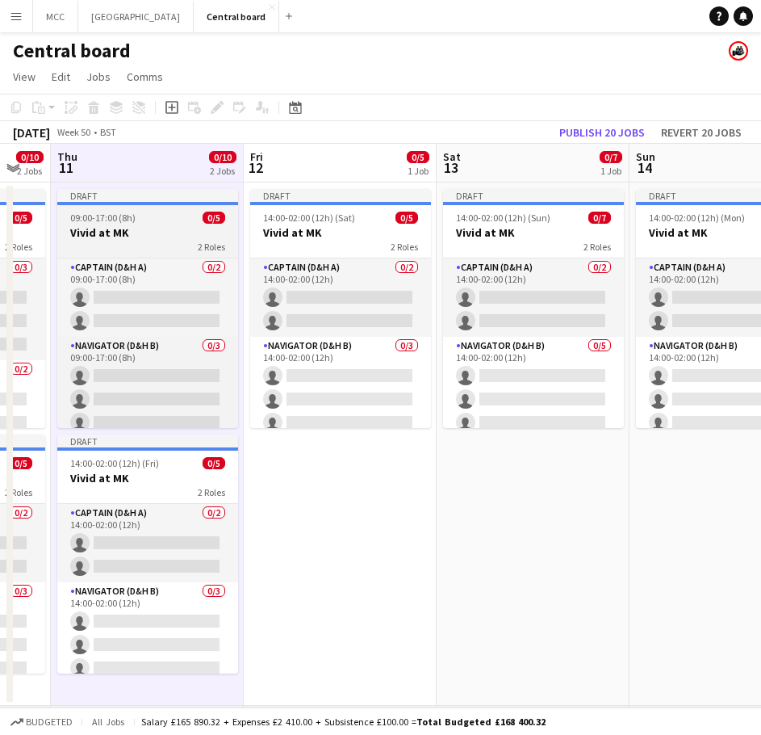
click at [149, 241] on div "2 Roles" at bounding box center [147, 246] width 181 height 13
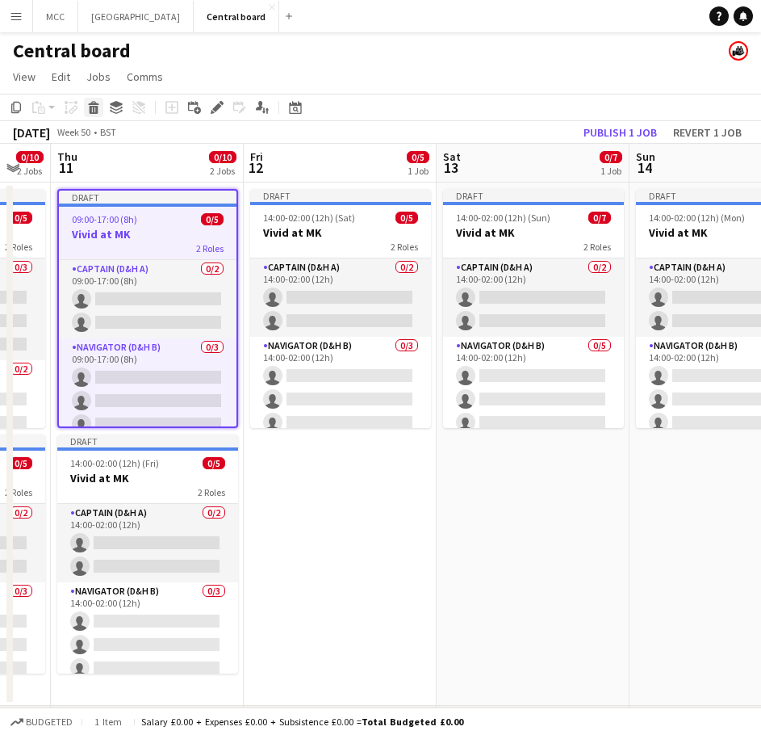
click at [92, 110] on icon "Delete" at bounding box center [93, 107] width 13 height 13
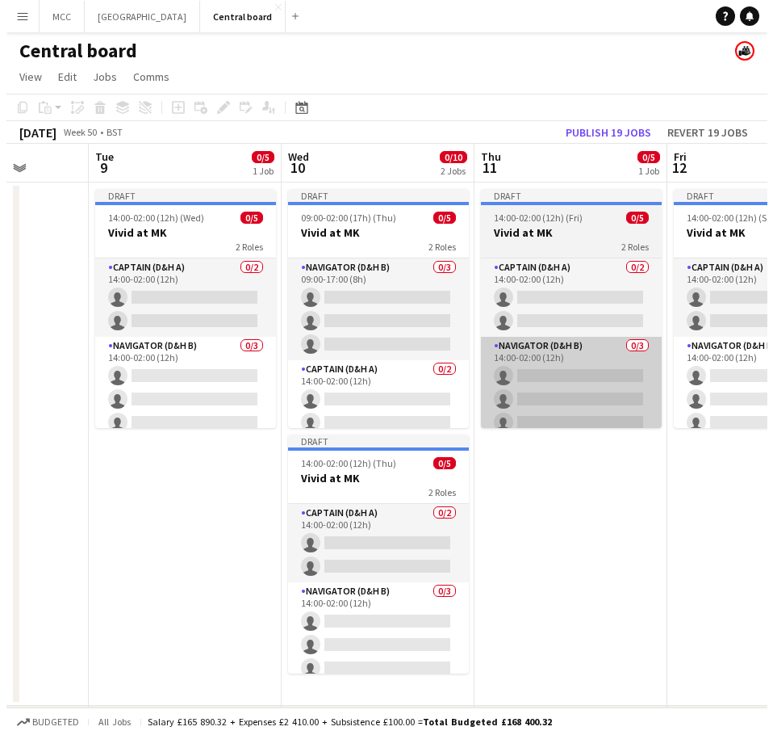
scroll to position [0, 496]
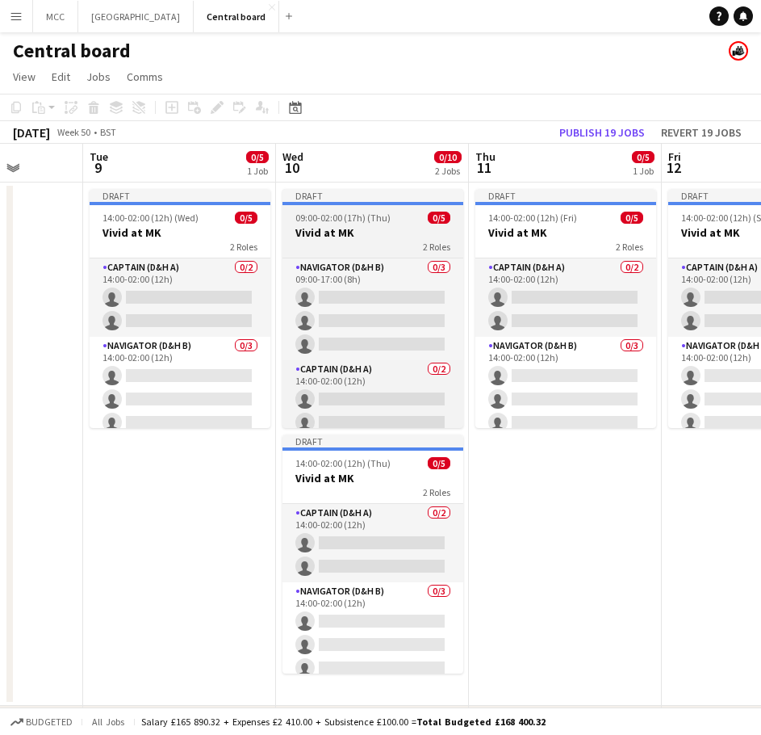
click at [349, 220] on span "09:00-02:00 (17h) (Thu)" at bounding box center [342, 217] width 95 height 12
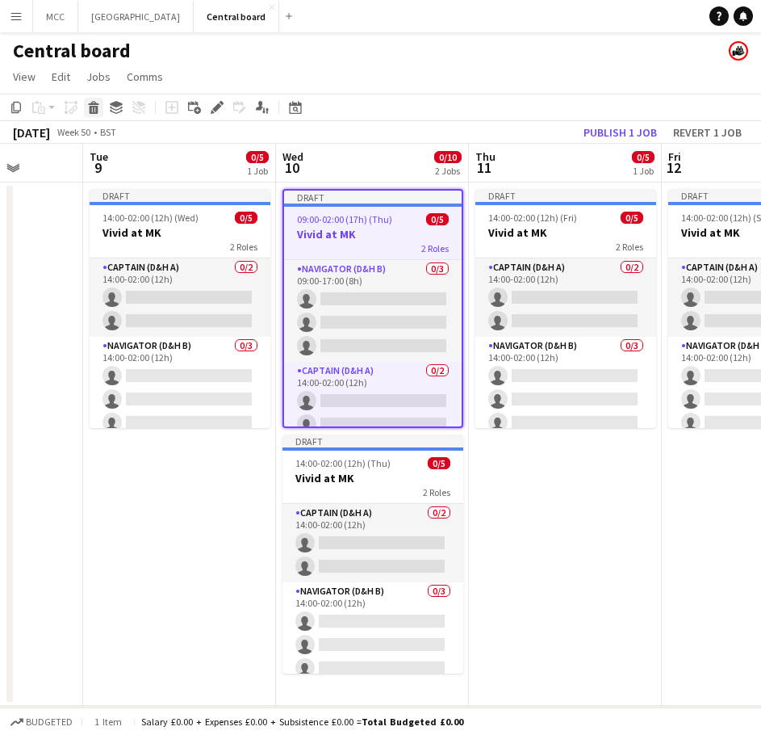
click at [98, 104] on icon at bounding box center [93, 103] width 10 height 4
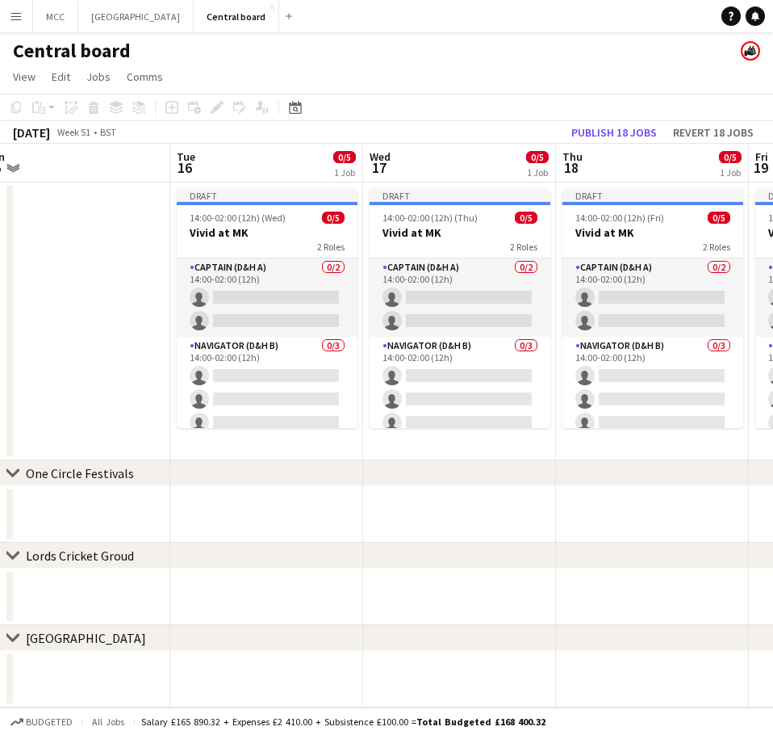
scroll to position [0, 392]
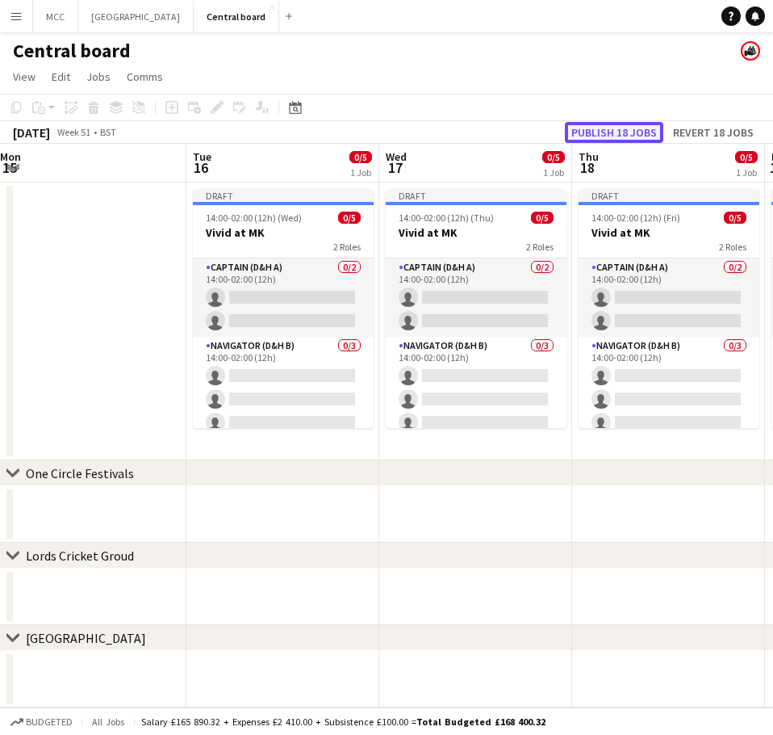
click at [634, 123] on button "Publish 18 jobs" at bounding box center [614, 132] width 98 height 21
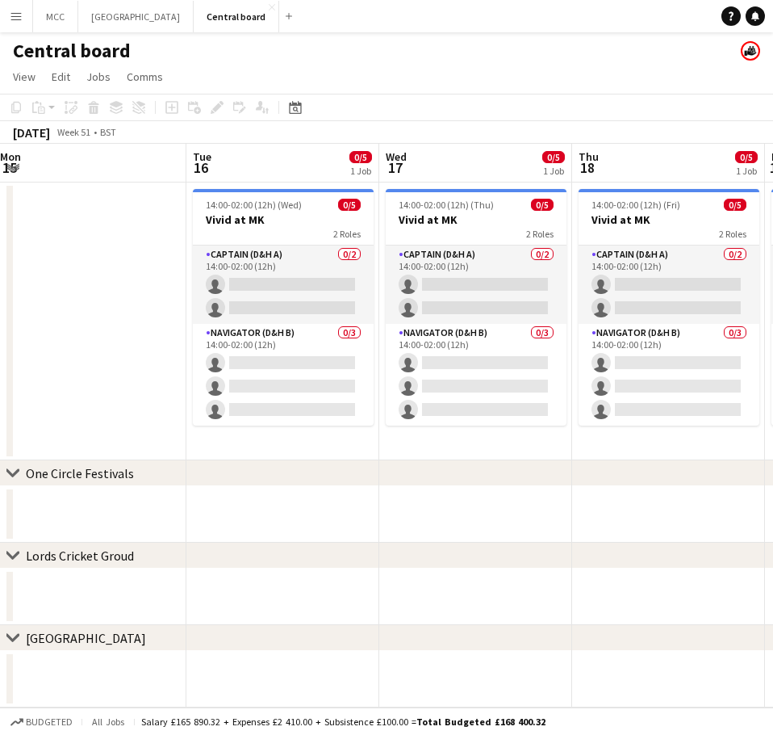
click at [543, 69] on app-page-menu "View Day view expanded Day view collapsed Month view Date picker Jump to [DATE]…" at bounding box center [386, 78] width 773 height 31
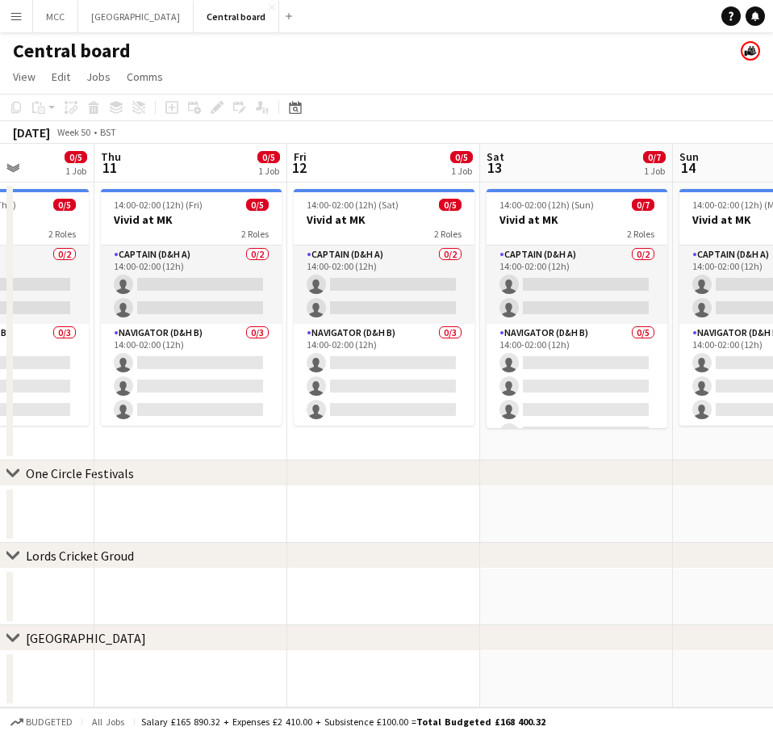
scroll to position [0, 820]
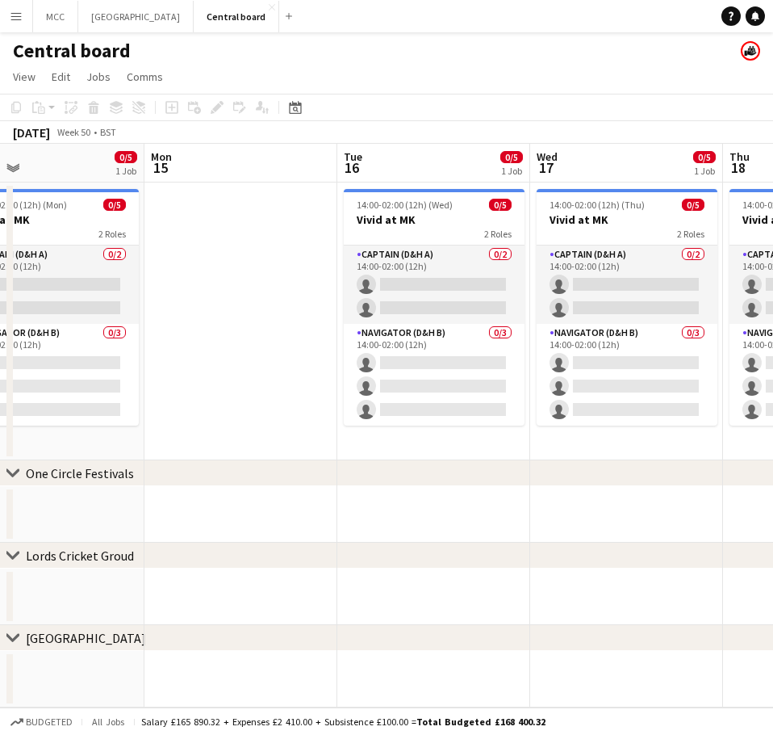
click at [337, 337] on app-date-cell at bounding box center [240, 321] width 193 height 278
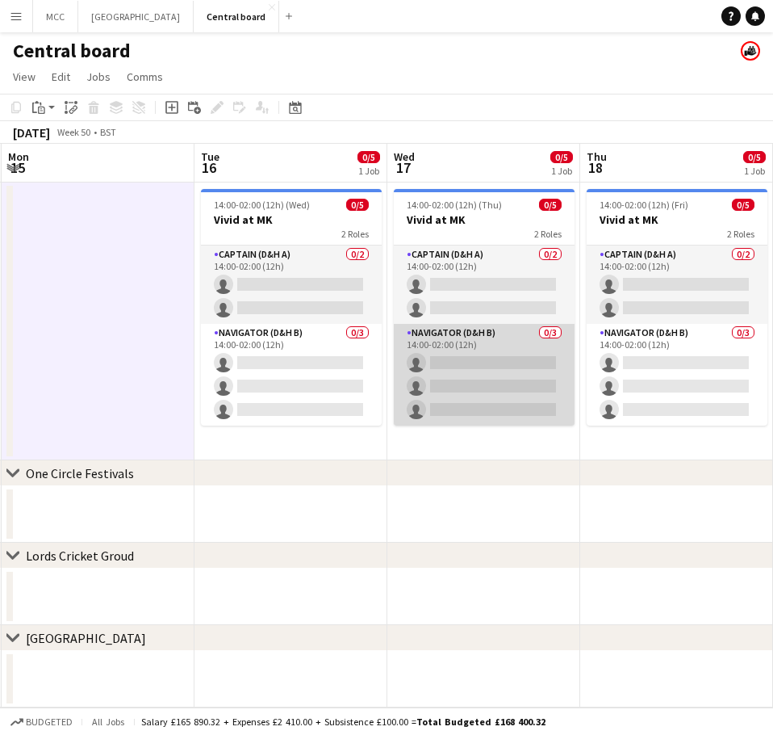
scroll to position [0, 768]
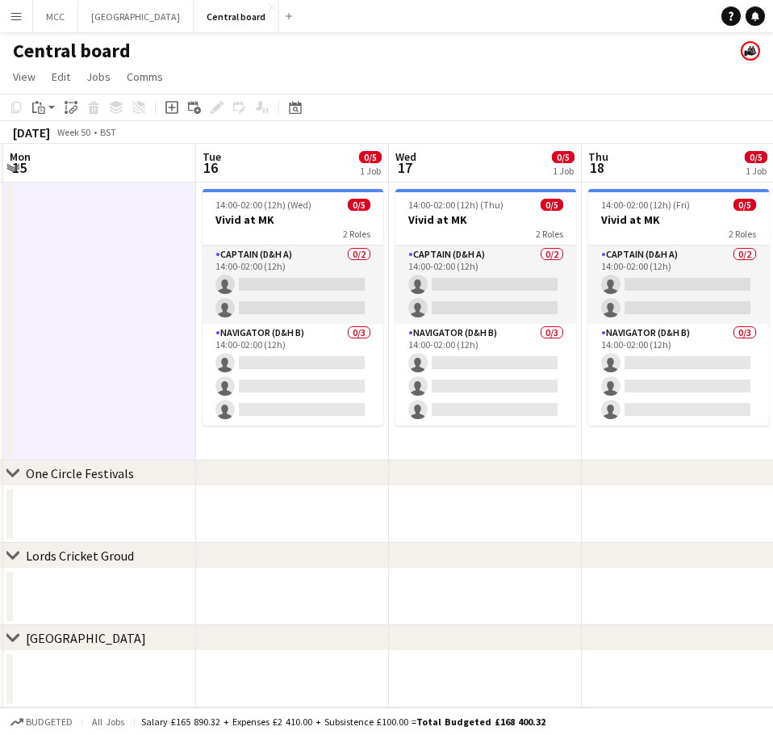
click at [93, 280] on app-date-cell at bounding box center [99, 321] width 193 height 278
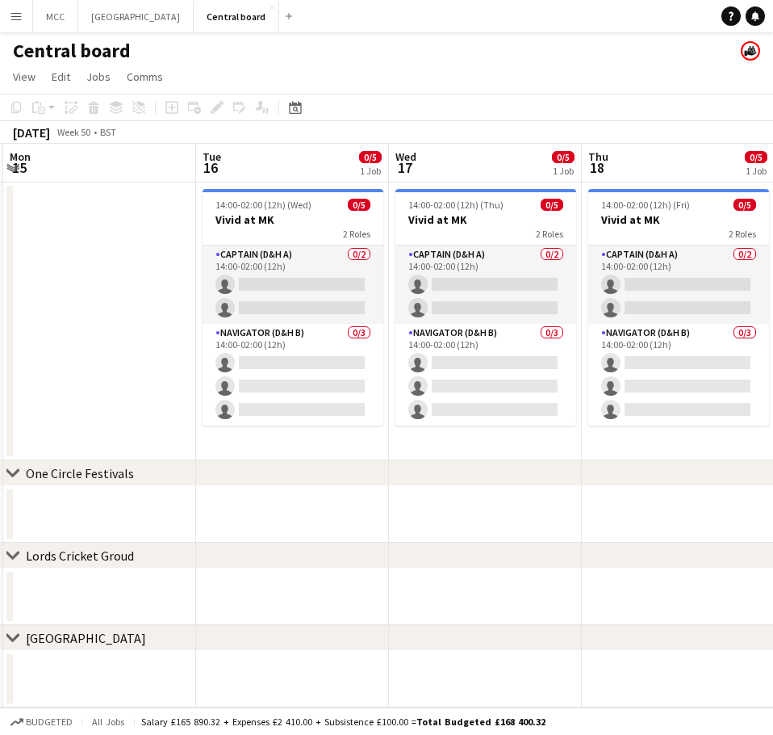
click at [31, 10] on button "Menu" at bounding box center [16, 16] width 32 height 32
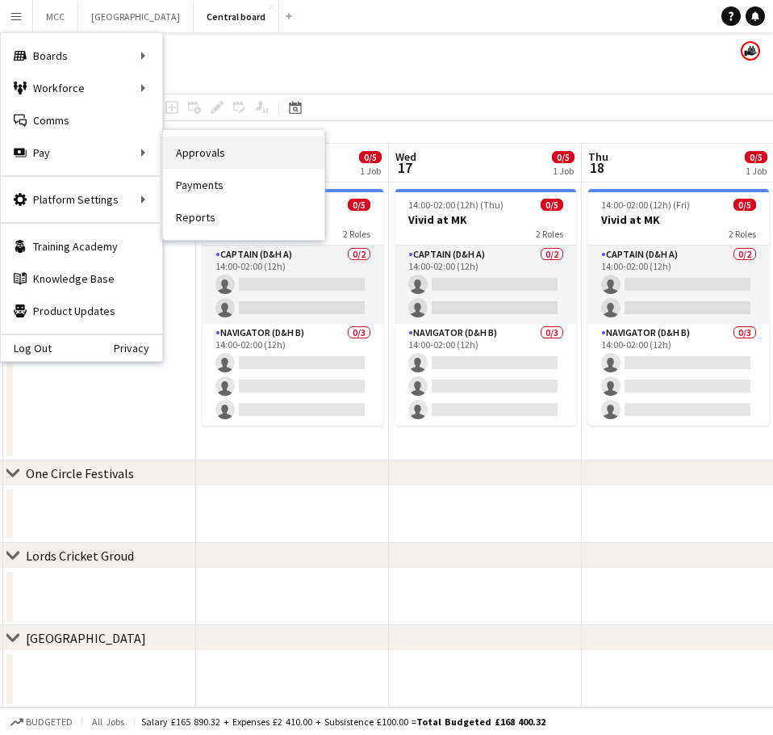
click at [221, 140] on link "Approvals" at bounding box center [243, 152] width 161 height 32
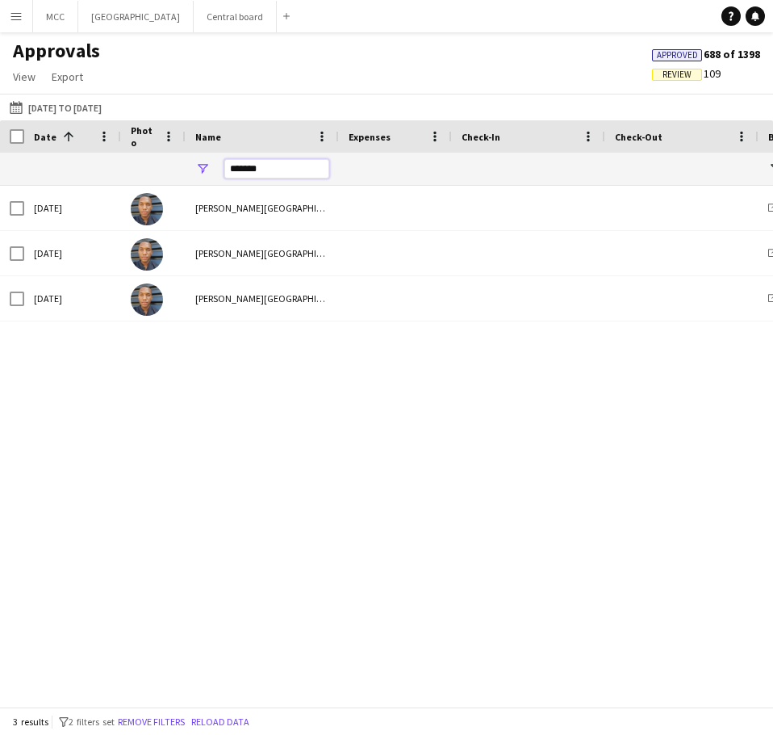
click at [193, 195] on div "Date 1 Photo Name" at bounding box center [386, 413] width 773 height 586
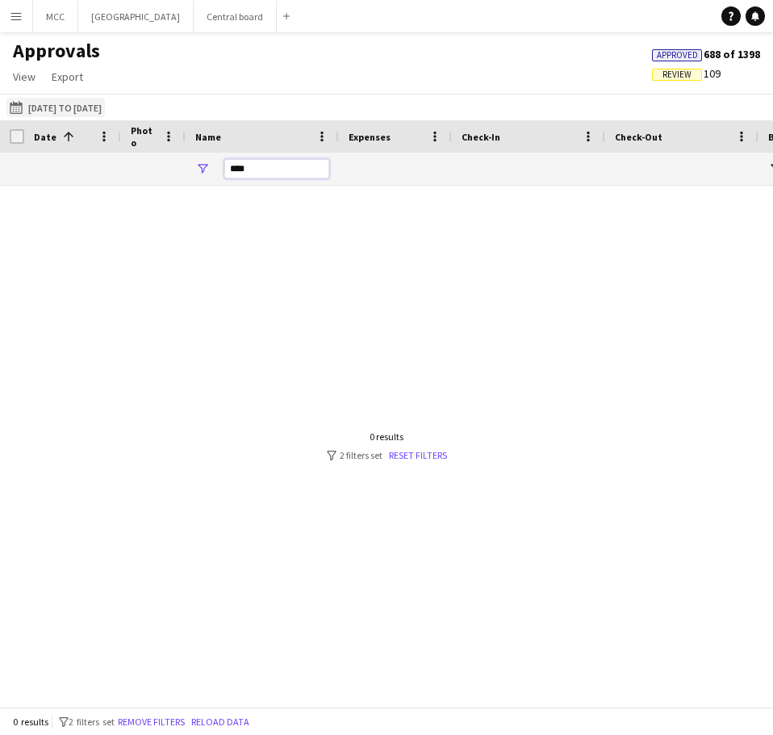
type input "****"
click at [57, 106] on button "[DATE] to [DATE] [DATE] to [DATE]" at bounding box center [55, 107] width 98 height 19
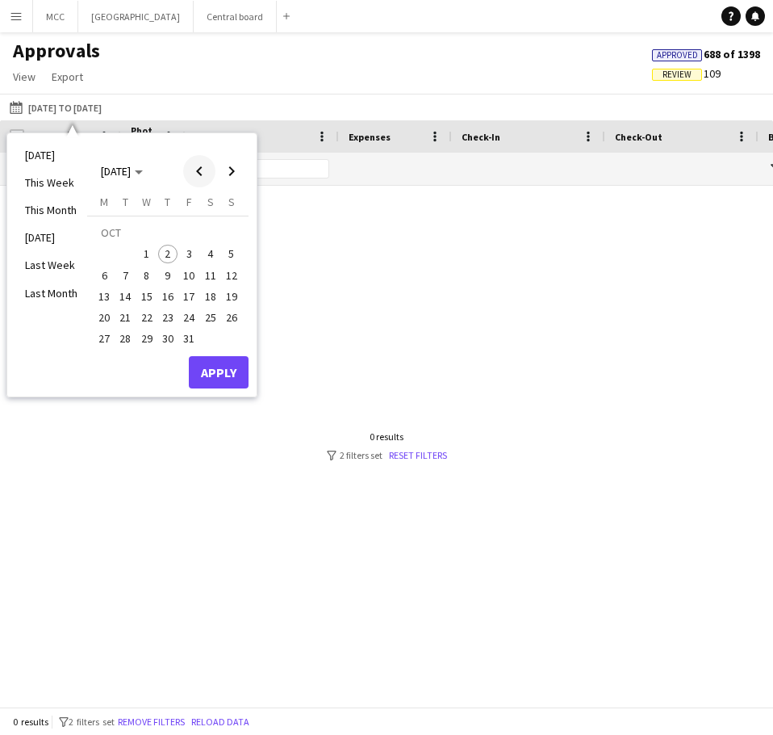
click at [186, 174] on span "Previous month" at bounding box center [199, 171] width 32 height 32
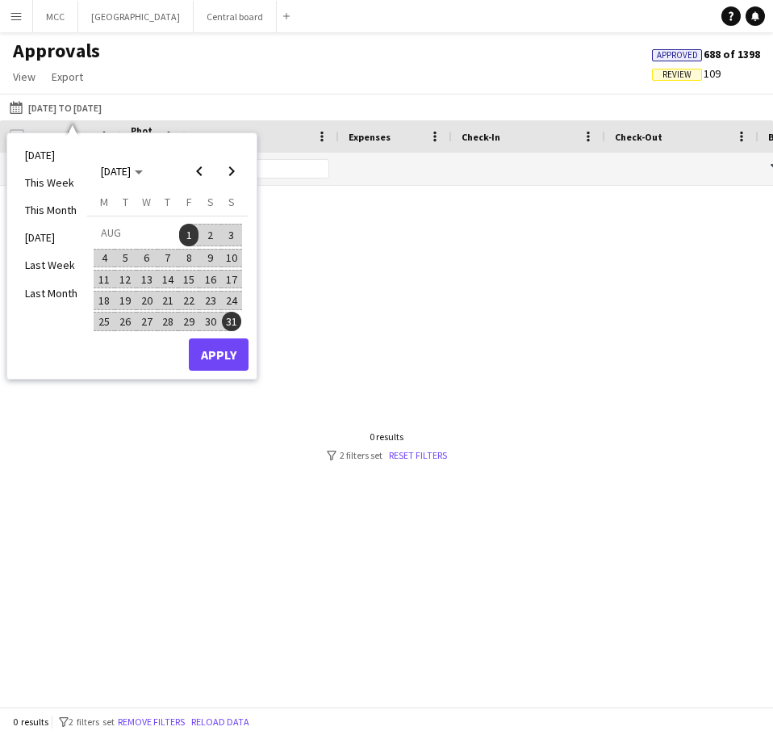
click at [149, 297] on span "20" at bounding box center [146, 300] width 19 height 19
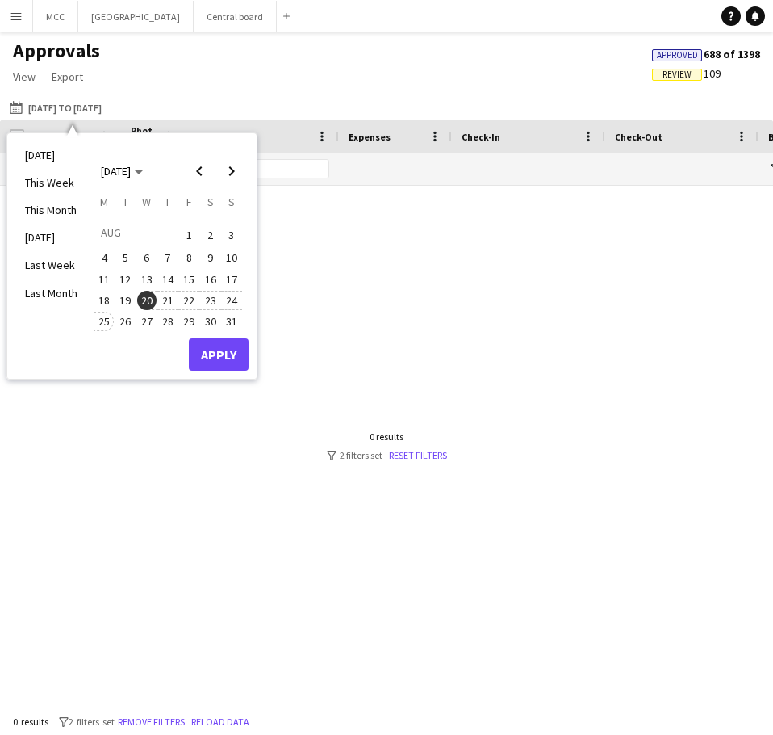
click at [105, 320] on span "25" at bounding box center [103, 321] width 19 height 19
click at [223, 359] on button "Apply" at bounding box center [219, 354] width 60 height 32
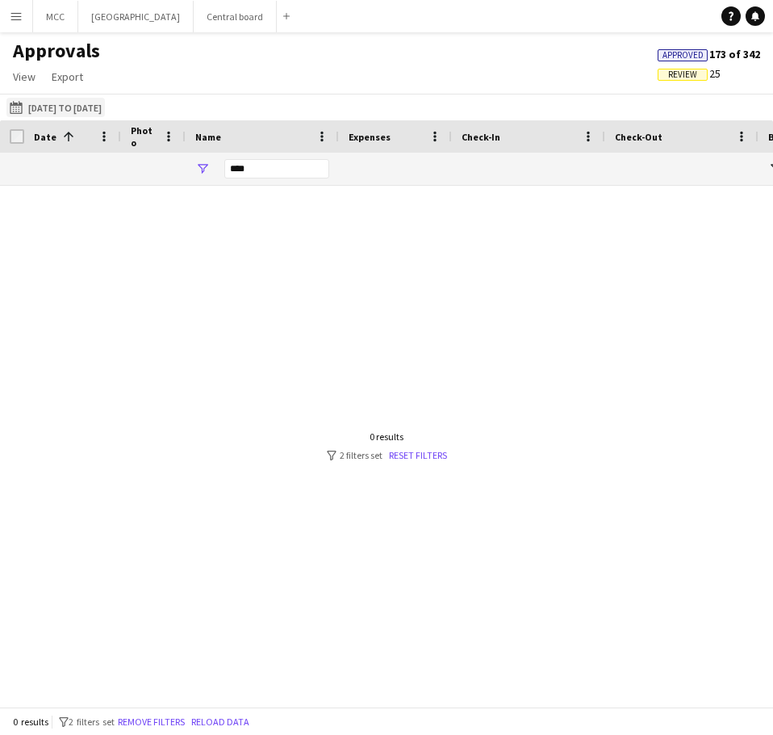
click at [90, 107] on button "[DATE] to [DATE] [DATE] to [DATE]" at bounding box center [55, 107] width 98 height 19
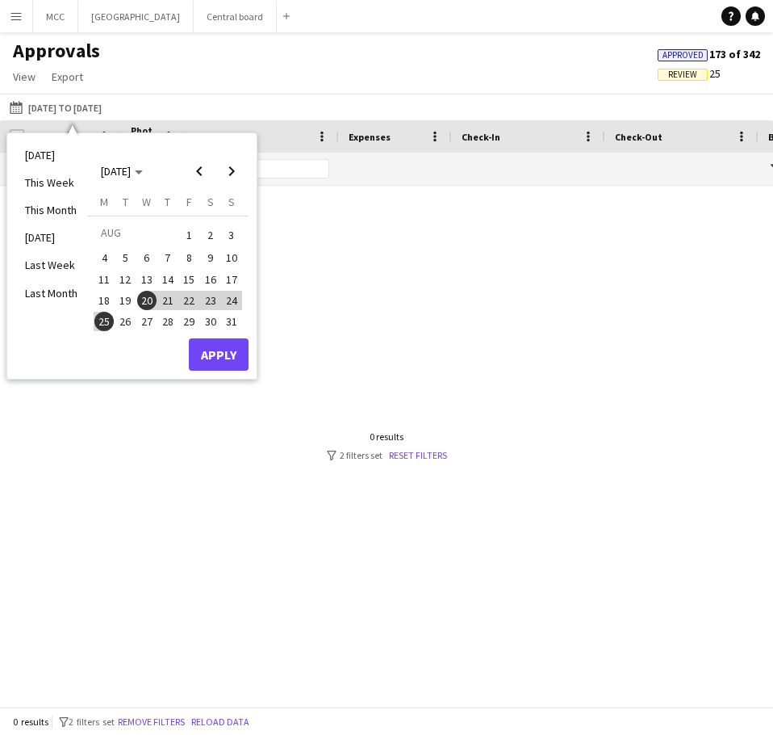
click at [178, 303] on button "22" at bounding box center [188, 300] width 21 height 21
click at [229, 307] on span "24" at bounding box center [231, 300] width 19 height 19
click at [229, 353] on button "Apply" at bounding box center [219, 354] width 60 height 32
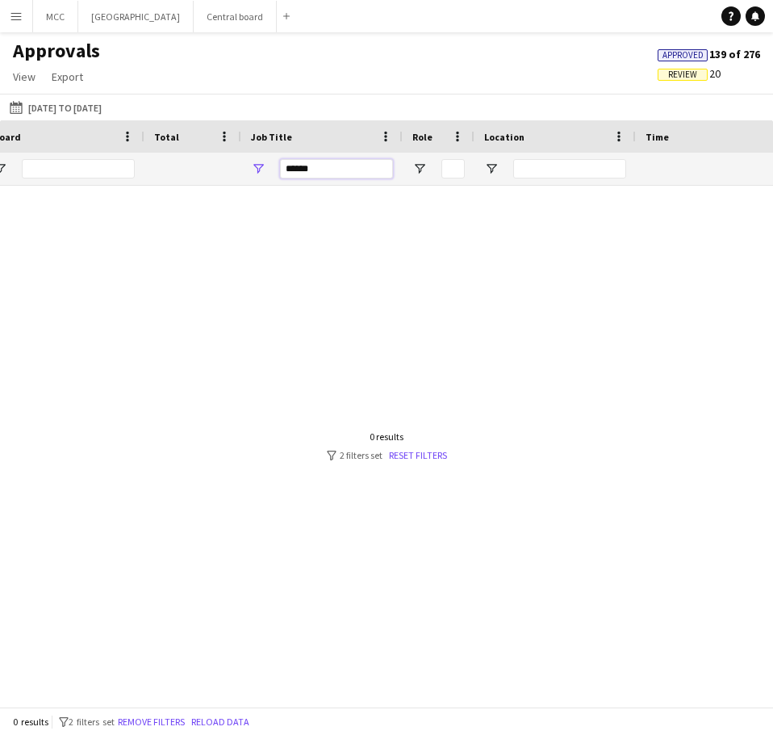
drag, startPoint x: 351, startPoint y: 170, endPoint x: 228, endPoint y: 175, distance: 123.6
click at [228, 175] on div "******" at bounding box center [669, 169] width 2891 height 32
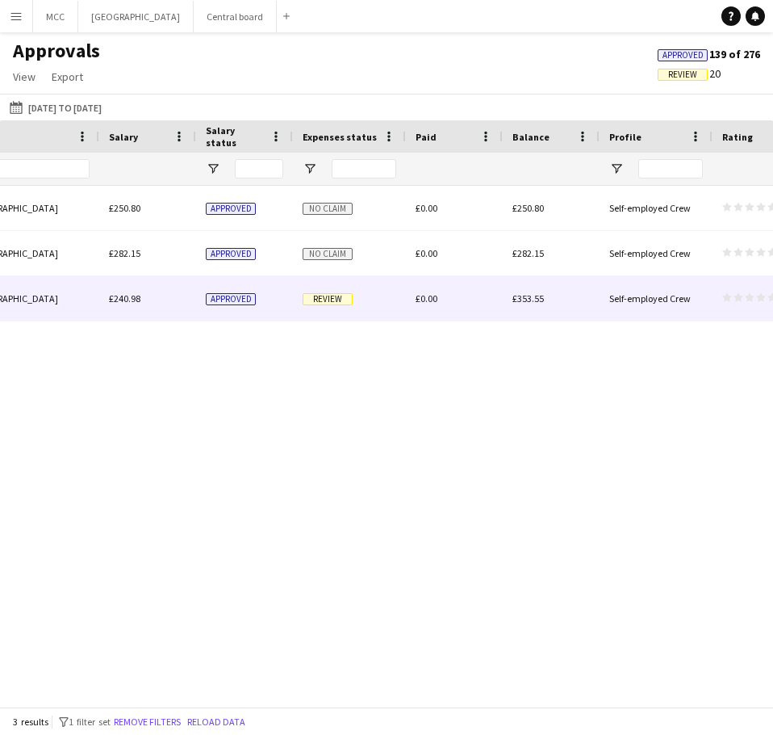
click at [336, 297] on span "Review" at bounding box center [328, 299] width 50 height 12
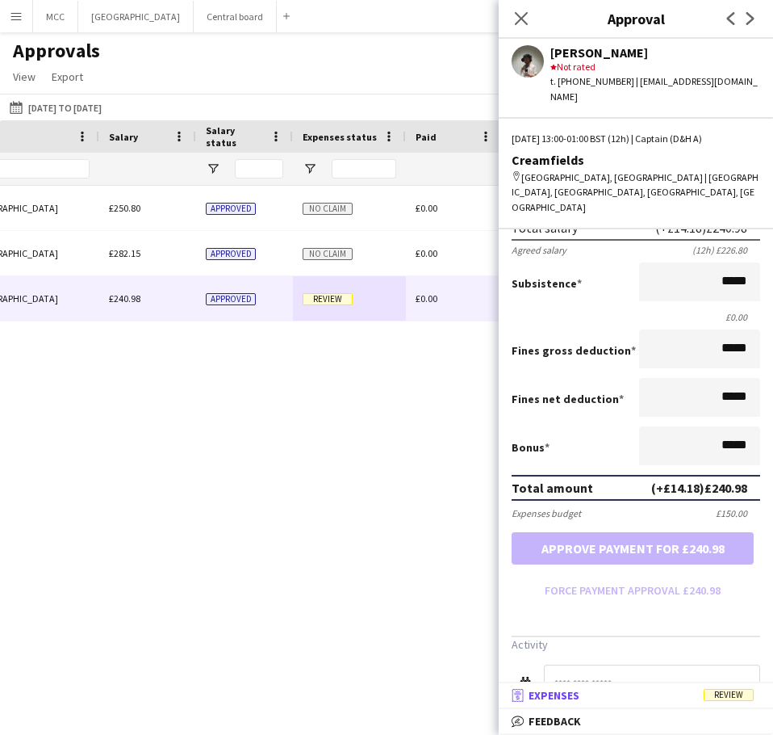
click at [577, 693] on span "Expenses" at bounding box center [554, 695] width 51 height 15
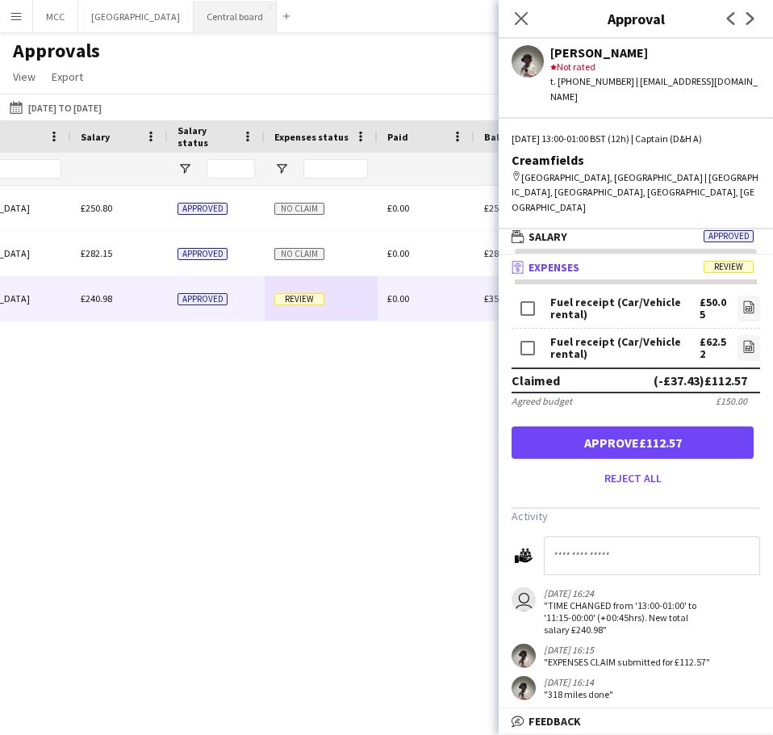
click at [253, 20] on button "Central board Close" at bounding box center [235, 16] width 83 height 31
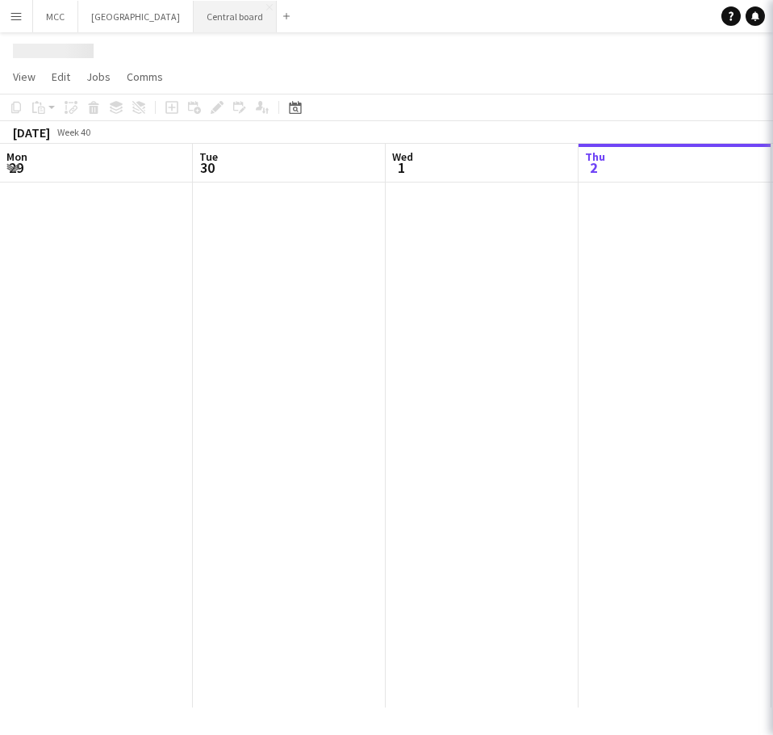
click at [248, 23] on button "Central board Close" at bounding box center [235, 16] width 83 height 31
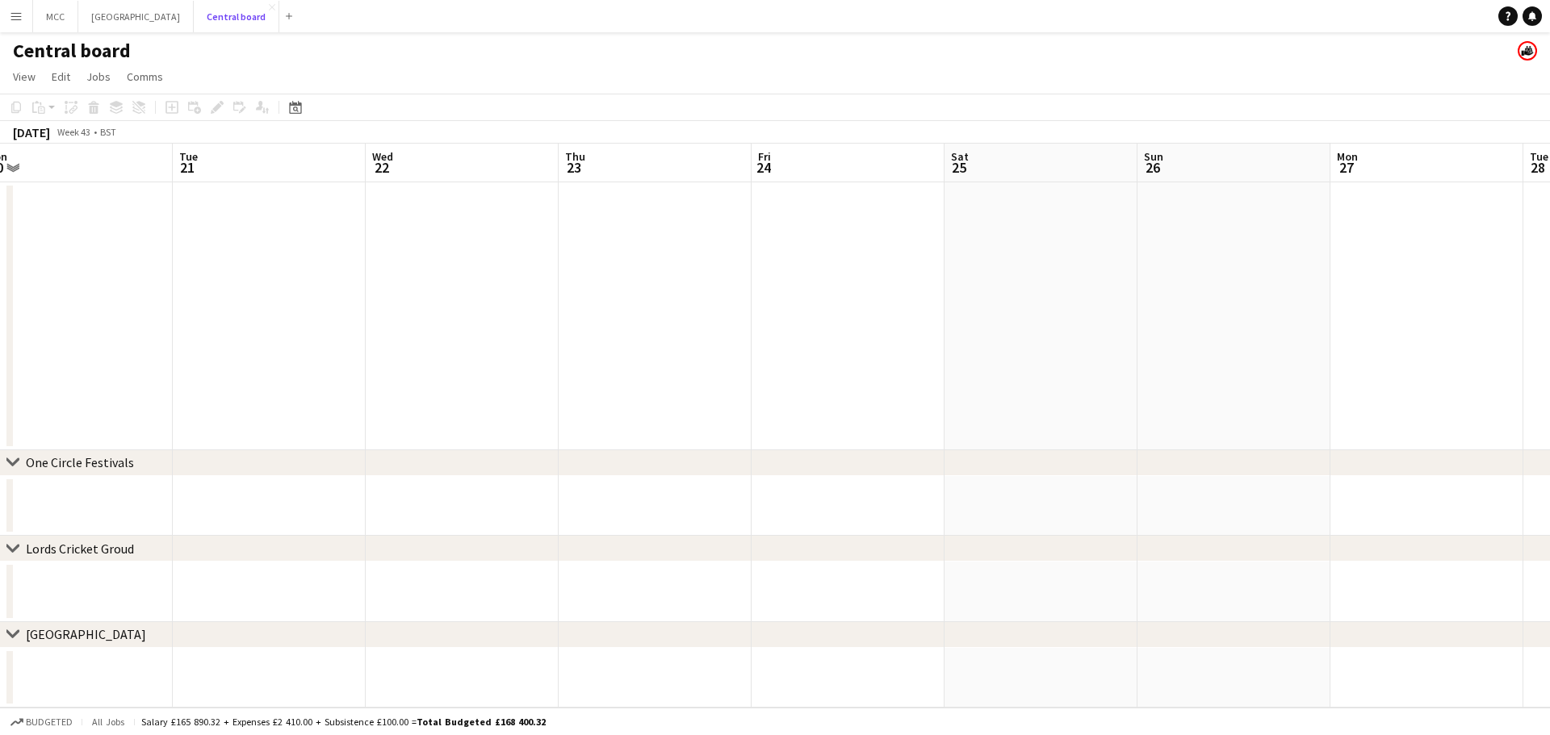
scroll to position [0, 611]
click at [772, 248] on app-date-cell at bounding box center [1028, 316] width 193 height 268
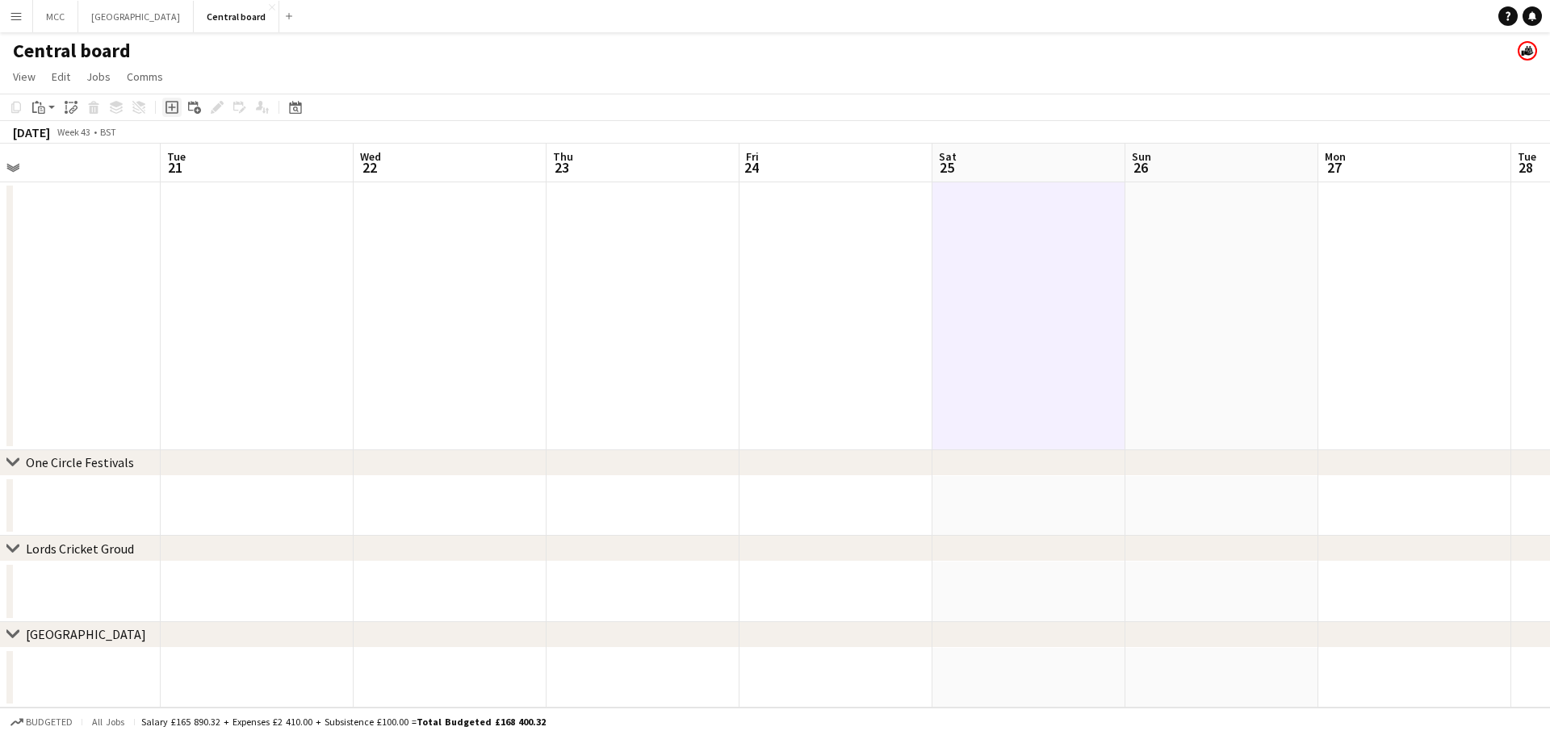
click at [171, 109] on icon "Add job" at bounding box center [171, 107] width 13 height 13
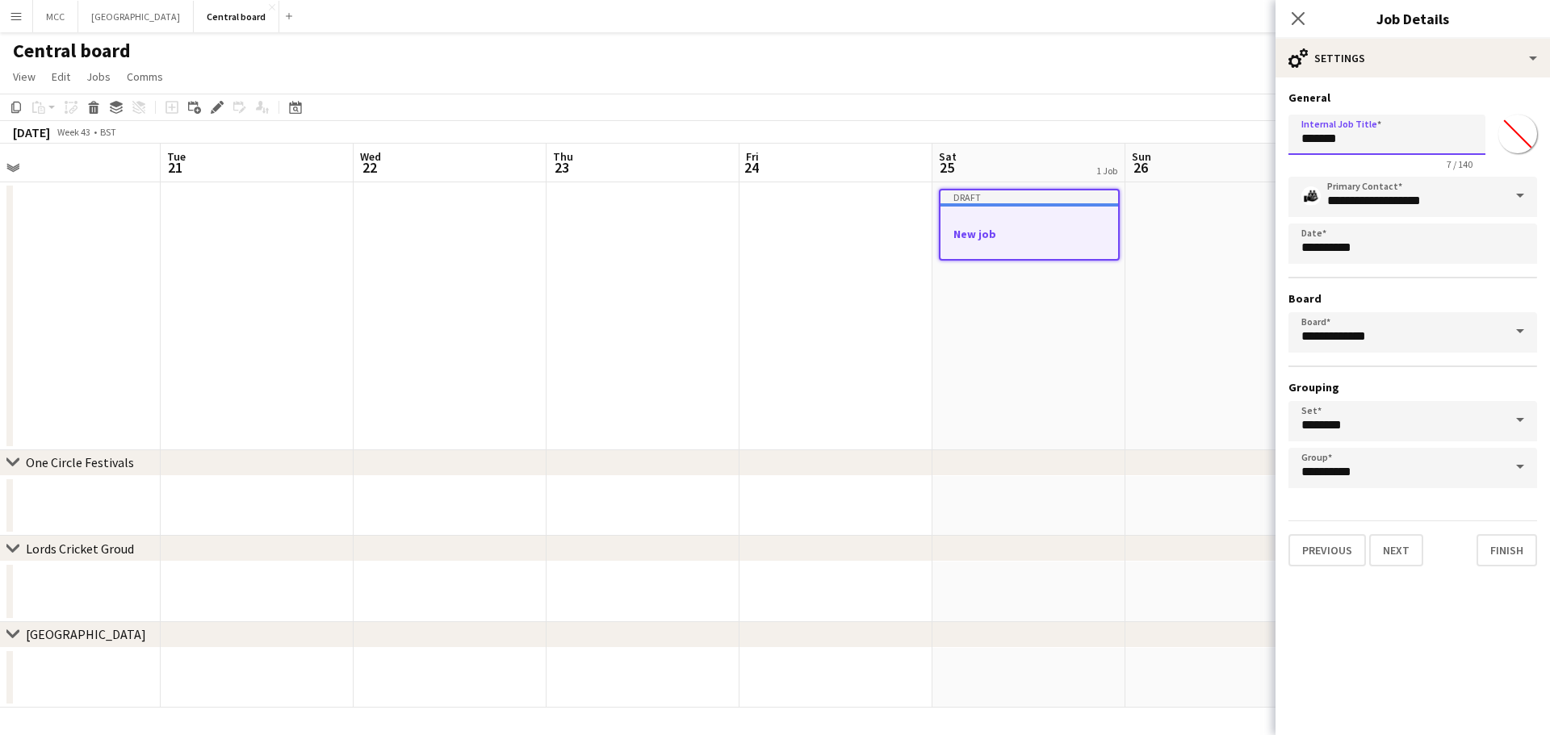
click at [772, 149] on input "*******" at bounding box center [1386, 135] width 197 height 40
drag, startPoint x: 1364, startPoint y: 149, endPoint x: 1140, endPoint y: 165, distance: 225.0
click at [772, 165] on body "Menu Boards Boards Boards All jobs Status Workforce Workforce My Workforce Recr…" at bounding box center [775, 367] width 1550 height 735
type input "**********"
click at [772, 549] on button "Next" at bounding box center [1396, 550] width 54 height 32
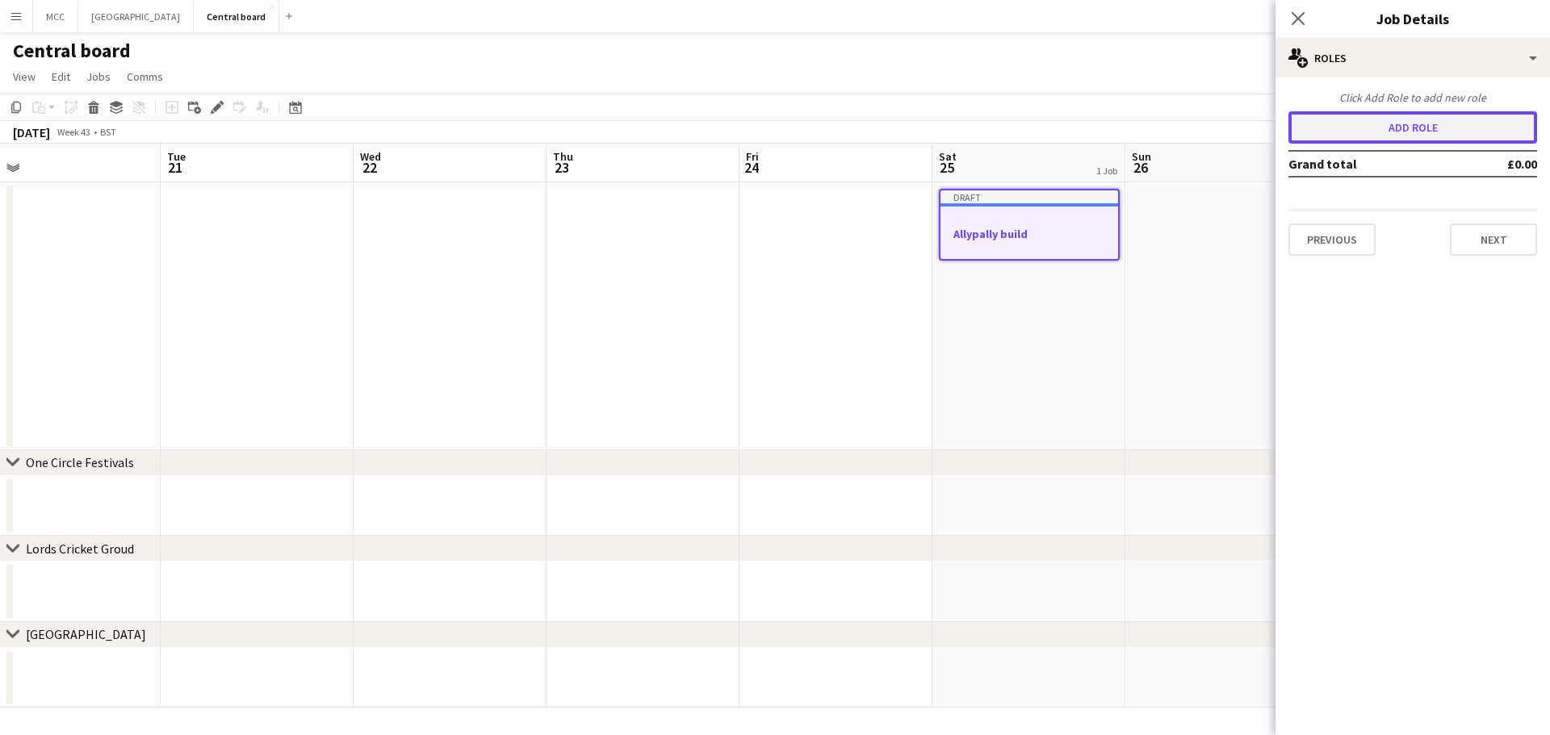
click at [772, 130] on button "Add role" at bounding box center [1412, 127] width 249 height 32
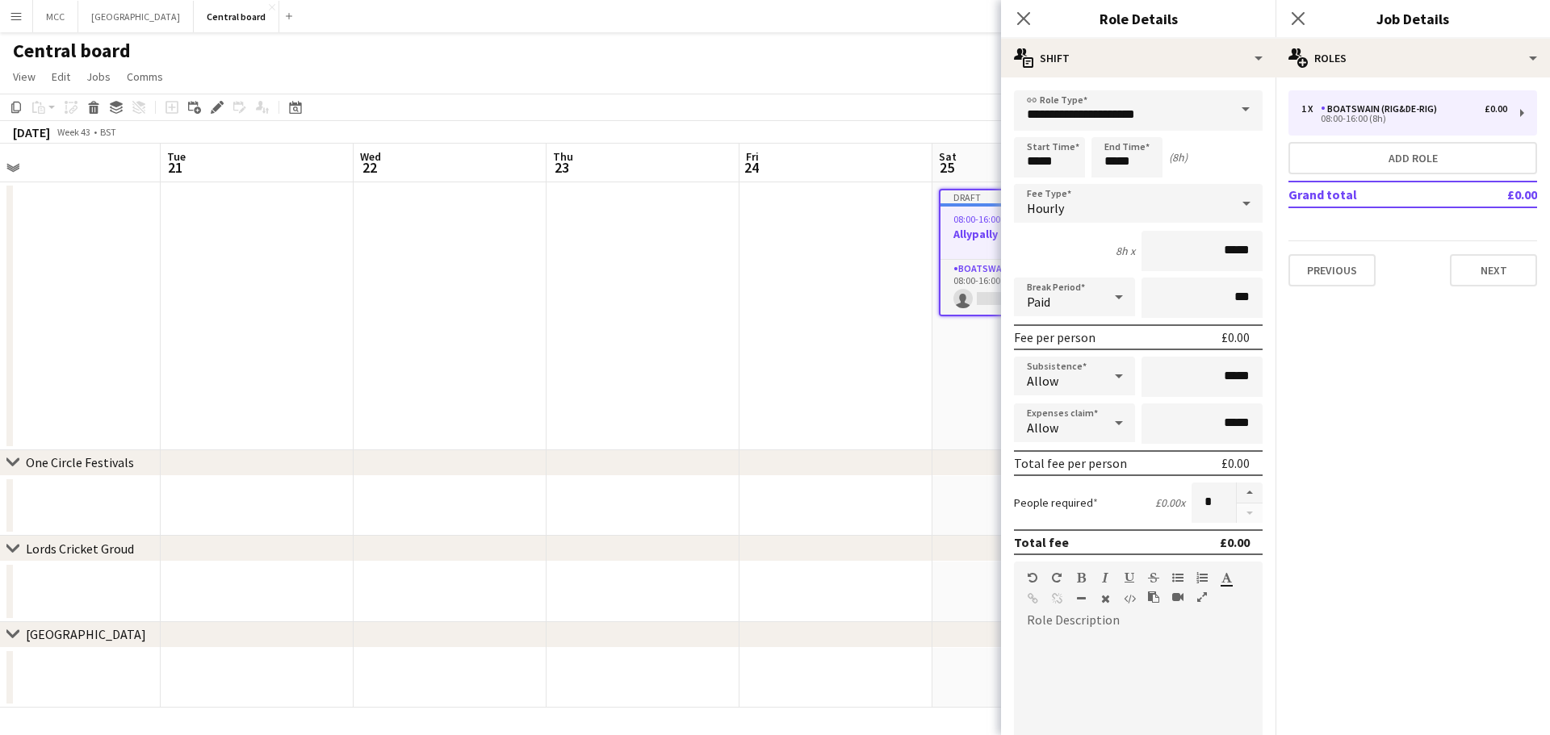
click at [772, 113] on span at bounding box center [1246, 109] width 34 height 39
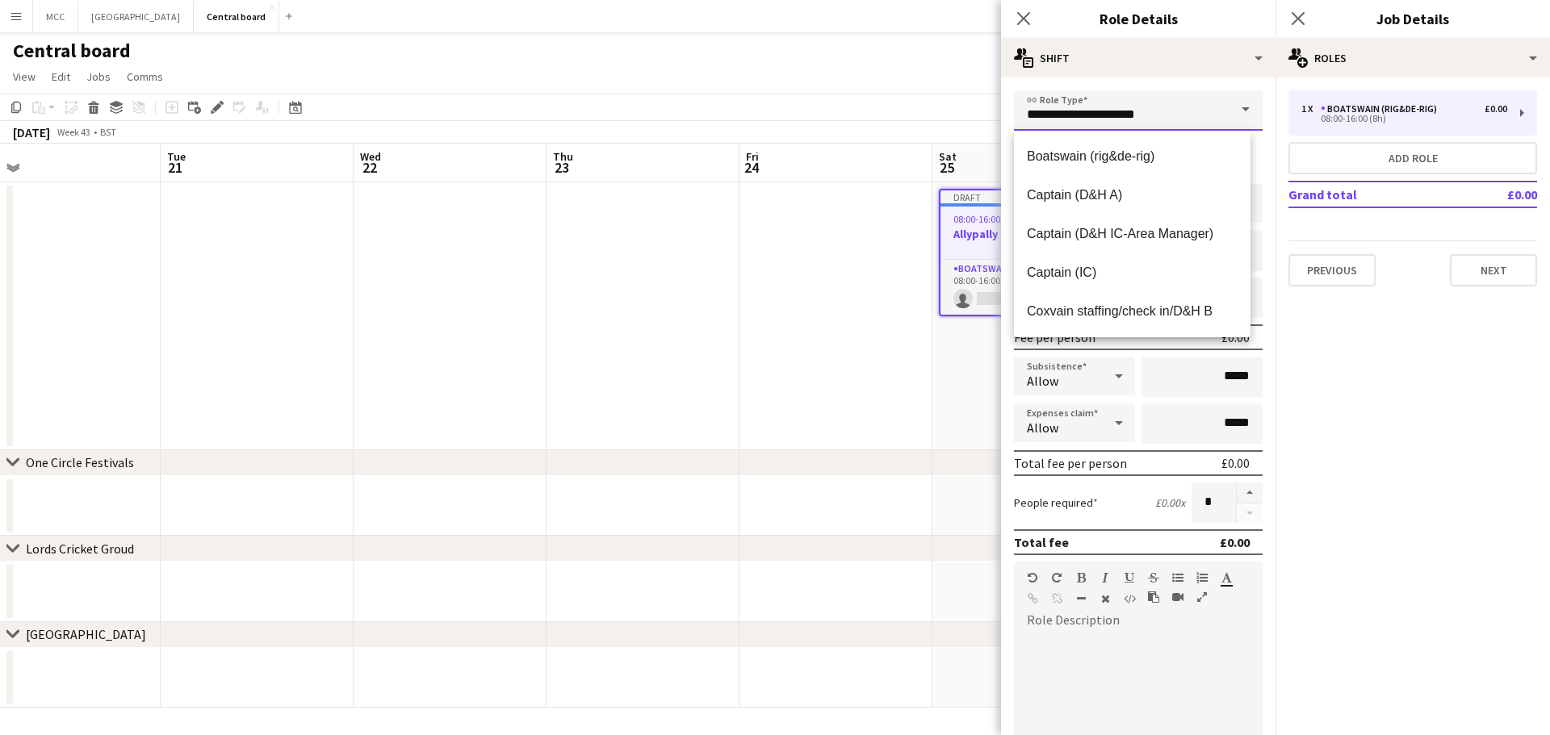
click at [772, 111] on input "**********" at bounding box center [1138, 110] width 249 height 40
click at [772, 153] on span "Boatswain (rig&de-rig)" at bounding box center [1132, 156] width 211 height 15
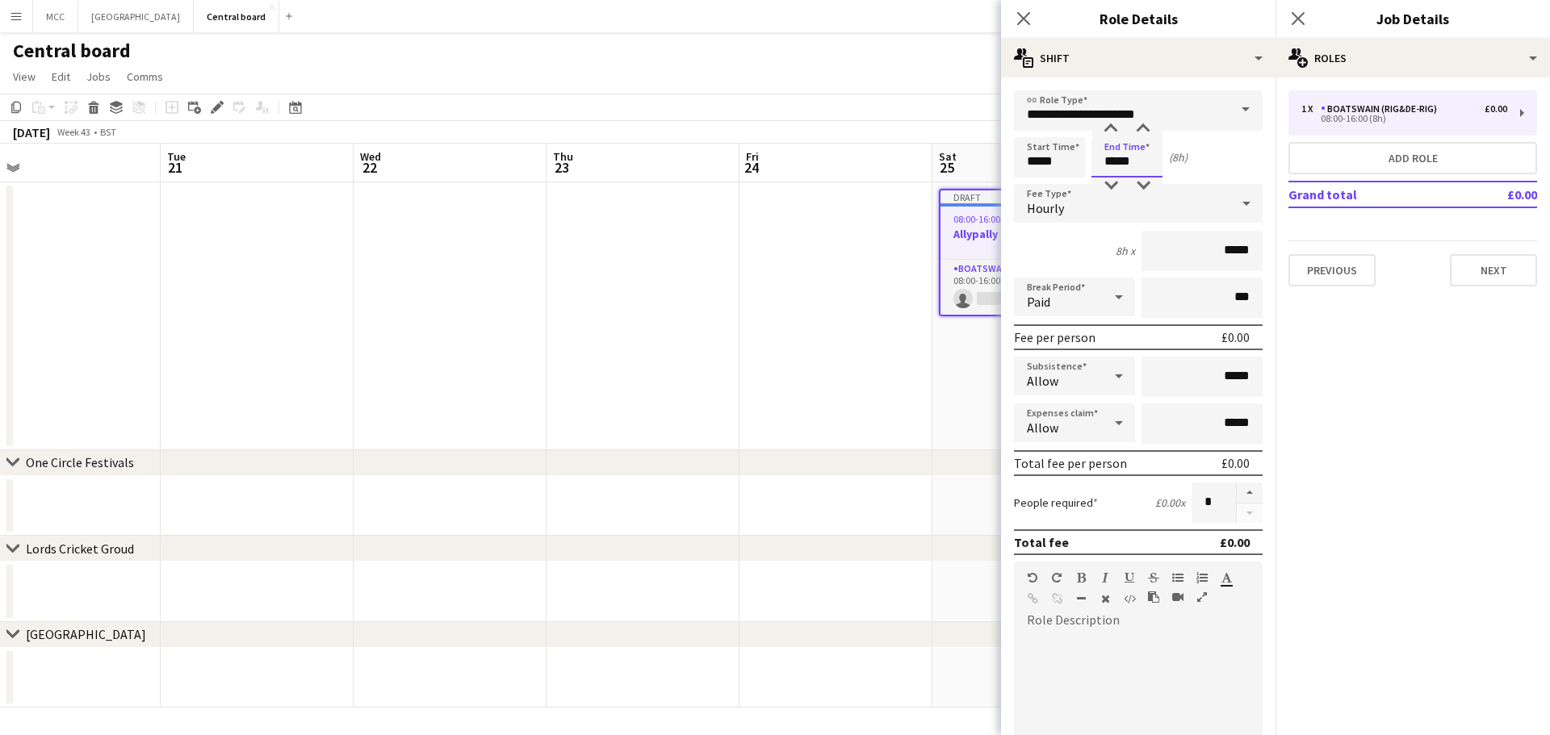
drag, startPoint x: 1139, startPoint y: 154, endPoint x: 1094, endPoint y: 160, distance: 45.6
click at [772, 160] on input "*****" at bounding box center [1126, 157] width 71 height 40
type input "*****"
click at [772, 383] on app-date-cell "Draft 08:00-16:00 (8h) 0/1 Allypally build 1 Role Boatswain (rig&de-rig) 0/1 08…" at bounding box center [1028, 316] width 193 height 268
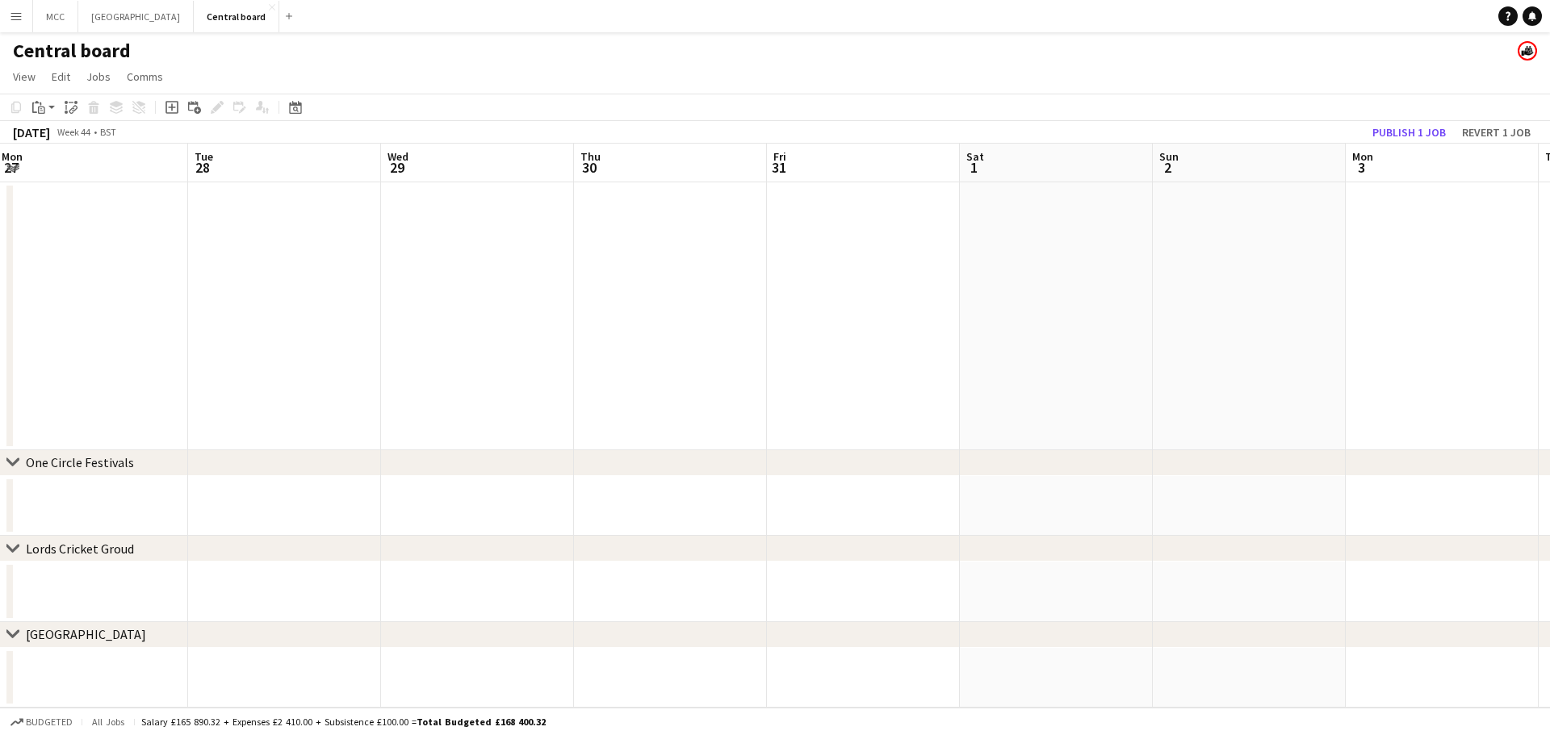
scroll to position [0, 584]
click at [772, 262] on app-date-cell at bounding box center [862, 316] width 193 height 268
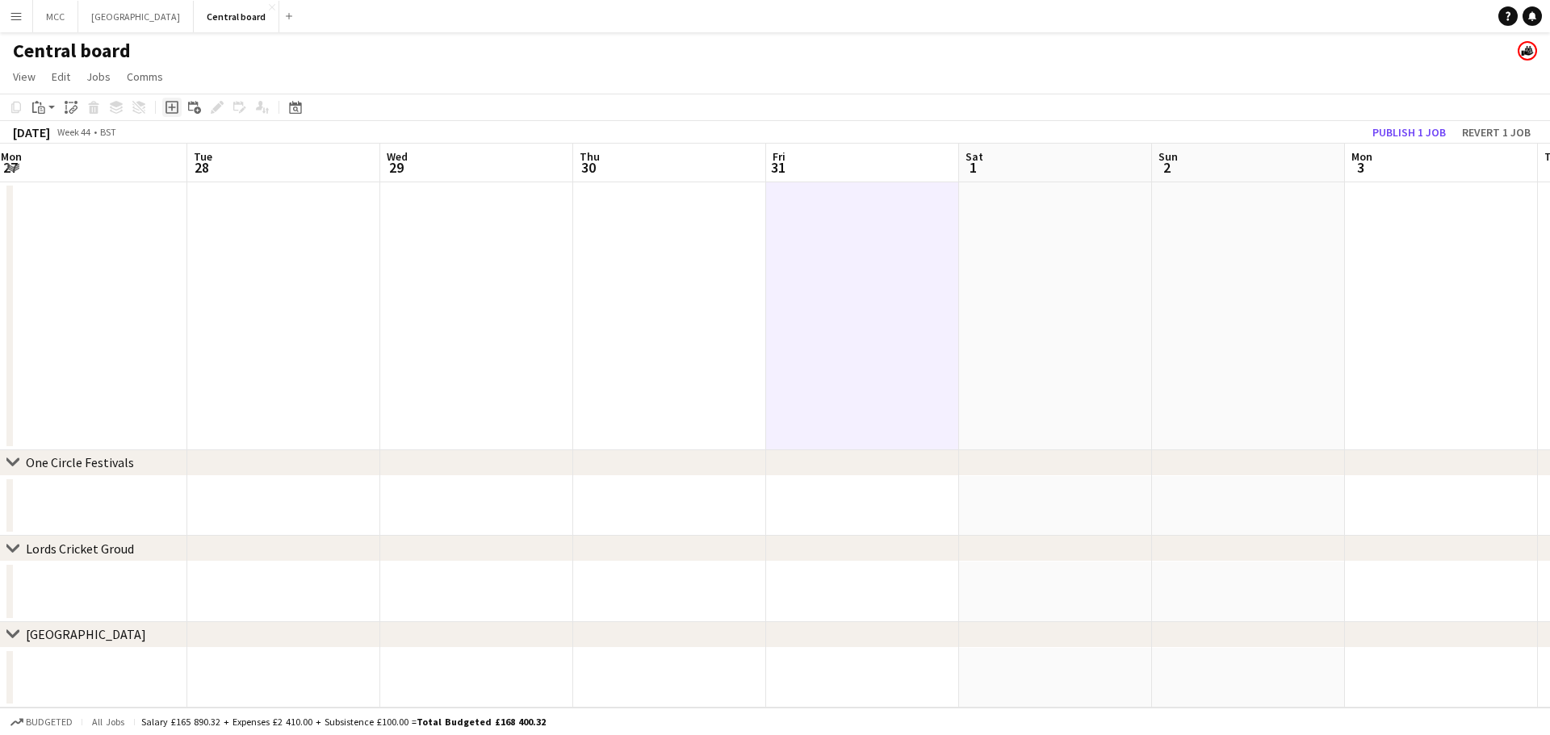
click at [170, 111] on icon "Add job" at bounding box center [171, 107] width 13 height 13
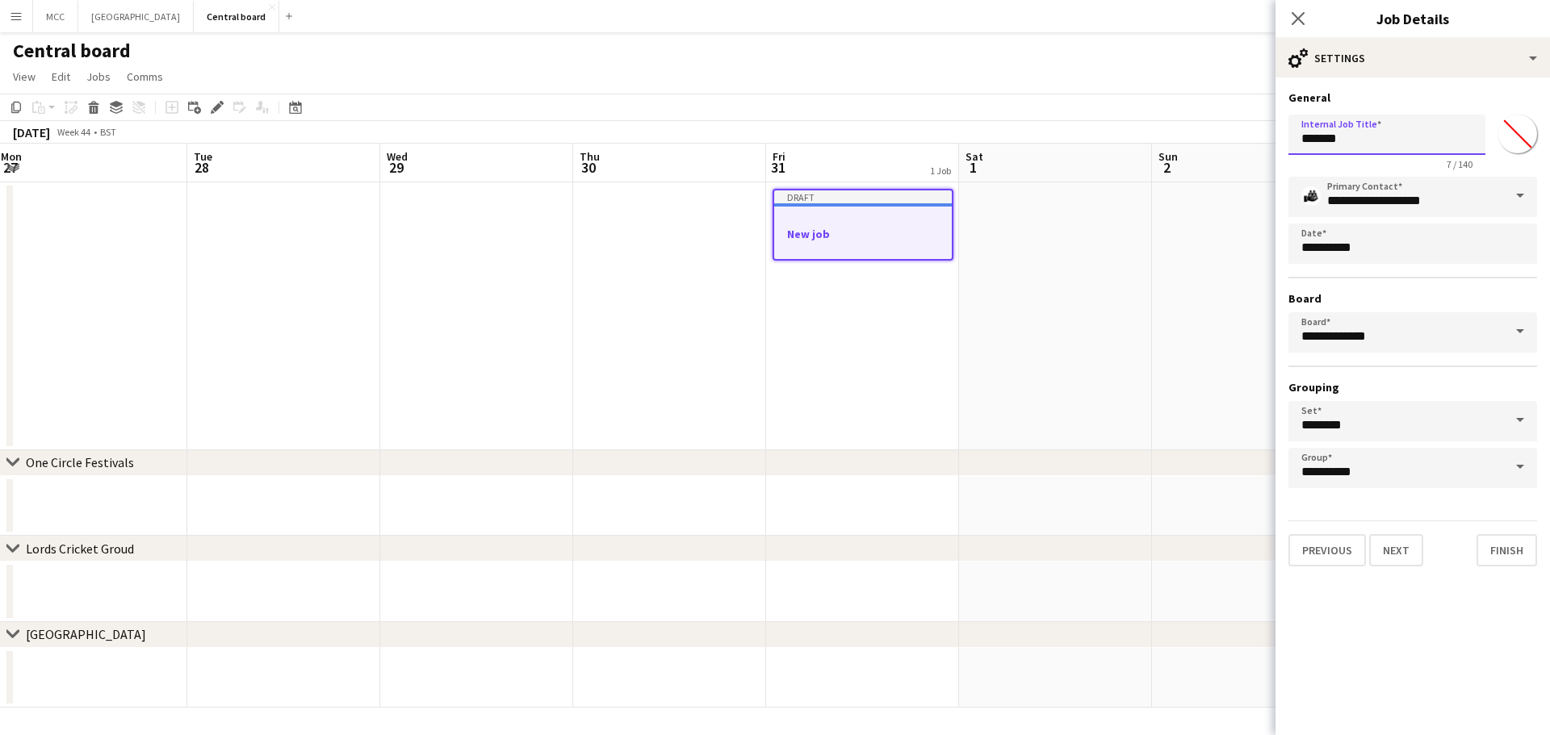
drag, startPoint x: 1410, startPoint y: 140, endPoint x: 1258, endPoint y: 150, distance: 152.9
click at [772, 150] on body "Menu Boards Boards Boards All jobs Status Workforce Workforce My Workforce Recr…" at bounding box center [775, 367] width 1550 height 735
type input "*********"
click at [772, 549] on button "Next" at bounding box center [1396, 550] width 54 height 32
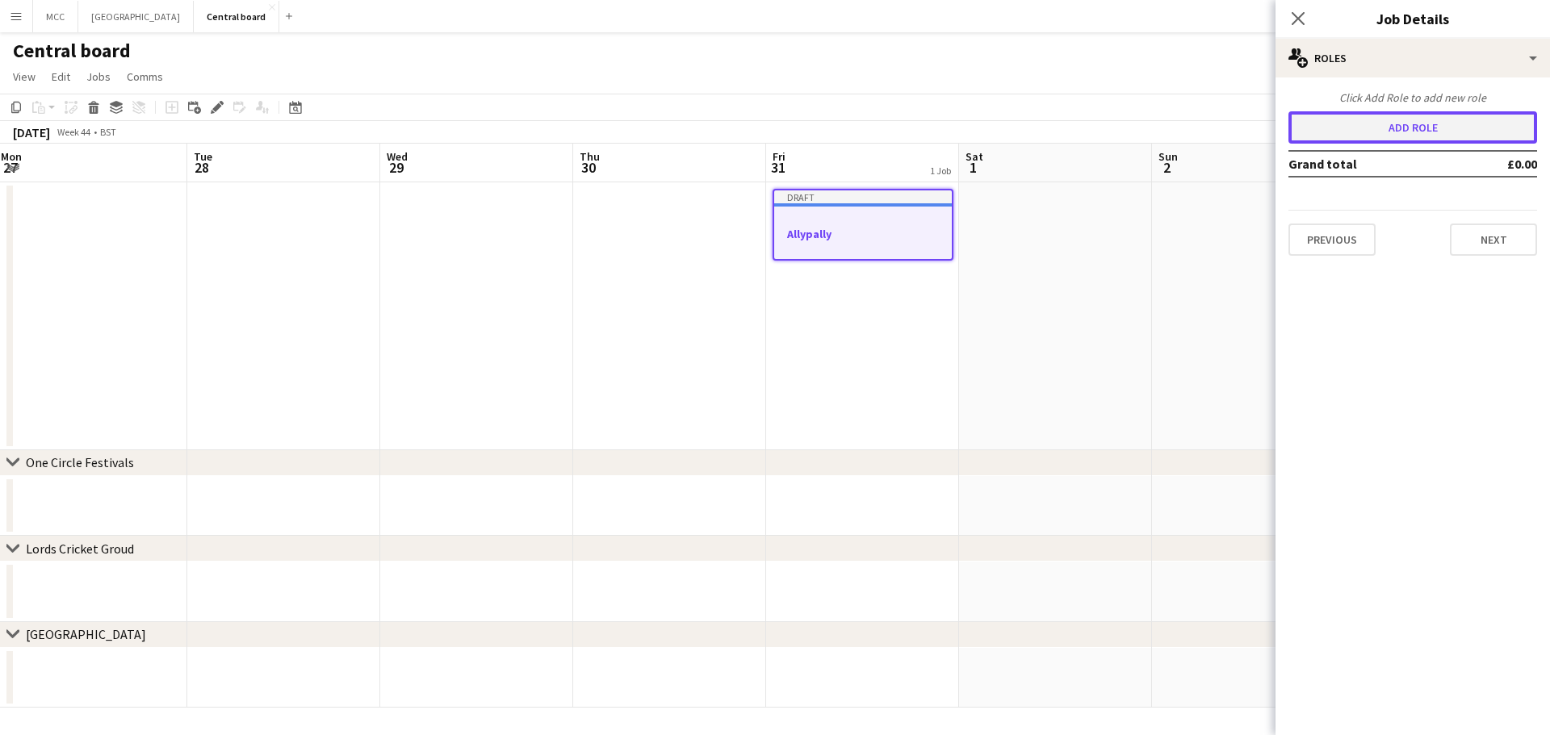
click at [772, 112] on button "Add role" at bounding box center [1412, 127] width 249 height 32
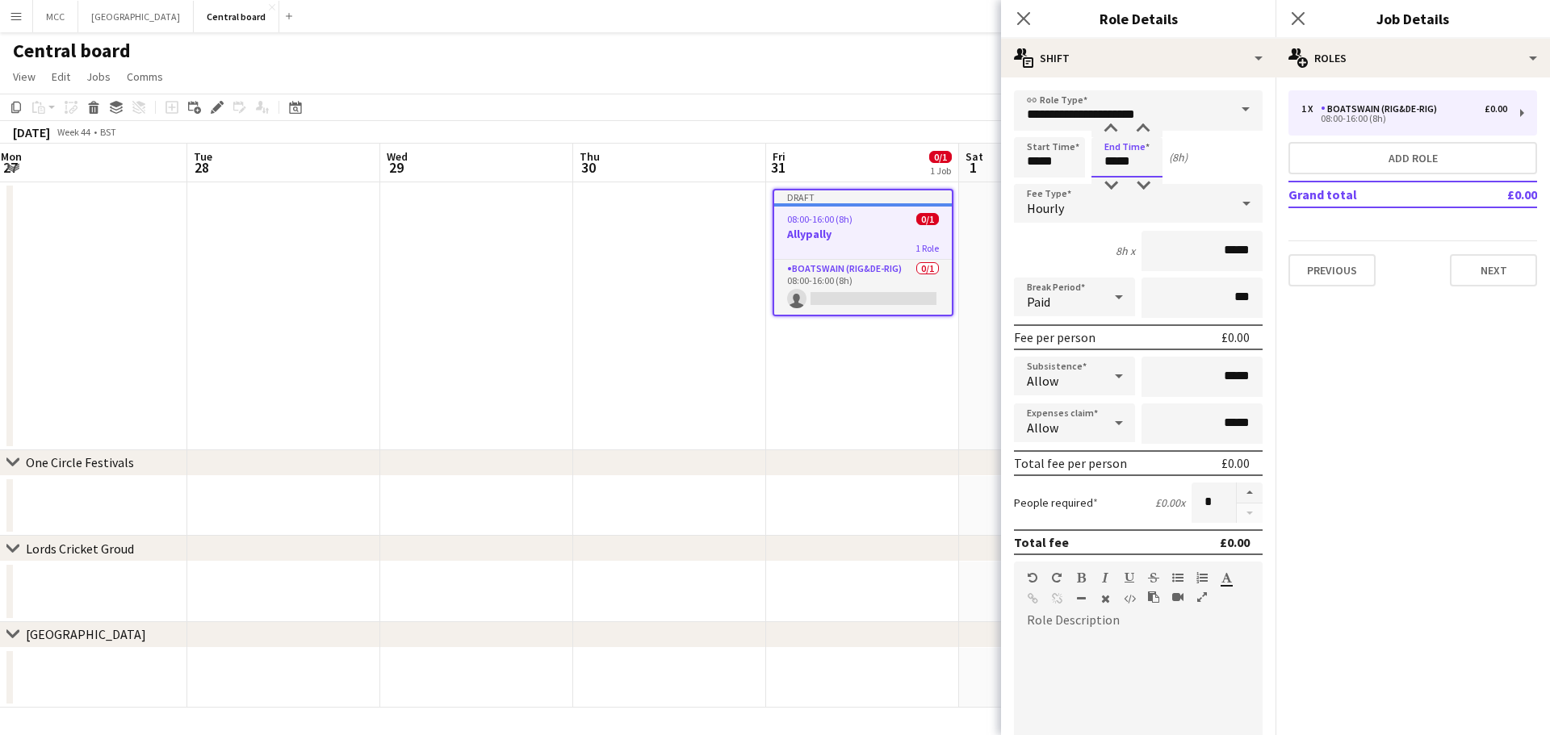
drag, startPoint x: 1141, startPoint y: 159, endPoint x: 1095, endPoint y: 161, distance: 46.0
click at [772, 161] on input "*****" at bounding box center [1126, 157] width 71 height 40
type input "*****"
click at [772, 408] on app-date-cell "Draft 08:00-16:00 (8h) 0/1 Allypally 1 Role Boatswain (rig&de-rig) 0/1 08:00-16…" at bounding box center [862, 316] width 193 height 268
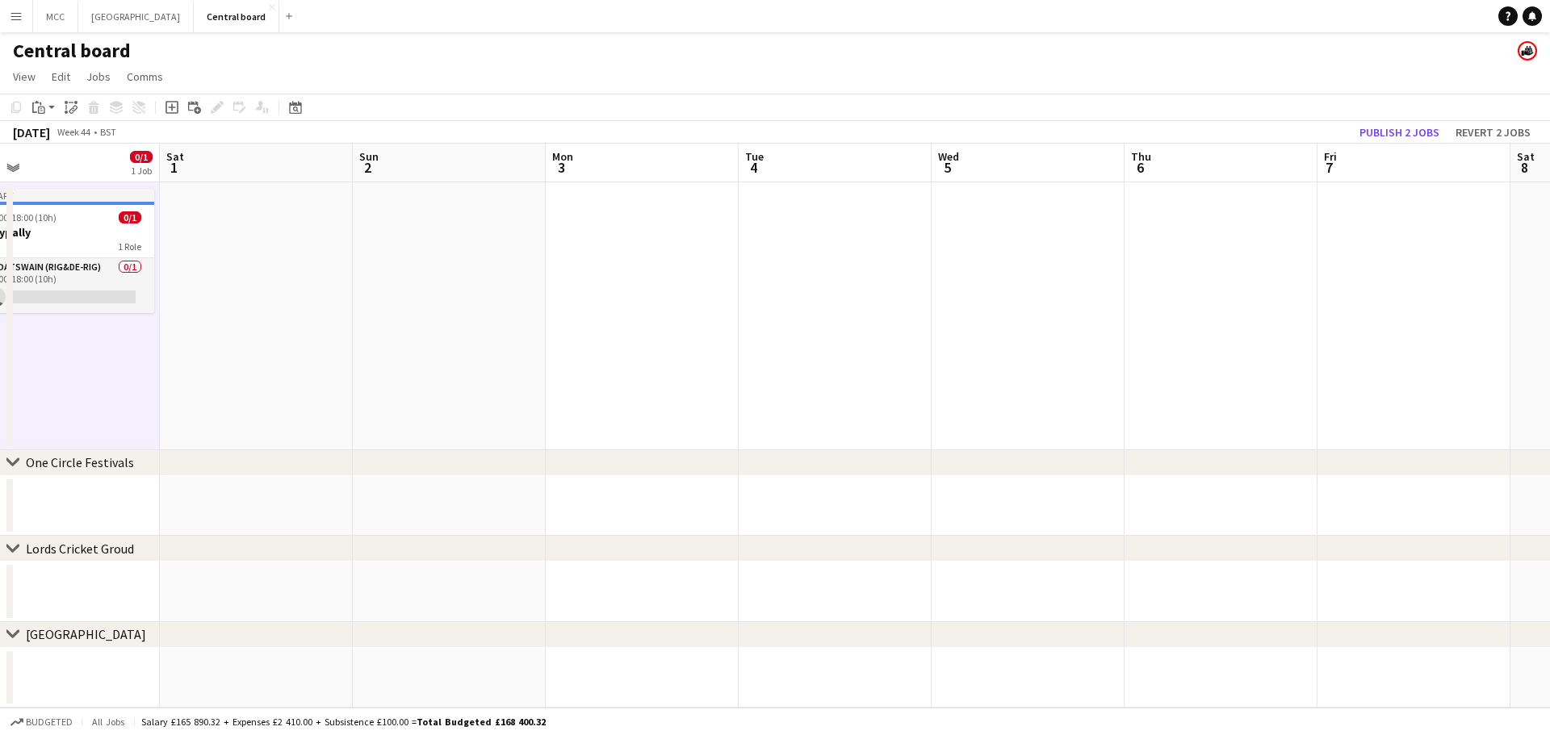
scroll to position [0, 613]
